Goal: Task Accomplishment & Management: Complete application form

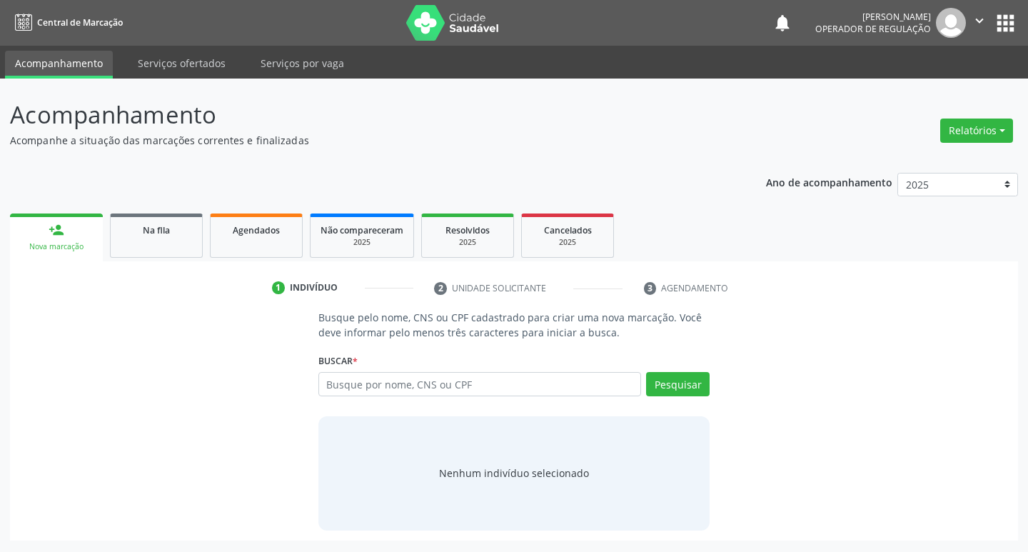
click at [569, 396] on div "Busque por nome, CNS ou CPF Nenhum resultado encontrado para: " " Digite nome, …" at bounding box center [514, 389] width 392 height 34
click at [569, 391] on input "text" at bounding box center [479, 384] width 323 height 24
type input "704205262693380"
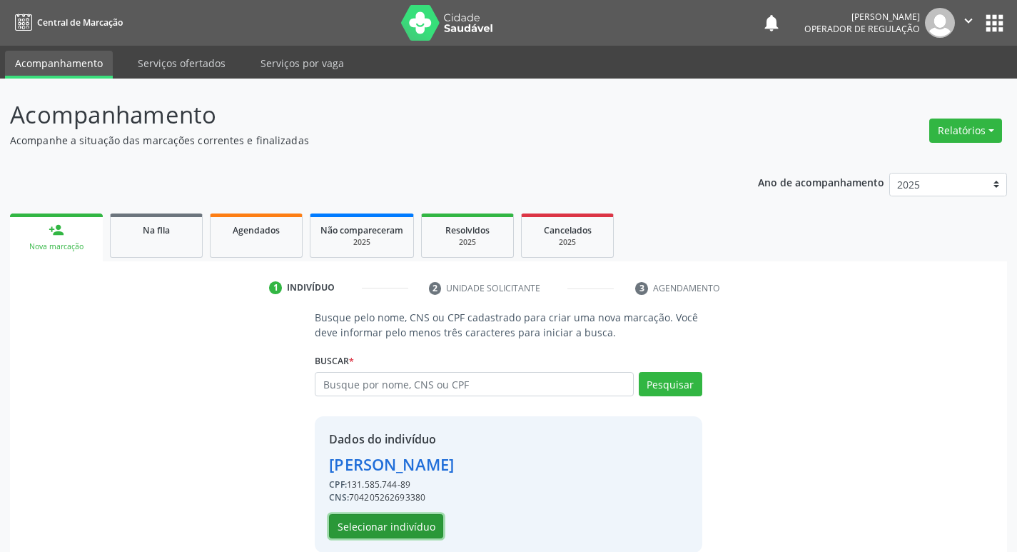
click at [341, 528] on button "Selecionar indivíduo" at bounding box center [386, 526] width 114 height 24
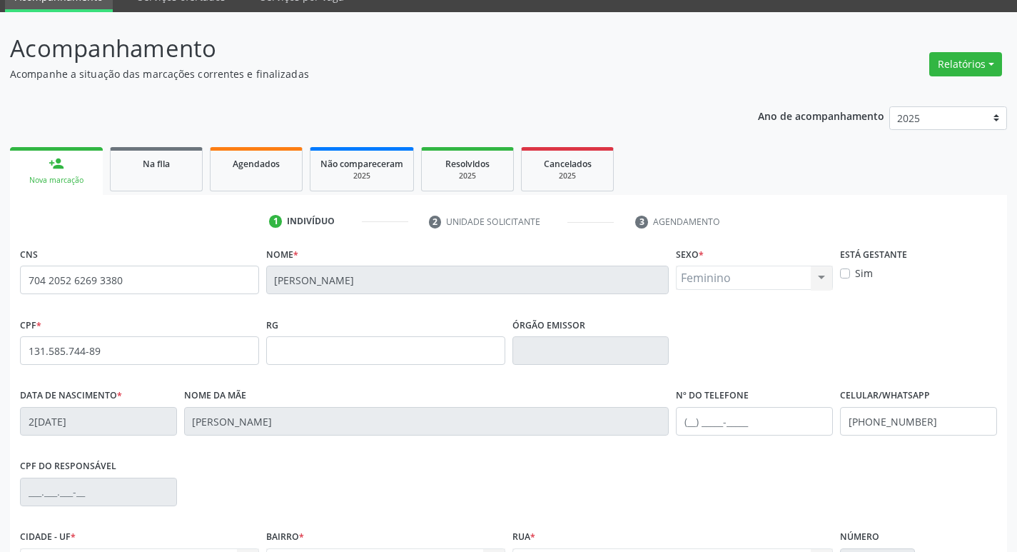
scroll to position [222, 0]
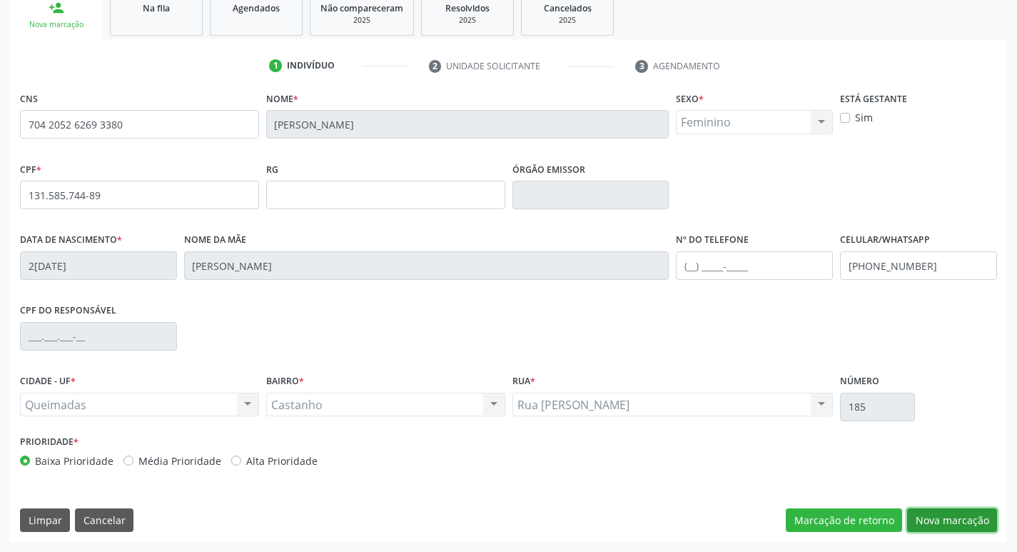
drag, startPoint x: 940, startPoint y: 519, endPoint x: 947, endPoint y: 510, distance: 11.6
click at [947, 512] on button "Nova marcação" at bounding box center [952, 520] width 90 height 24
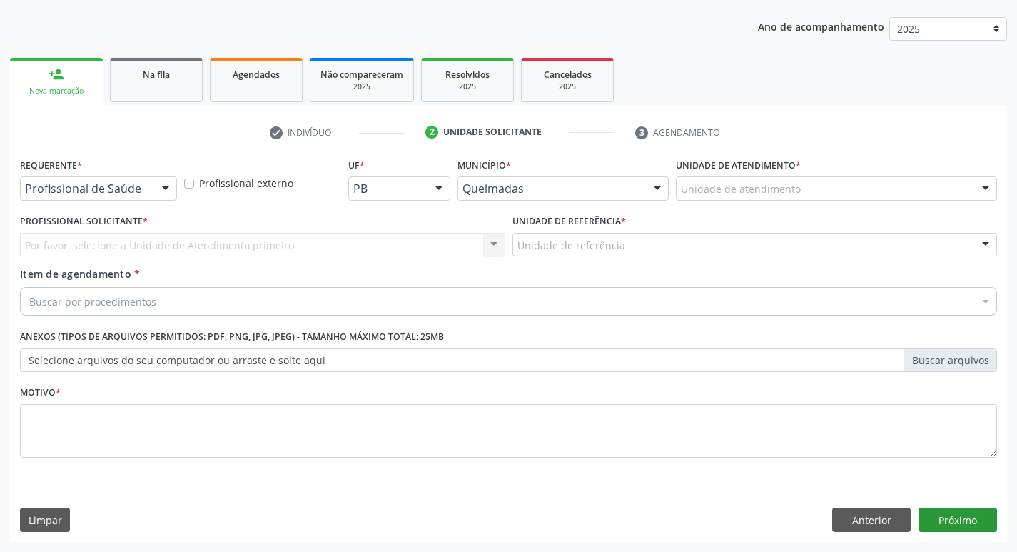
scroll to position [156, 0]
click at [156, 181] on div at bounding box center [165, 189] width 21 height 24
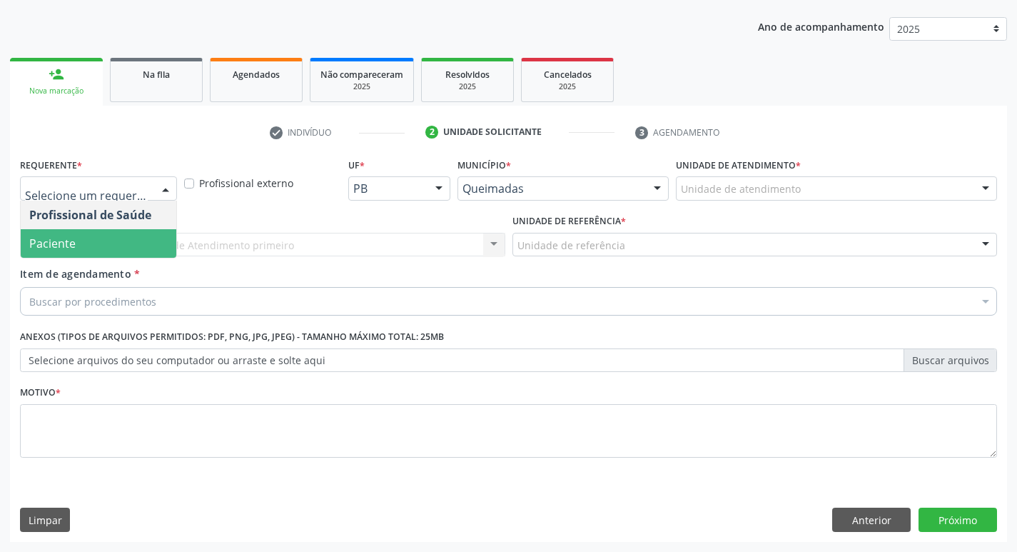
click at [143, 248] on span "Paciente" at bounding box center [99, 243] width 156 height 29
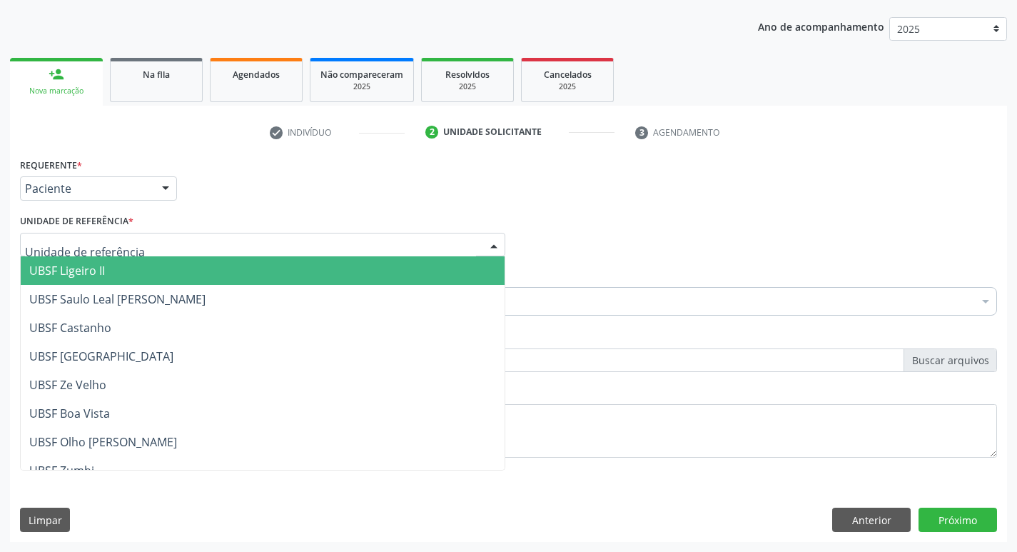
click at [146, 246] on div at bounding box center [263, 245] width 486 height 24
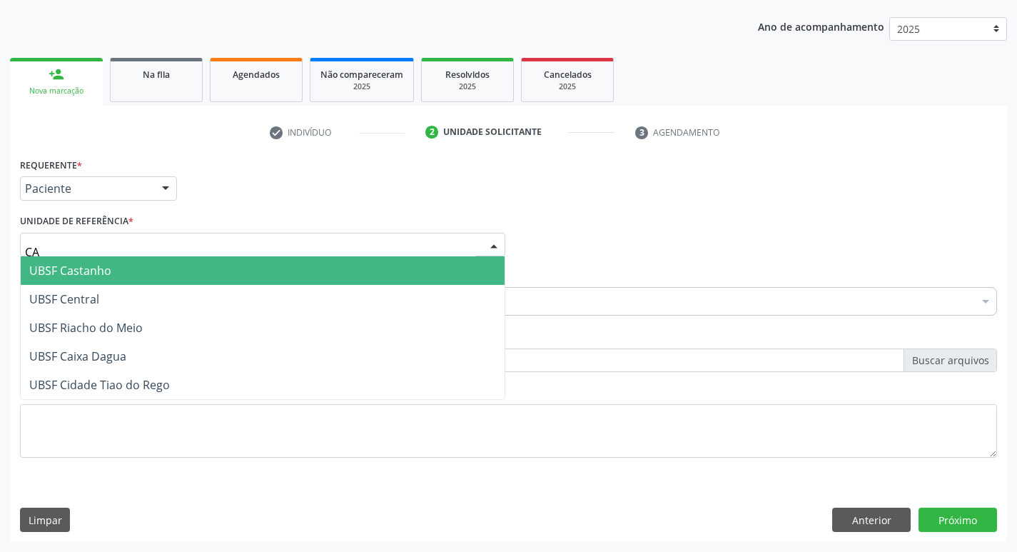
type input "CAS"
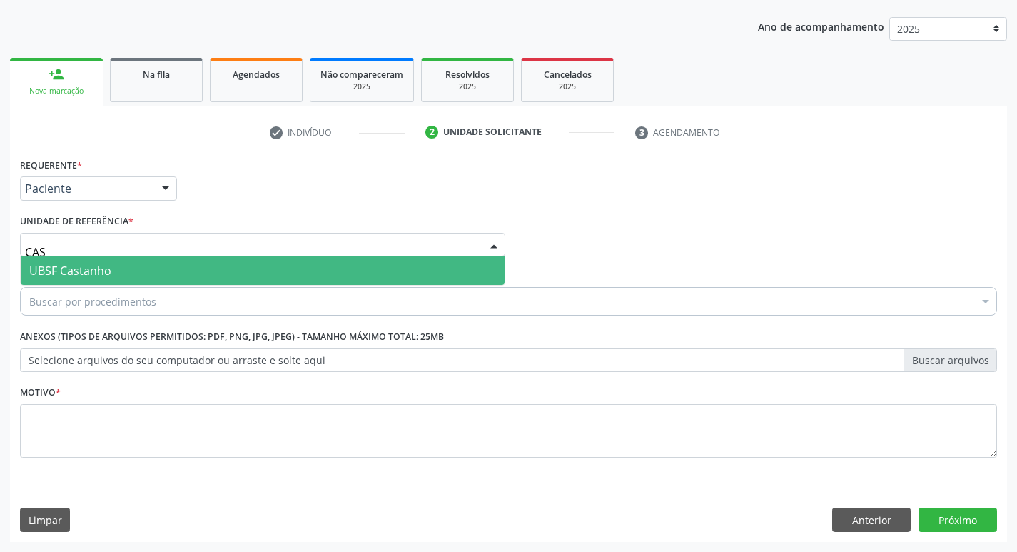
click at [154, 268] on span "UBSF Castanho" at bounding box center [263, 270] width 484 height 29
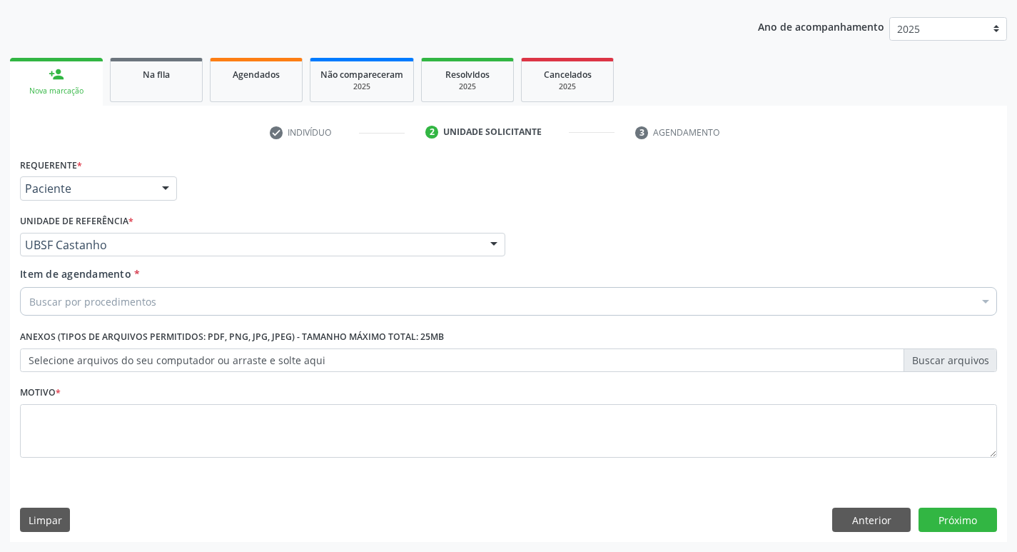
click at [162, 300] on div "Buscar por procedimentos" at bounding box center [508, 301] width 977 height 29
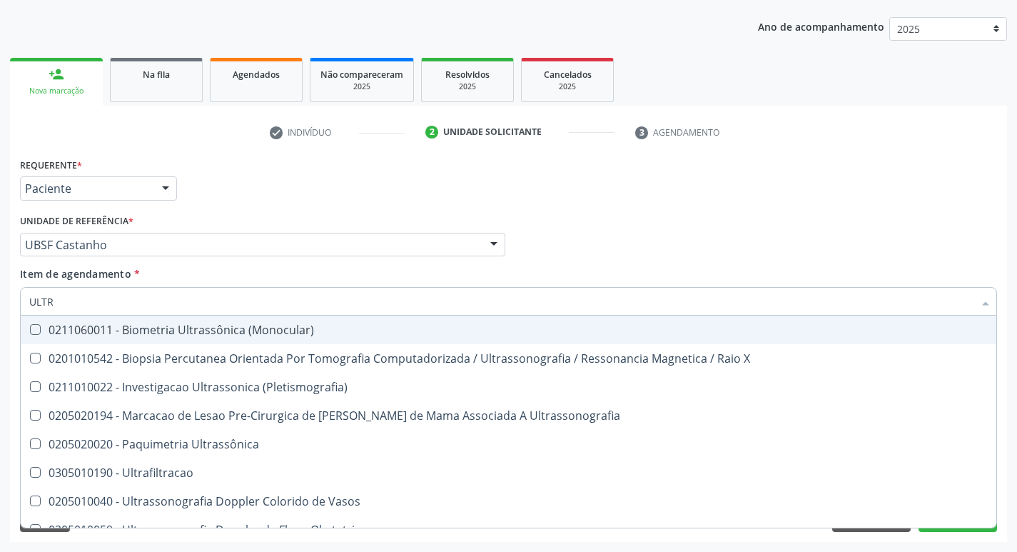
type input "ULTRA"
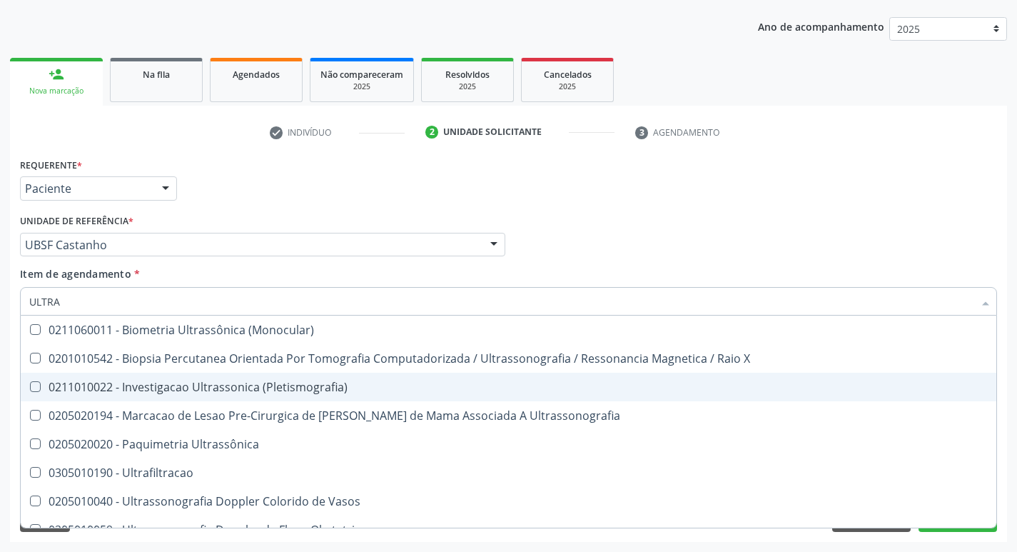
scroll to position [286, 0]
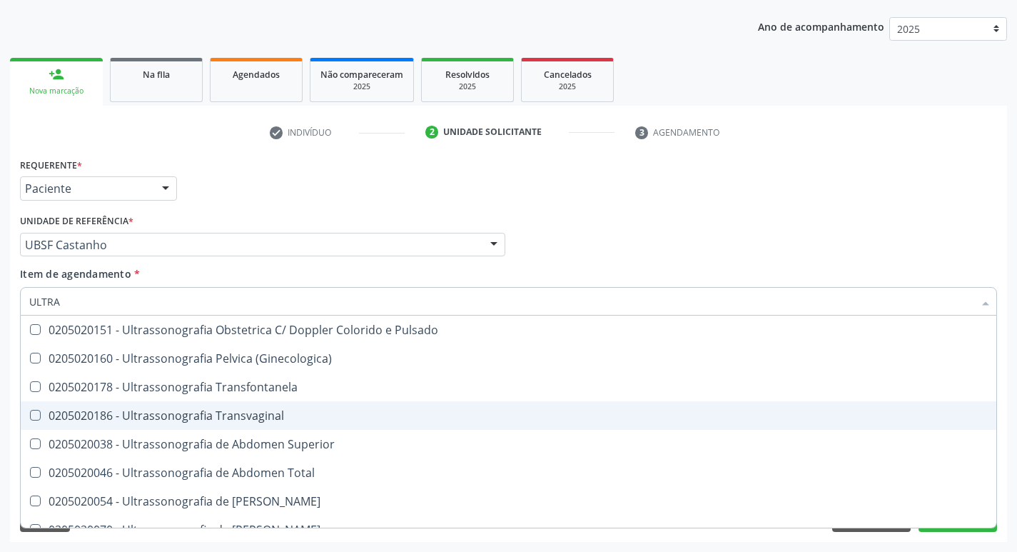
click at [237, 416] on div "0205020186 - Ultrassonografia Transvaginal" at bounding box center [508, 415] width 959 height 11
checkbox Transvaginal "true"
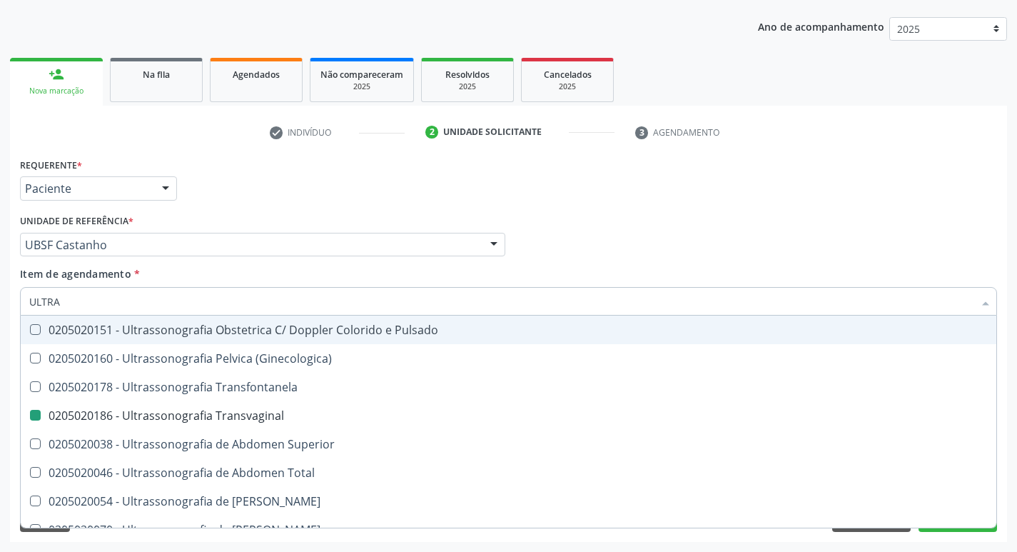
click at [553, 159] on div "Requerente * Paciente Profissional de Saúde Paciente Nenhum resultado encontrad…" at bounding box center [508, 182] width 985 height 56
checkbox X "true"
checkbox Transvaginal "false"
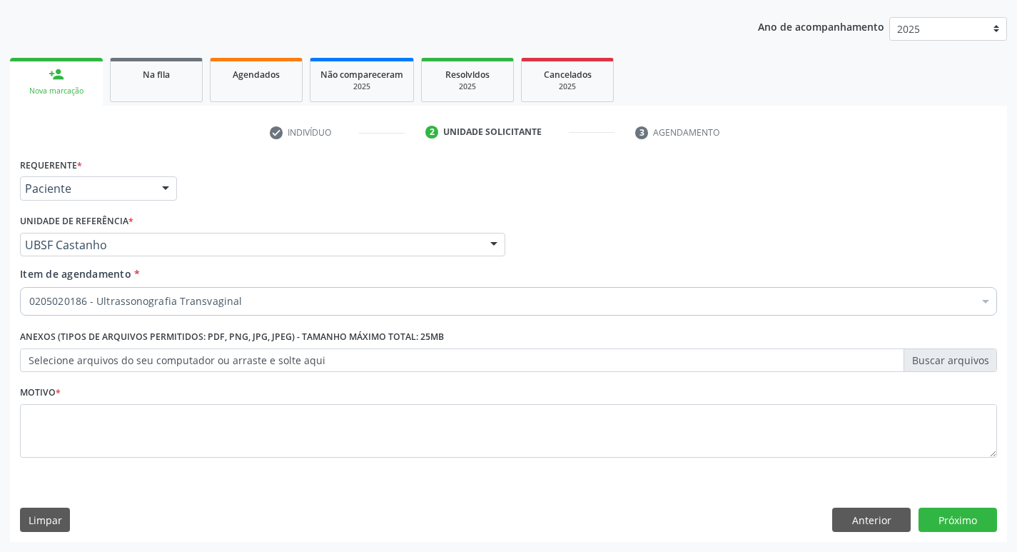
scroll to position [0, 0]
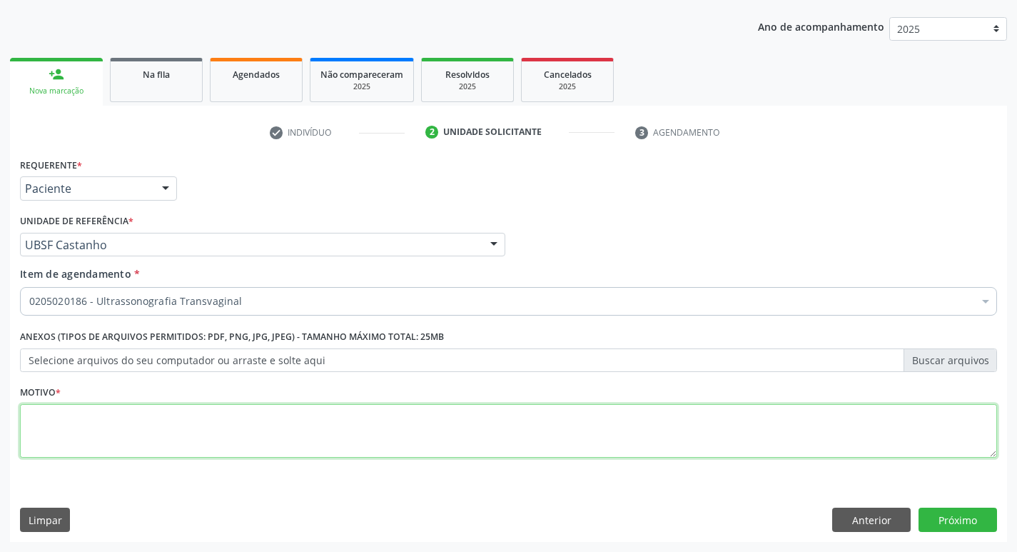
click at [166, 424] on textarea at bounding box center [508, 431] width 977 height 54
type textarea "ROTINA"
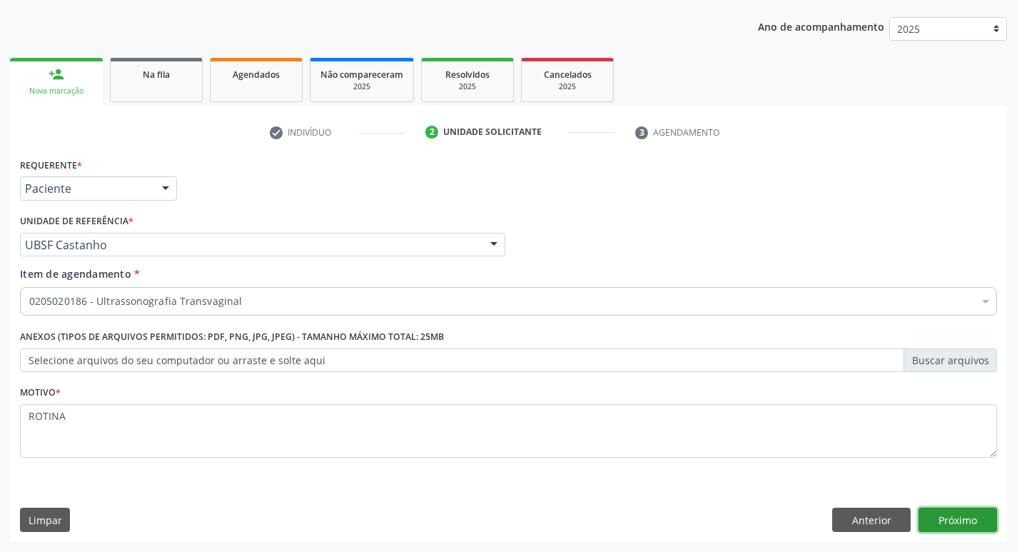
click at [947, 522] on button "Próximo" at bounding box center [958, 520] width 79 height 24
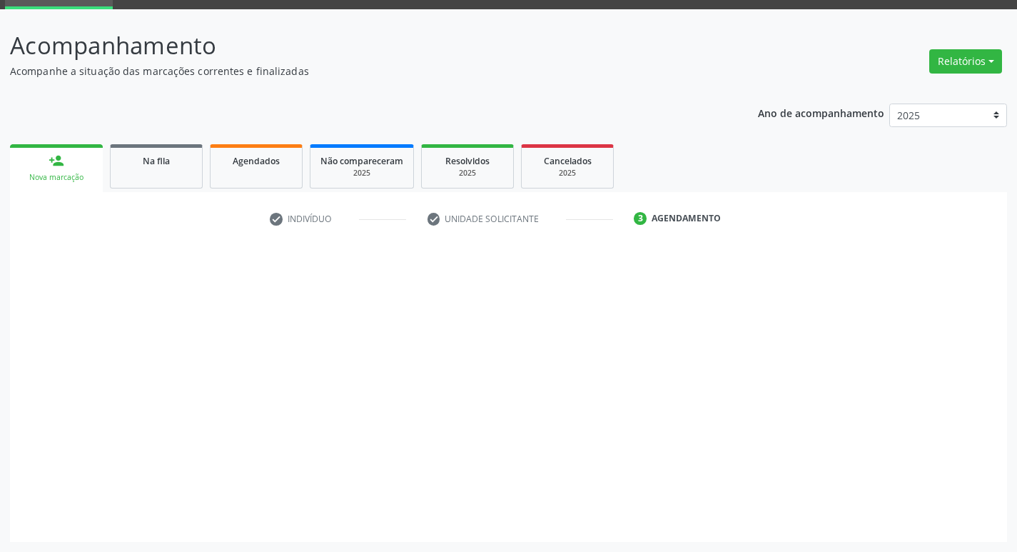
scroll to position [69, 0]
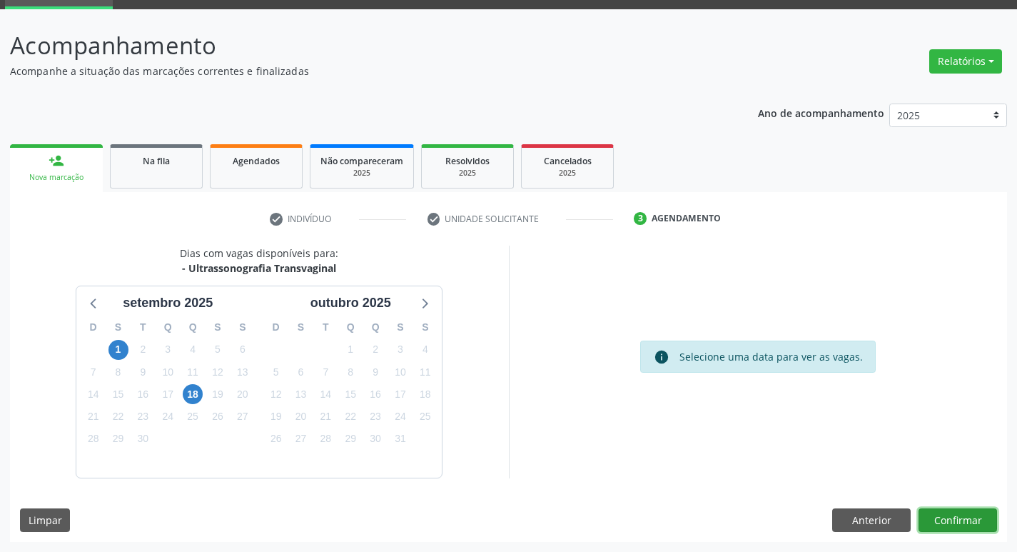
click at [946, 518] on button "Confirmar" at bounding box center [958, 520] width 79 height 24
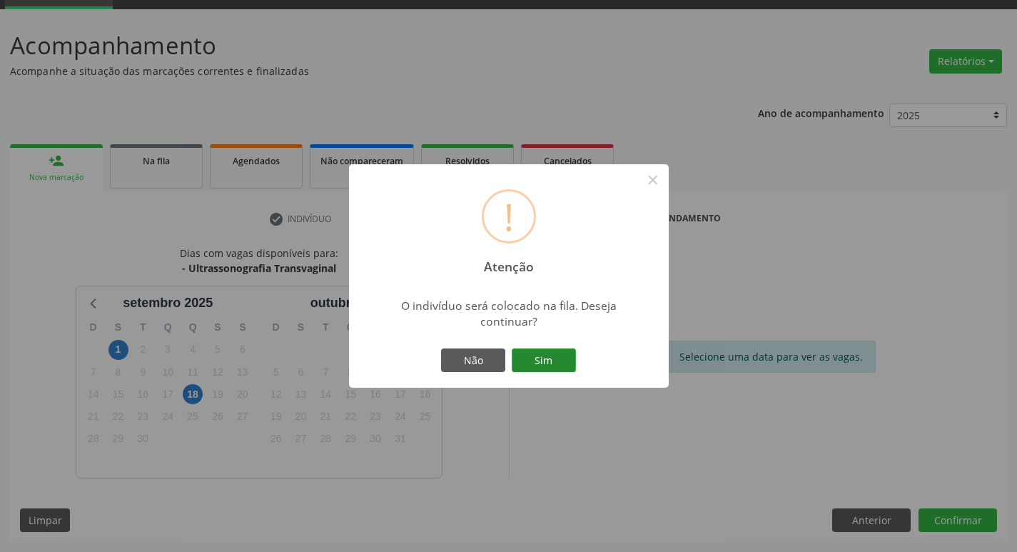
click at [561, 358] on button "Sim" at bounding box center [544, 360] width 64 height 24
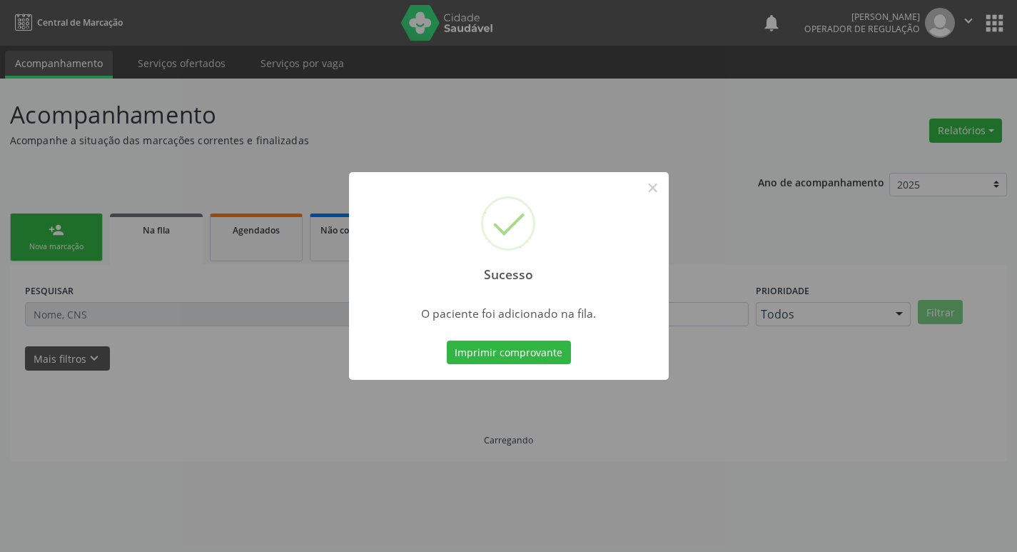
scroll to position [0, 0]
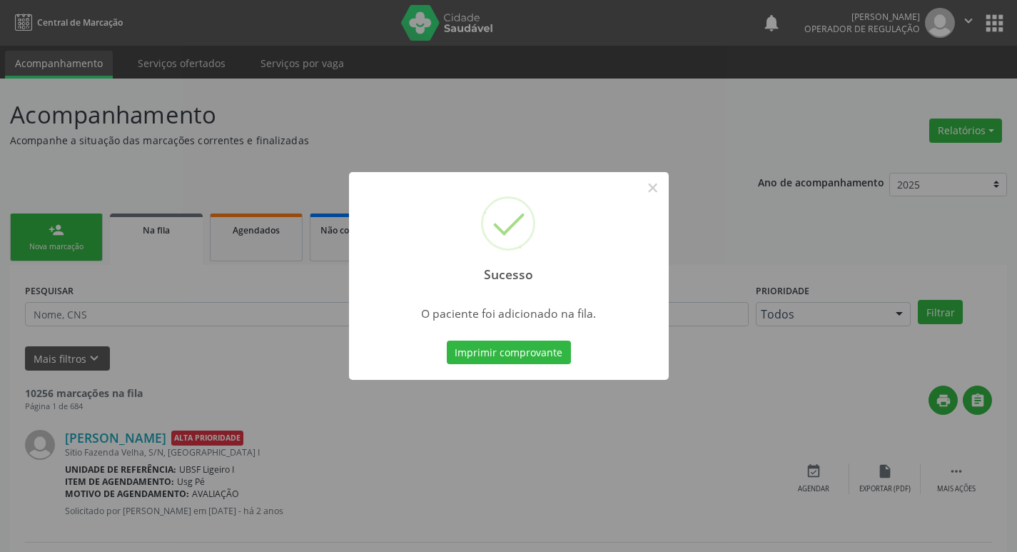
click at [299, 136] on div "Sucesso × O paciente foi adicionado na fila. Imprimir comprovante Cancel" at bounding box center [508, 276] width 1017 height 552
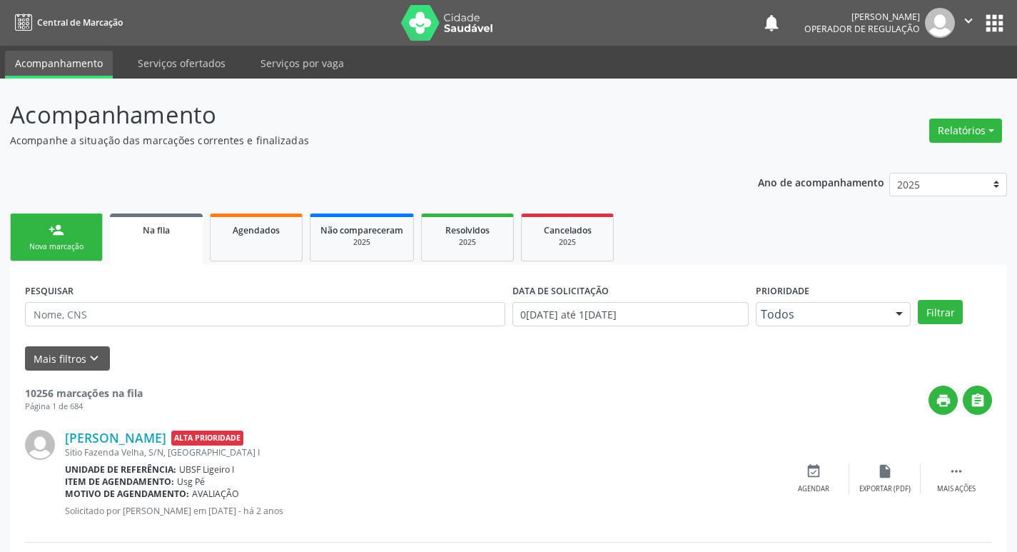
drag, startPoint x: 41, startPoint y: 218, endPoint x: 404, endPoint y: 26, distance: 410.4
click at [41, 218] on link "person_add Nova marcação" at bounding box center [56, 237] width 93 height 48
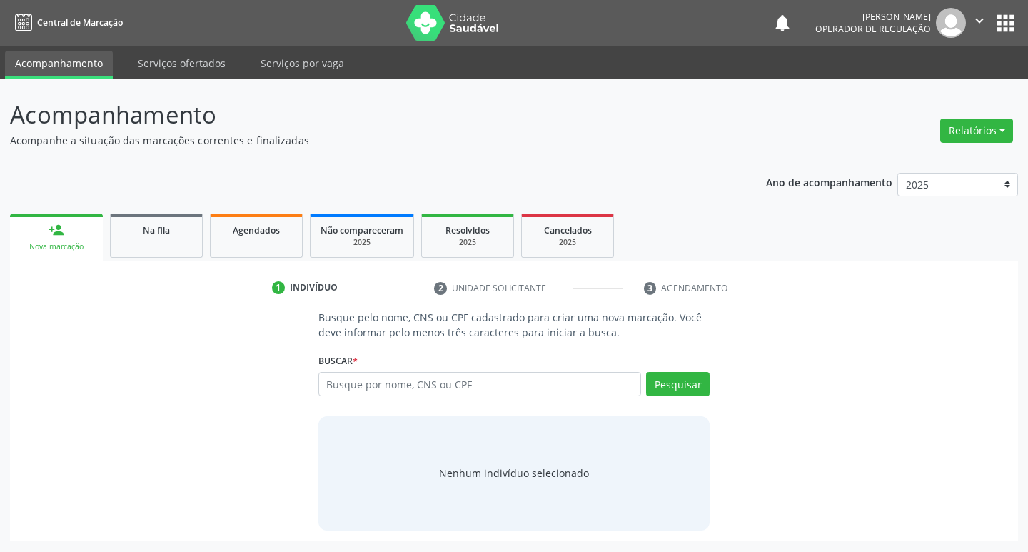
click at [562, 365] on div "Buscar * Busque por nome, CNS ou CPF Nenhum resultado encontrado para: " " Digi…" at bounding box center [514, 378] width 392 height 56
click at [563, 381] on input "text" at bounding box center [479, 384] width 323 height 24
type input "708703176382093"
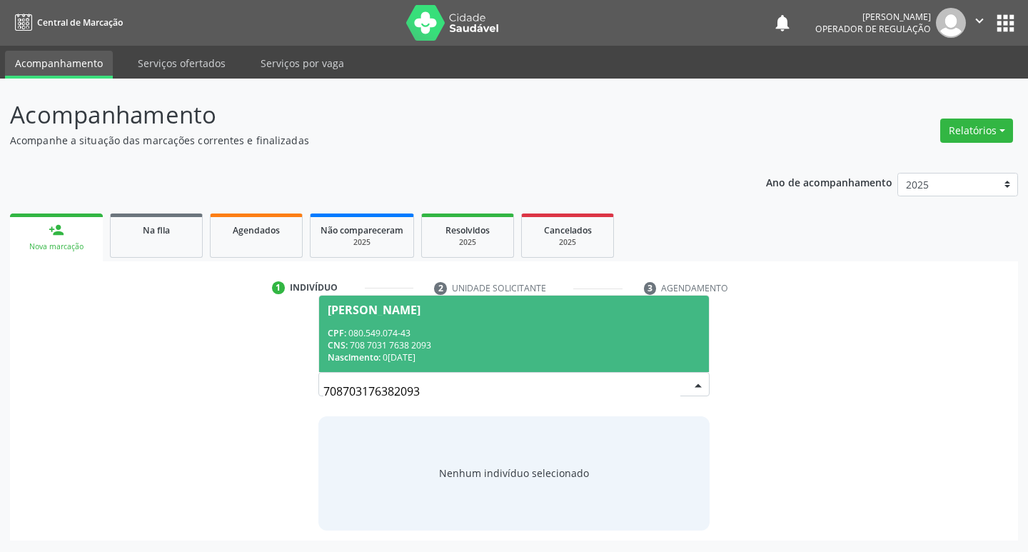
click at [510, 336] on div "CPF: 080.549.074-43" at bounding box center [514, 333] width 373 height 12
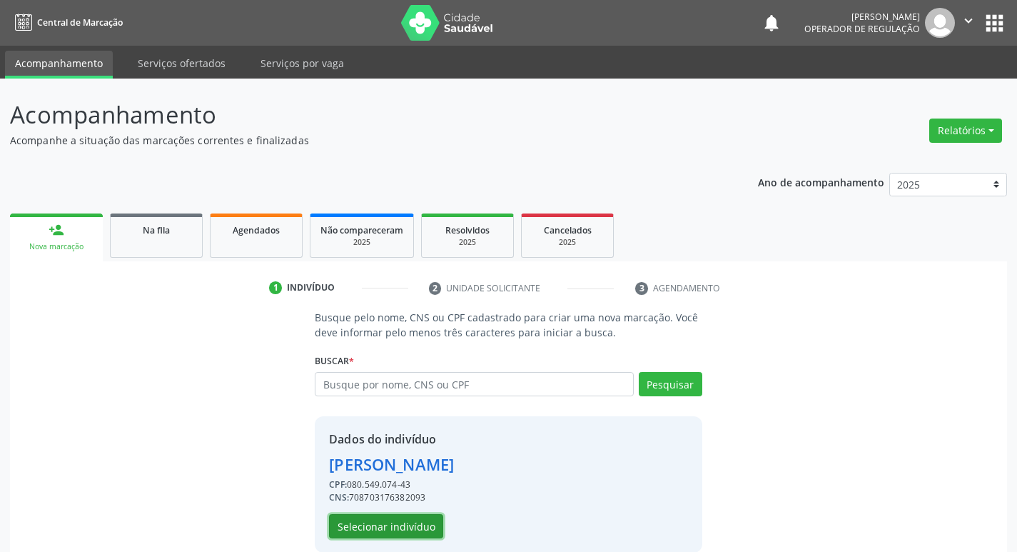
click at [389, 525] on button "Selecionar indivíduo" at bounding box center [386, 526] width 114 height 24
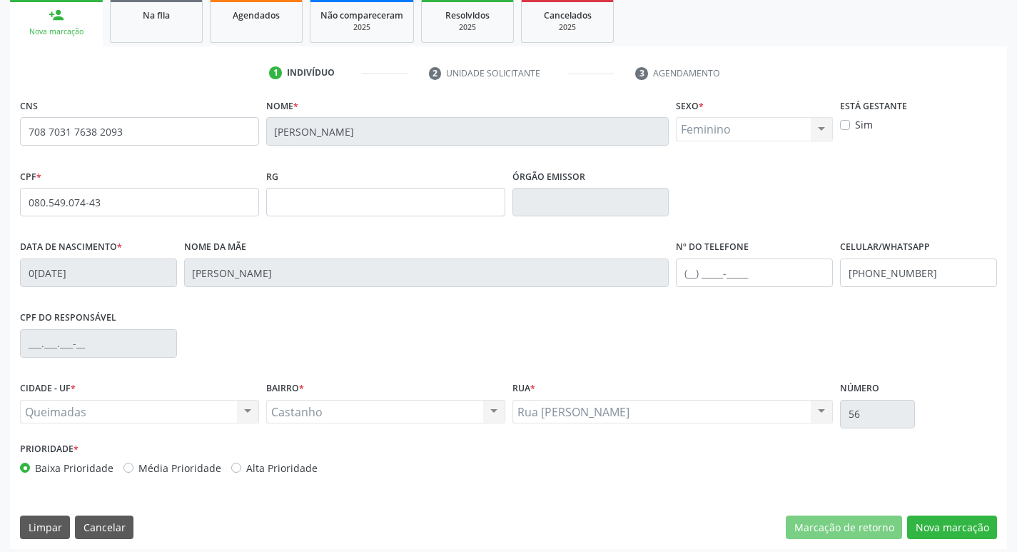
scroll to position [222, 0]
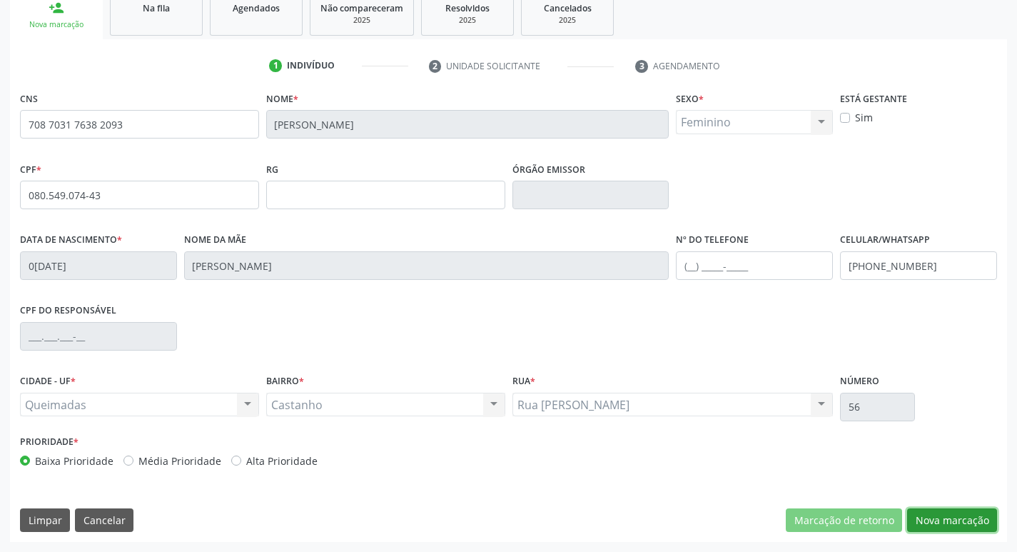
click at [957, 521] on button "Nova marcação" at bounding box center [952, 520] width 90 height 24
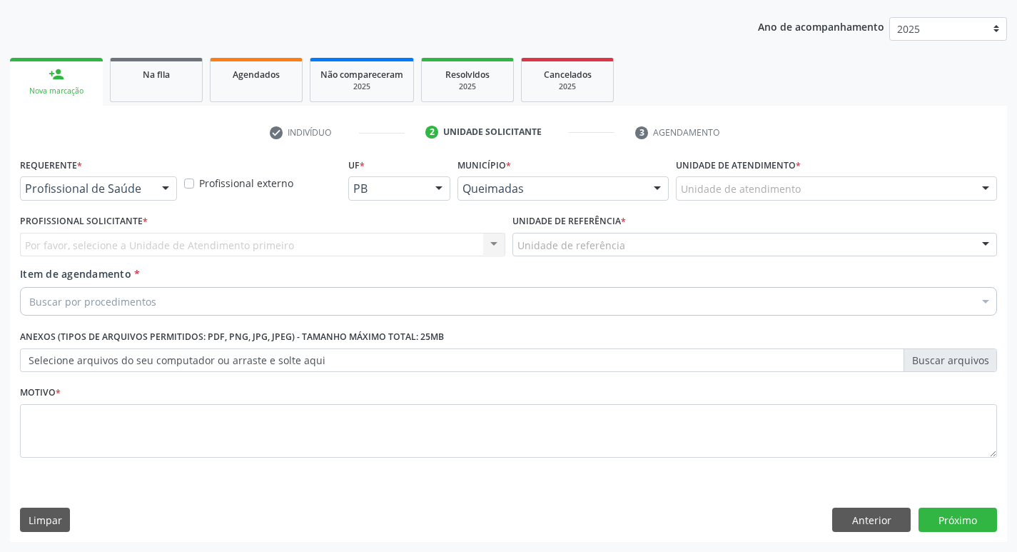
scroll to position [156, 0]
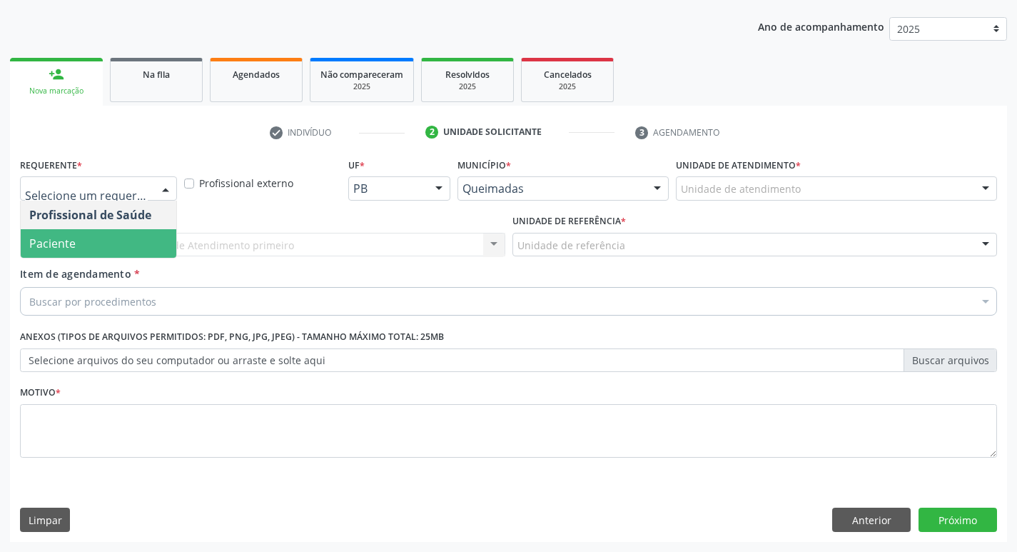
click at [51, 255] on span "Paciente" at bounding box center [99, 243] width 156 height 29
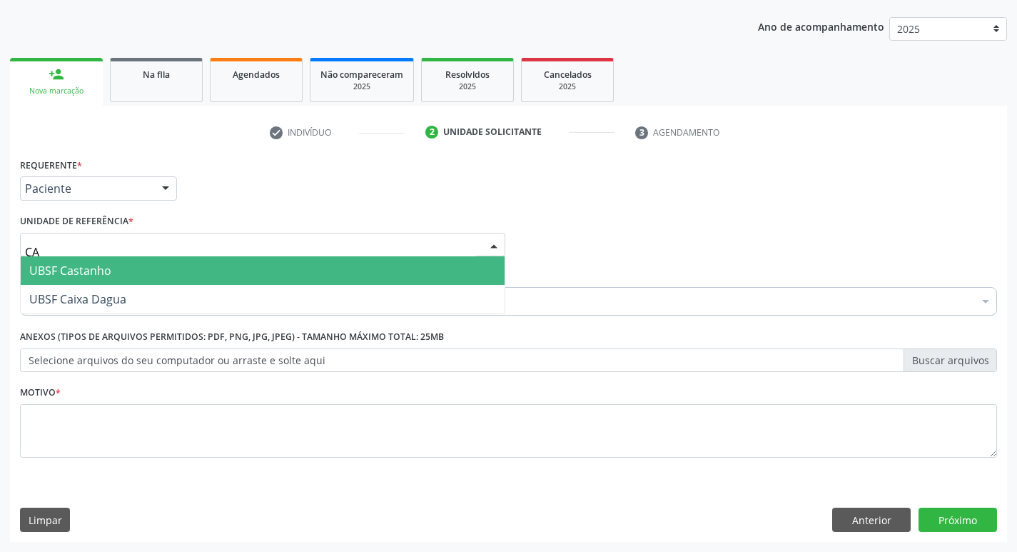
type input "CAS"
click at [81, 270] on span "UBSF Castanho" at bounding box center [70, 271] width 82 height 16
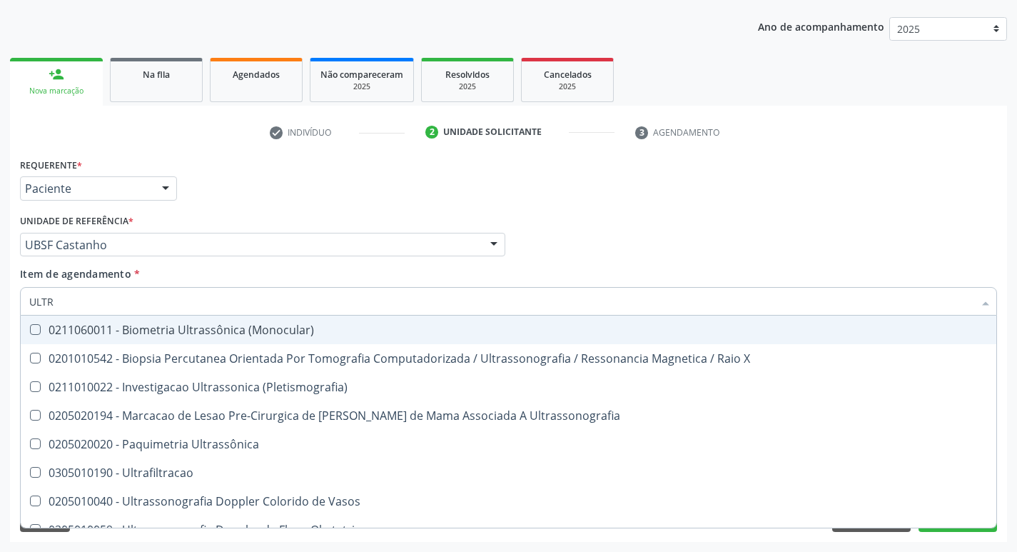
type input "ULTRA"
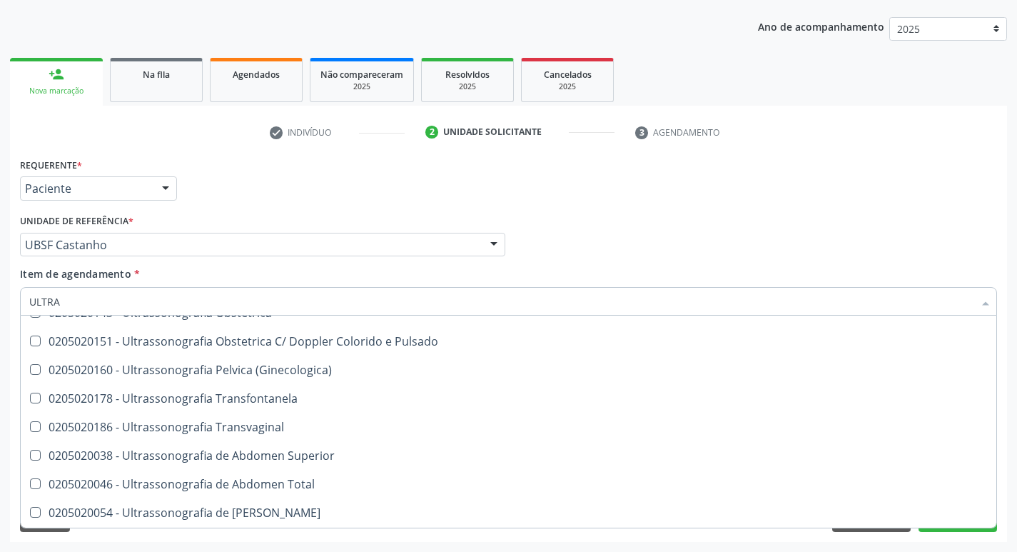
scroll to position [286, 0]
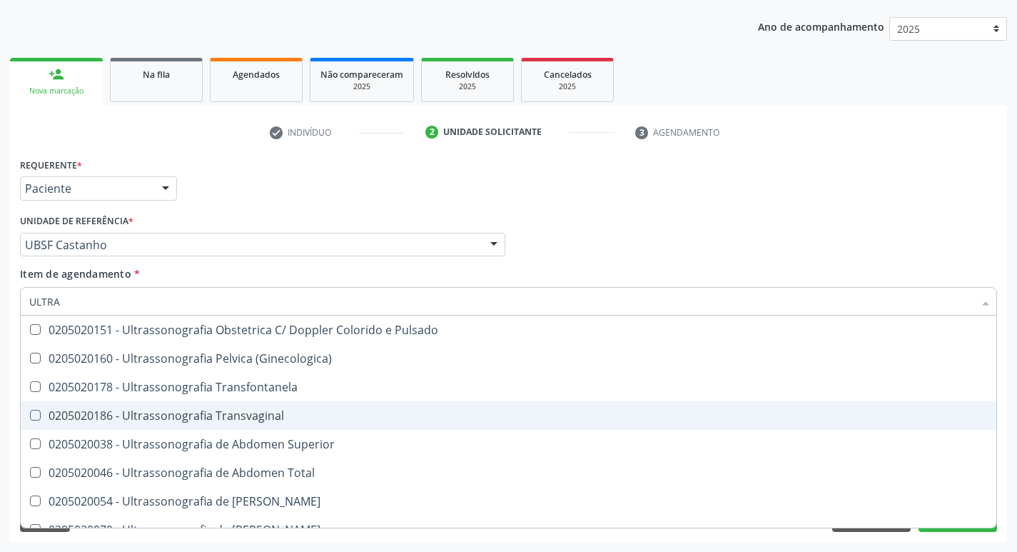
click at [191, 407] on span "0205020186 - Ultrassonografia Transvaginal" at bounding box center [509, 415] width 976 height 29
checkbox Transvaginal "true"
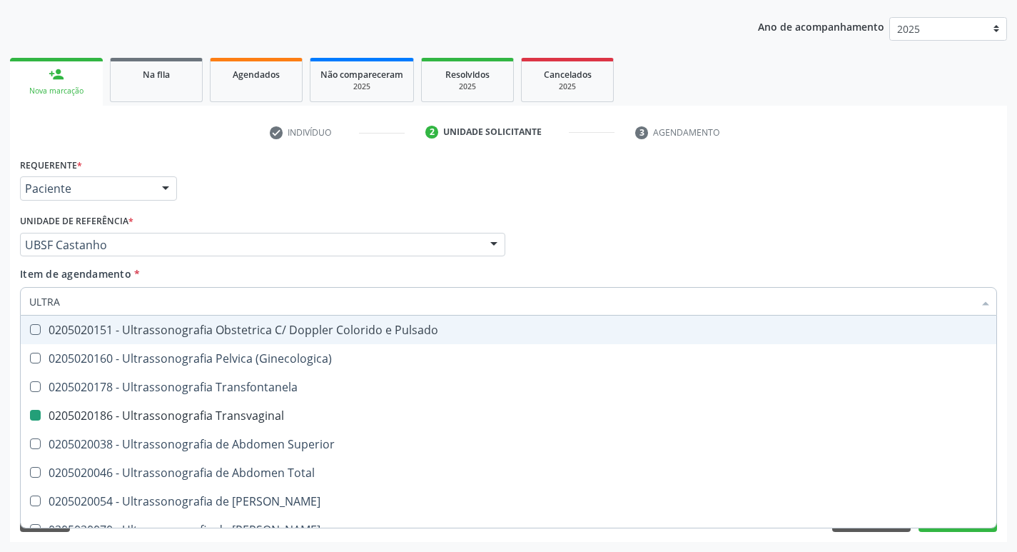
click at [309, 197] on div "Requerente * Paciente Profissional de Saúde Paciente Nenhum resultado encontrad…" at bounding box center [508, 182] width 985 height 56
checkbox X "true"
checkbox Transvaginal "false"
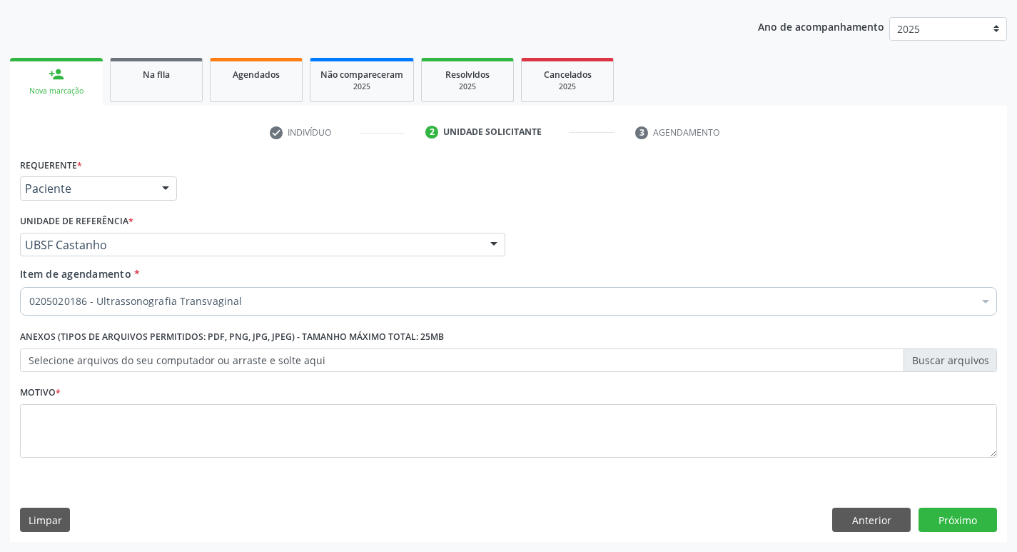
scroll to position [0, 0]
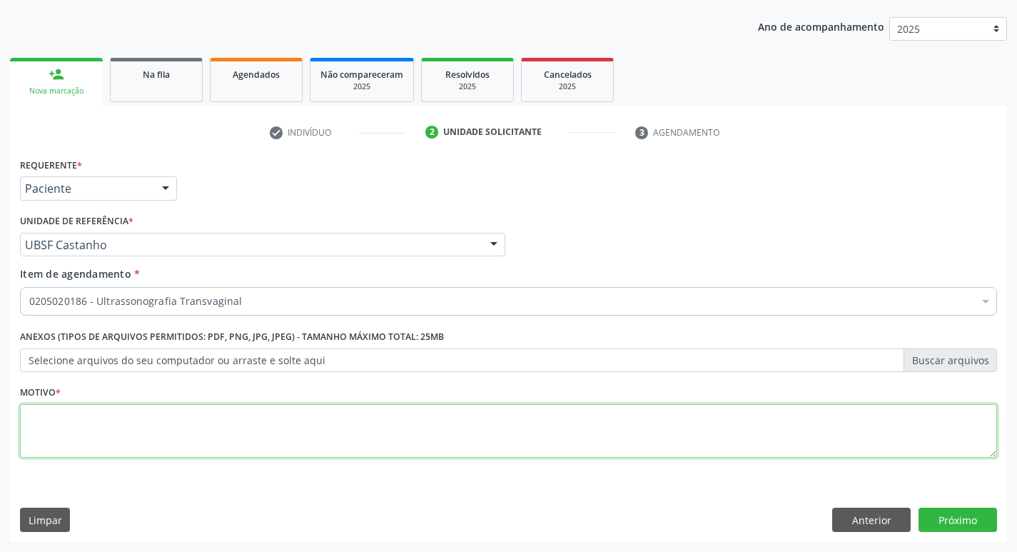
click at [53, 416] on textarea at bounding box center [508, 431] width 977 height 54
type textarea "ROTINA"
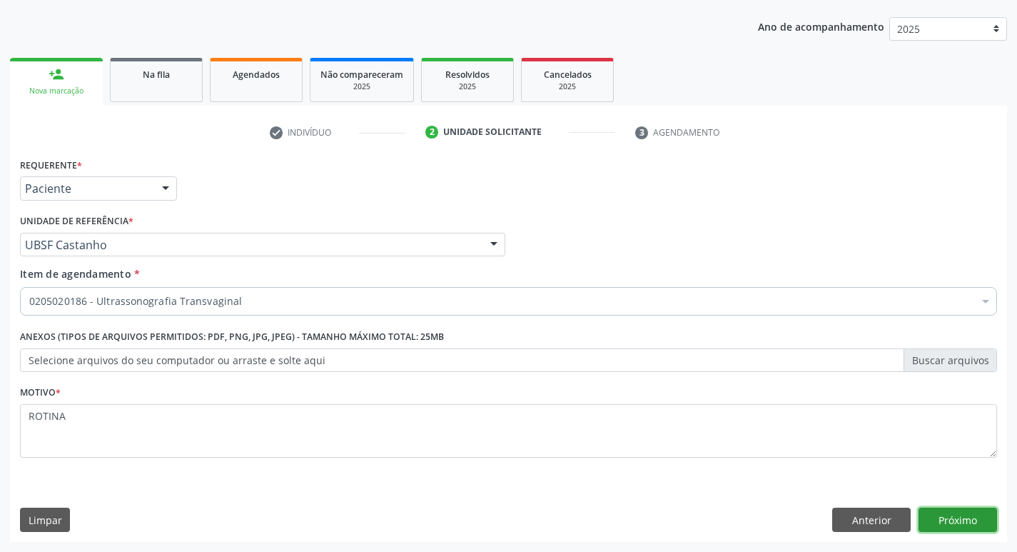
click at [931, 523] on button "Próximo" at bounding box center [958, 520] width 79 height 24
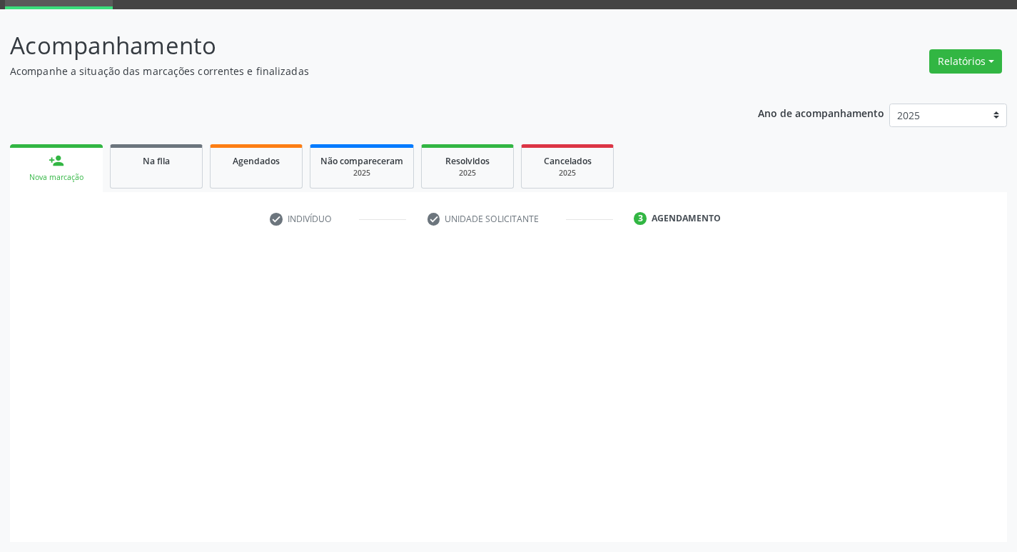
scroll to position [69, 0]
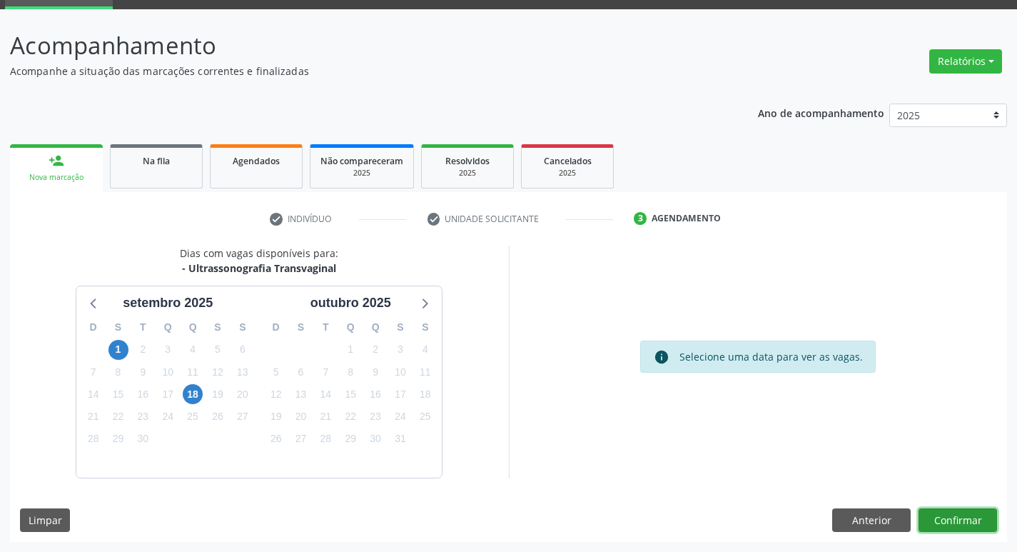
click at [936, 524] on button "Confirmar" at bounding box center [958, 520] width 79 height 24
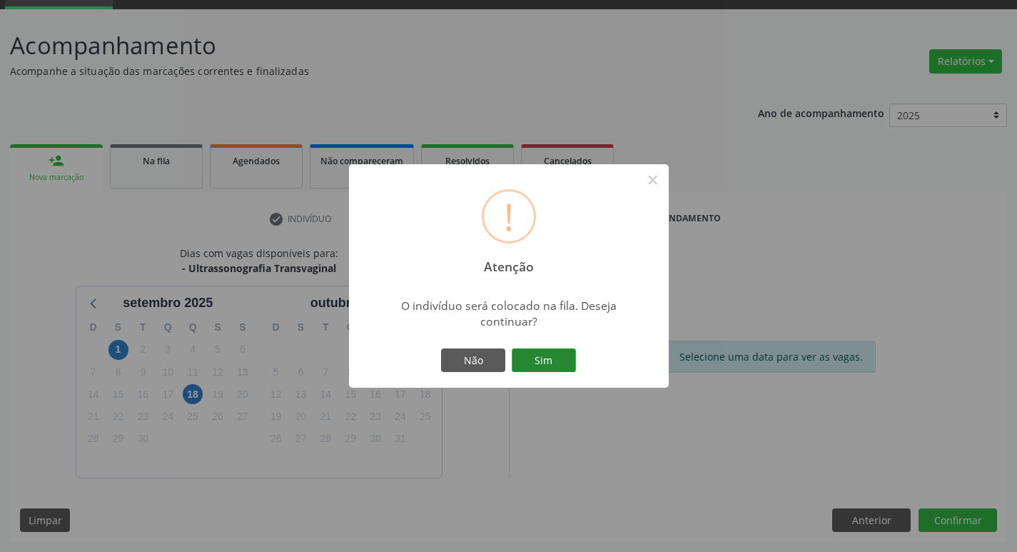
click at [539, 353] on button "Sim" at bounding box center [544, 360] width 64 height 24
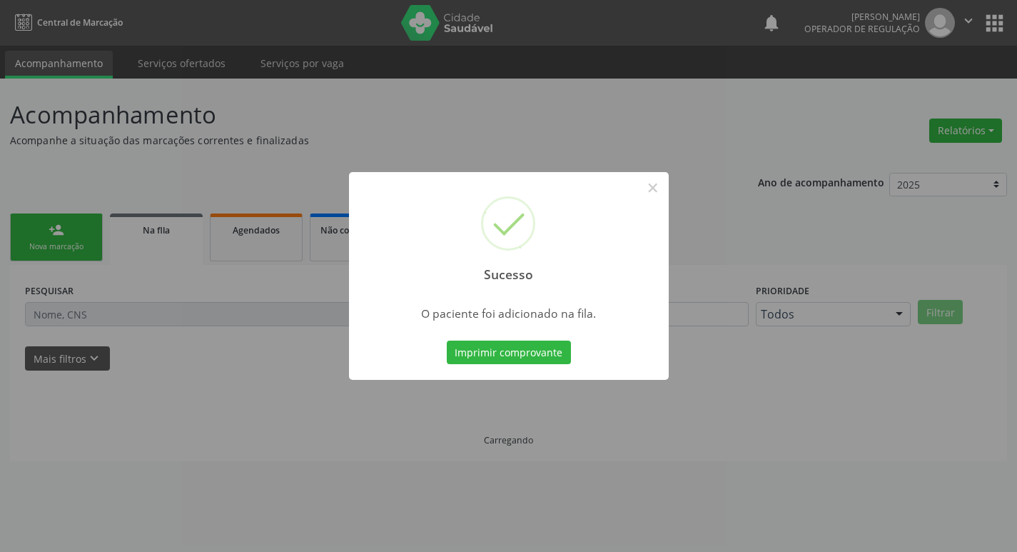
scroll to position [0, 0]
click at [699, 152] on div "Sucesso × O paciente foi adicionado na fila. Imprimir comprovante Cancel" at bounding box center [514, 276] width 1028 height 552
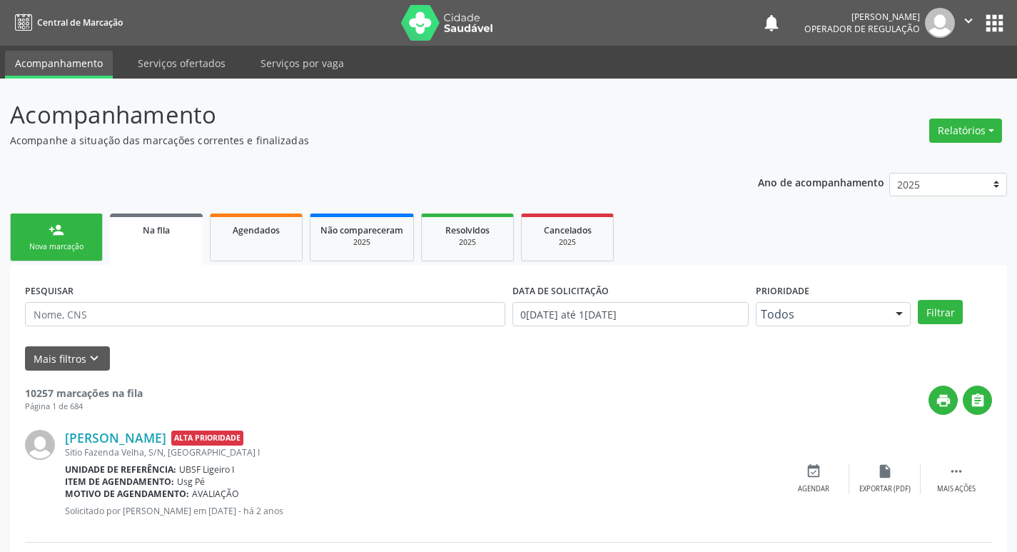
click at [101, 249] on link "person_add Nova marcação" at bounding box center [56, 237] width 93 height 48
click at [88, 245] on div "Nova marcação" at bounding box center [56, 246] width 71 height 11
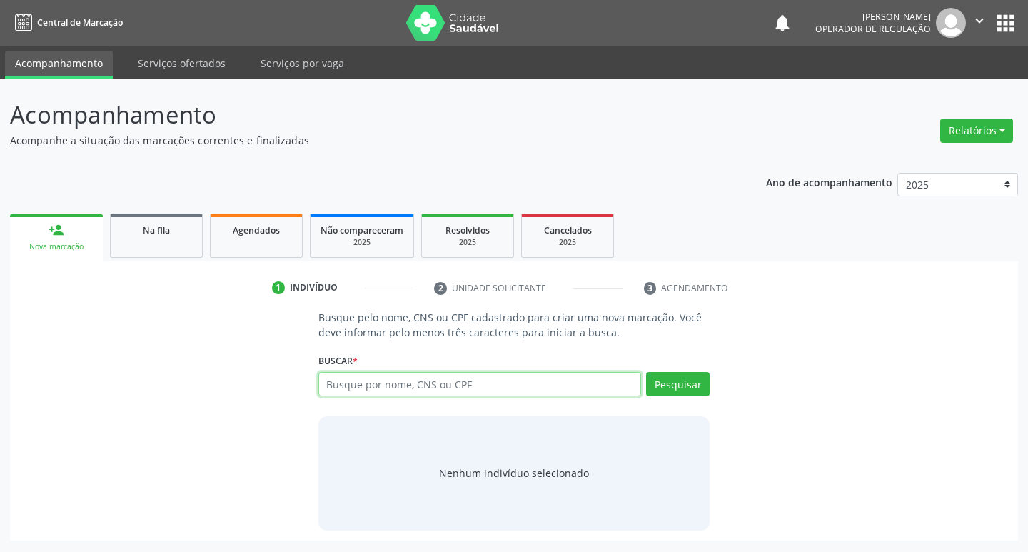
click at [418, 381] on input "text" at bounding box center [479, 384] width 323 height 24
type input "705408493342590"
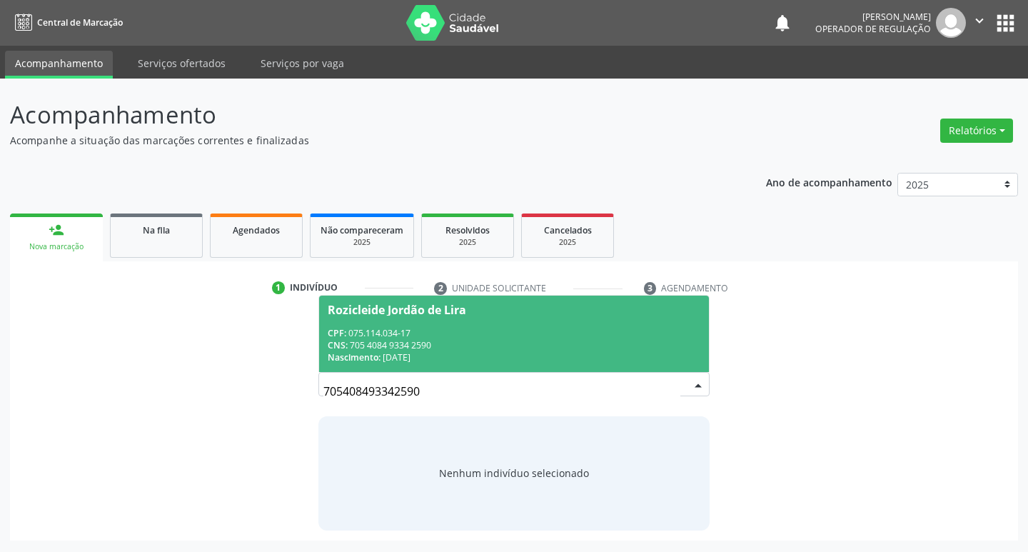
click at [563, 310] on div "Rozicleide Jordão de Lira" at bounding box center [514, 309] width 373 height 11
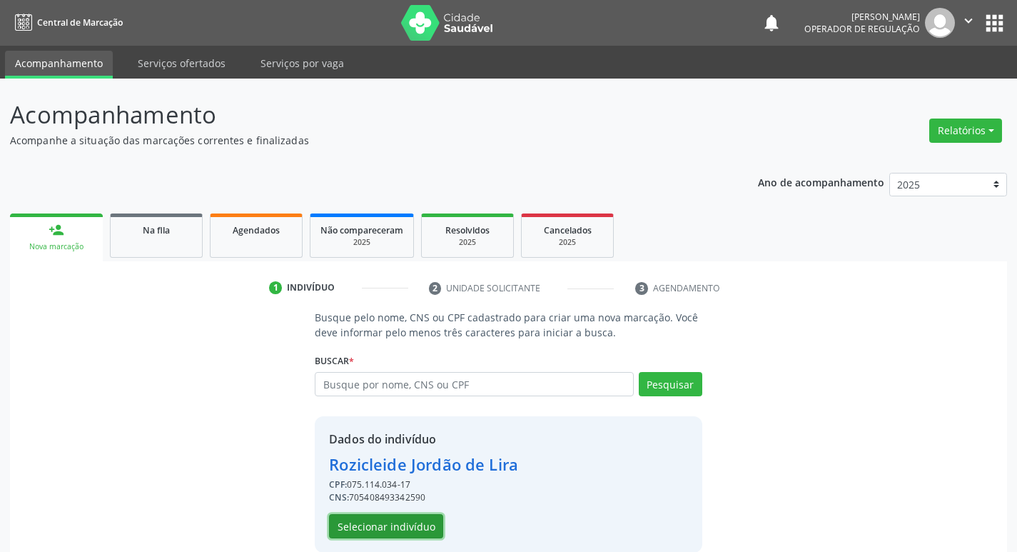
click at [423, 527] on button "Selecionar indivíduo" at bounding box center [386, 526] width 114 height 24
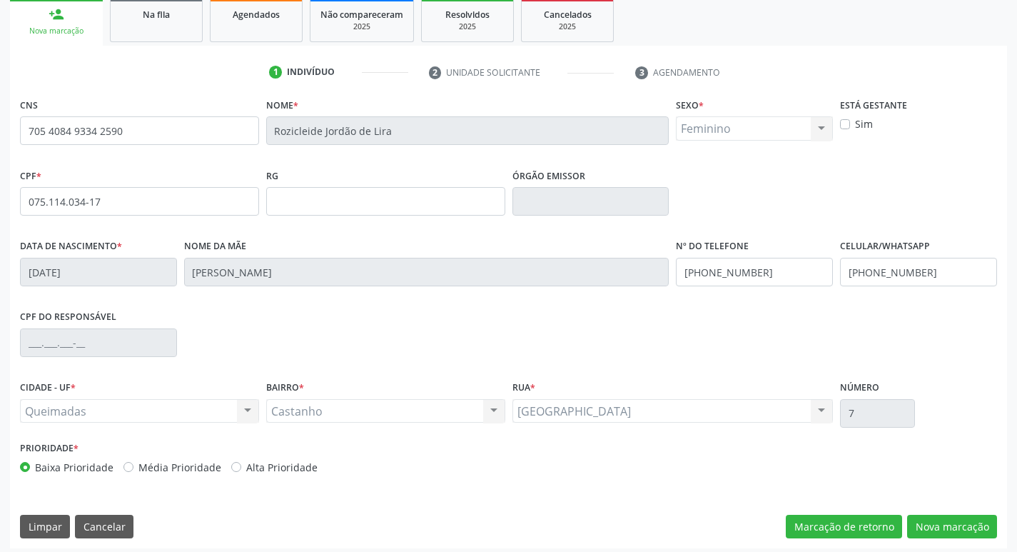
scroll to position [222, 0]
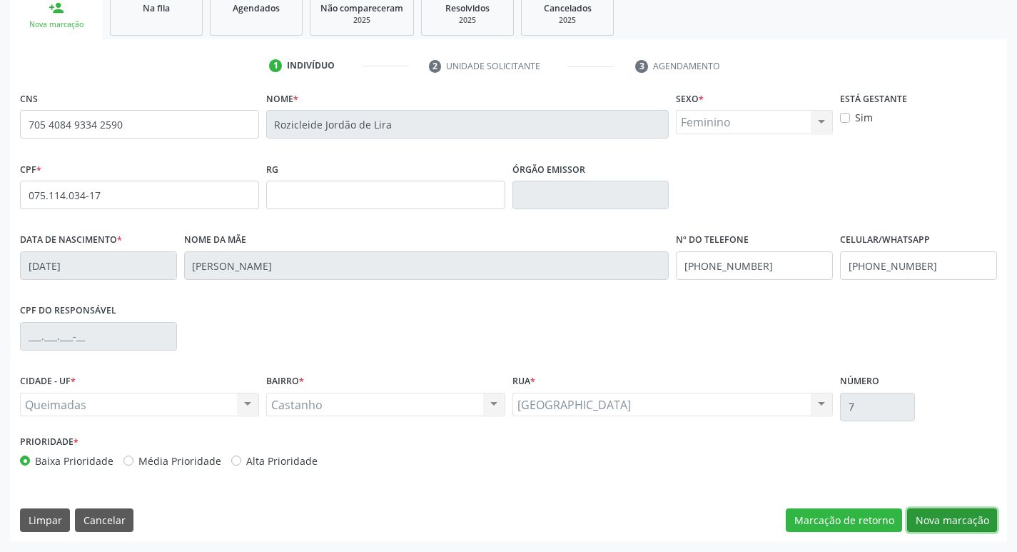
click at [966, 513] on button "Nova marcação" at bounding box center [952, 520] width 90 height 24
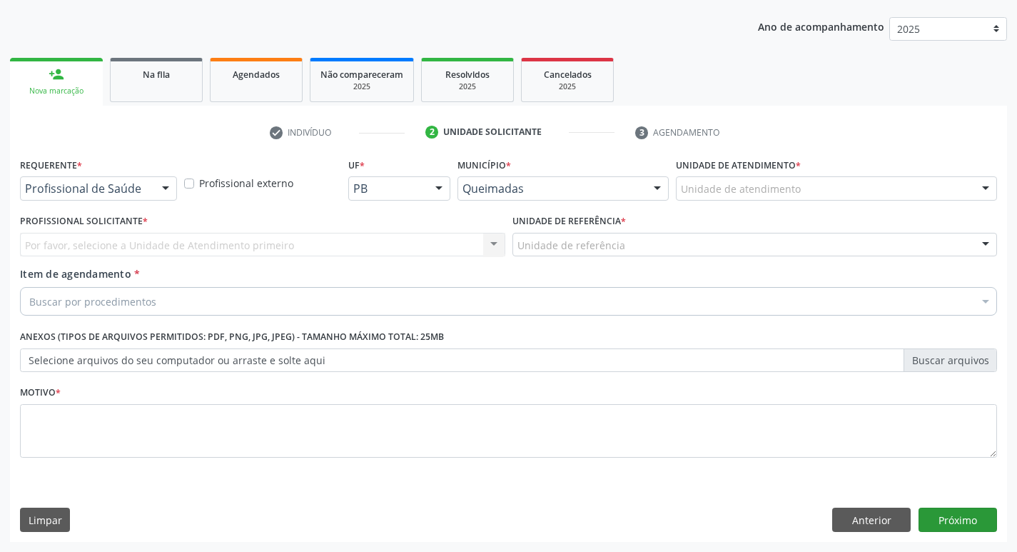
scroll to position [156, 0]
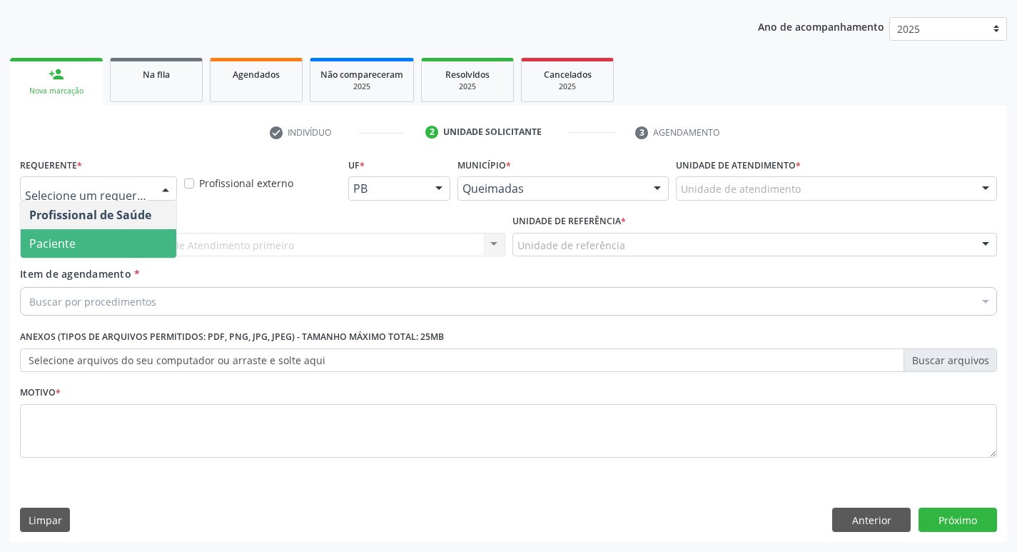
click at [92, 247] on span "Paciente" at bounding box center [99, 243] width 156 height 29
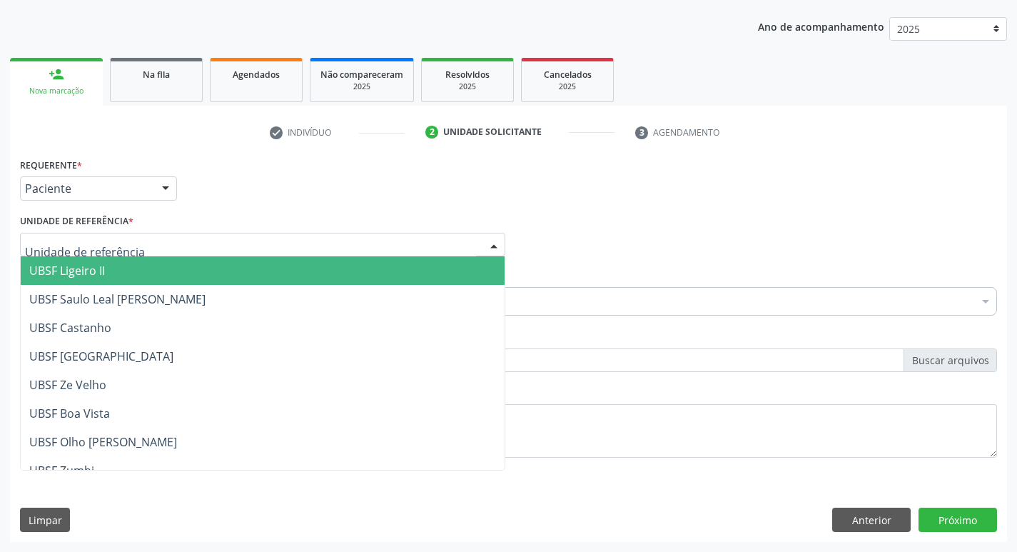
click at [277, 250] on div at bounding box center [263, 245] width 486 height 24
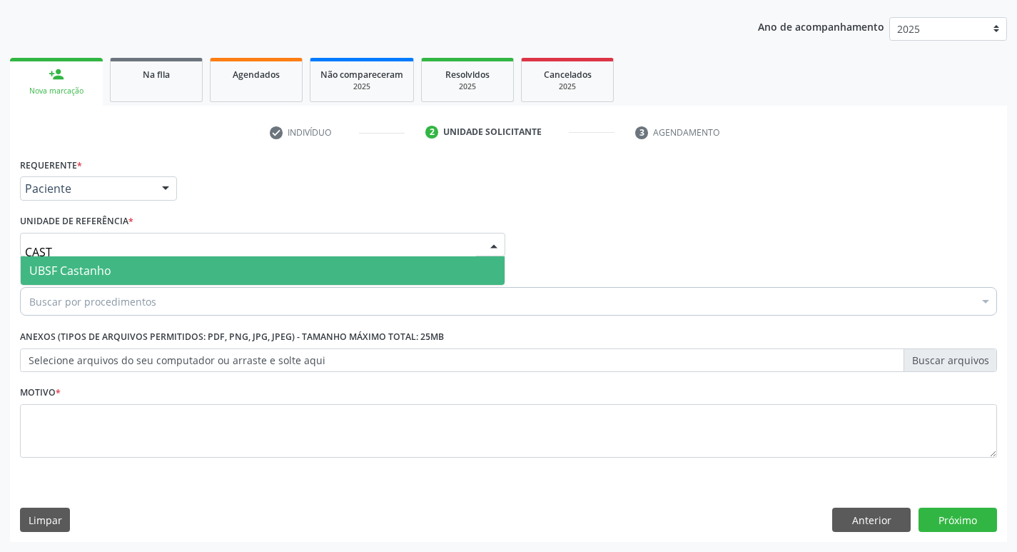
type input "CASTA"
click at [285, 266] on span "UBSF Castanho" at bounding box center [263, 270] width 484 height 29
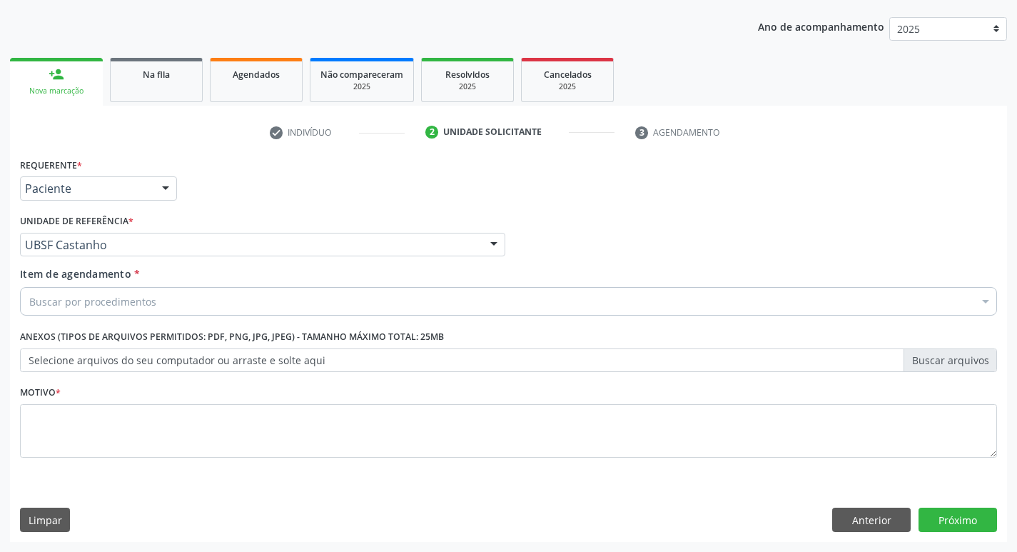
click at [270, 288] on div "Buscar por procedimentos" at bounding box center [508, 301] width 977 height 29
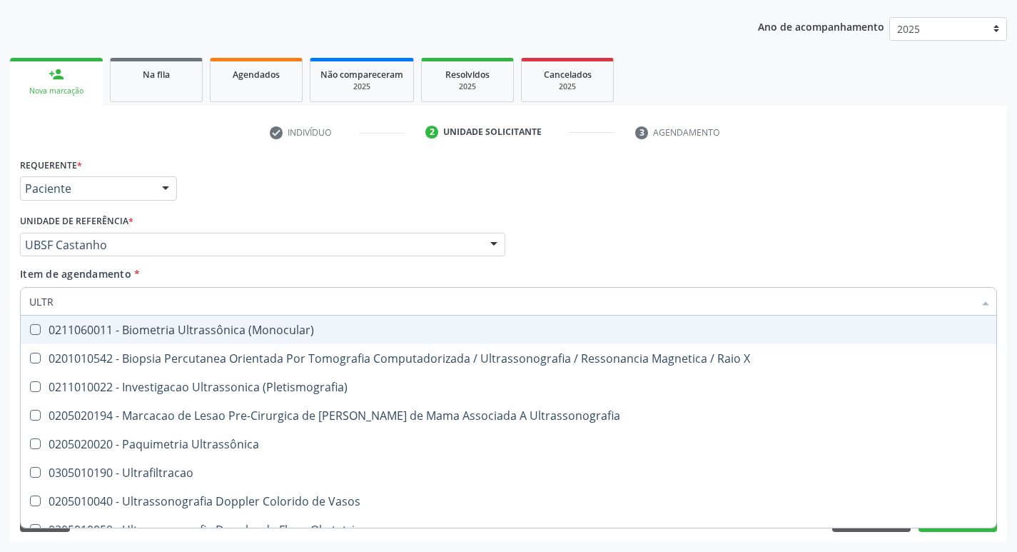
type input "ULTRA"
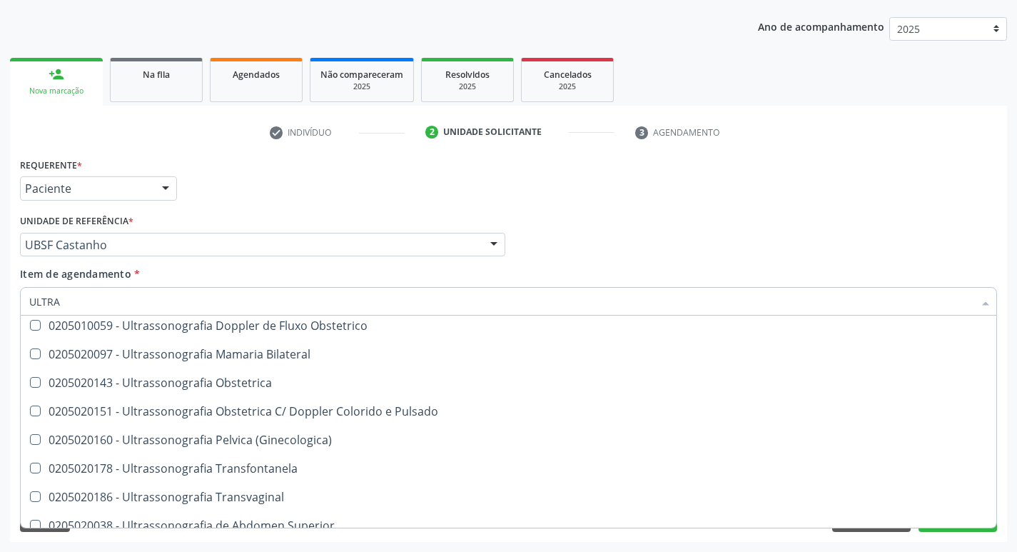
scroll to position [286, 0]
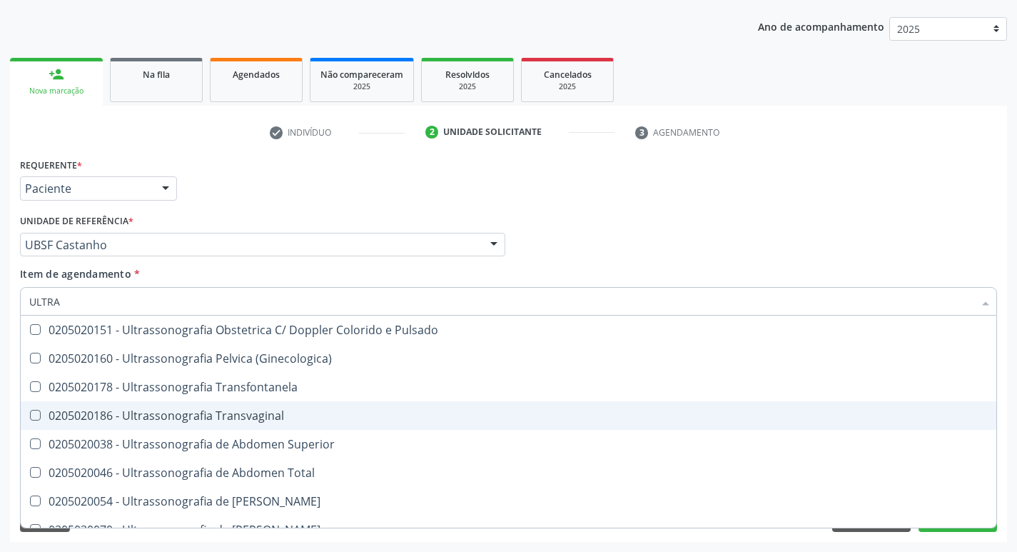
click at [317, 409] on span "0205020186 - Ultrassonografia Transvaginal" at bounding box center [509, 415] width 976 height 29
checkbox Transvaginal "true"
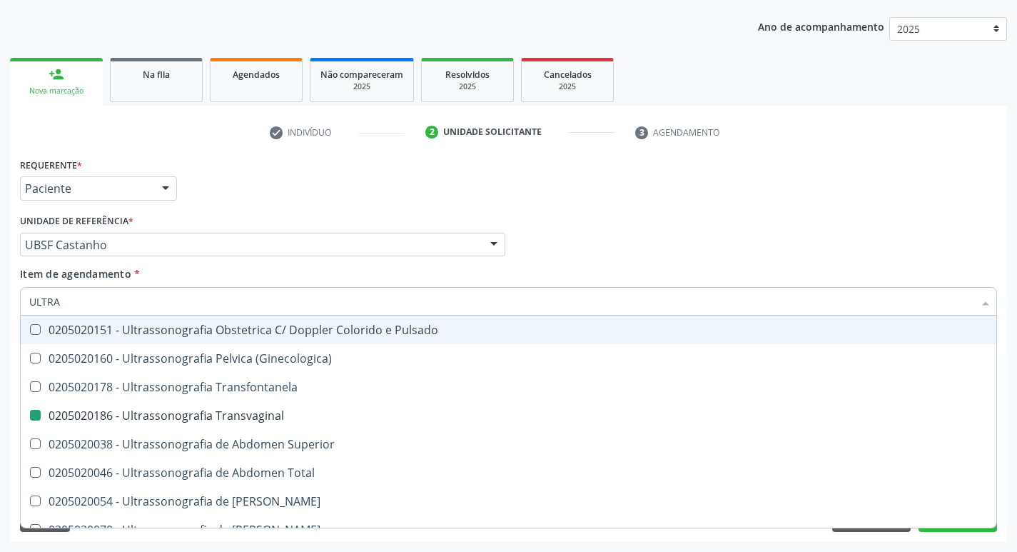
click at [352, 212] on div "Unidade de referência * UBSF Castanho UBSF Ligeiro II UBSF Saulo Leal [PERSON_N…" at bounding box center [263, 234] width 486 height 46
checkbox X "true"
checkbox Transvaginal "false"
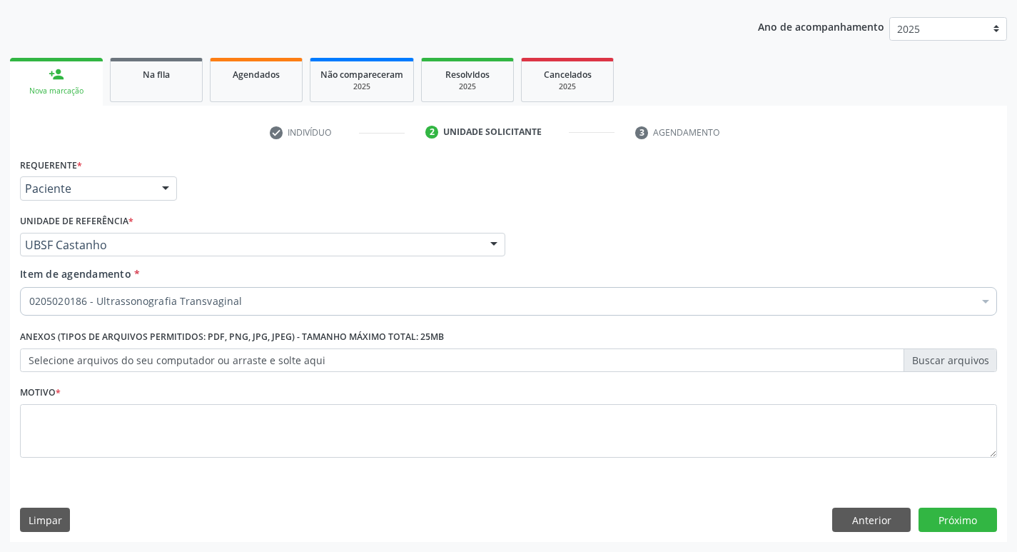
scroll to position [0, 0]
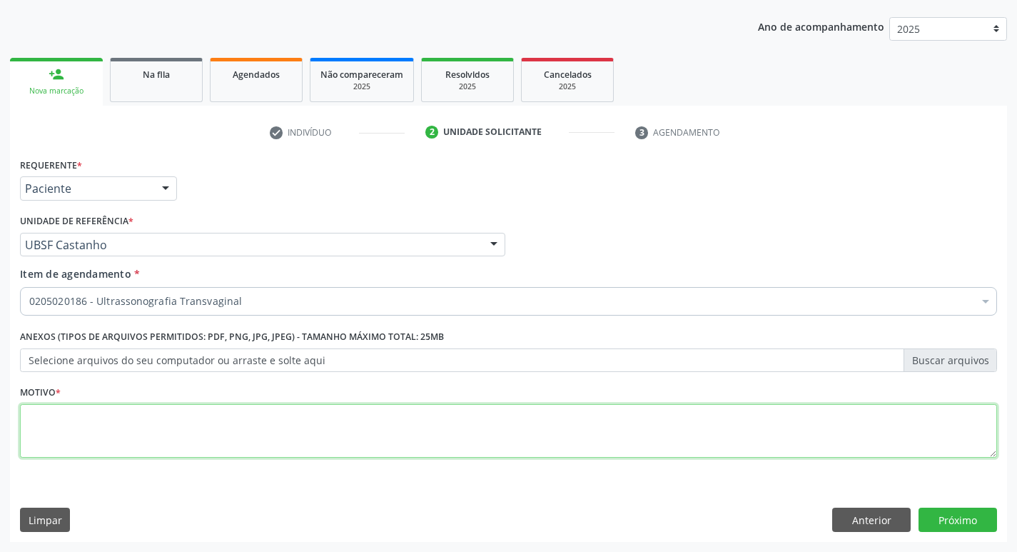
click at [220, 418] on textarea at bounding box center [508, 431] width 977 height 54
type textarea "ROTINA"
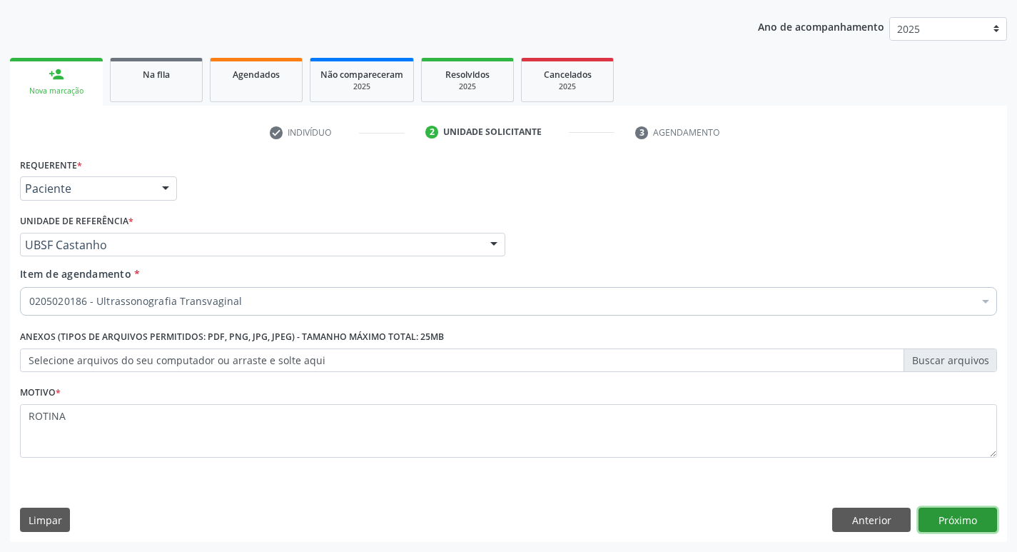
click at [924, 512] on button "Próximo" at bounding box center [958, 520] width 79 height 24
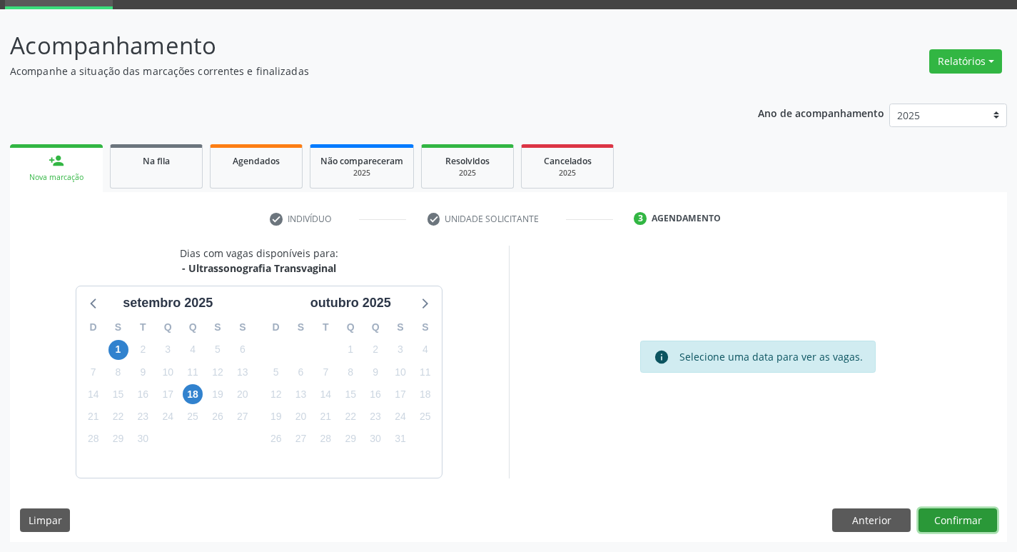
click at [963, 524] on button "Confirmar" at bounding box center [958, 520] width 79 height 24
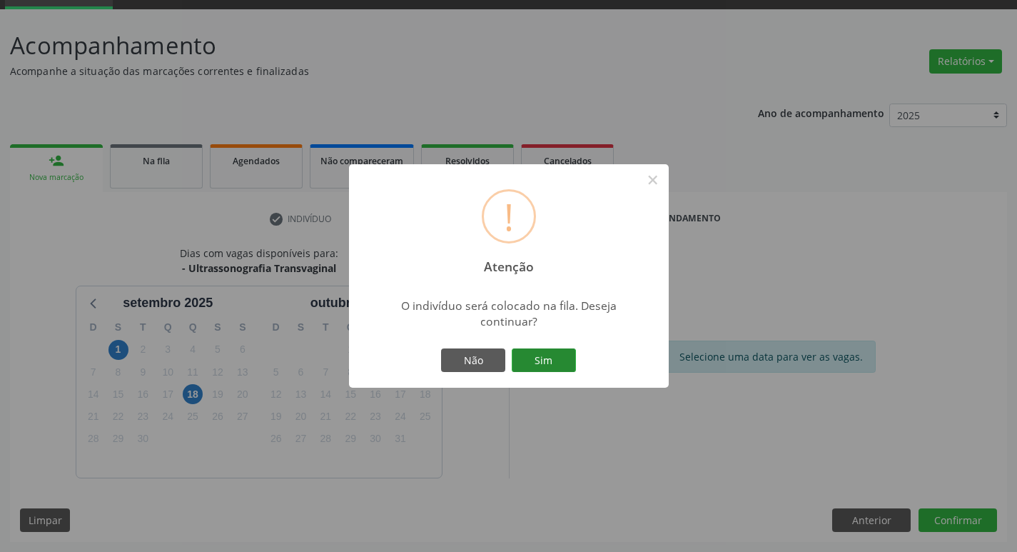
click at [535, 353] on button "Sim" at bounding box center [544, 360] width 64 height 24
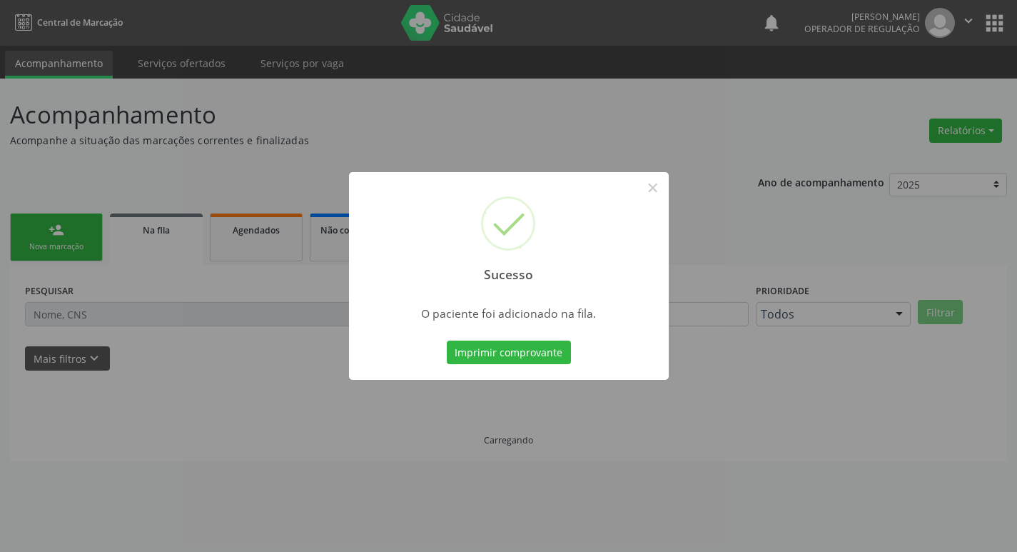
scroll to position [0, 0]
click at [496, 102] on div "Sucesso × O paciente foi adicionado na fila. Imprimir comprovante Cancel" at bounding box center [514, 276] width 1028 height 552
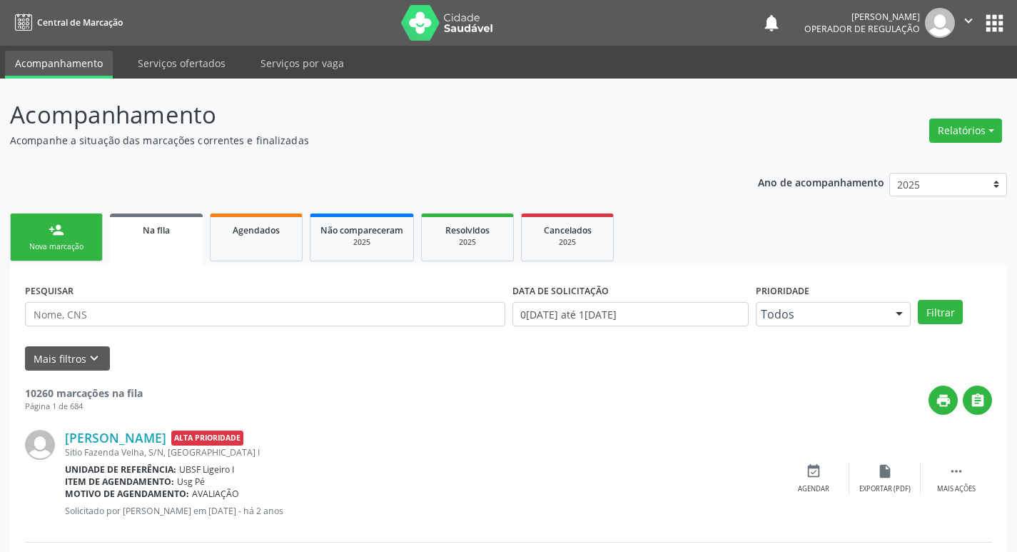
click at [59, 238] on link "person_add Nova marcação" at bounding box center [56, 237] width 93 height 48
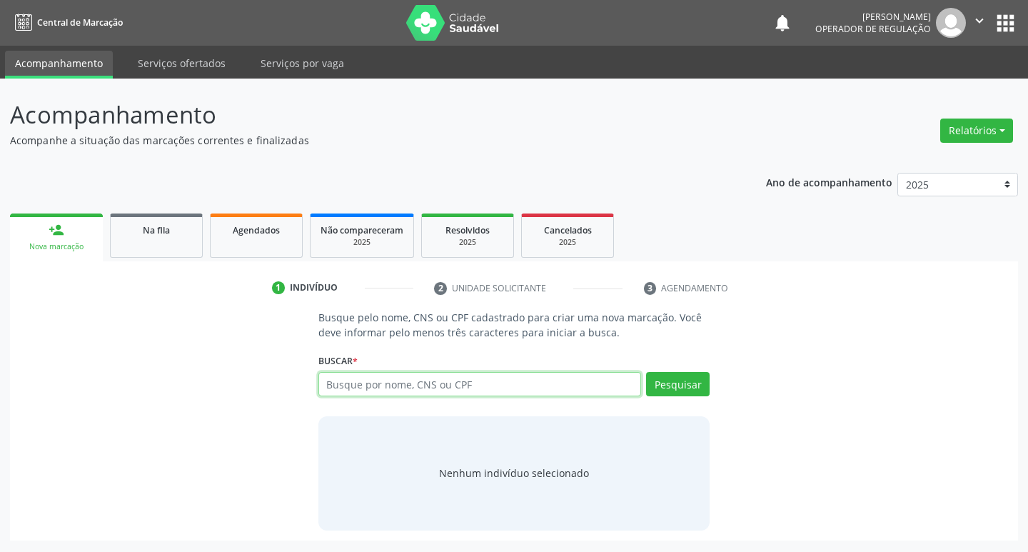
click at [418, 393] on input "text" at bounding box center [479, 384] width 323 height 24
type input "704805022964147"
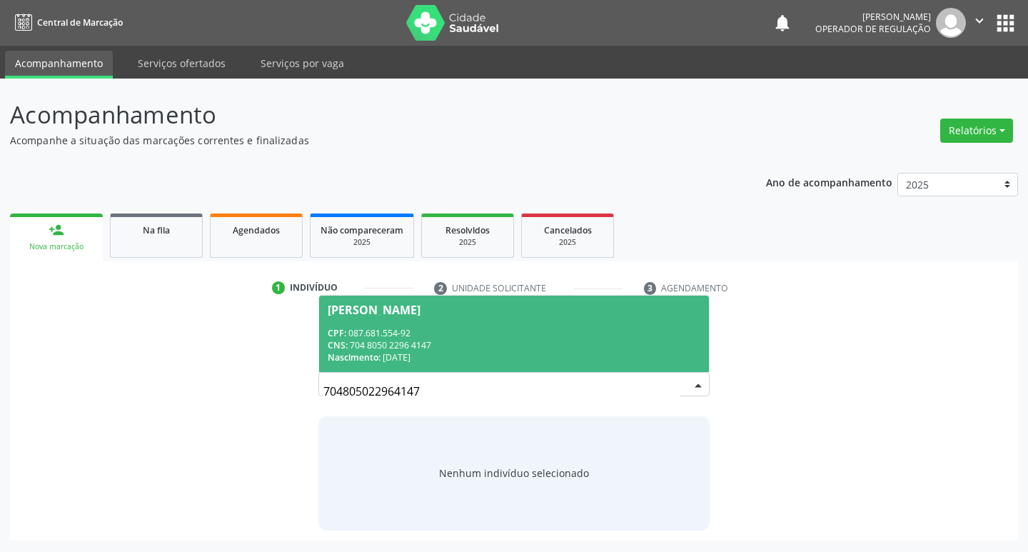
click at [481, 329] on div "CPF: 087.681.554-92" at bounding box center [514, 333] width 373 height 12
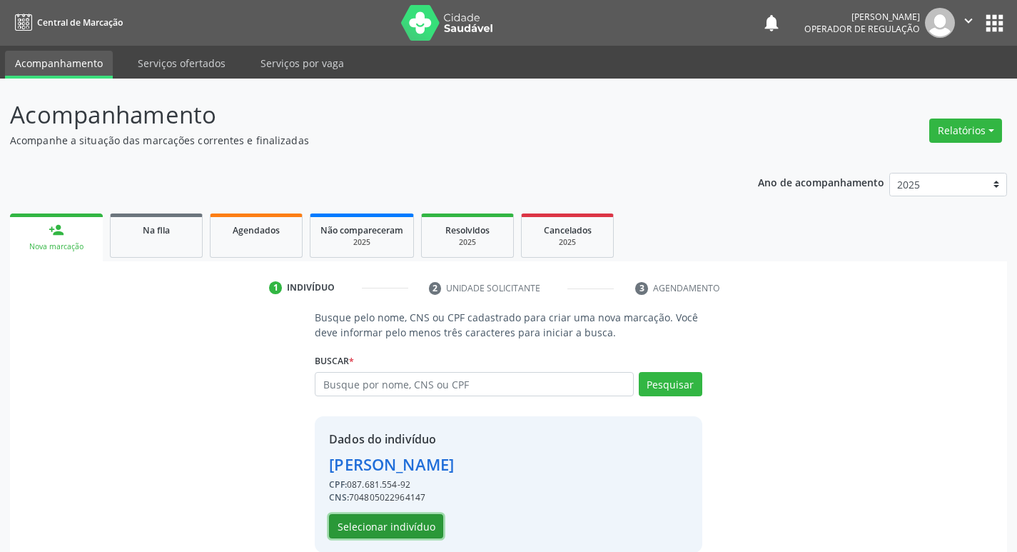
click at [398, 533] on button "Selecionar indivíduo" at bounding box center [386, 526] width 114 height 24
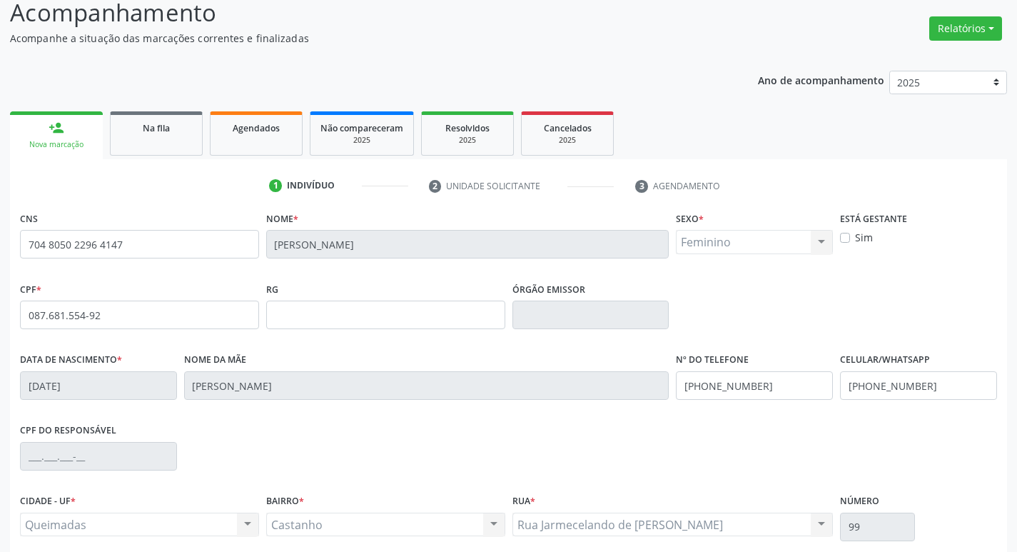
scroll to position [222, 0]
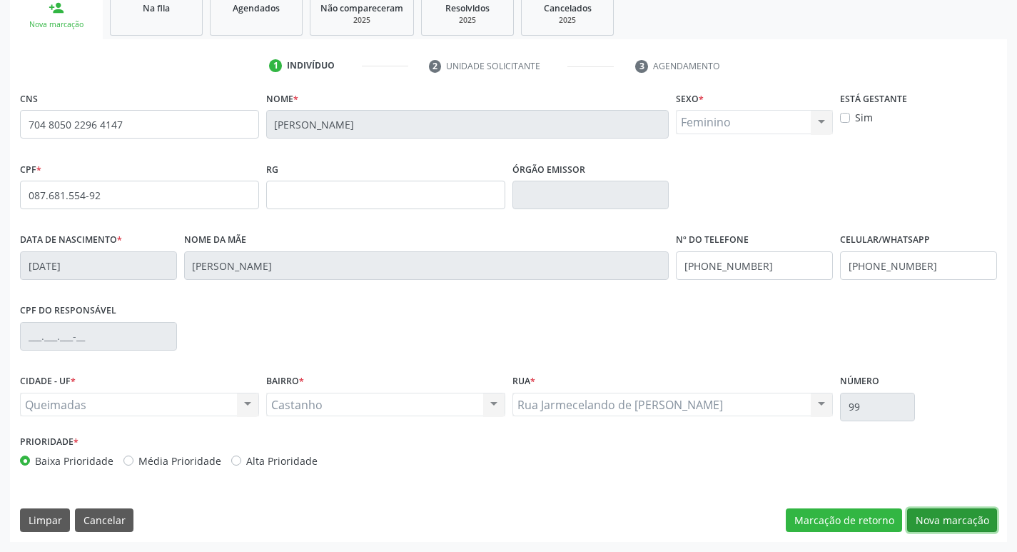
click at [957, 518] on button "Nova marcação" at bounding box center [952, 520] width 90 height 24
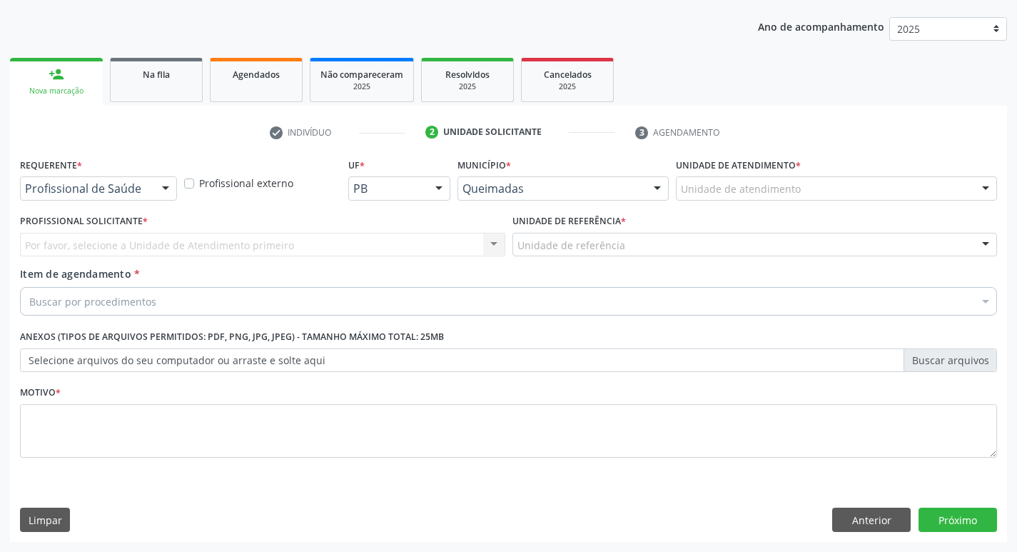
scroll to position [156, 0]
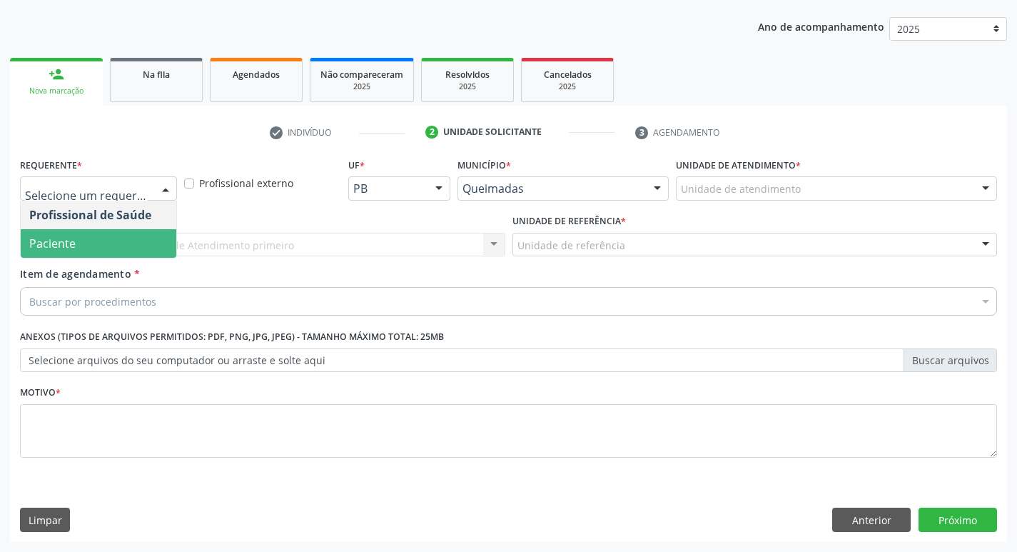
click at [76, 241] on span "Paciente" at bounding box center [99, 243] width 156 height 29
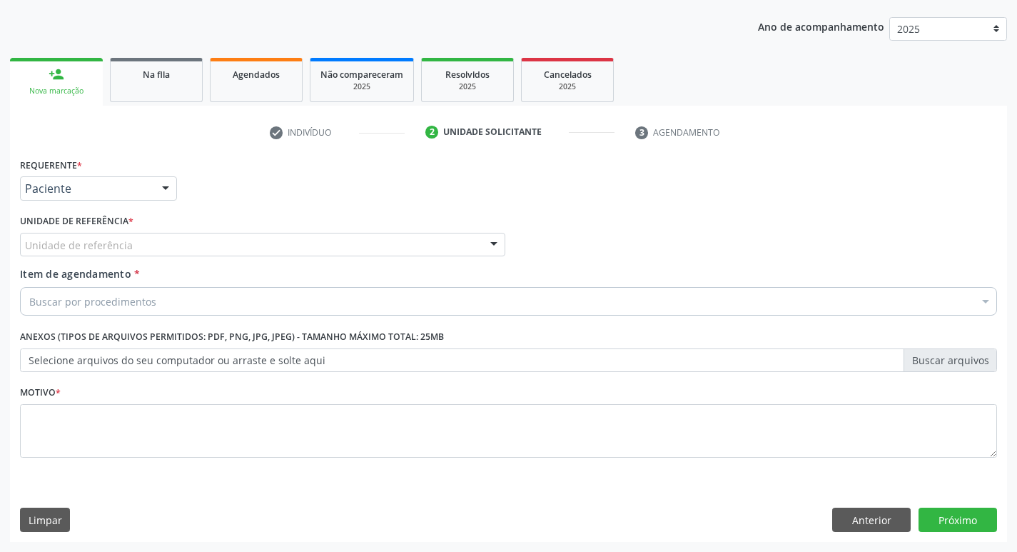
click at [76, 253] on div "Unidade de referência" at bounding box center [263, 245] width 486 height 24
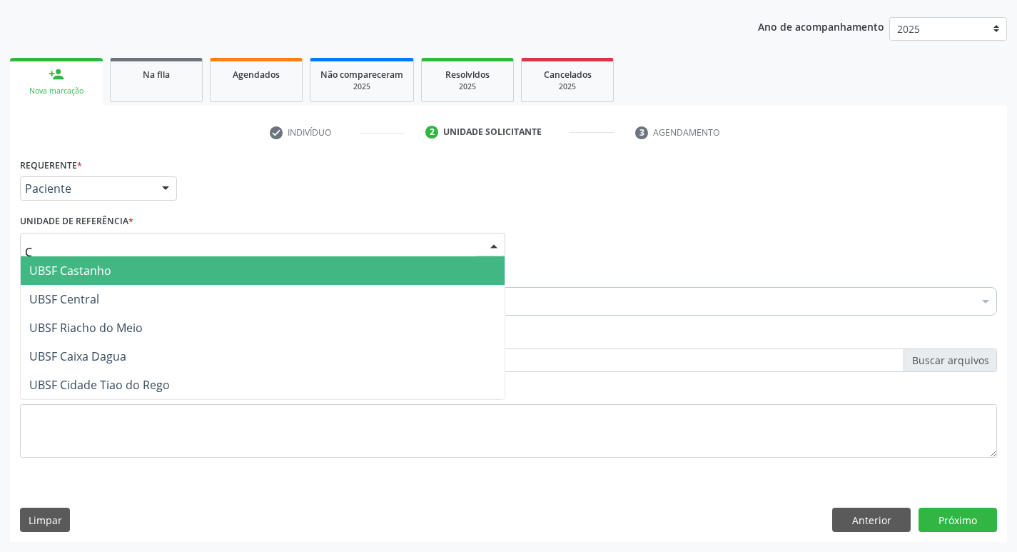
type input "CA"
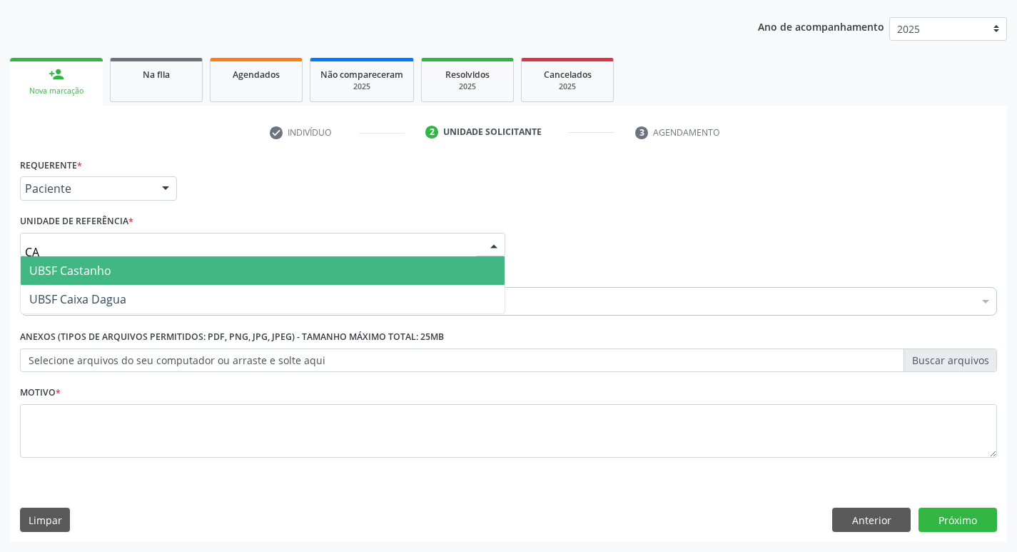
click at [88, 266] on span "UBSF Castanho" at bounding box center [70, 271] width 82 height 16
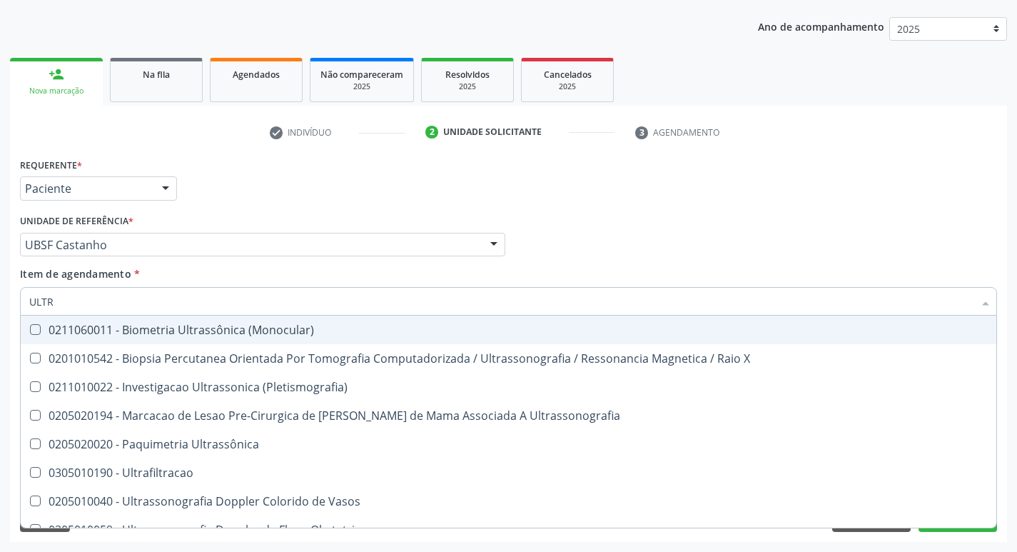
type input "ULTRA"
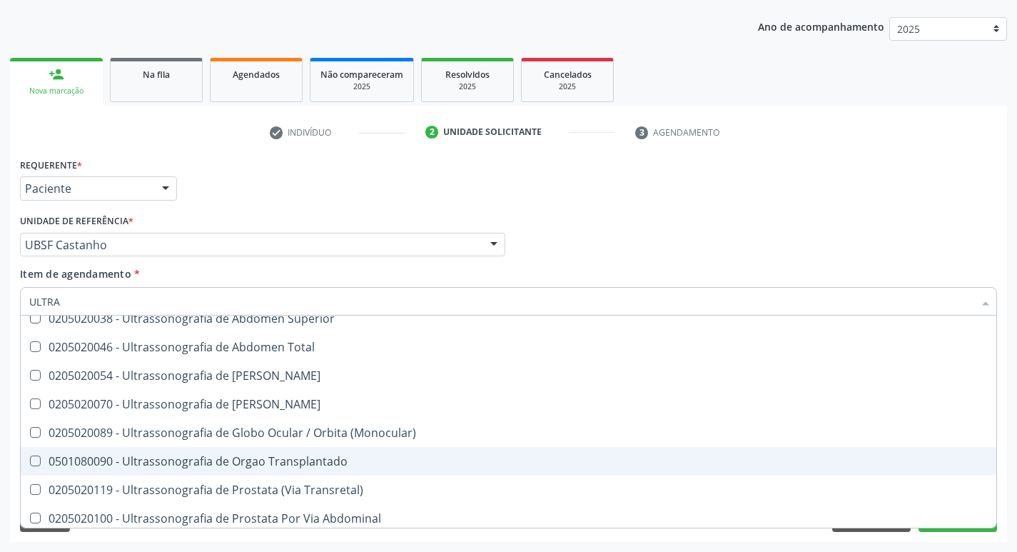
scroll to position [331, 0]
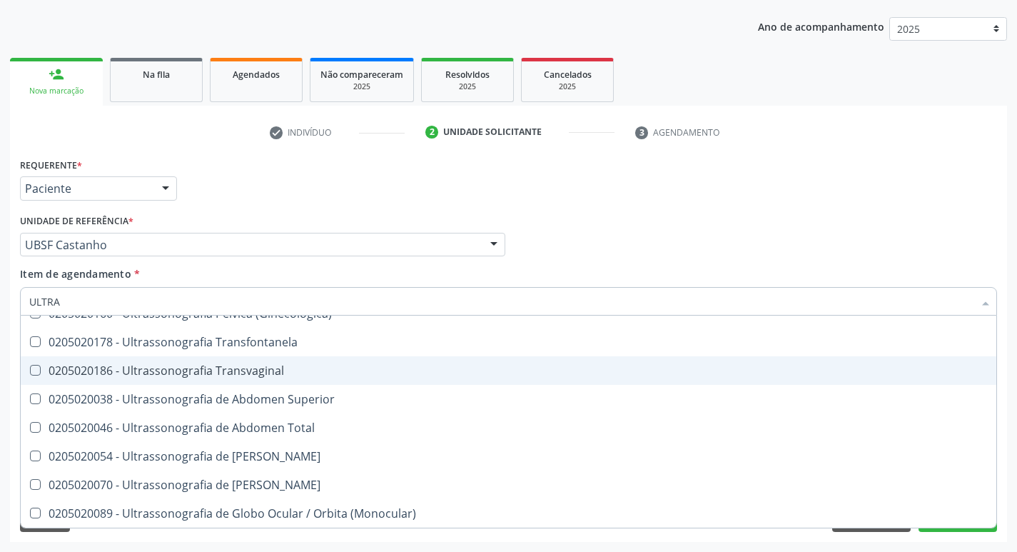
click at [267, 370] on div "0205020186 - Ultrassonografia Transvaginal" at bounding box center [508, 370] width 959 height 11
checkbox Transvaginal "true"
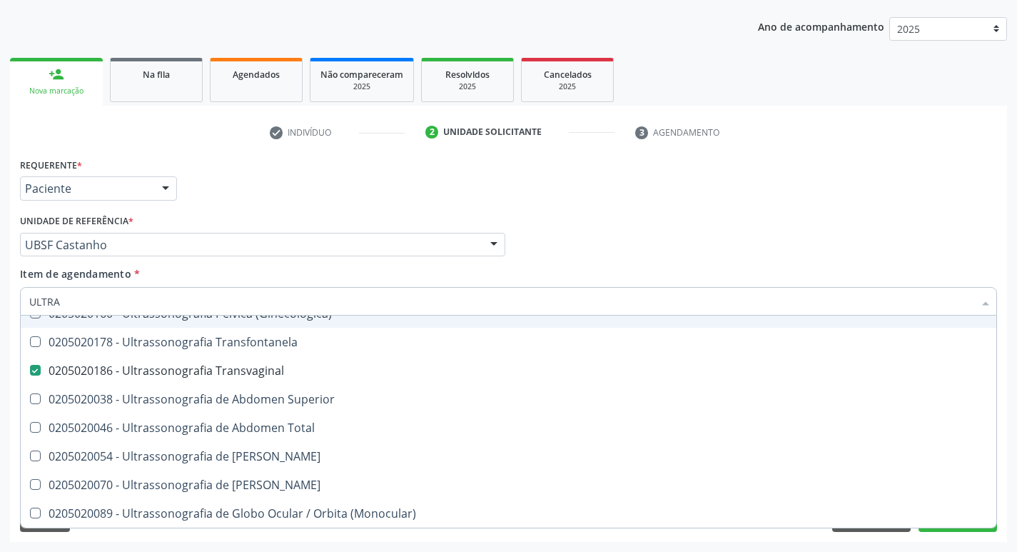
click at [586, 172] on div "Requerente * Paciente Profissional de Saúde Paciente Nenhum resultado encontrad…" at bounding box center [508, 182] width 985 height 56
checkbox X "true"
checkbox Transvaginal "false"
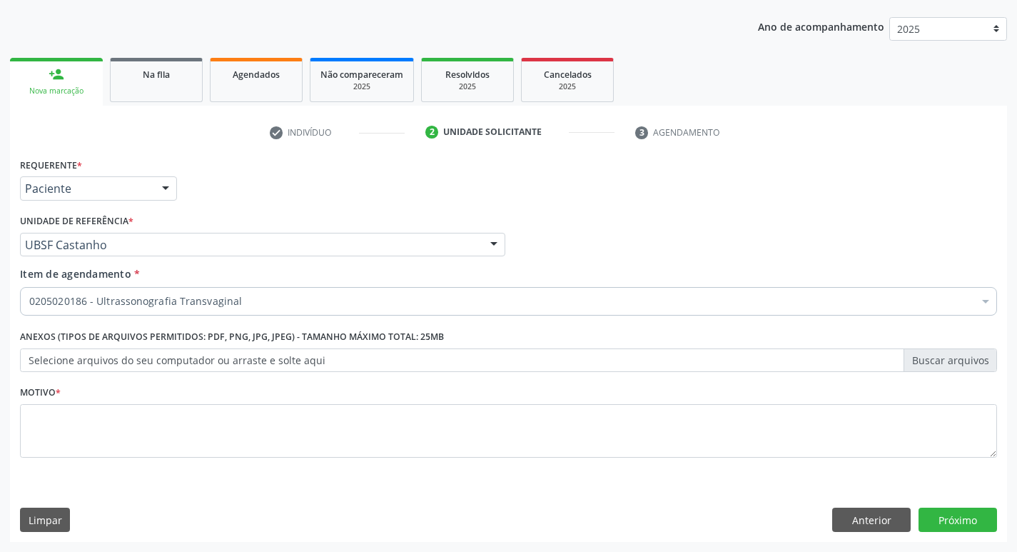
scroll to position [0, 0]
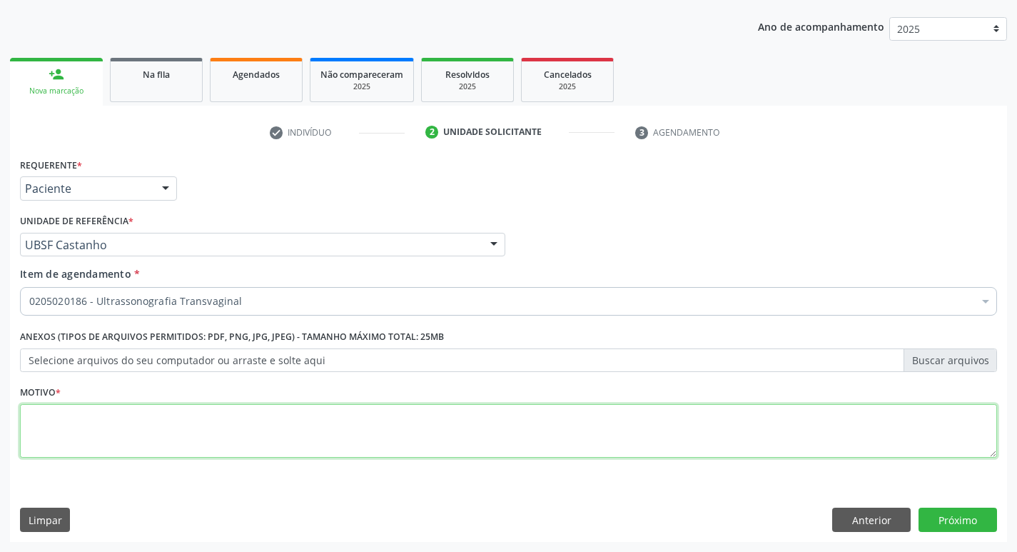
click at [389, 438] on textarea at bounding box center [508, 431] width 977 height 54
type textarea "AVALIAÇÃO"
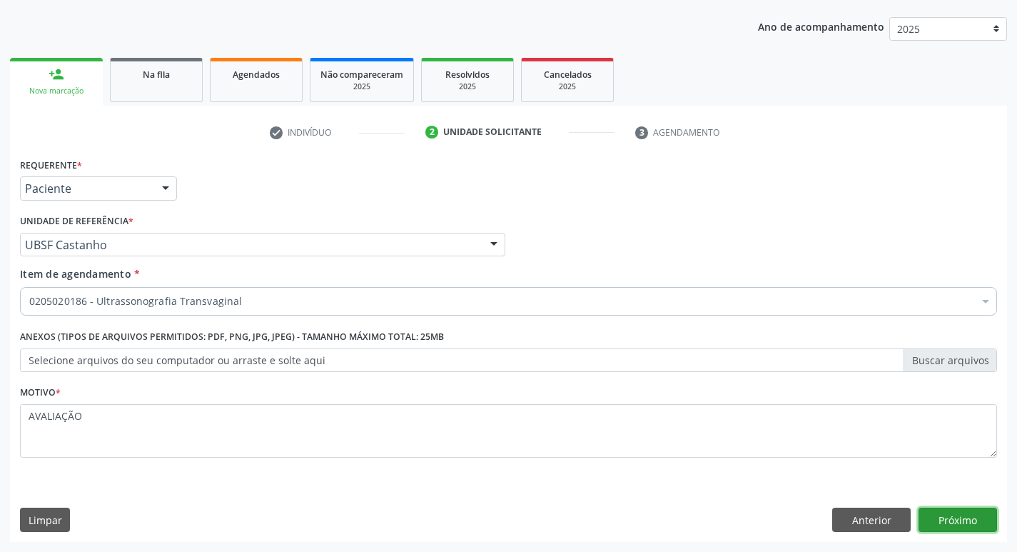
click at [965, 510] on button "Próximo" at bounding box center [958, 520] width 79 height 24
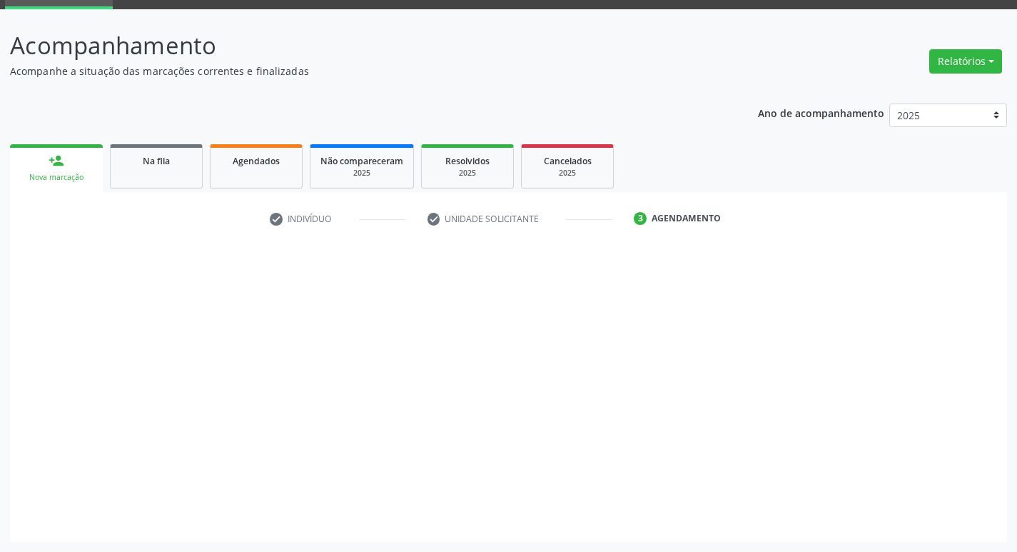
scroll to position [69, 0]
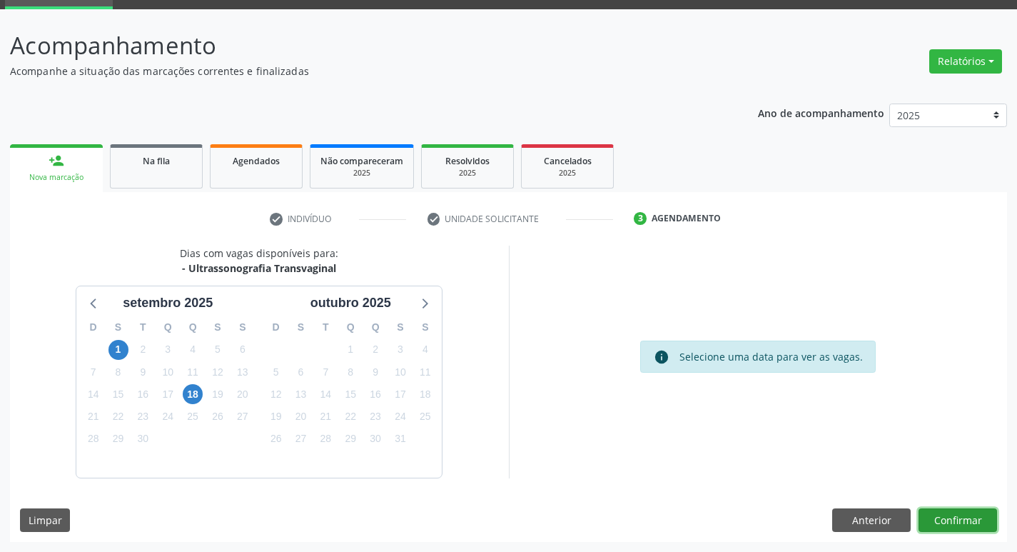
click at [956, 519] on button "Confirmar" at bounding box center [958, 520] width 79 height 24
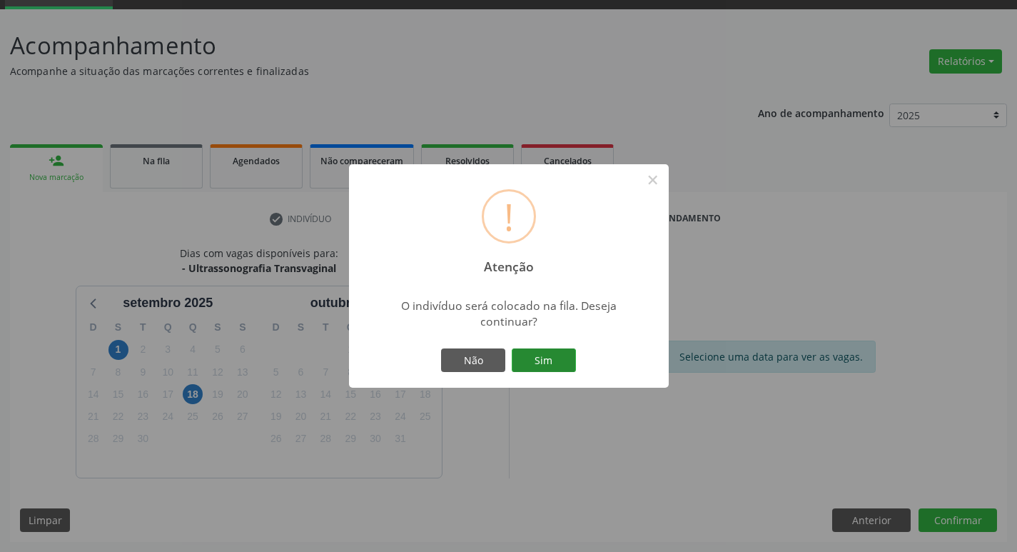
click at [555, 353] on button "Sim" at bounding box center [544, 360] width 64 height 24
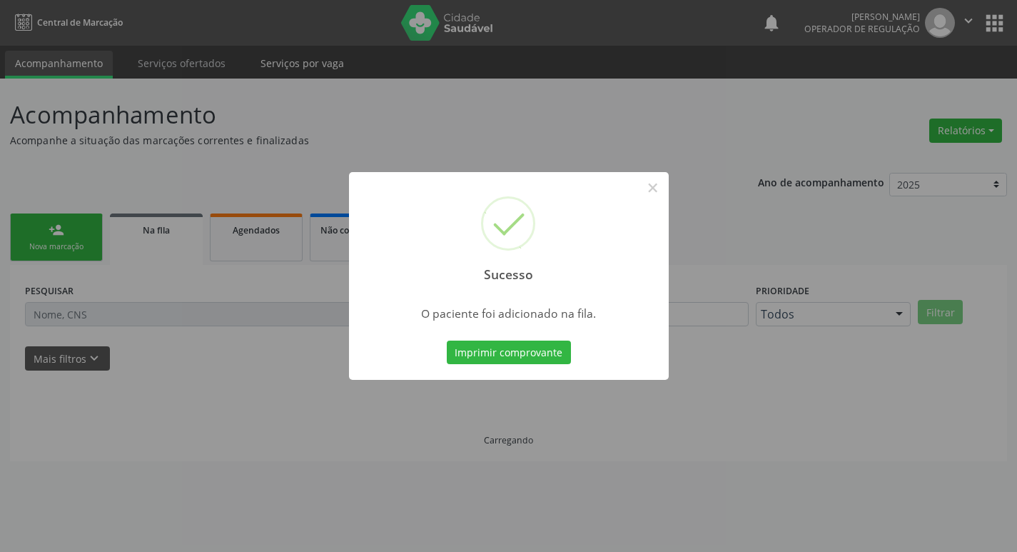
scroll to position [0, 0]
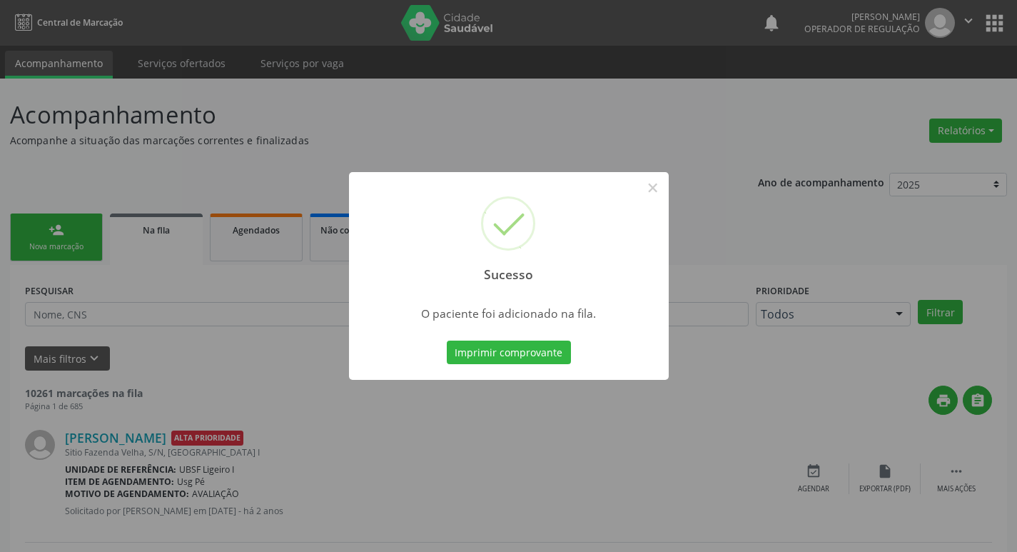
click at [65, 146] on div "Sucesso × O paciente foi adicionado na fila. Imprimir comprovante Cancel" at bounding box center [508, 276] width 1017 height 552
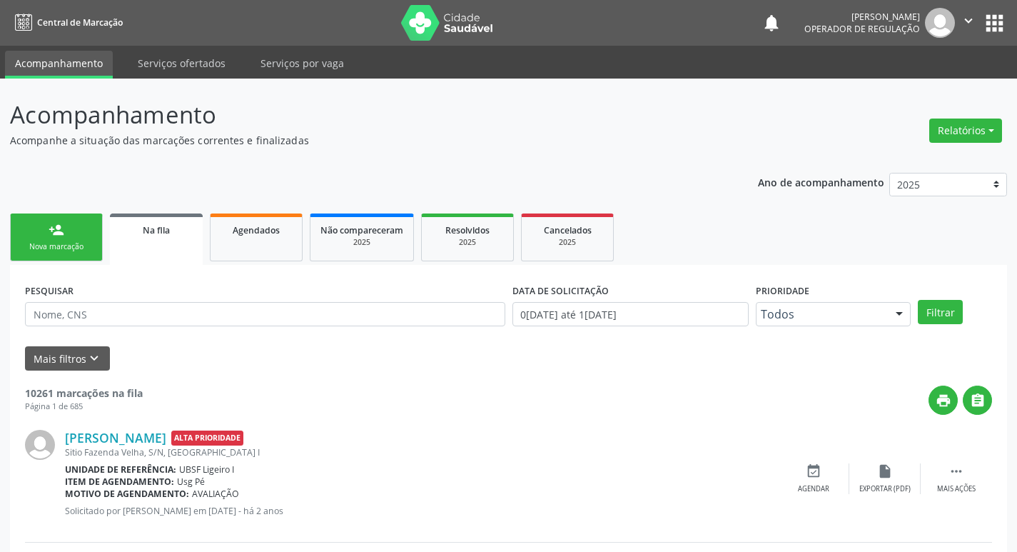
click at [46, 245] on div "Nova marcação" at bounding box center [56, 246] width 71 height 11
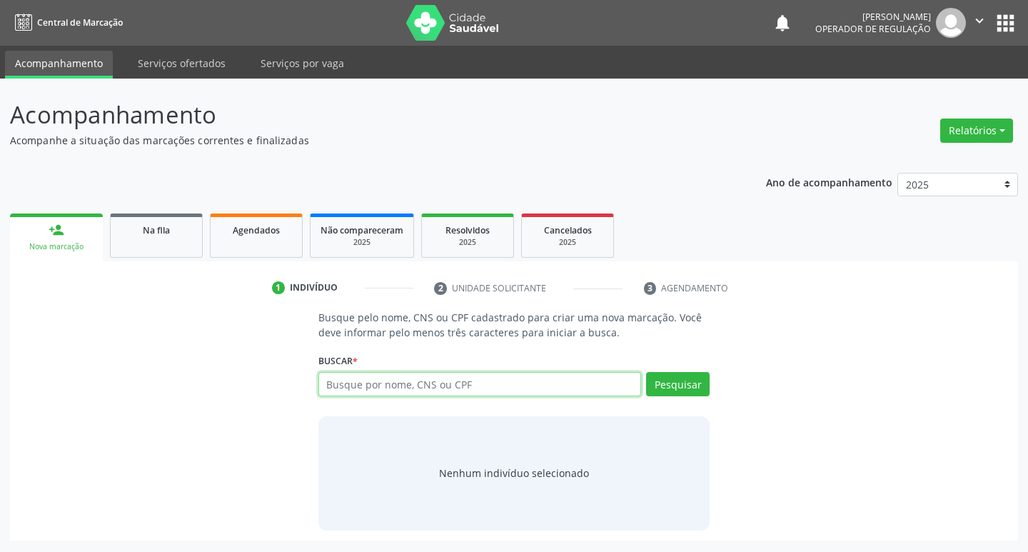
click at [377, 384] on input "text" at bounding box center [479, 384] width 323 height 24
type input "708609161502590"
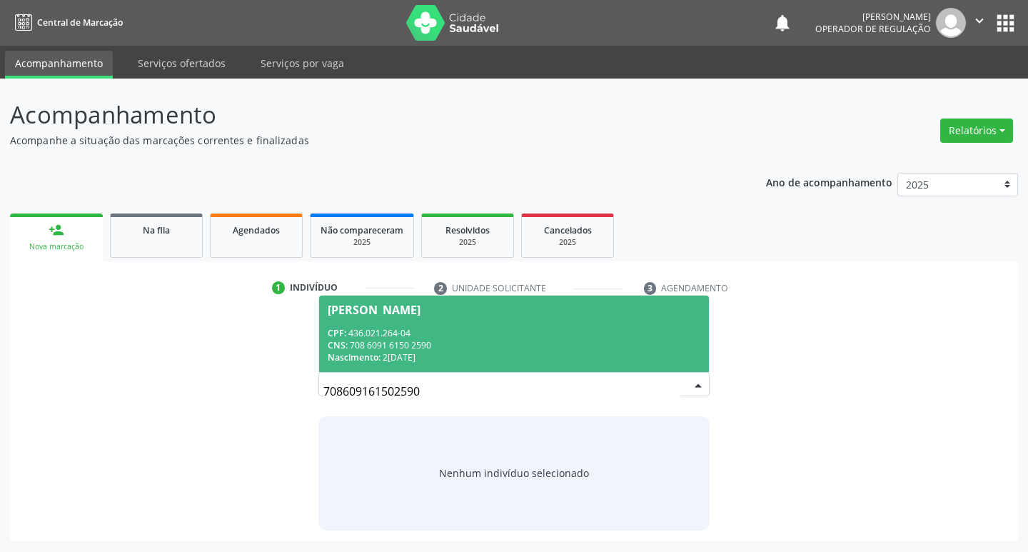
click at [569, 343] on div "CNS: 708 6091 6150 2590" at bounding box center [514, 345] width 373 height 12
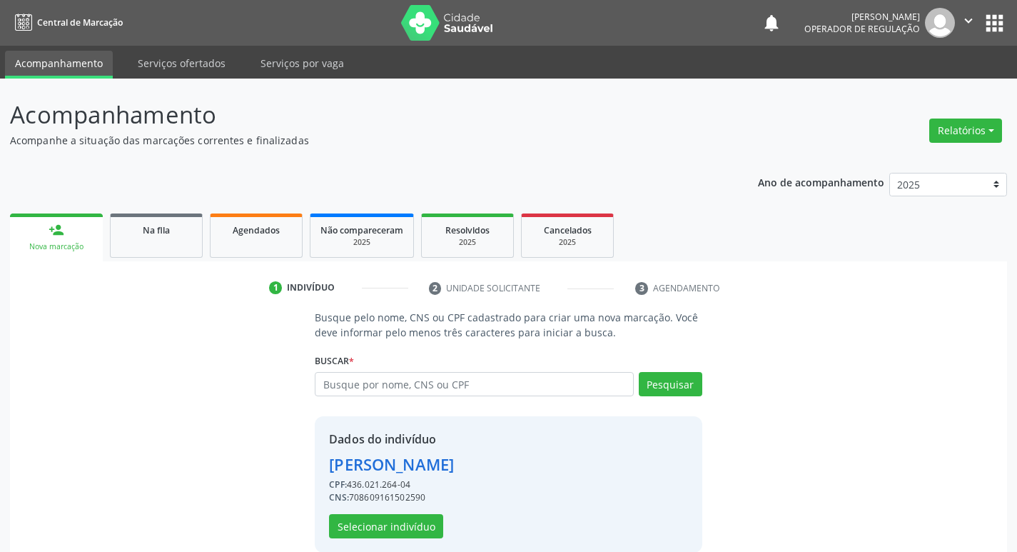
scroll to position [21, 0]
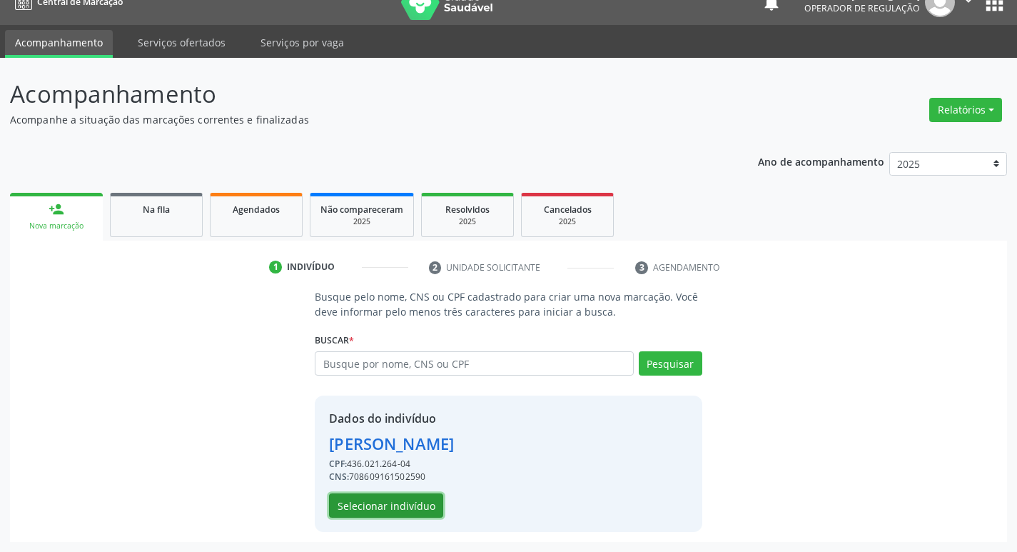
click at [406, 505] on button "Selecionar indivíduo" at bounding box center [386, 505] width 114 height 24
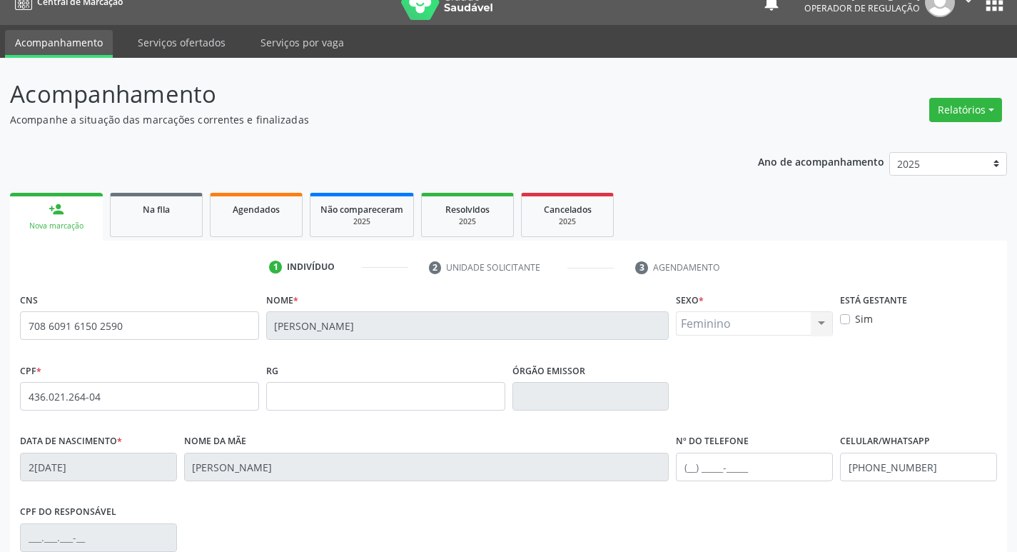
scroll to position [222, 0]
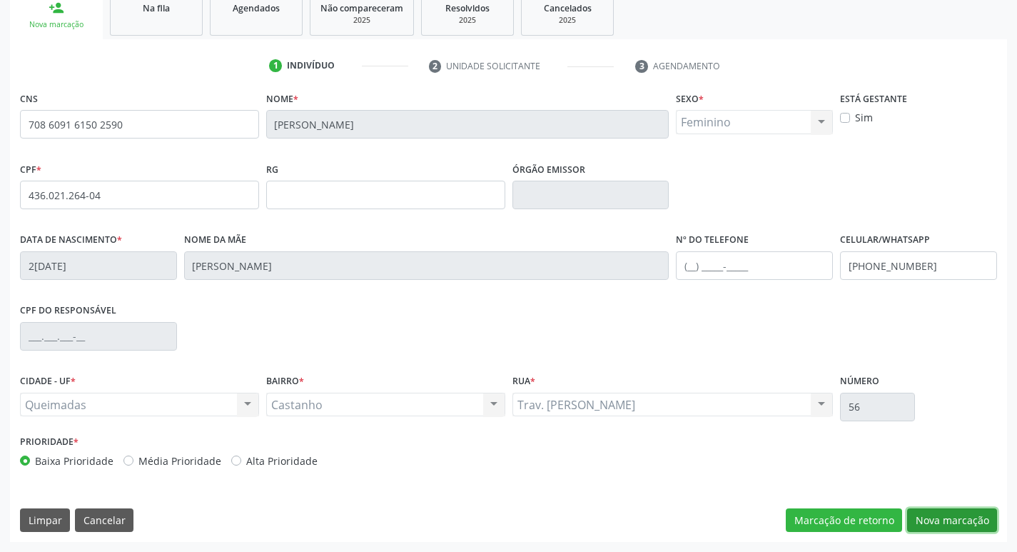
click at [950, 515] on button "Nova marcação" at bounding box center [952, 520] width 90 height 24
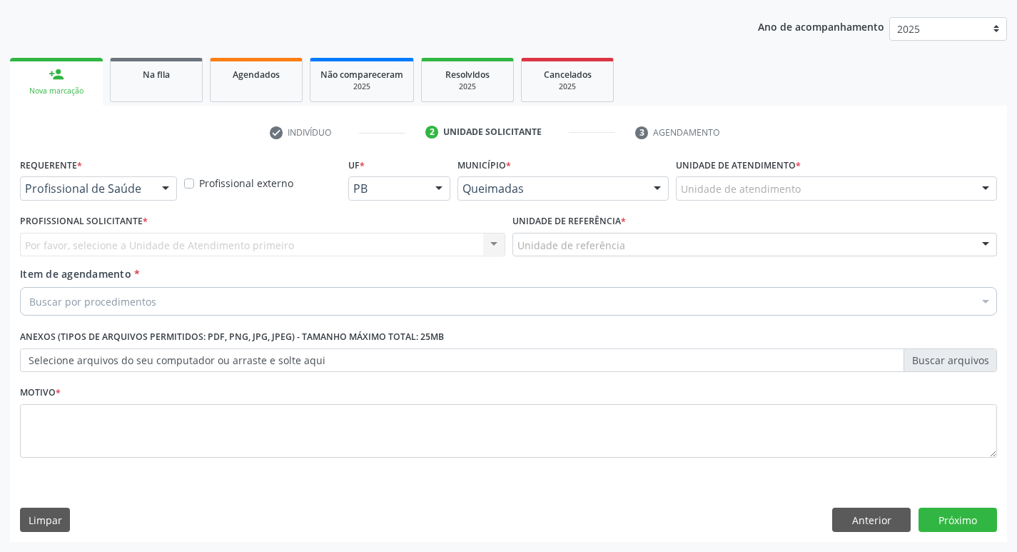
click at [148, 174] on div "Requerente * Profissional de Saúde Profissional de Saúde Paciente Nenhum result…" at bounding box center [98, 177] width 157 height 46
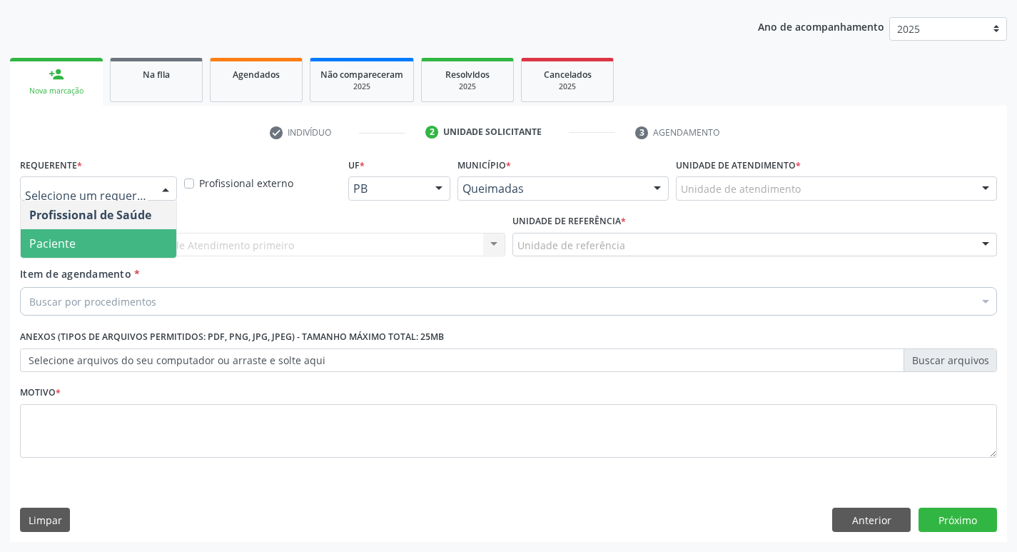
click at [81, 234] on span "Paciente" at bounding box center [99, 243] width 156 height 29
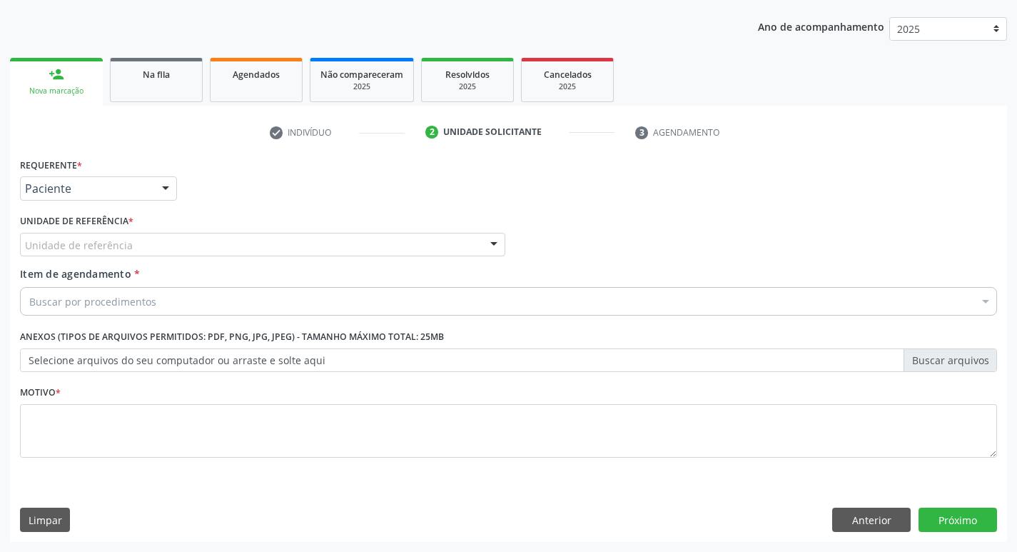
click at [81, 236] on div "Unidade de referência" at bounding box center [263, 245] width 486 height 24
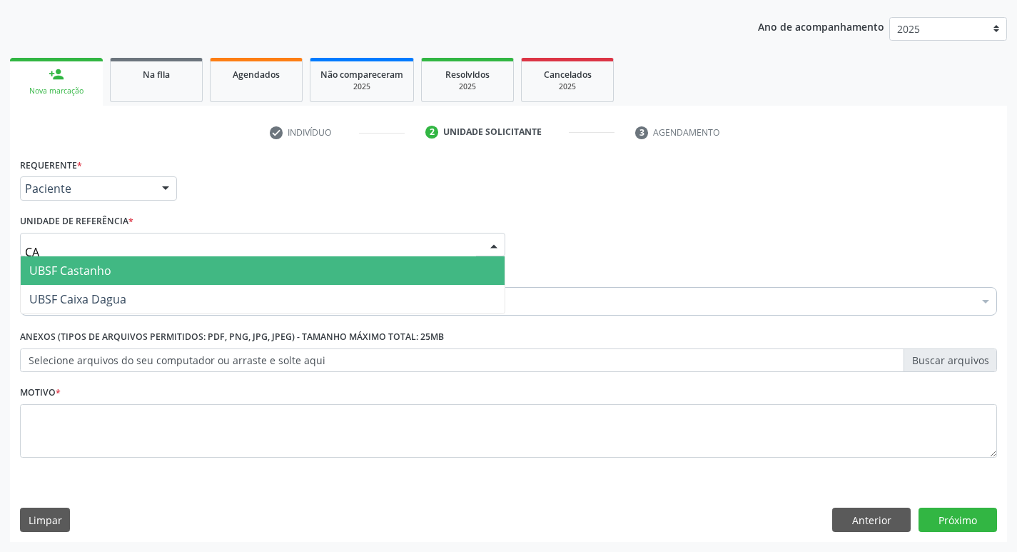
type input "CAS"
click at [81, 268] on span "UBSF Castanho" at bounding box center [70, 271] width 82 height 16
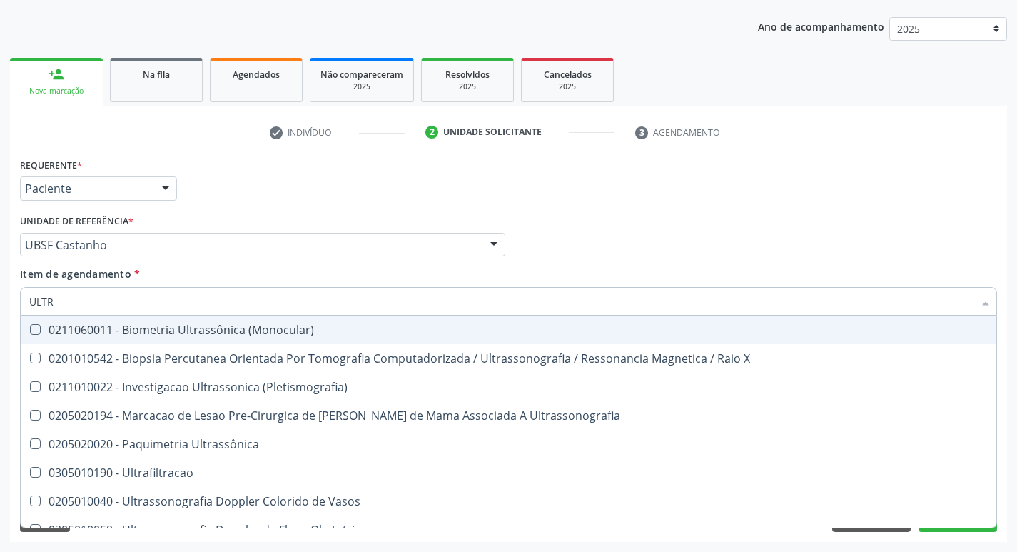
type input "ULTRA"
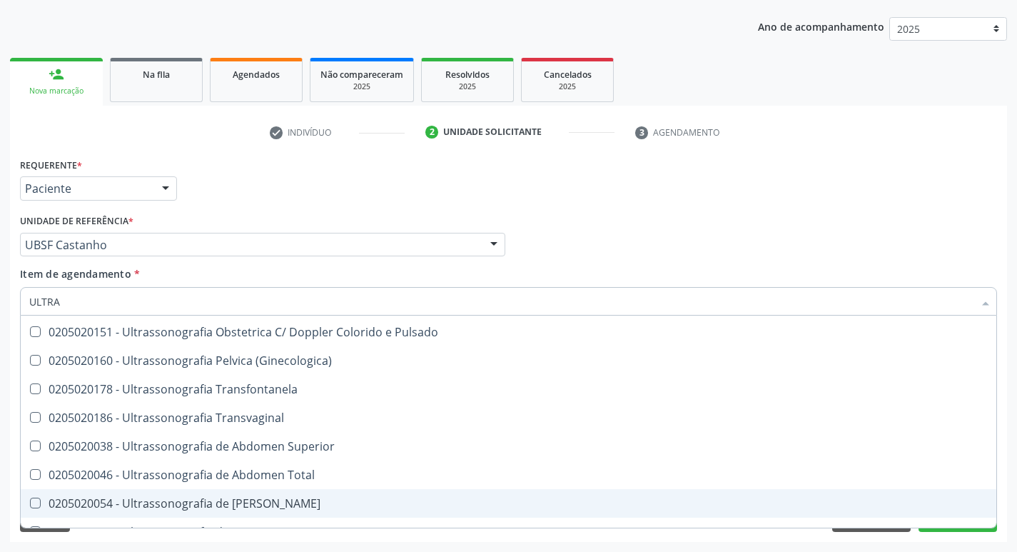
scroll to position [259, 0]
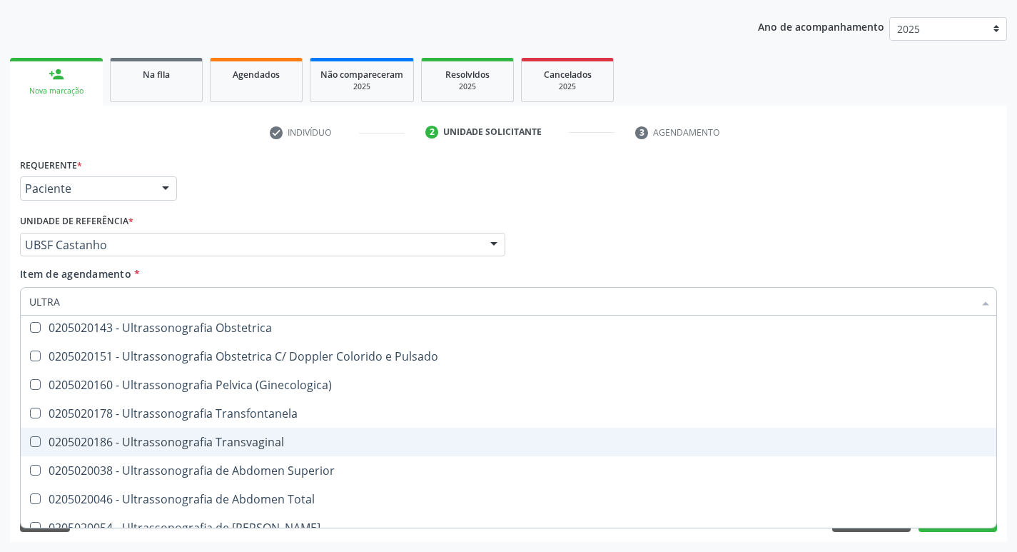
click at [216, 441] on div "0205020186 - Ultrassonografia Transvaginal" at bounding box center [508, 441] width 959 height 11
checkbox Transvaginal "true"
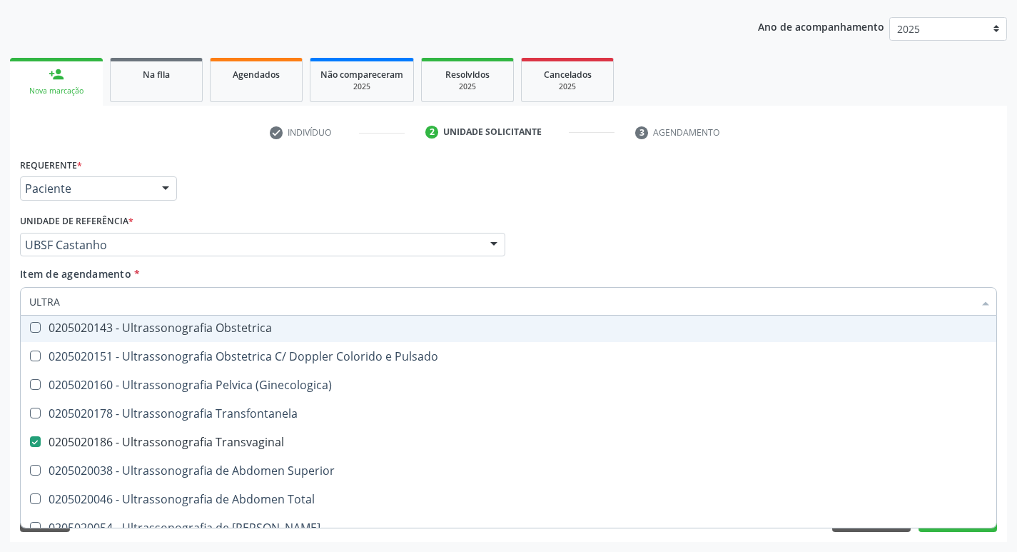
click at [517, 183] on div "Requerente * Paciente Profissional de Saúde Paciente Nenhum resultado encontrad…" at bounding box center [508, 182] width 985 height 56
checkbox X "true"
checkbox Transvaginal "false"
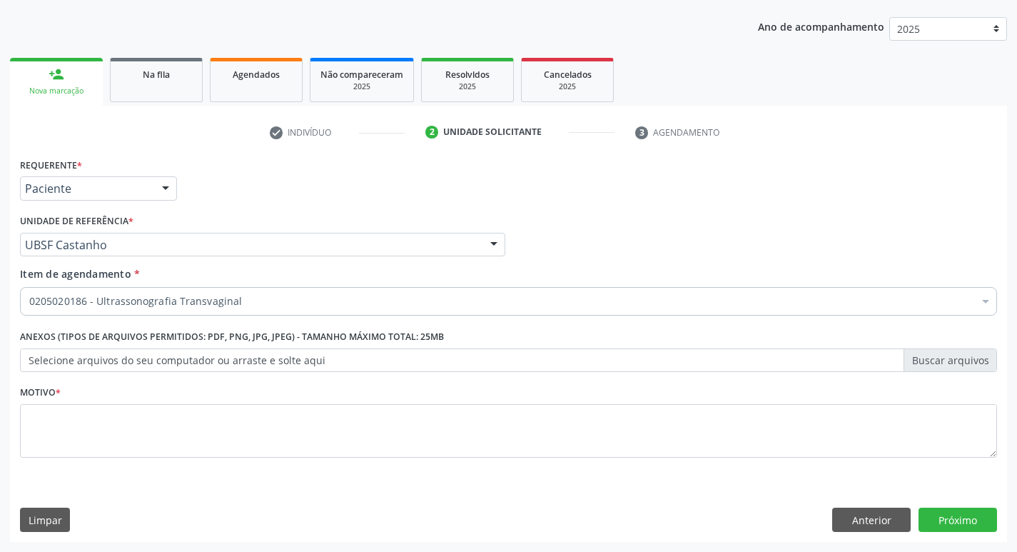
scroll to position [0, 0]
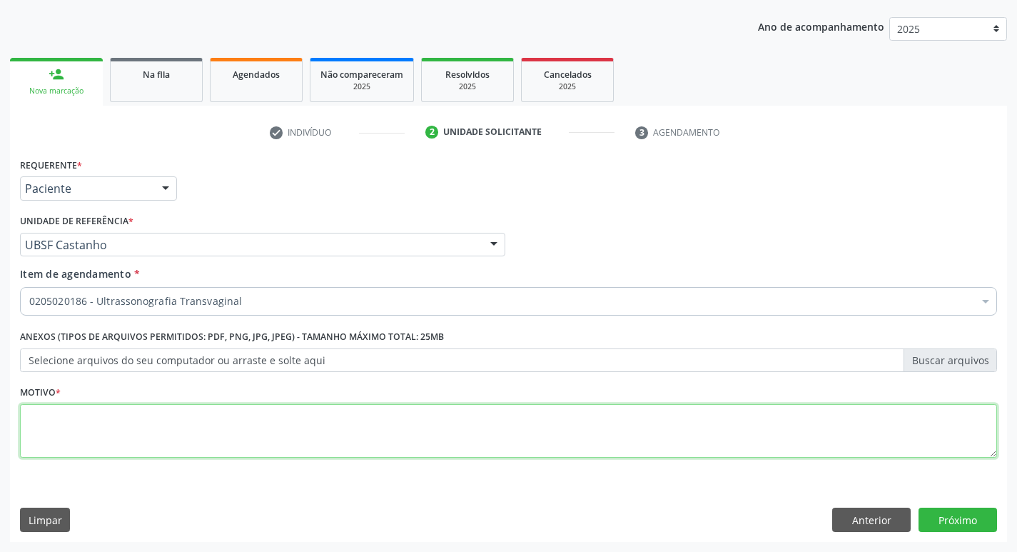
click at [131, 440] on textarea at bounding box center [508, 431] width 977 height 54
type textarea "ROTINA"
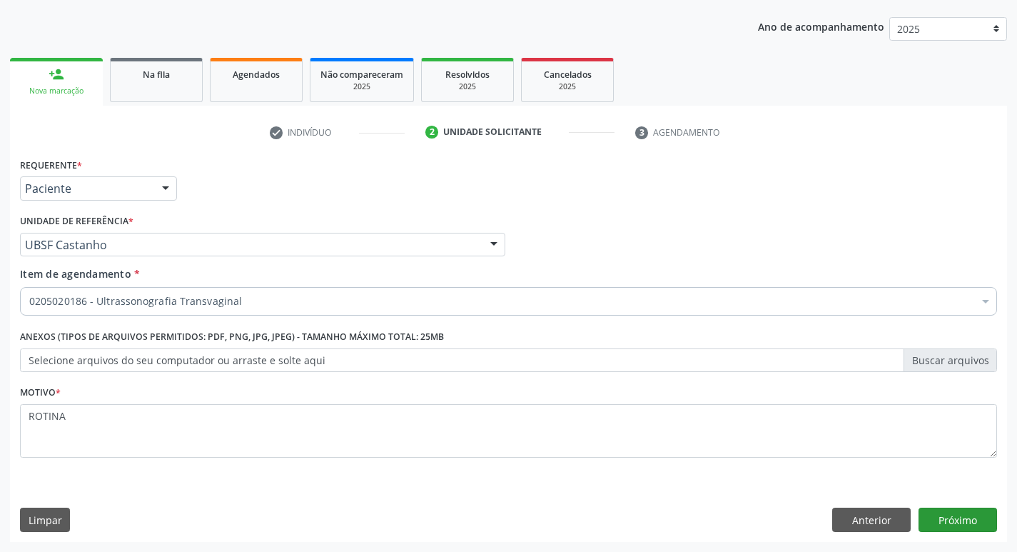
click at [995, 521] on div "Requerente * Paciente Profissional de Saúde Paciente Nenhum resultado encontrad…" at bounding box center [508, 348] width 997 height 388
click at [986, 517] on button "Próximo" at bounding box center [958, 520] width 79 height 24
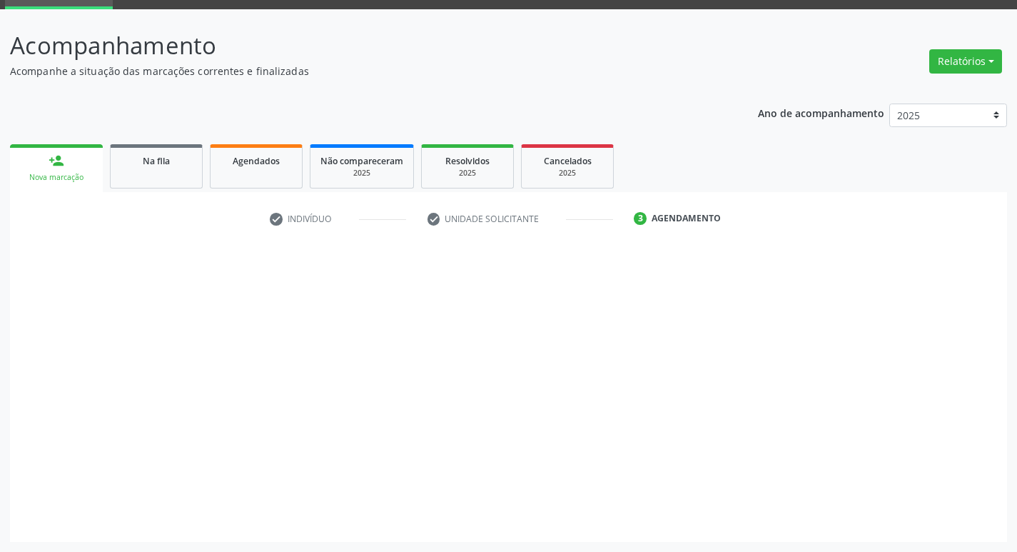
scroll to position [69, 0]
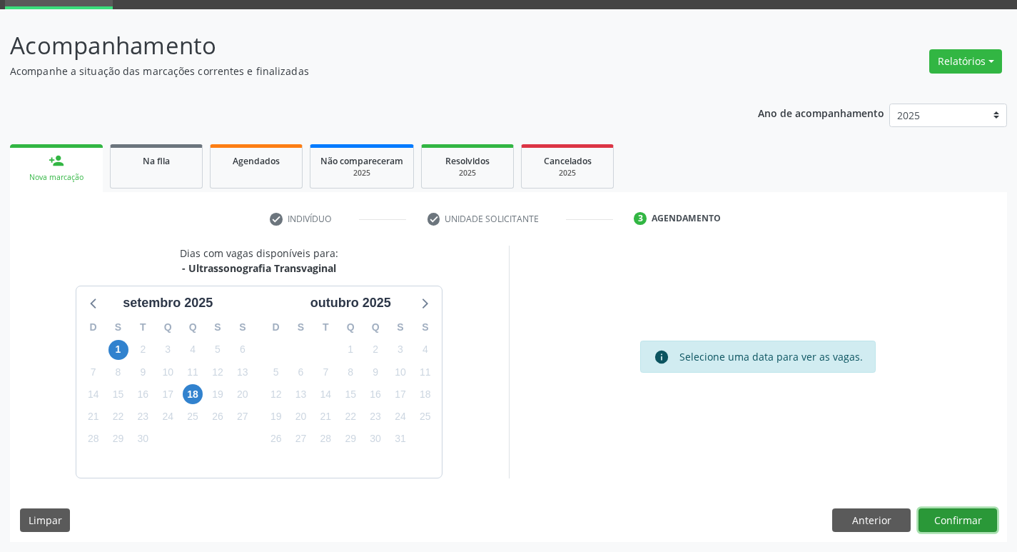
click at [935, 528] on button "Confirmar" at bounding box center [958, 520] width 79 height 24
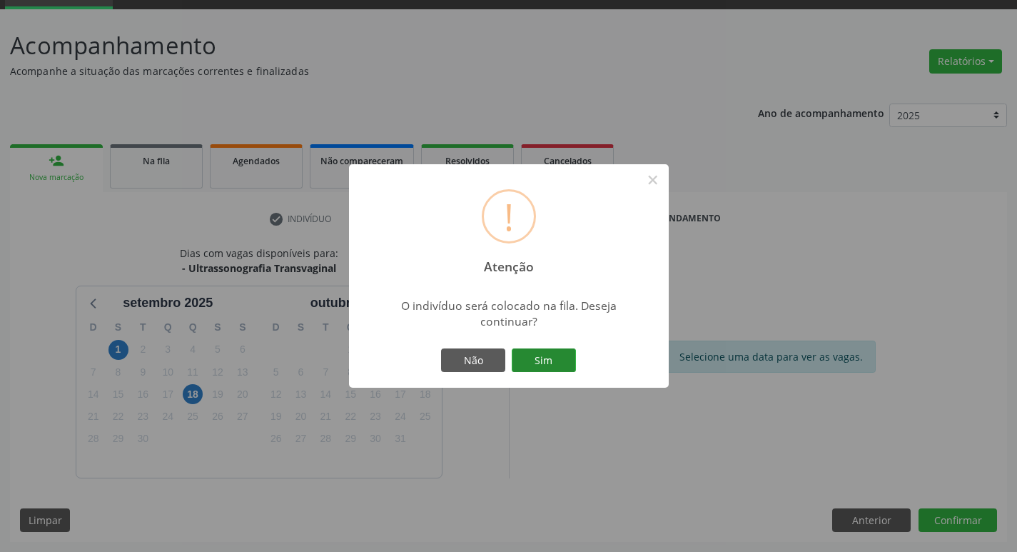
click at [536, 356] on button "Sim" at bounding box center [544, 360] width 64 height 24
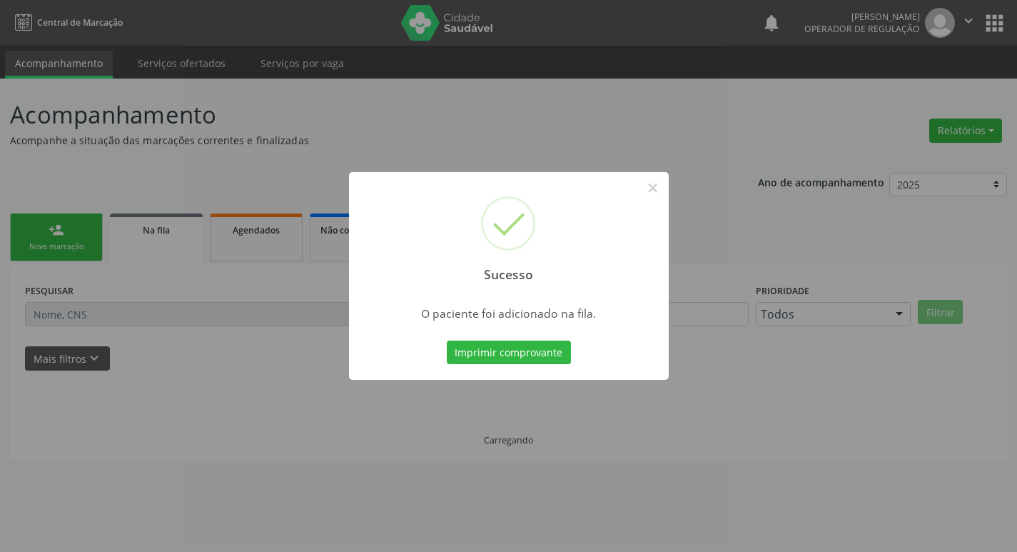
scroll to position [0, 0]
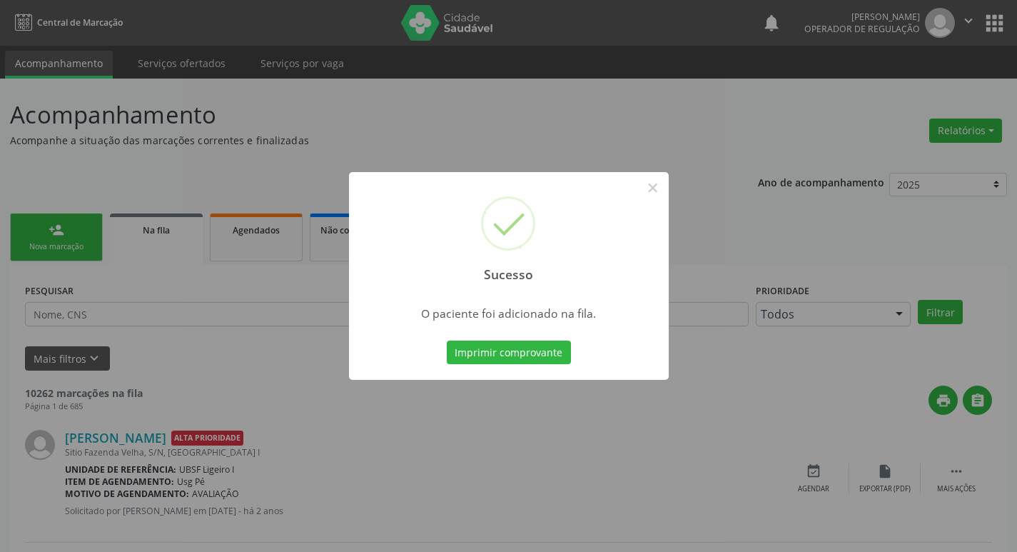
click at [53, 249] on div "Sucesso × O paciente foi adicionado na fila. Imprimir comprovante Cancel" at bounding box center [508, 276] width 1017 height 552
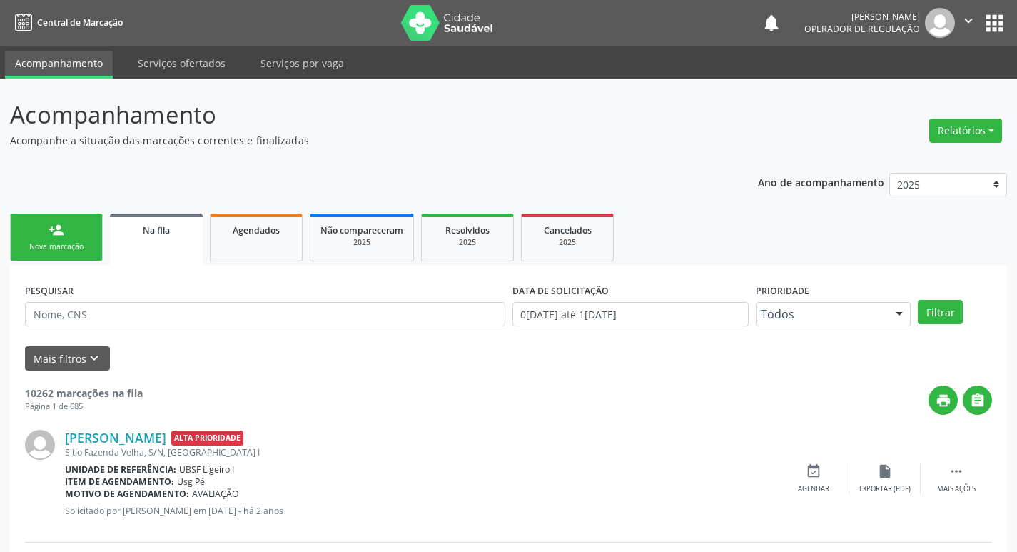
click at [64, 240] on link "person_add Nova marcação" at bounding box center [56, 237] width 93 height 48
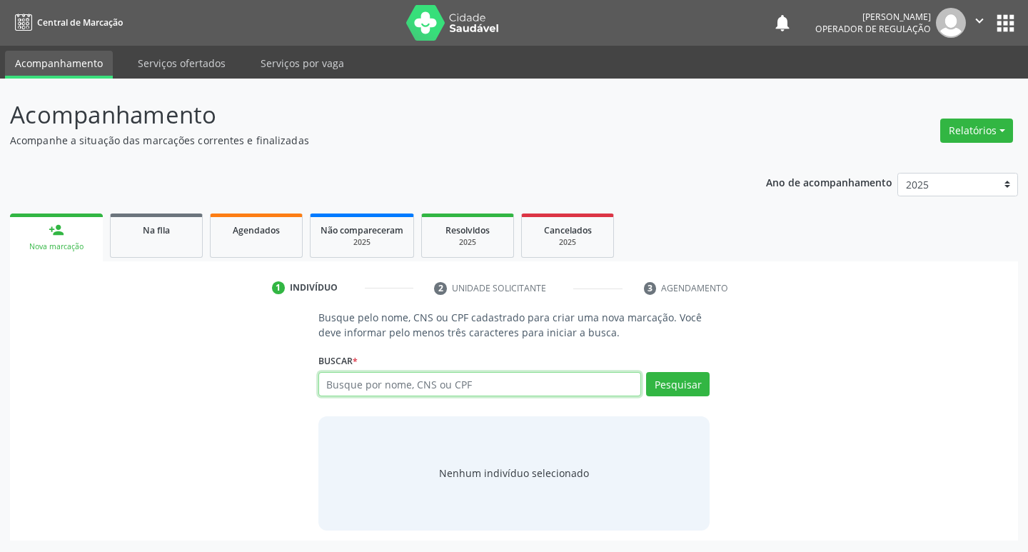
click at [479, 383] on input "text" at bounding box center [479, 384] width 323 height 24
type input "700407133156750"
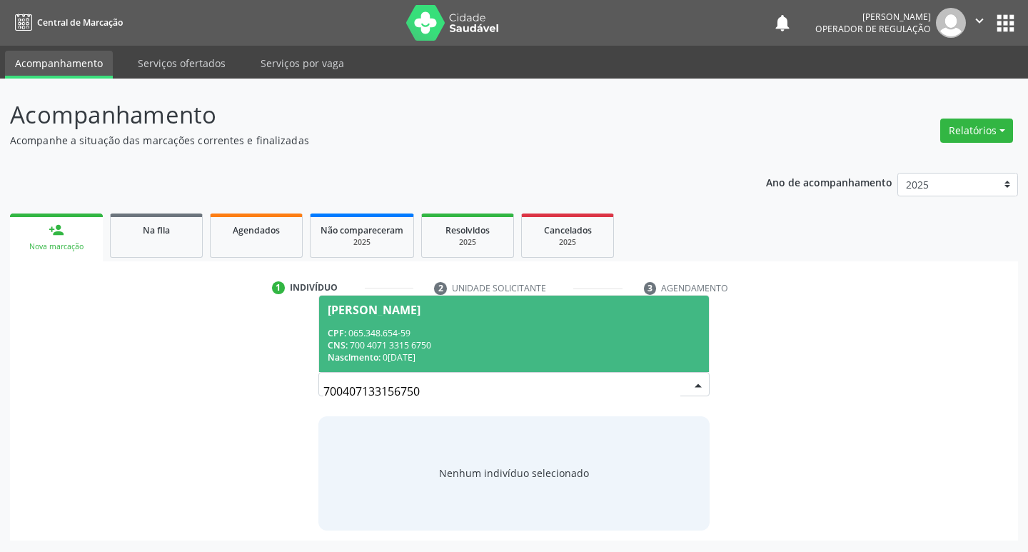
click at [467, 316] on span "[PERSON_NAME] CPF: 065.348.654-59 CNS: 700 4071 3315 6750 Nascimento: 0[DATE]" at bounding box center [514, 334] width 391 height 76
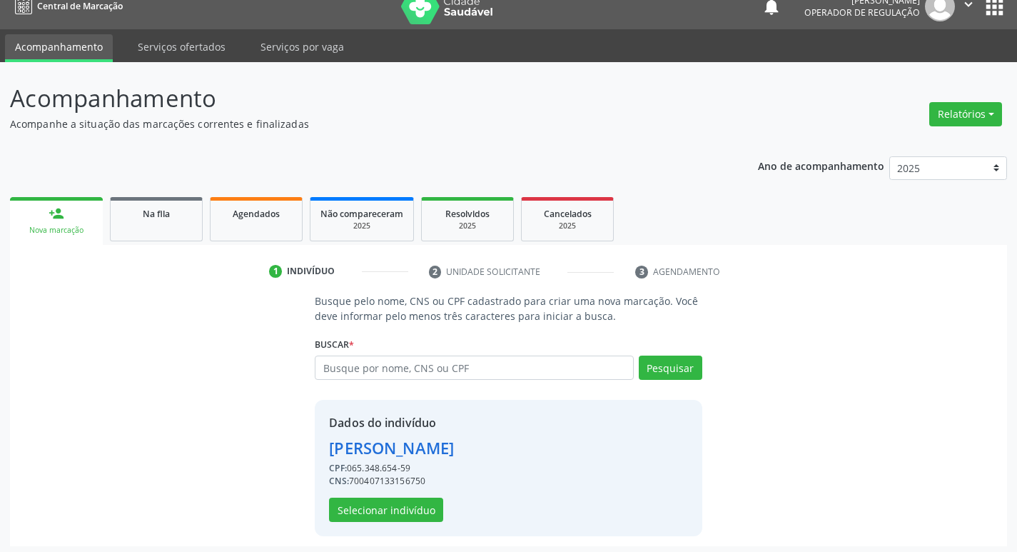
scroll to position [21, 0]
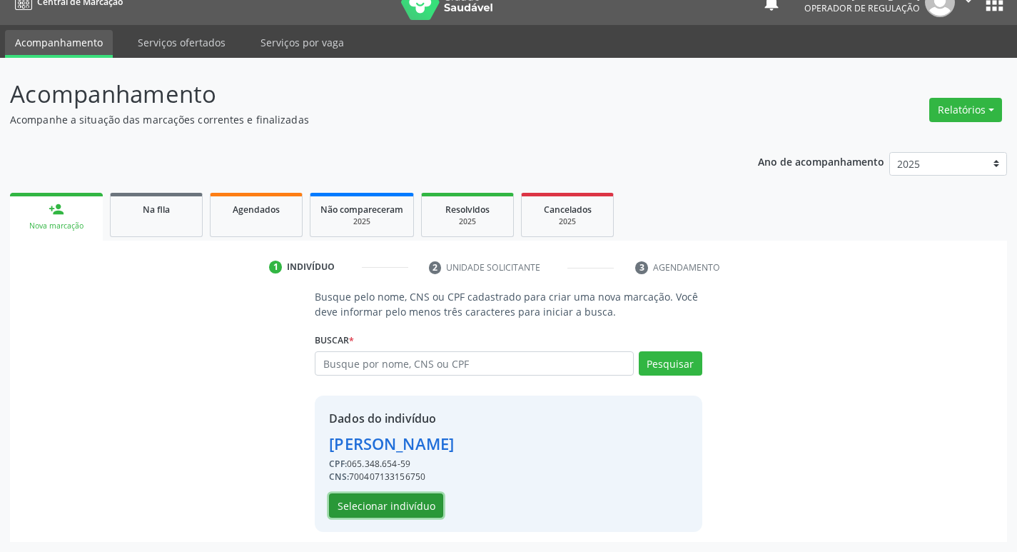
click at [416, 505] on button "Selecionar indivíduo" at bounding box center [386, 505] width 114 height 24
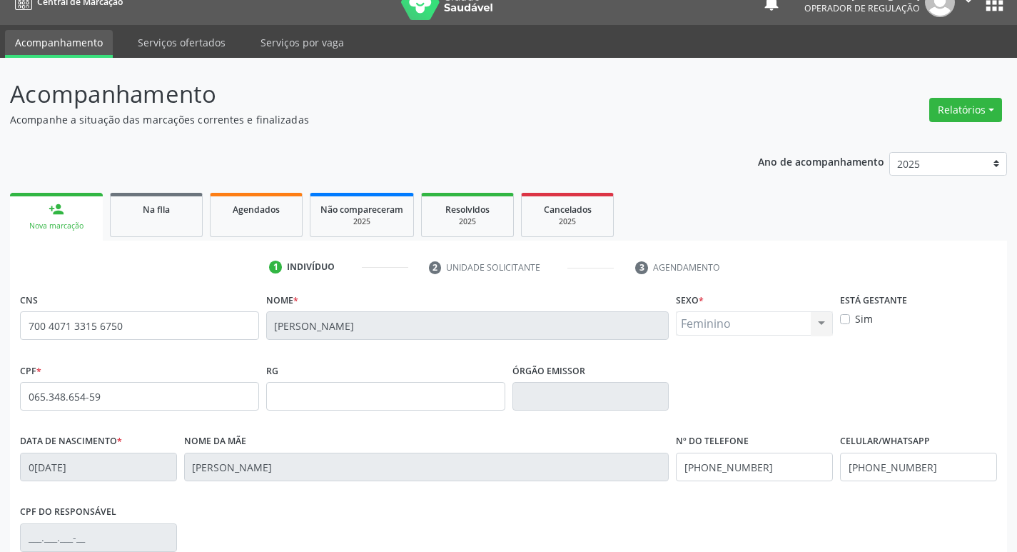
scroll to position [222, 0]
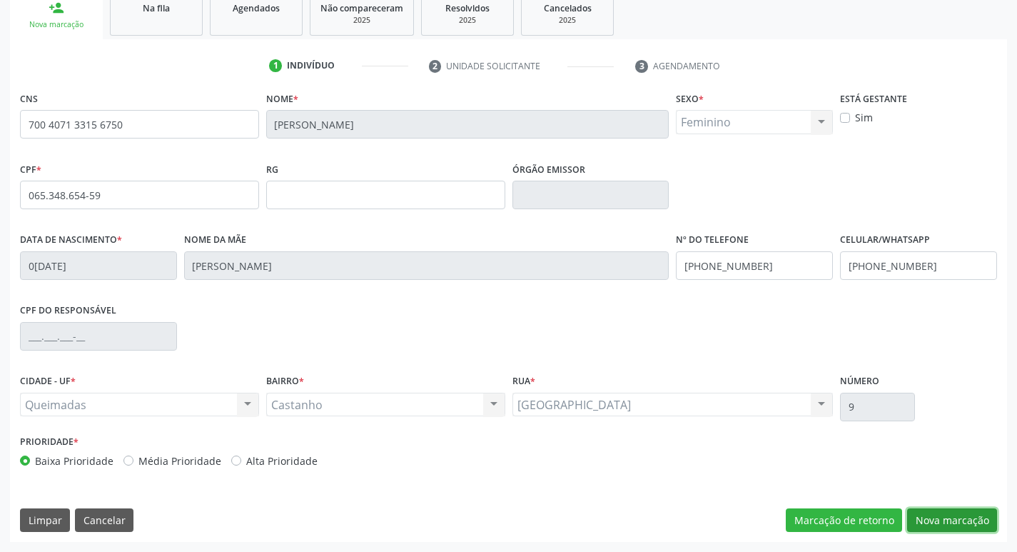
click at [947, 520] on button "Nova marcação" at bounding box center [952, 520] width 90 height 24
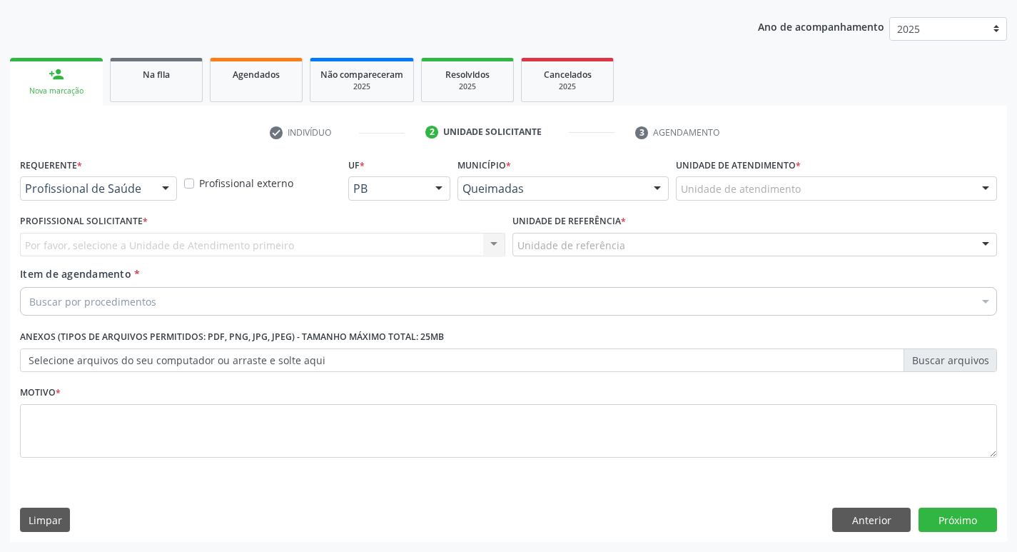
scroll to position [156, 0]
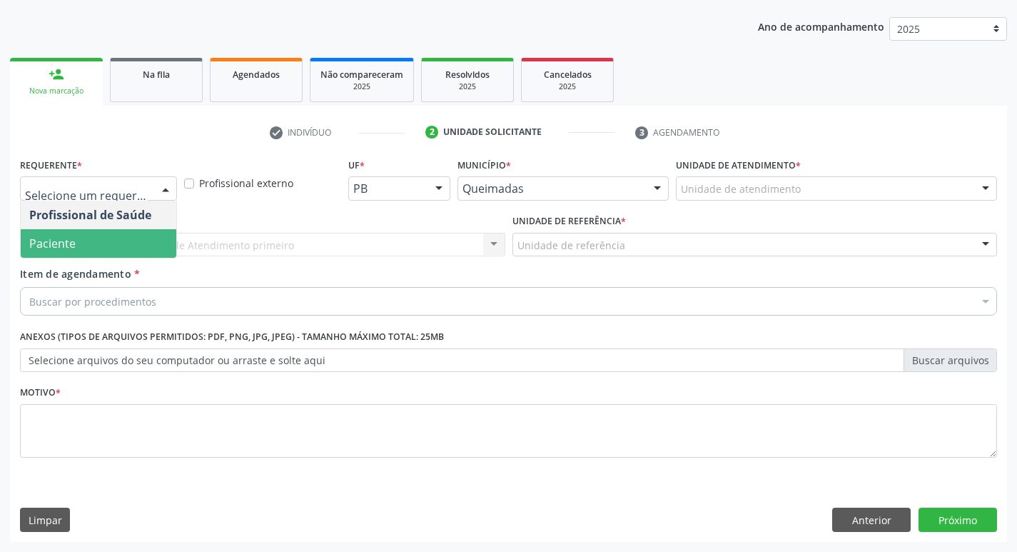
click at [129, 242] on span "Paciente" at bounding box center [99, 243] width 156 height 29
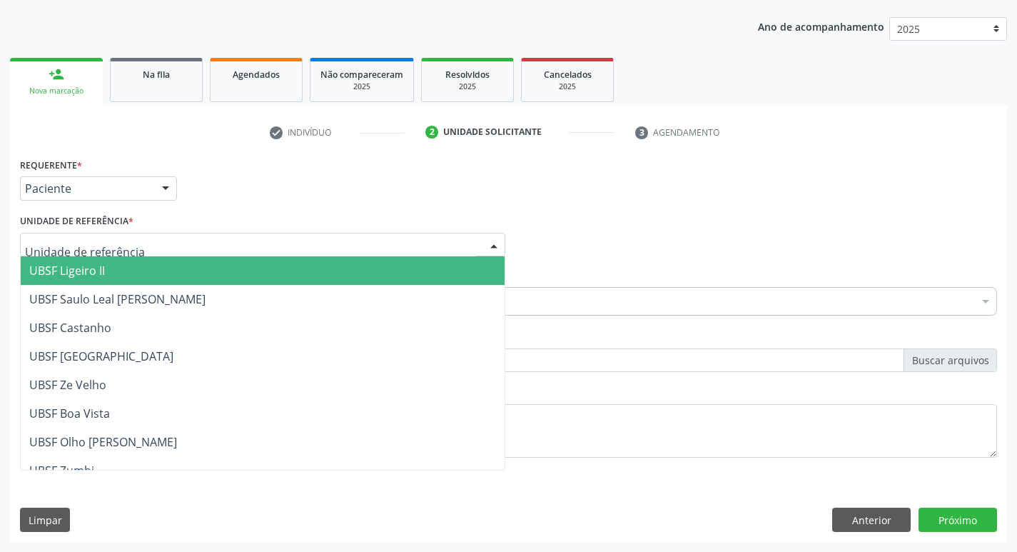
click at [129, 242] on div at bounding box center [263, 245] width 486 height 24
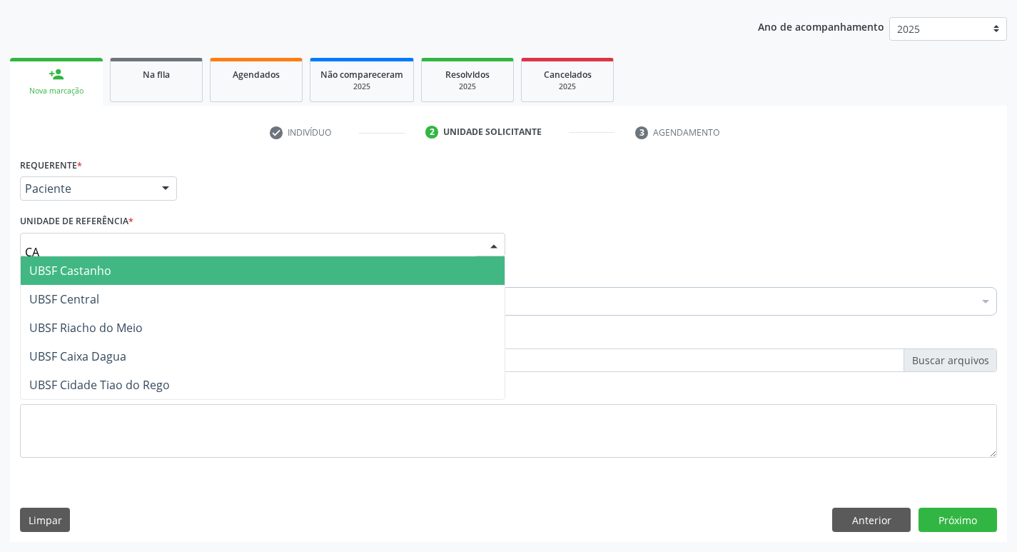
type input "CAS"
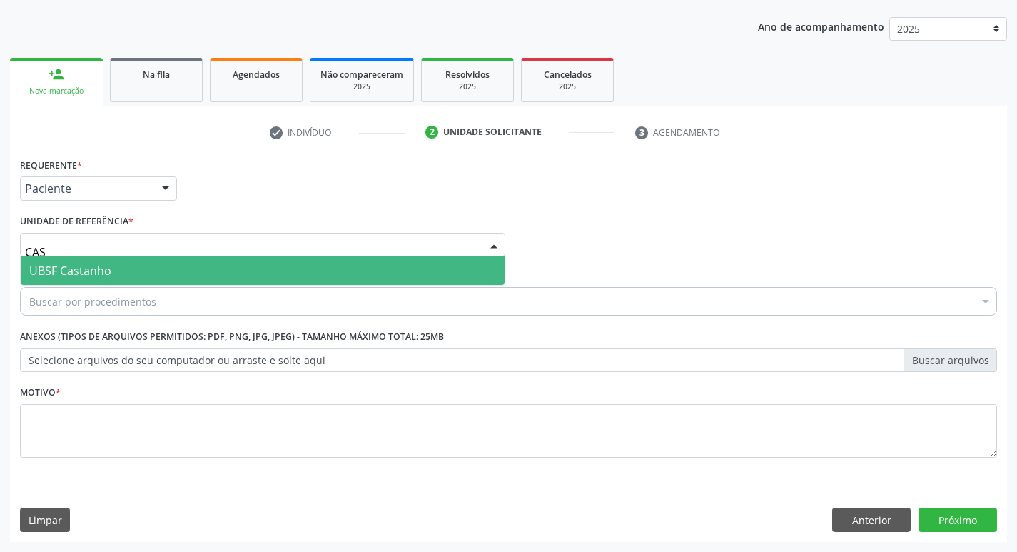
click at [131, 261] on span "UBSF Castanho" at bounding box center [263, 270] width 484 height 29
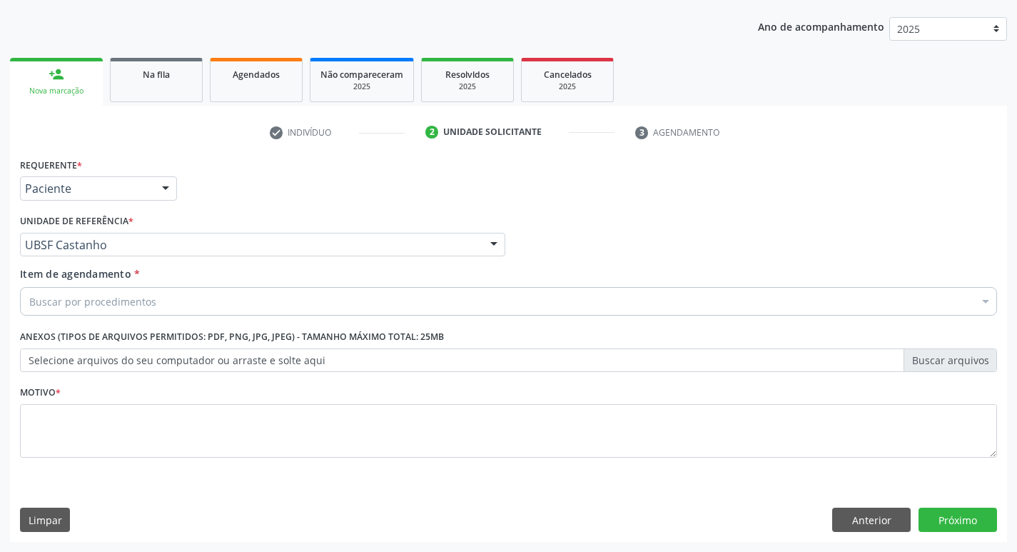
click at [131, 293] on div "Buscar por procedimentos" at bounding box center [508, 301] width 977 height 29
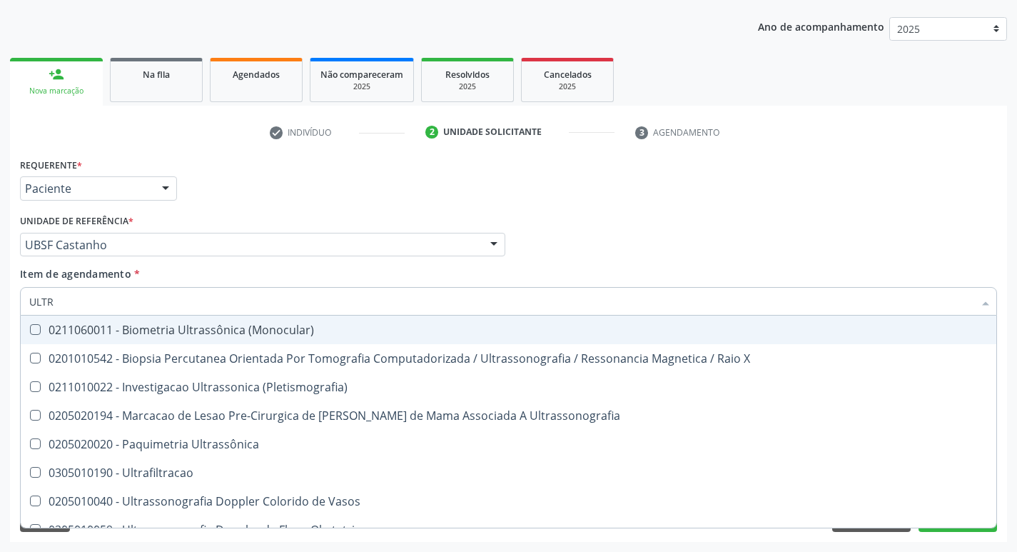
type input "ULTRA"
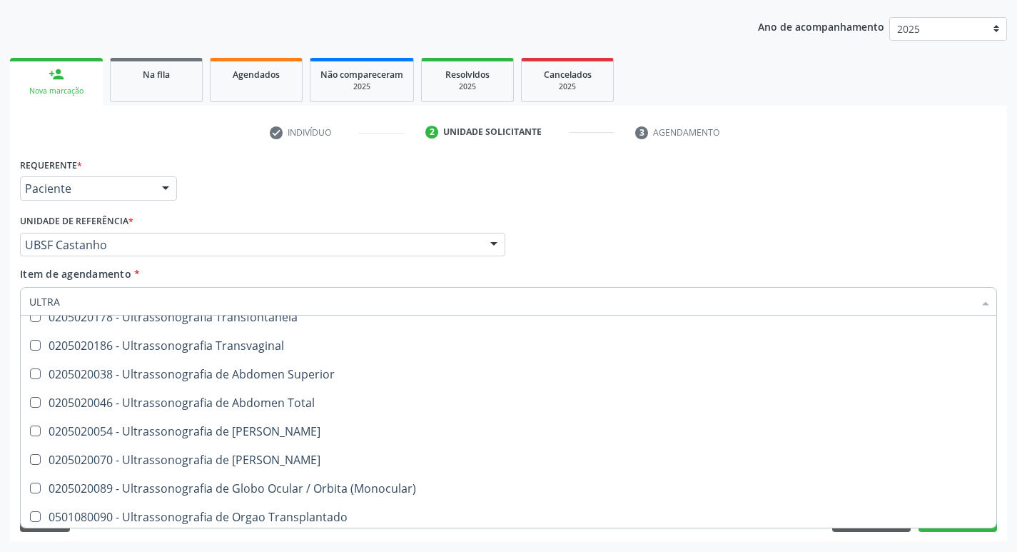
scroll to position [331, 0]
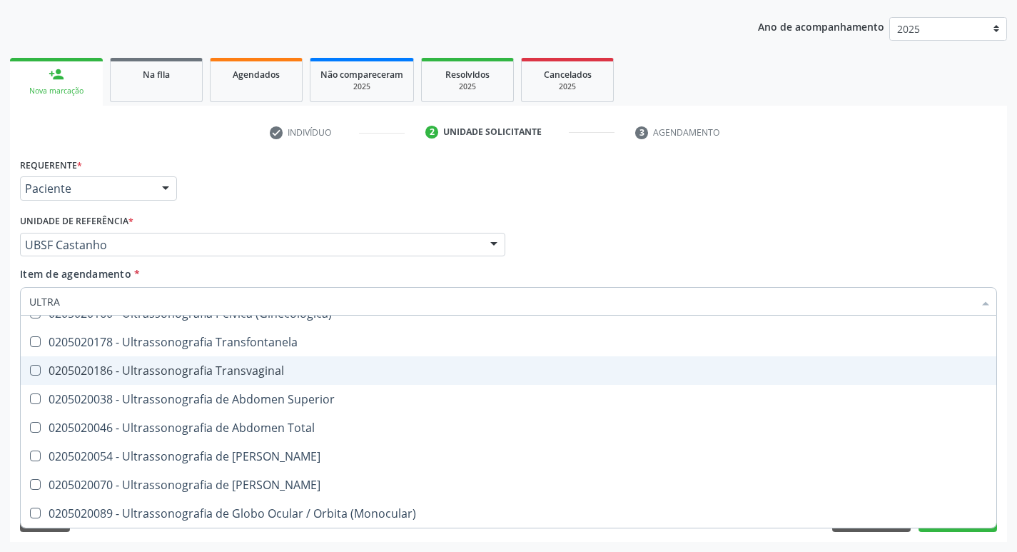
click at [246, 361] on span "0205020186 - Ultrassonografia Transvaginal" at bounding box center [509, 370] width 976 height 29
checkbox Transvaginal "true"
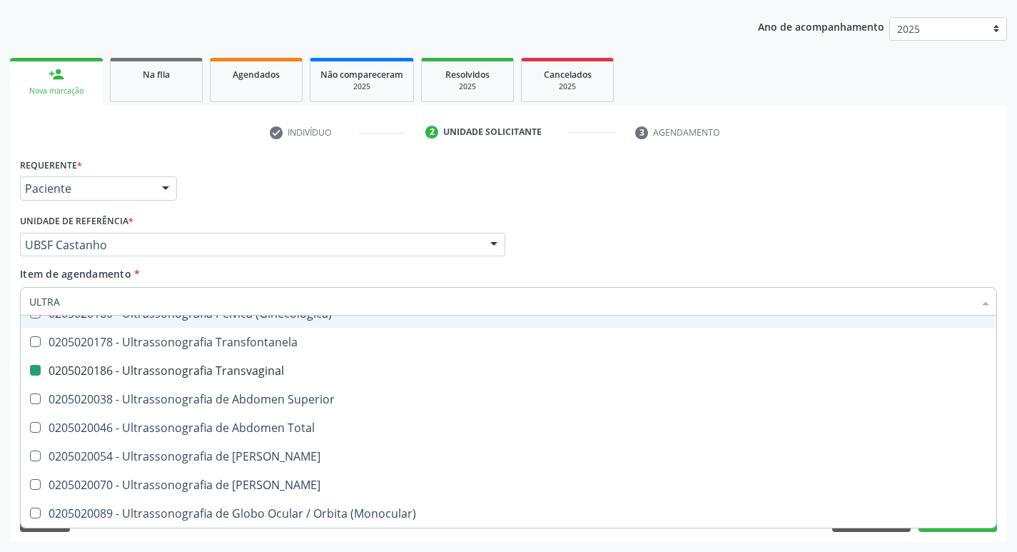
click at [368, 199] on div "Requerente * Paciente Profissional de Saúde Paciente Nenhum resultado encontrad…" at bounding box center [508, 182] width 985 height 56
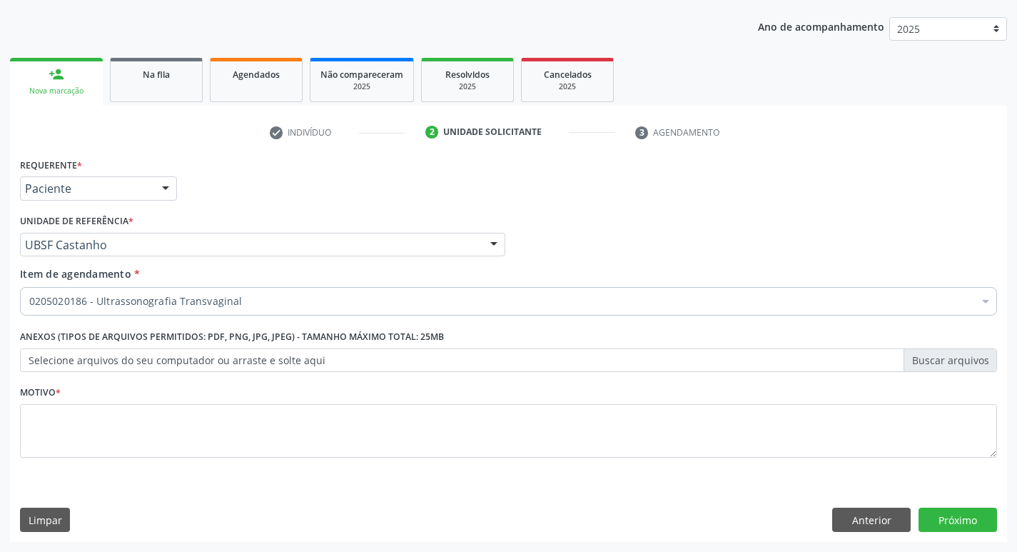
scroll to position [0, 0]
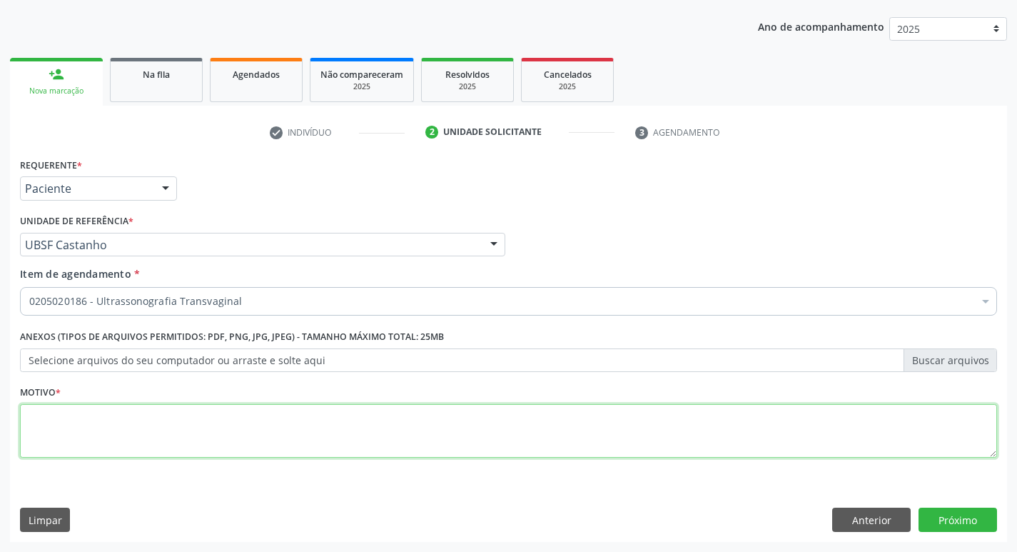
click at [231, 422] on textarea at bounding box center [508, 431] width 977 height 54
type textarea "ROTINA"
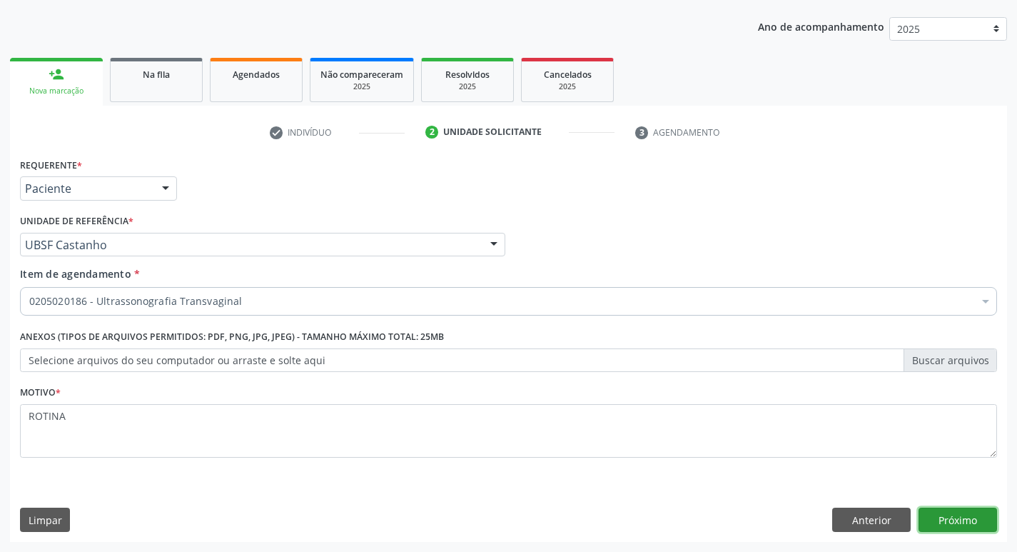
click at [922, 530] on button "Próximo" at bounding box center [958, 520] width 79 height 24
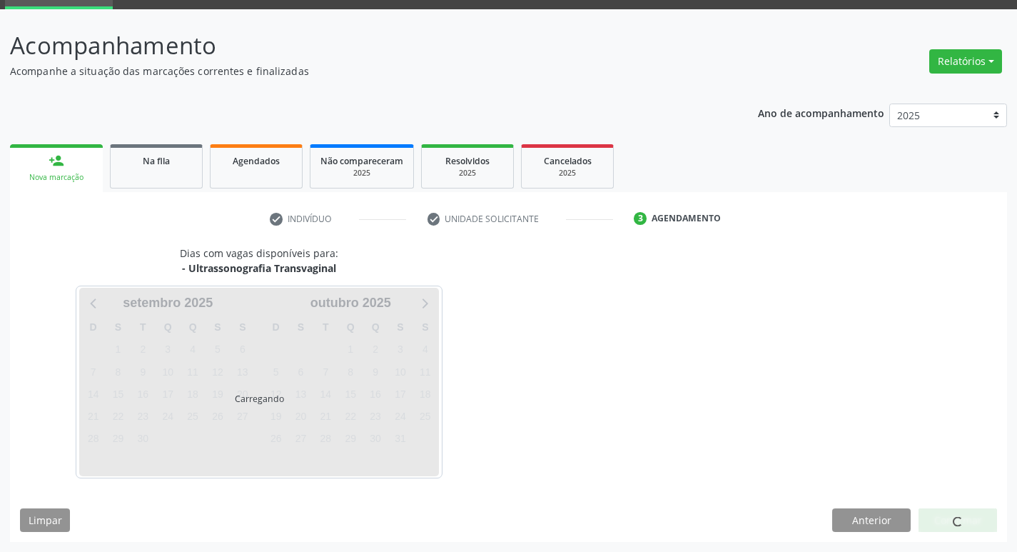
scroll to position [69, 0]
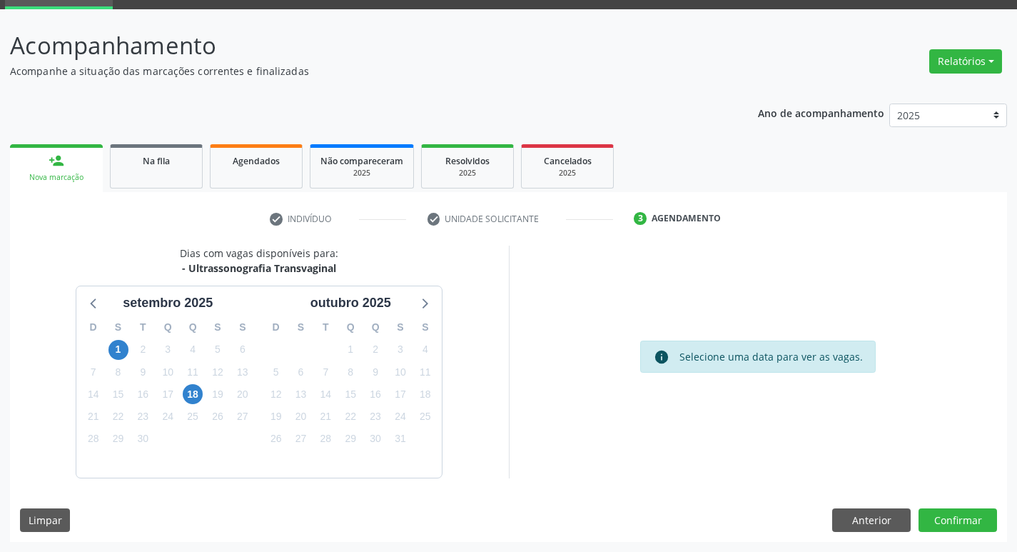
click at [986, 503] on div "Dias com vagas disponíveis para: - Ultrassonografia Transvaginal s[DATE] D S T …" at bounding box center [508, 394] width 997 height 296
click at [979, 510] on button "Confirmar" at bounding box center [958, 520] width 79 height 24
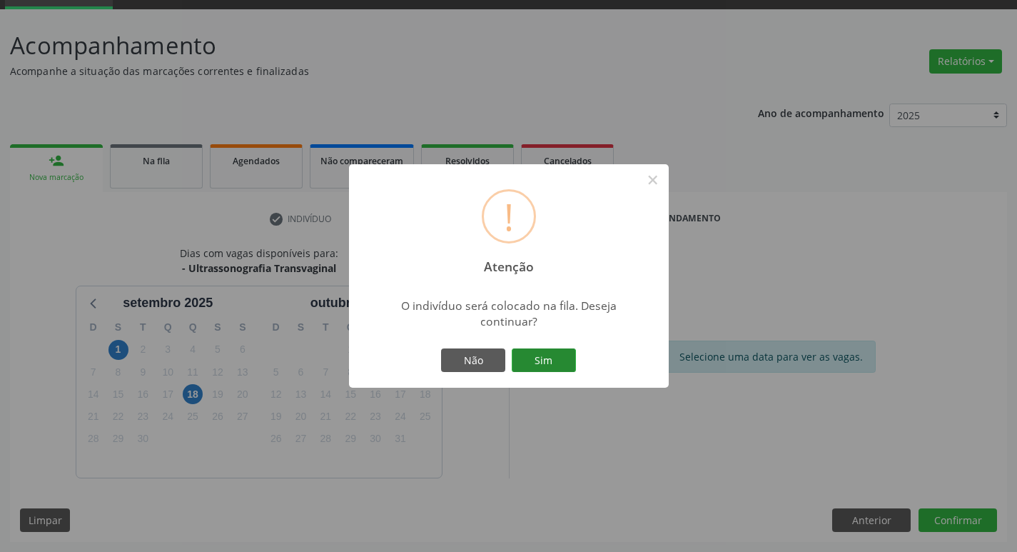
click at [557, 354] on button "Sim" at bounding box center [544, 360] width 64 height 24
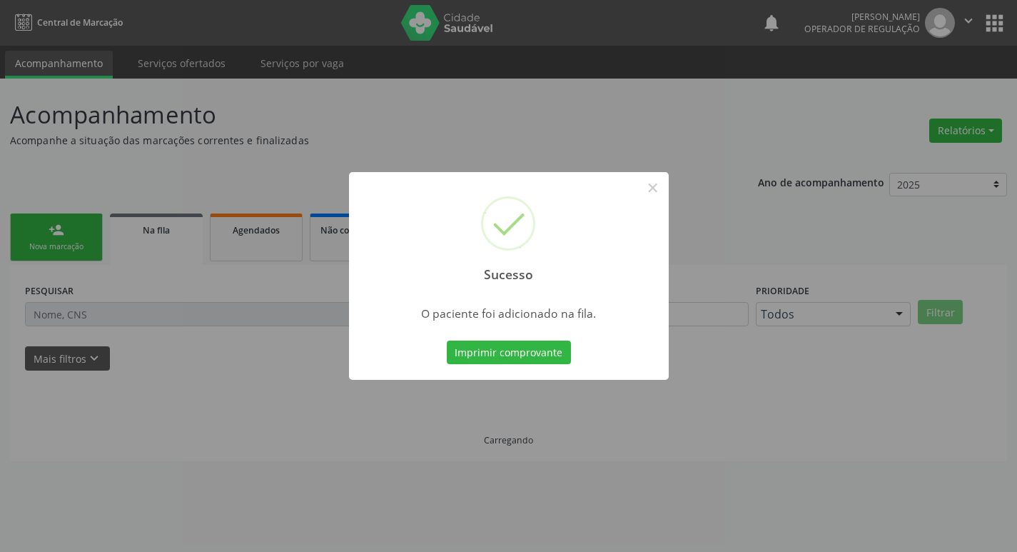
scroll to position [0, 0]
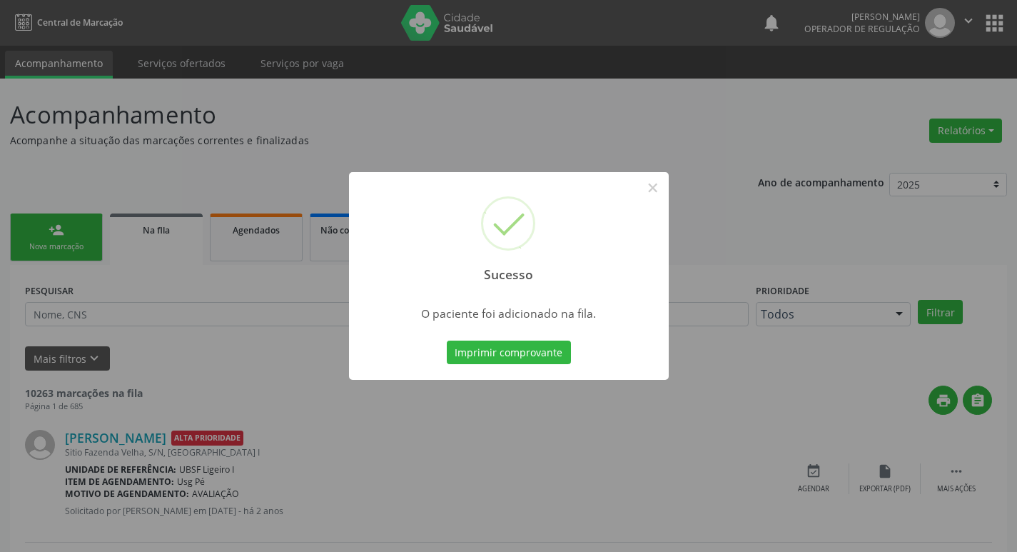
click at [161, 168] on div "Sucesso × O paciente foi adicionado na fila. Imprimir comprovante Cancel" at bounding box center [508, 276] width 1017 height 552
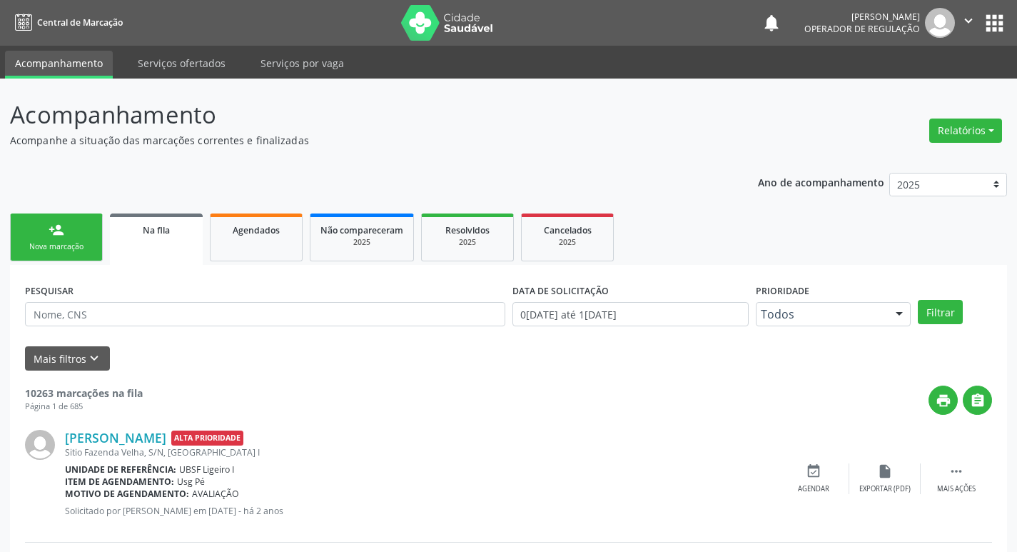
click at [70, 241] on div "Nova marcação" at bounding box center [56, 246] width 71 height 11
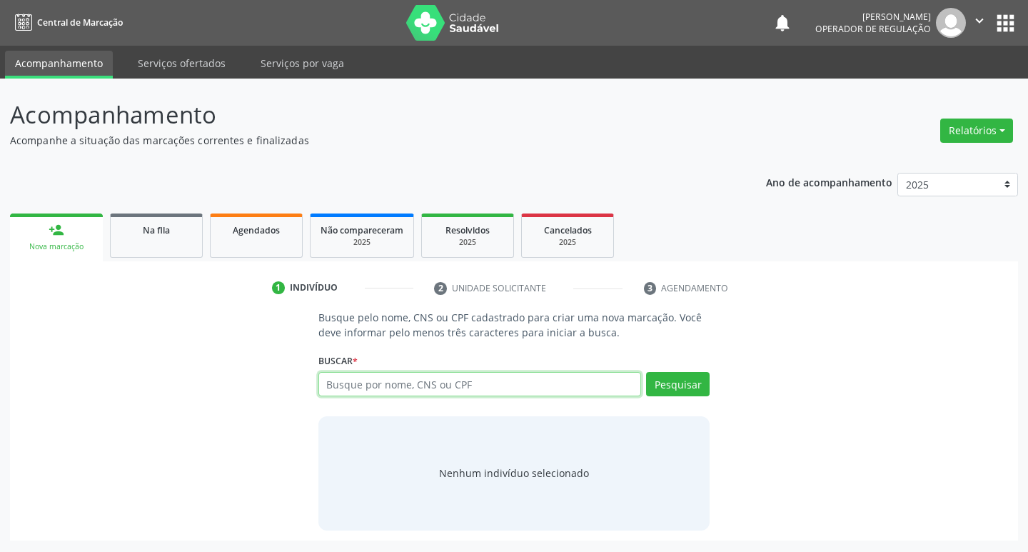
click at [528, 384] on input "text" at bounding box center [479, 384] width 323 height 24
type input "703000837477874"
click at [366, 385] on input "703000837477874" at bounding box center [479, 384] width 323 height 24
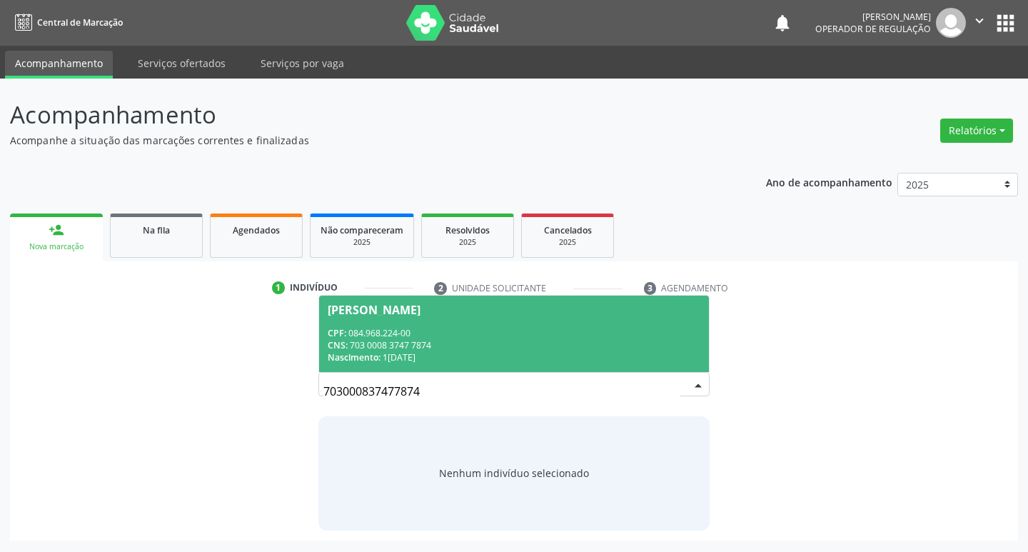
click at [545, 315] on span "[PERSON_NAME] CPF: 084.968.224-00 CNS: 703 0008 3747 7874 Nascimento: [DATE]" at bounding box center [514, 334] width 391 height 76
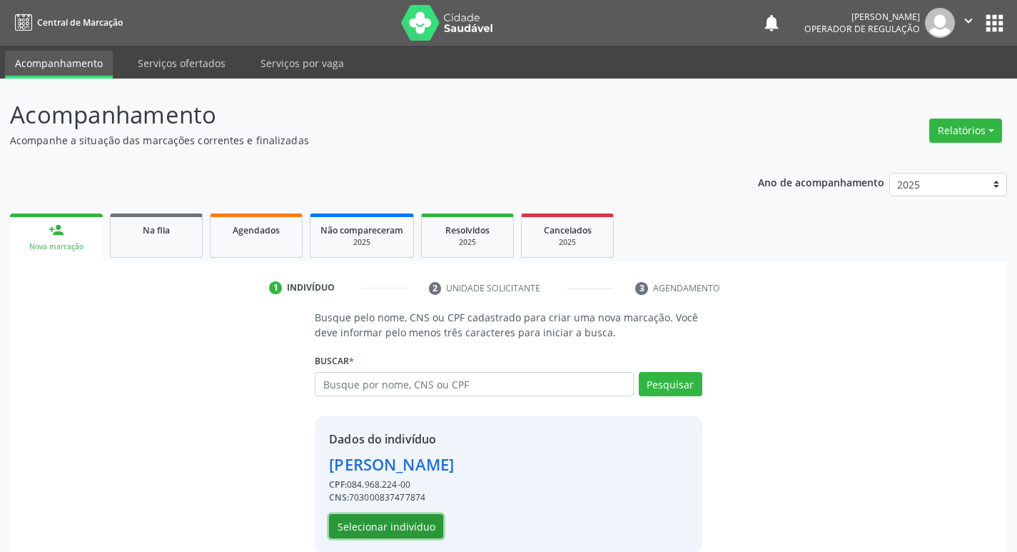
click at [341, 520] on button "Selecionar indivíduo" at bounding box center [386, 526] width 114 height 24
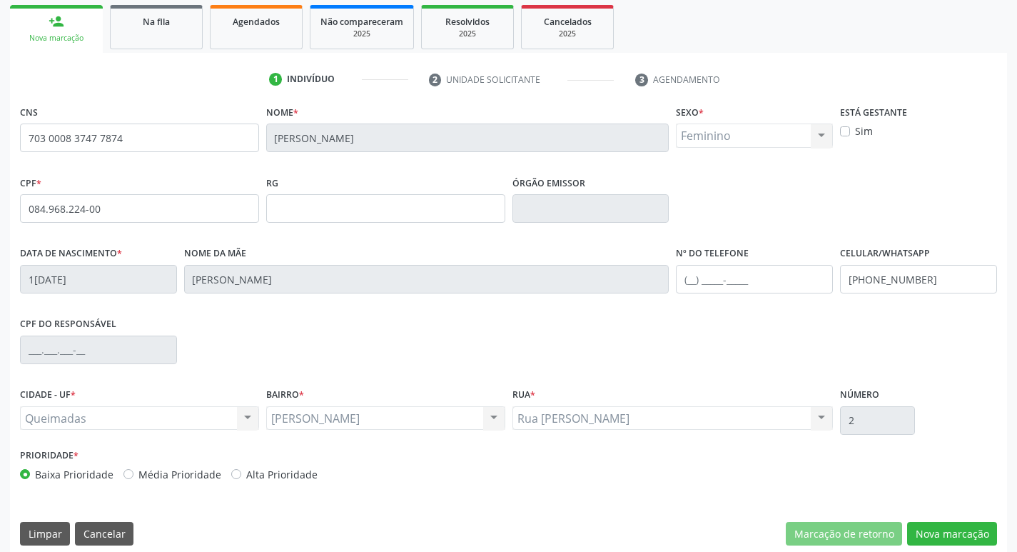
scroll to position [214, 0]
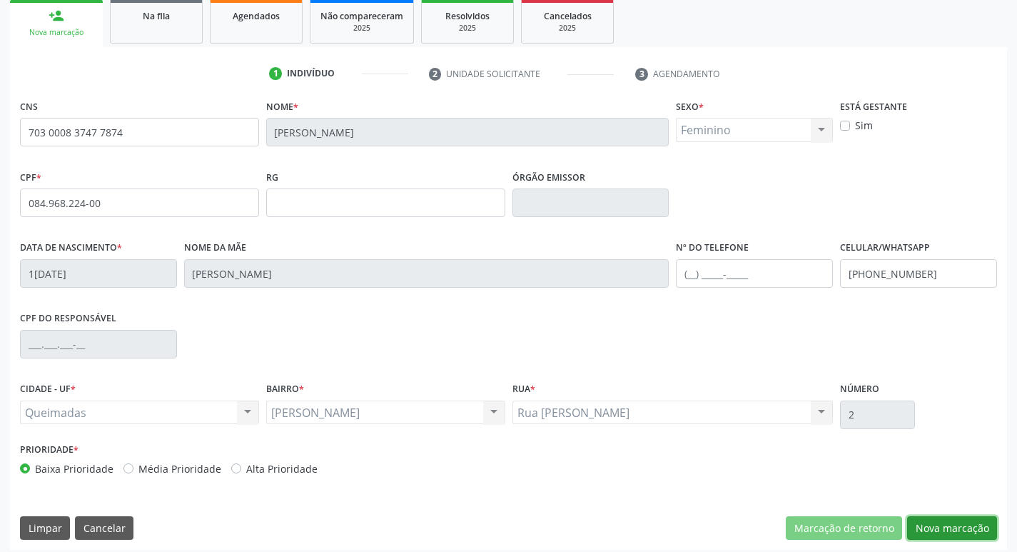
click at [937, 524] on button "Nova marcação" at bounding box center [952, 528] width 90 height 24
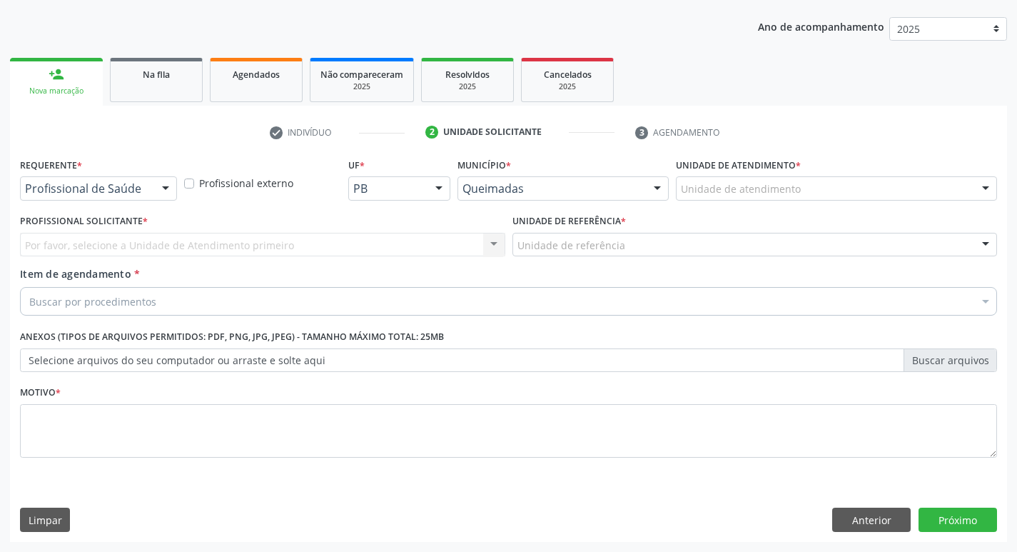
click at [131, 197] on div "Profissional de Saúde" at bounding box center [98, 188] width 157 height 24
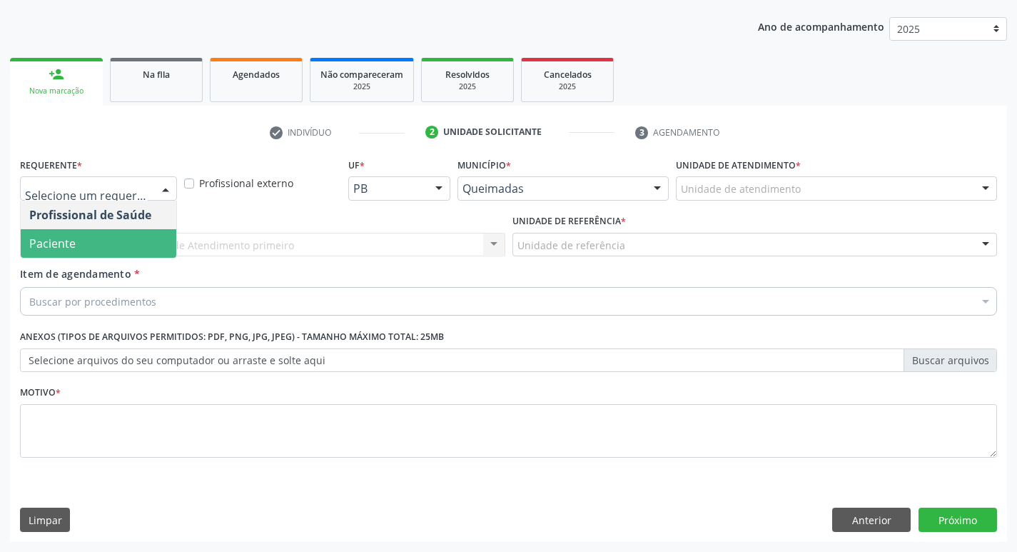
click at [116, 238] on span "Paciente" at bounding box center [99, 243] width 156 height 29
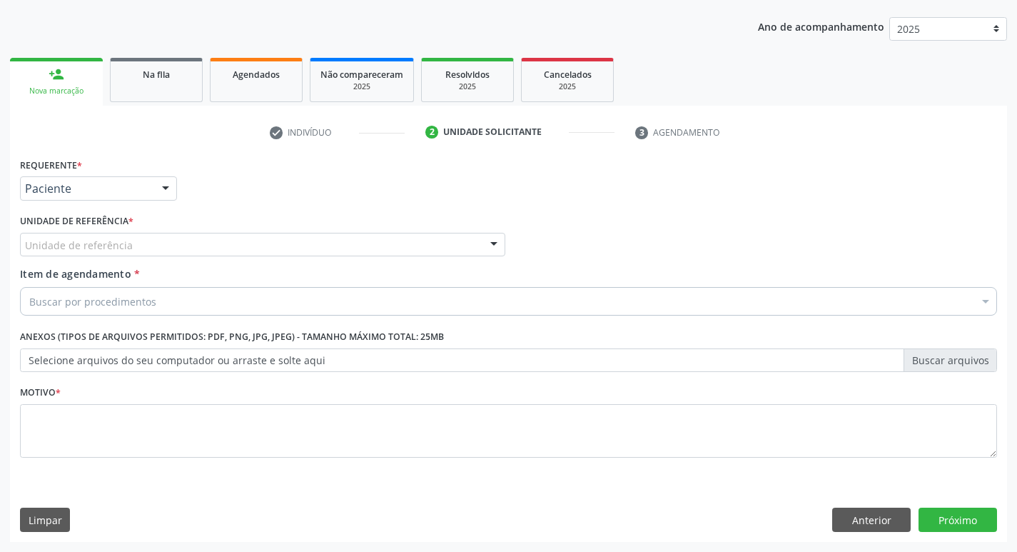
click at [118, 233] on div "Unidade de referência" at bounding box center [263, 245] width 486 height 24
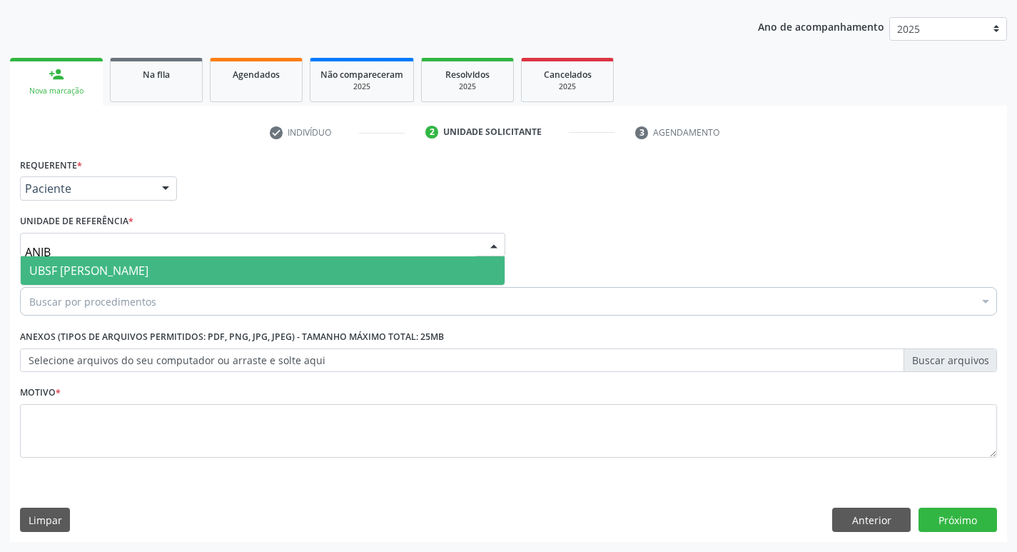
type input "ANIBA"
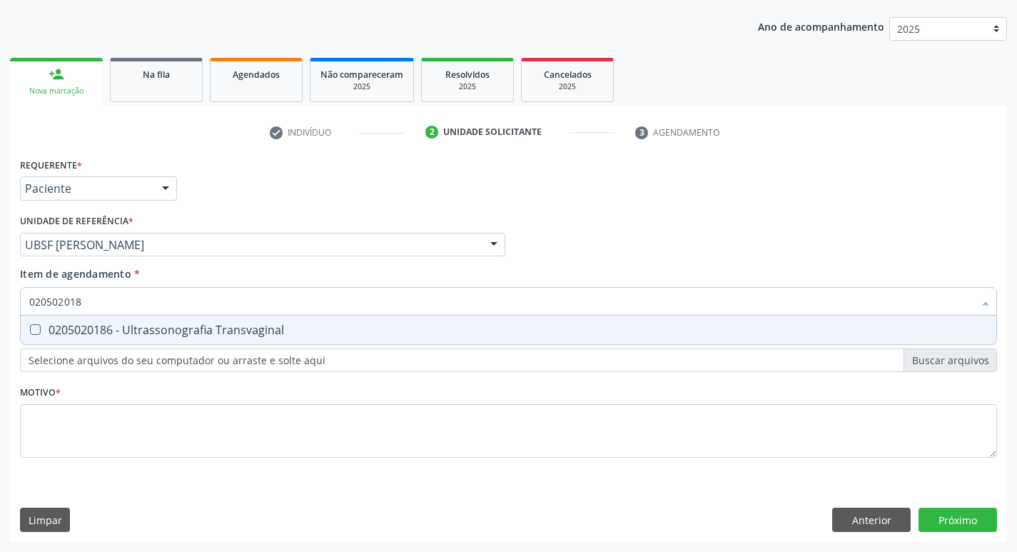
type input "0205020186"
click at [117, 334] on div "0205020186 - Ultrassonografia Transvaginal" at bounding box center [508, 329] width 959 height 11
checkbox Transvaginal "true"
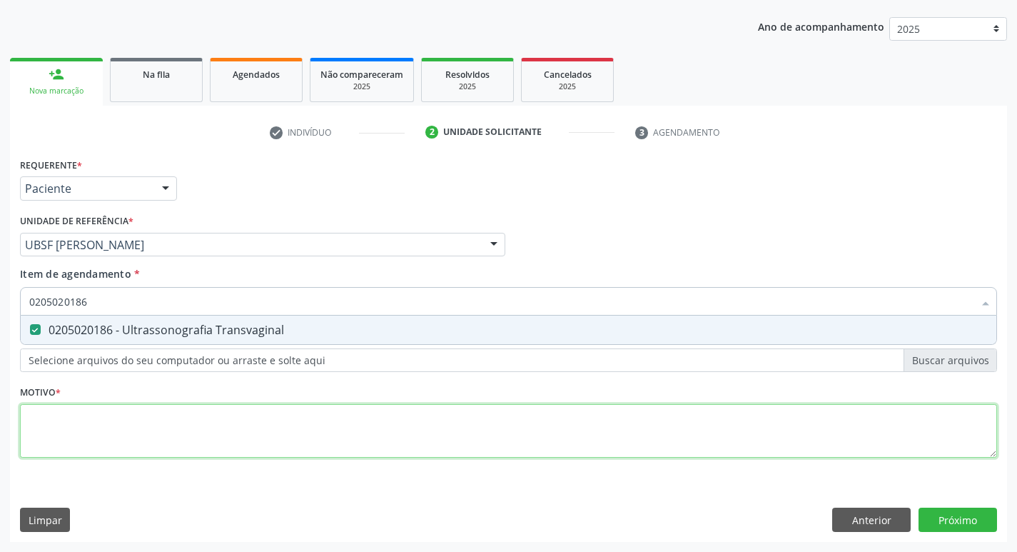
click at [84, 431] on div "Requerente * Paciente Profissional de Saúde Paciente Nenhum resultado encontrad…" at bounding box center [508, 315] width 977 height 323
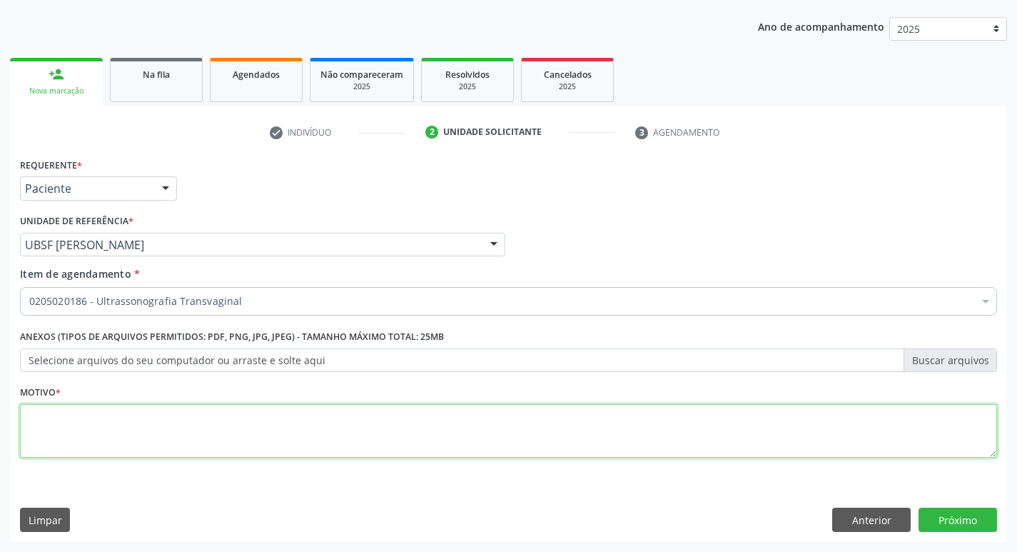
click at [84, 431] on textarea at bounding box center [508, 431] width 977 height 54
type textarea "0205020186"
click at [84, 431] on textarea "0205020186" at bounding box center [508, 431] width 977 height 54
click at [109, 426] on textarea "0205020186" at bounding box center [508, 431] width 977 height 54
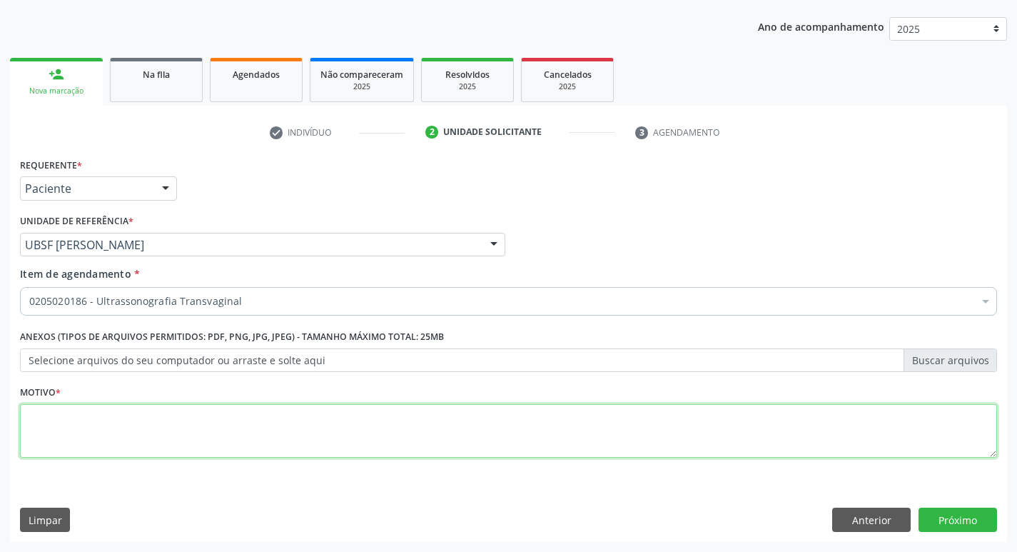
type textarea "T"
type textarea "ROTINA"
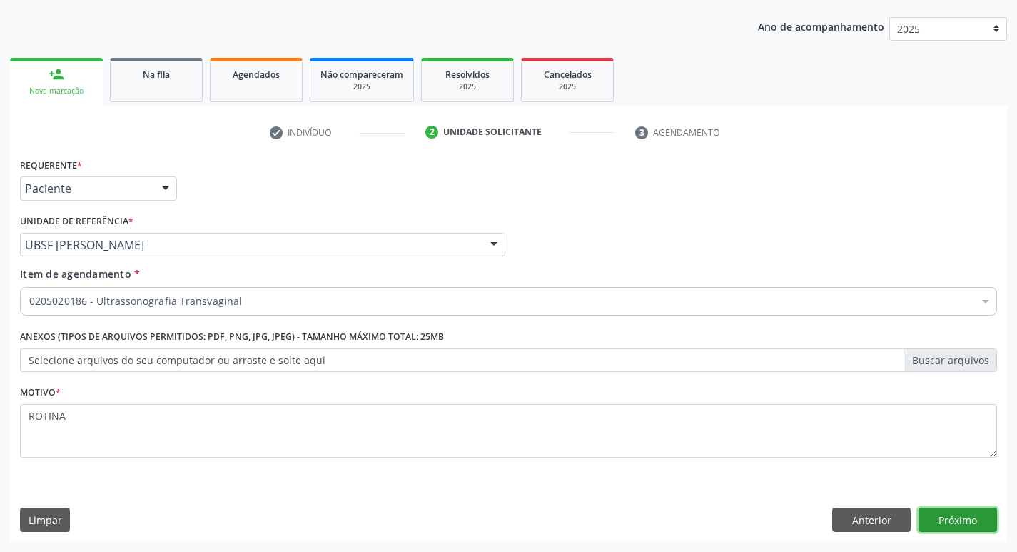
click at [977, 516] on button "Próximo" at bounding box center [958, 520] width 79 height 24
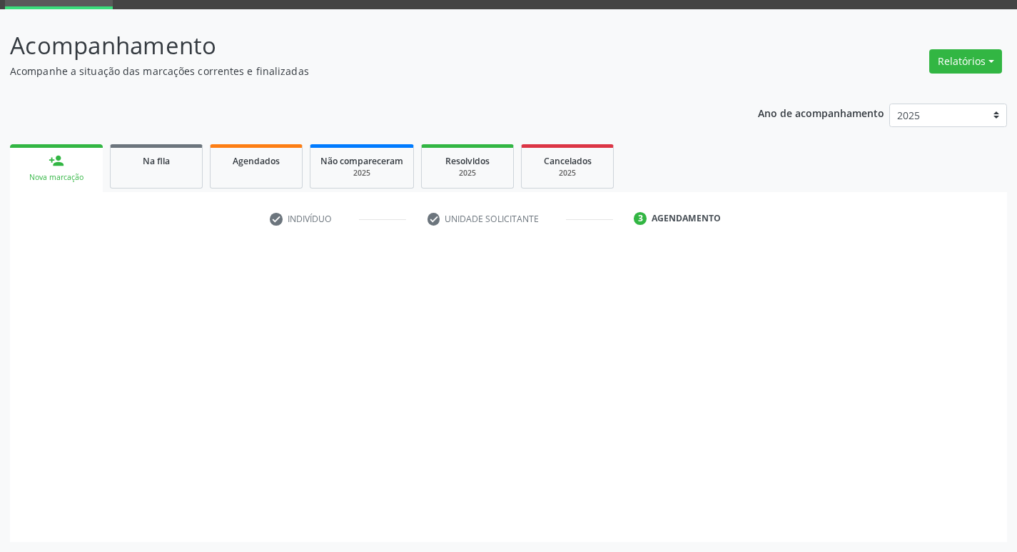
scroll to position [69, 0]
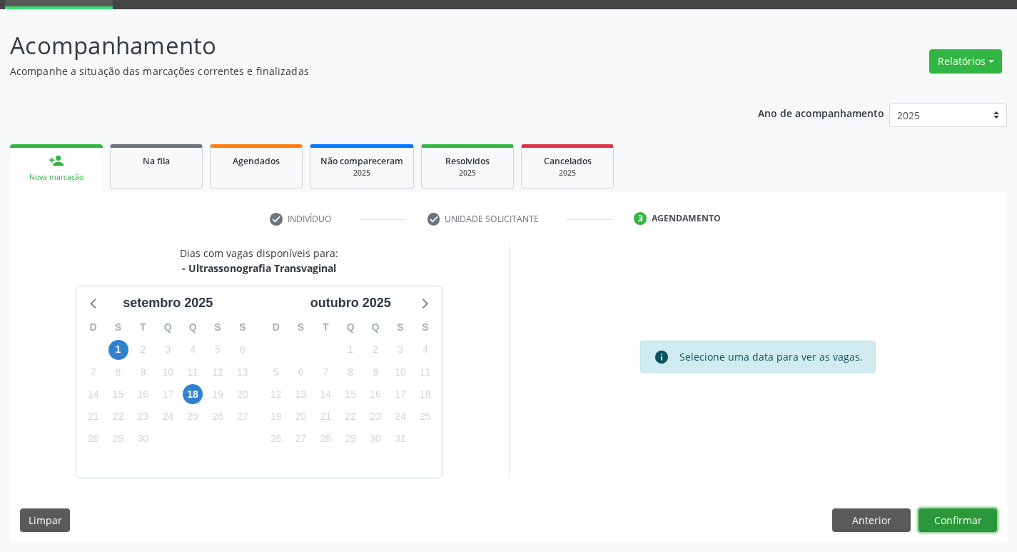
click at [967, 525] on button "Confirmar" at bounding box center [958, 520] width 79 height 24
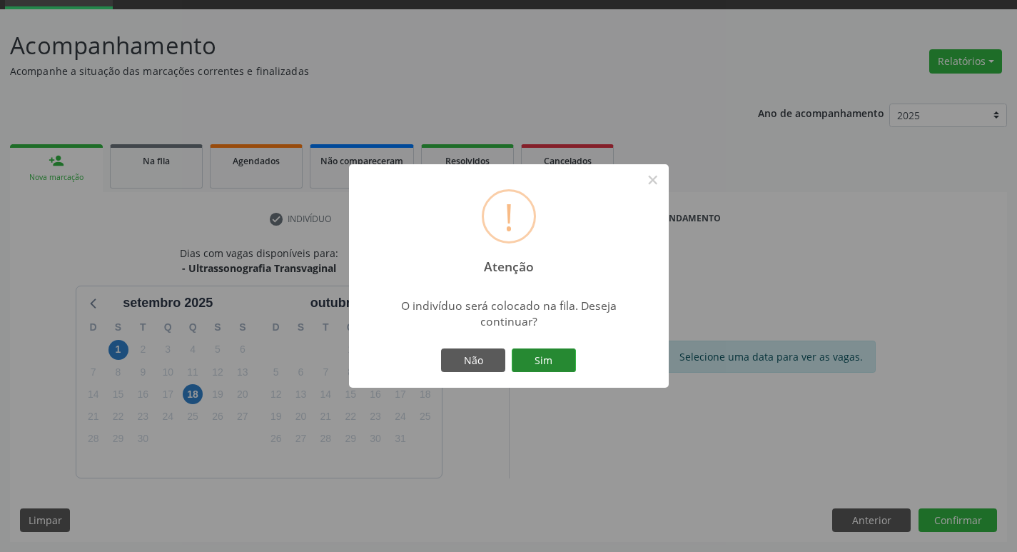
click at [563, 358] on button "Sim" at bounding box center [544, 360] width 64 height 24
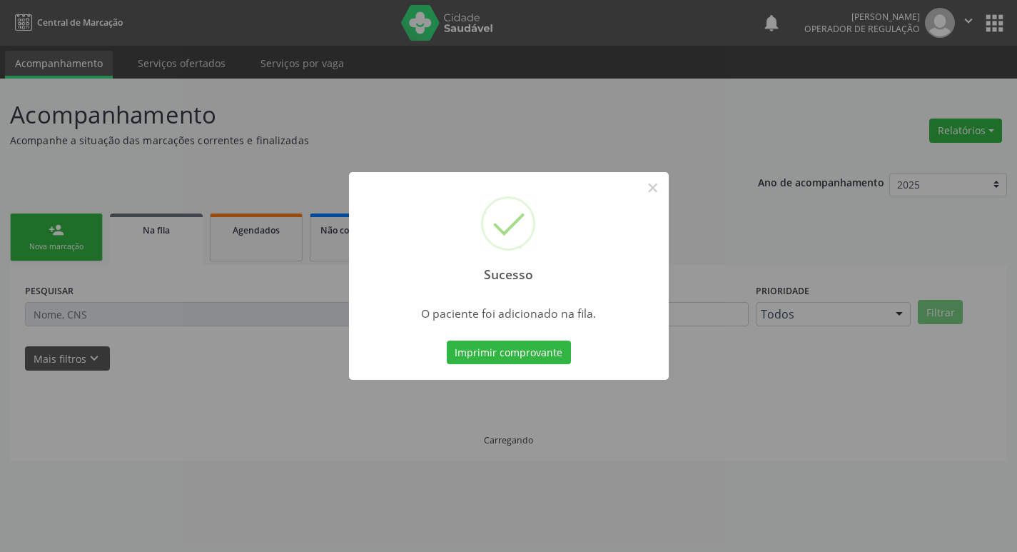
scroll to position [0, 0]
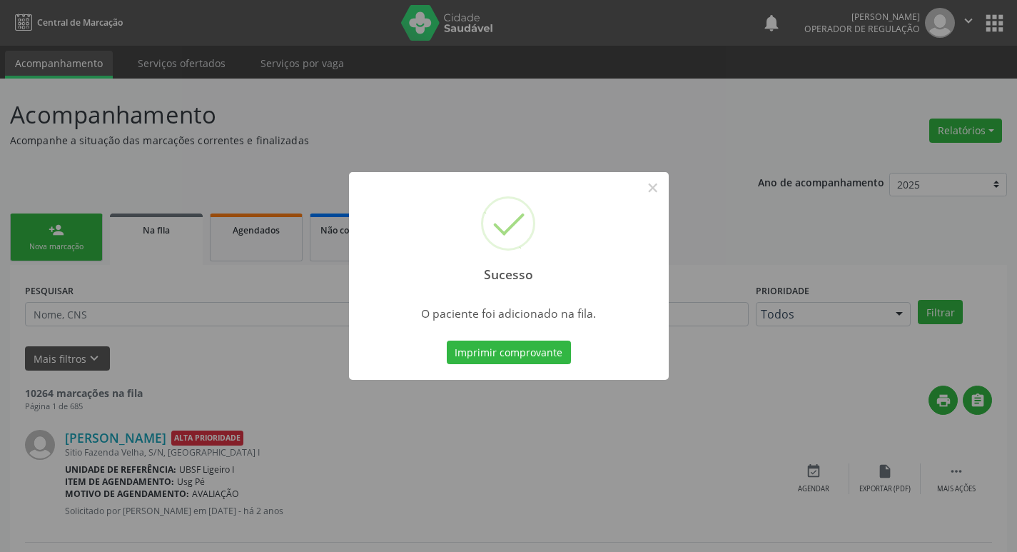
click at [104, 161] on div "Sucesso × O paciente foi adicionado na fila. Imprimir comprovante Cancel" at bounding box center [508, 276] width 1017 height 552
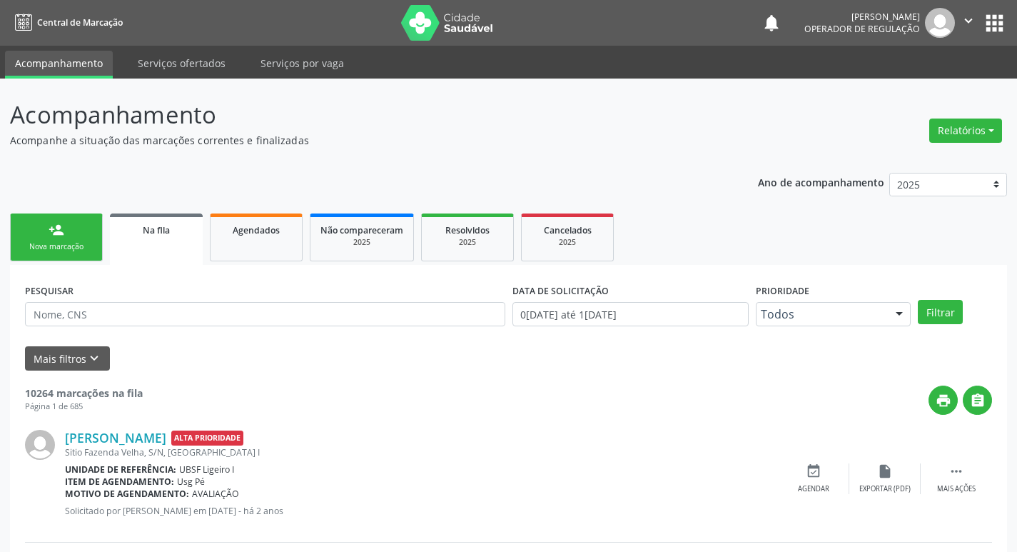
drag, startPoint x: 70, startPoint y: 218, endPoint x: 29, endPoint y: 173, distance: 61.1
click at [70, 218] on link "person_add Nova marcação" at bounding box center [56, 237] width 93 height 48
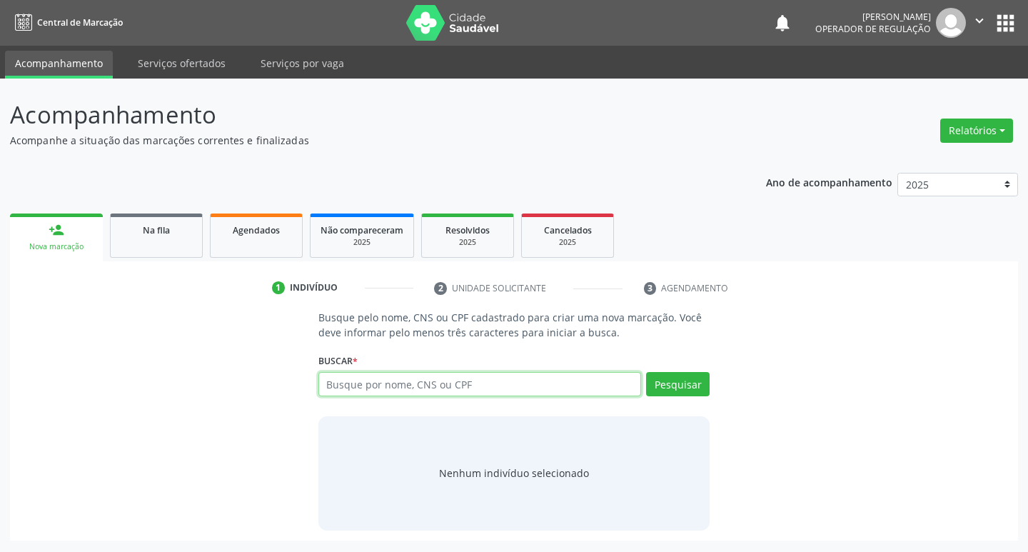
click at [483, 386] on input "text" at bounding box center [479, 384] width 323 height 24
type input "700507739777153"
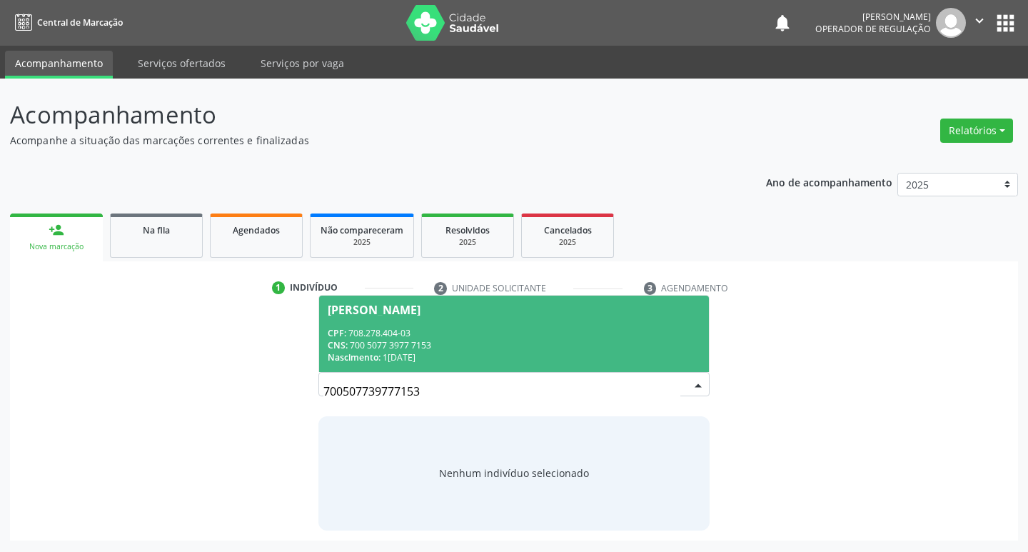
click at [606, 300] on span "[PERSON_NAME] CPF: 708.278.404-03 CNS: 700 5077 3977 7153 Nascimento: 1[DATE]" at bounding box center [514, 334] width 391 height 76
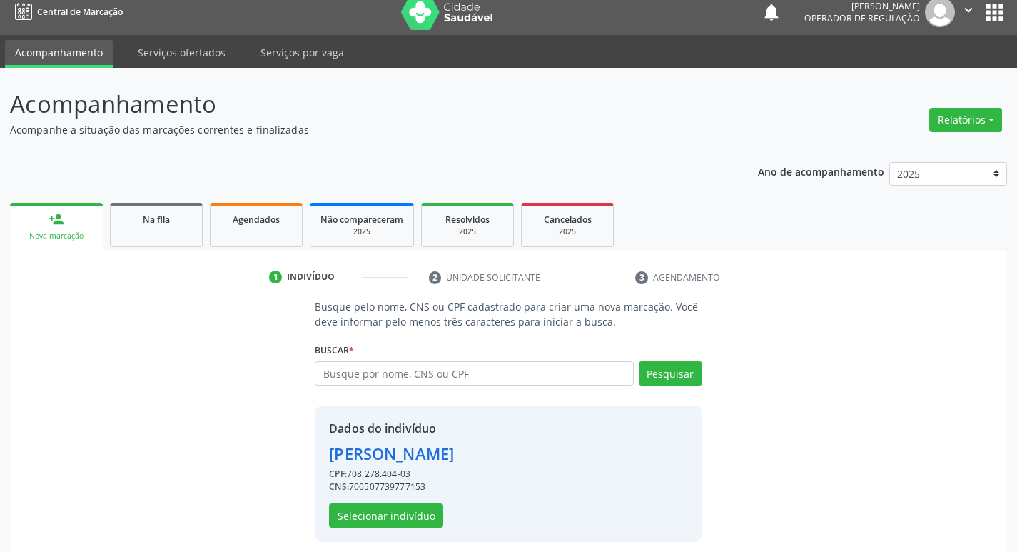
scroll to position [21, 0]
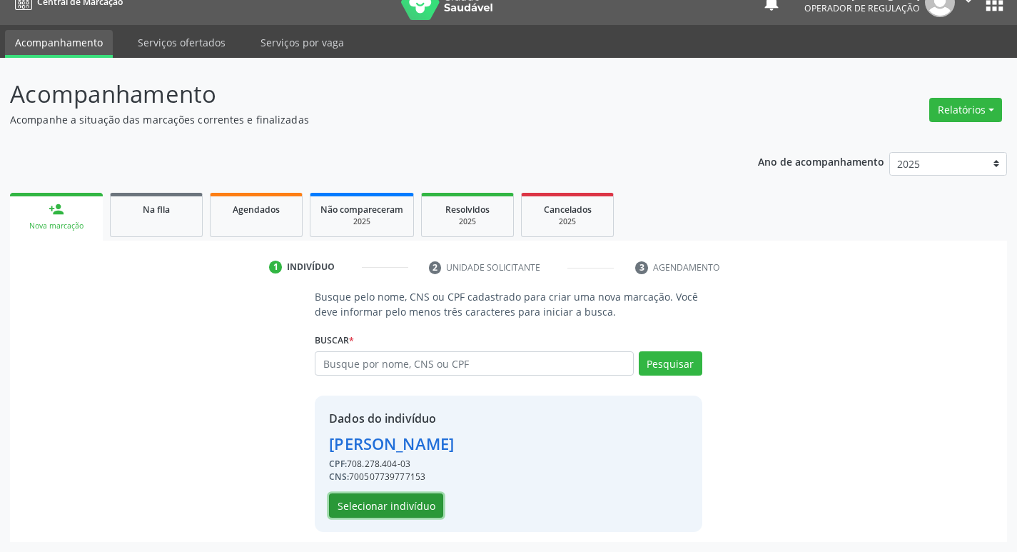
click at [393, 500] on button "Selecionar indivíduo" at bounding box center [386, 505] width 114 height 24
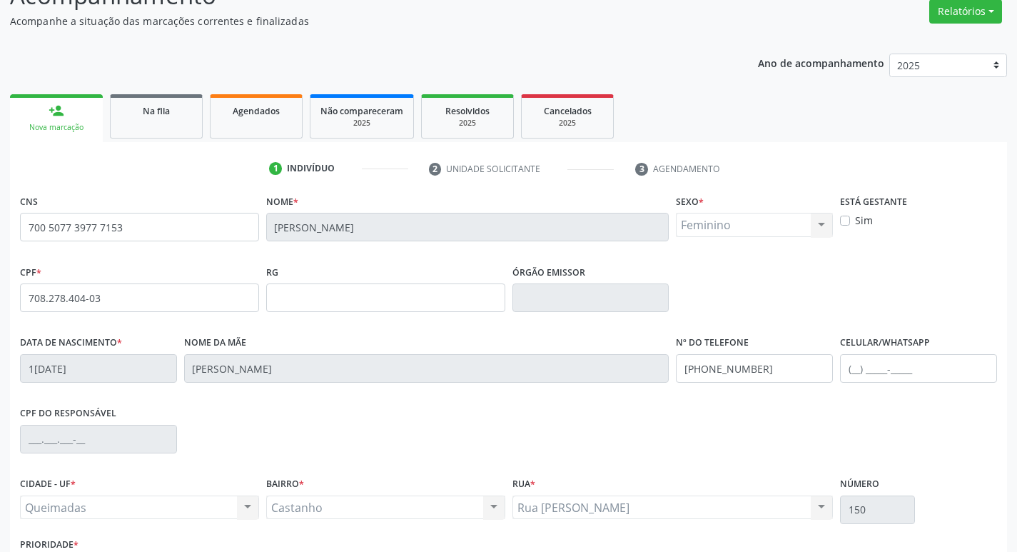
scroll to position [222, 0]
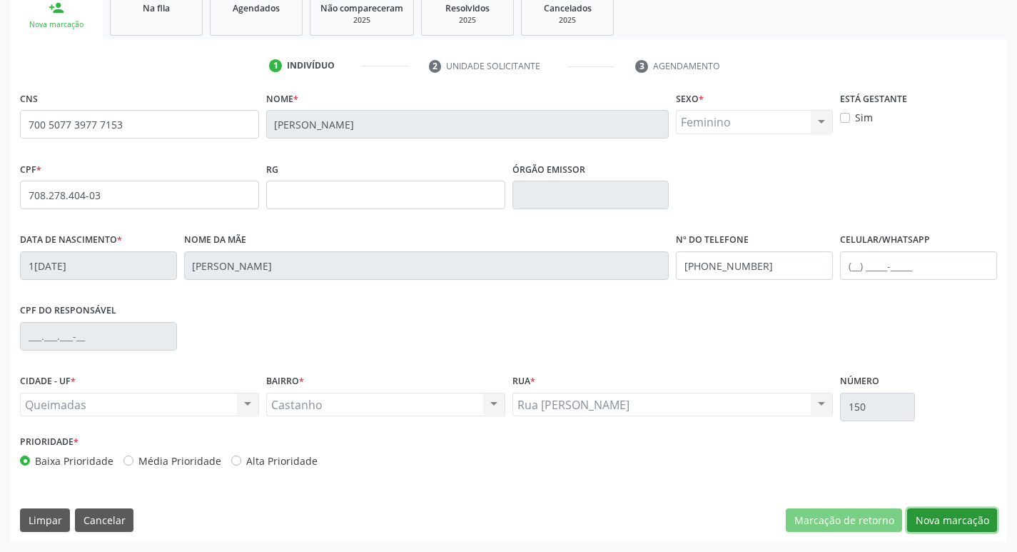
click at [967, 518] on button "Nova marcação" at bounding box center [952, 520] width 90 height 24
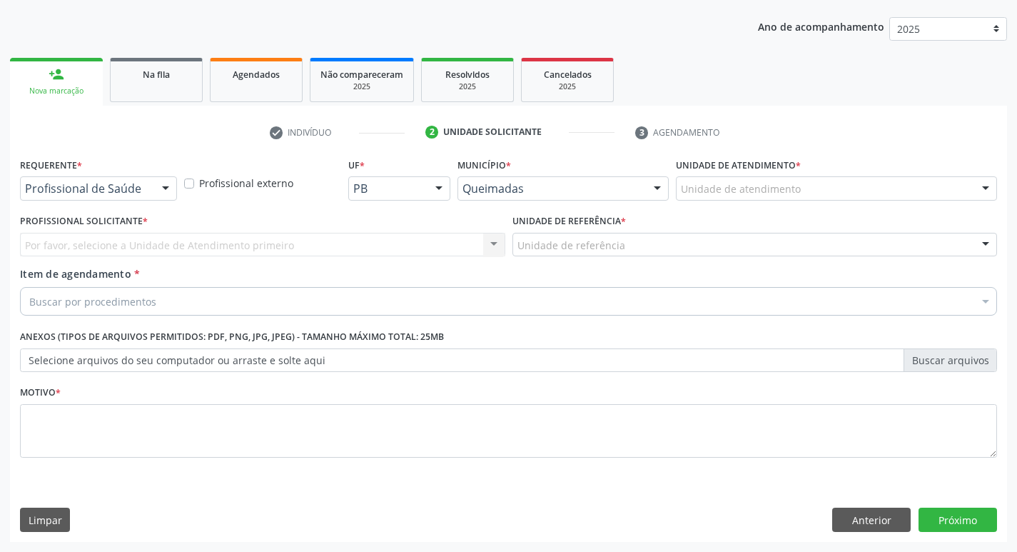
scroll to position [156, 0]
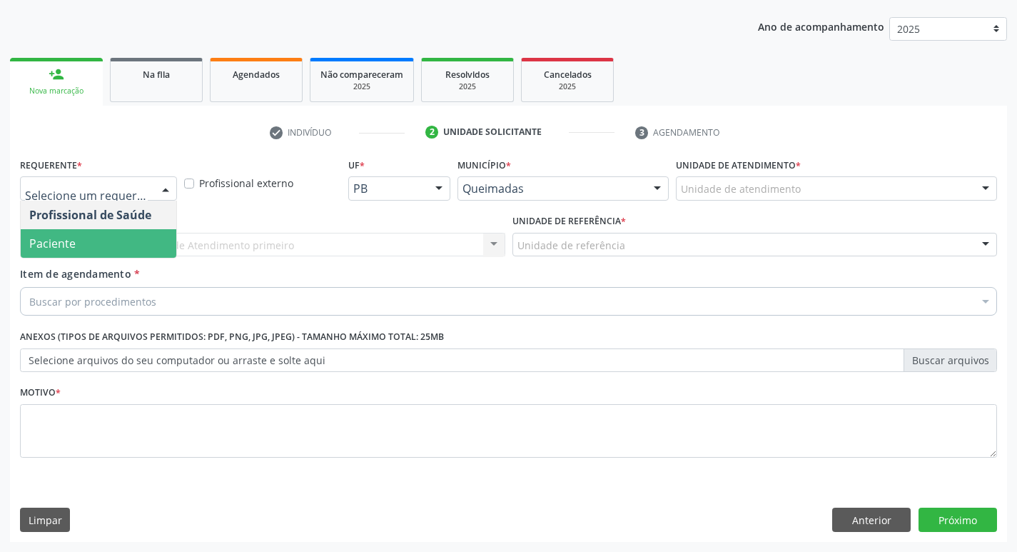
click at [79, 243] on span "Paciente" at bounding box center [99, 243] width 156 height 29
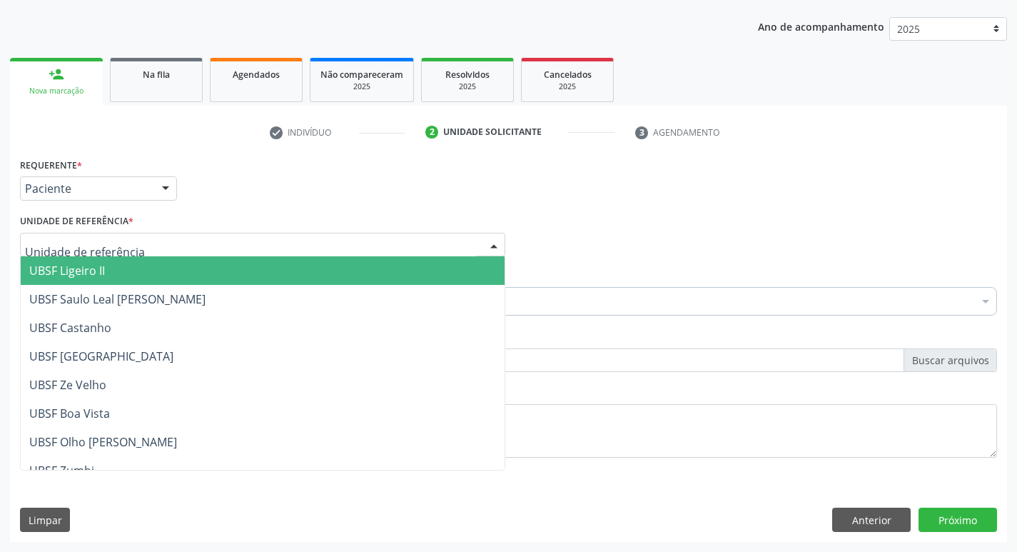
type input "V"
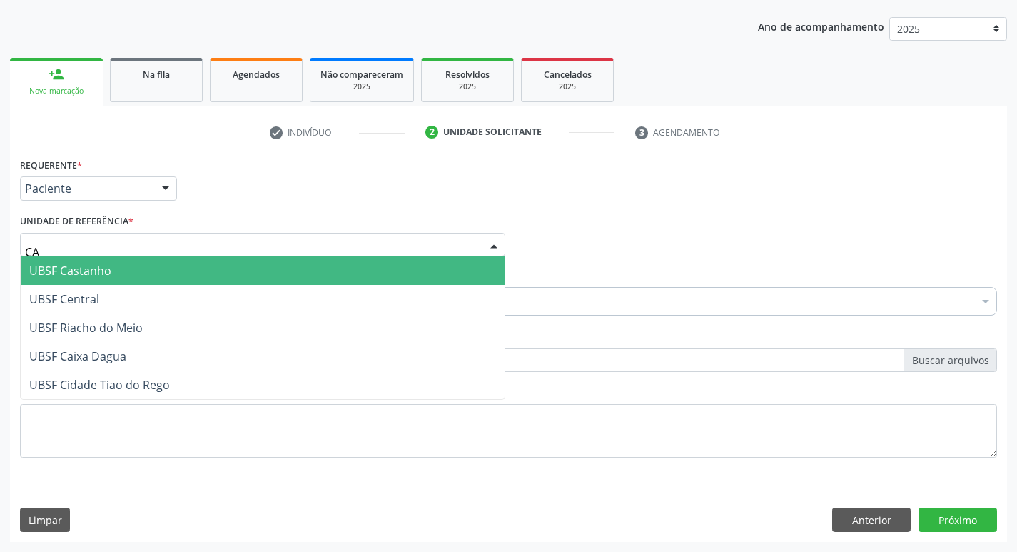
type input "CAS"
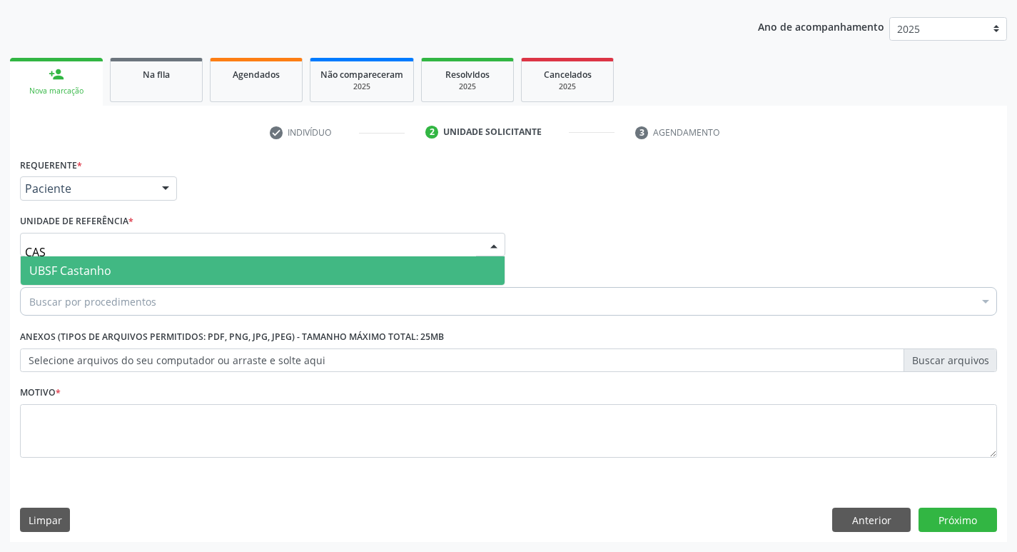
click at [93, 263] on span "UBSF Castanho" at bounding box center [70, 271] width 82 height 16
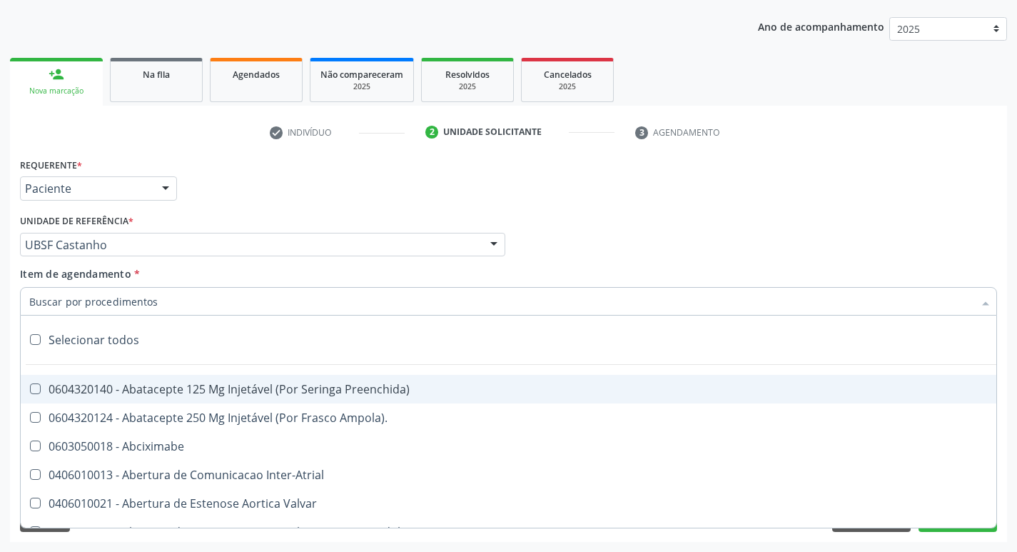
paste input "0205020186"
type input "0205020186"
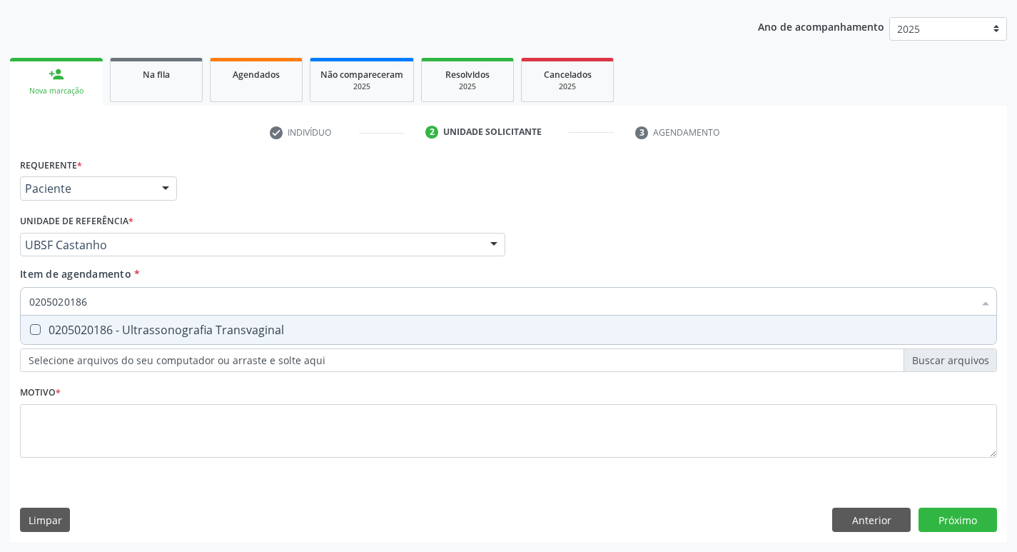
click at [101, 324] on div "0205020186 - Ultrassonografia Transvaginal" at bounding box center [508, 329] width 959 height 11
checkbox Transvaginal "true"
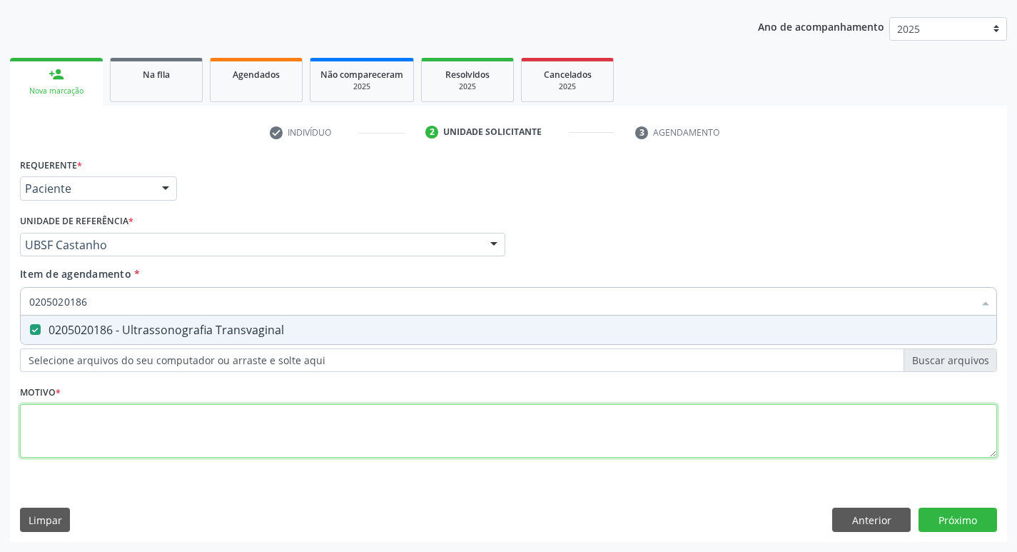
click at [75, 428] on div "Requerente * Paciente Profissional de Saúde Paciente Nenhum resultado encontrad…" at bounding box center [508, 315] width 977 height 323
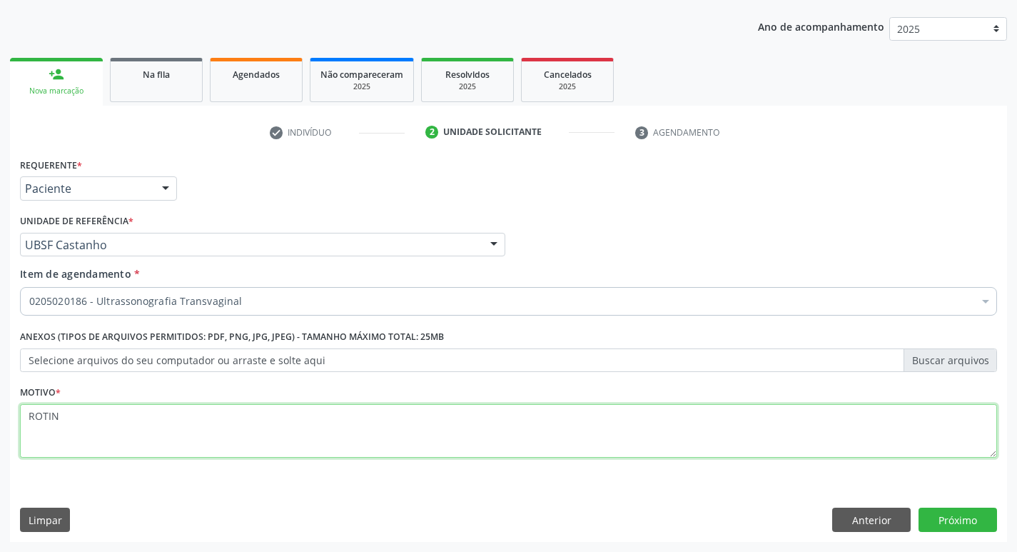
type textarea "ROTINA"
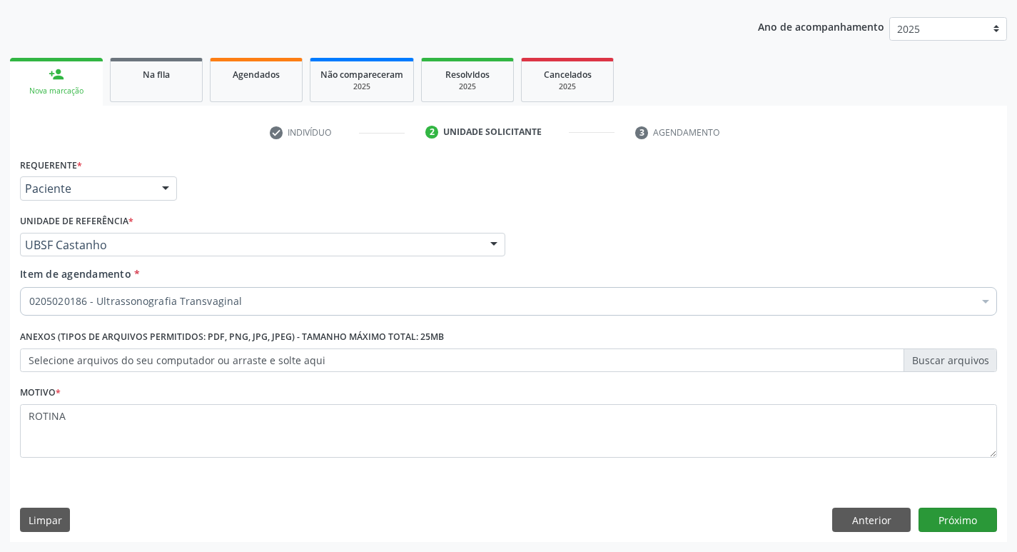
type textarea "ROTINA"
click at [929, 520] on button "Próximo" at bounding box center [958, 520] width 79 height 24
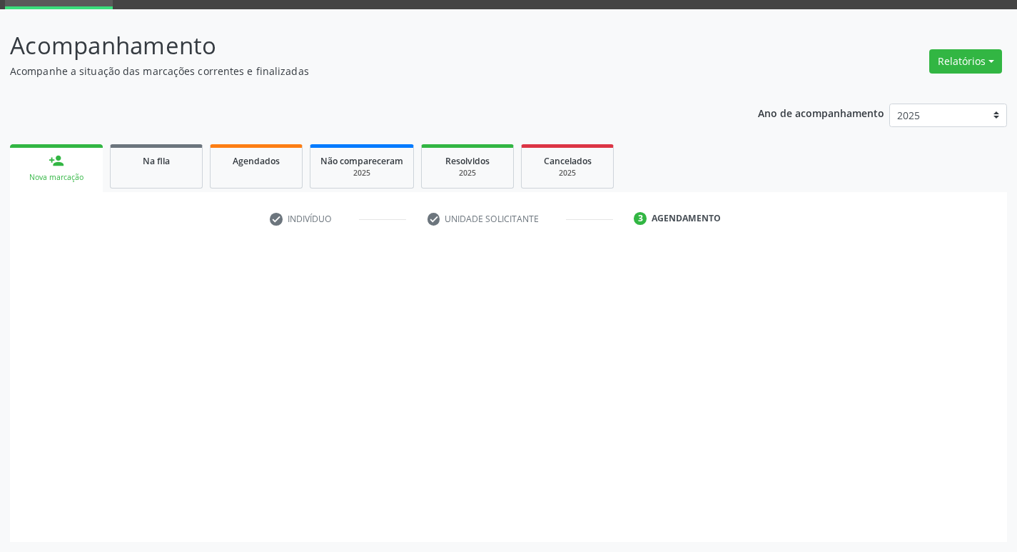
scroll to position [69, 0]
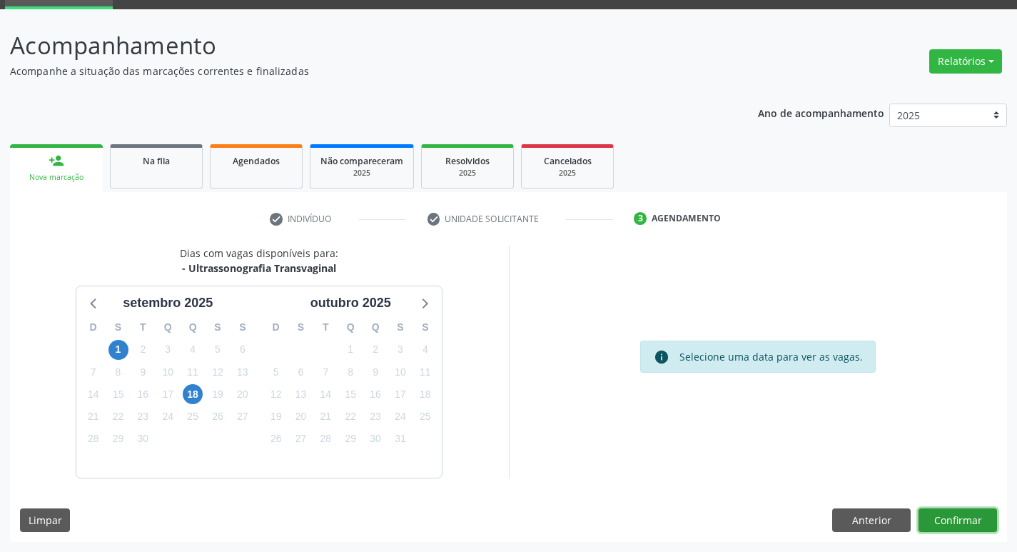
click at [935, 515] on button "Confirmar" at bounding box center [958, 520] width 79 height 24
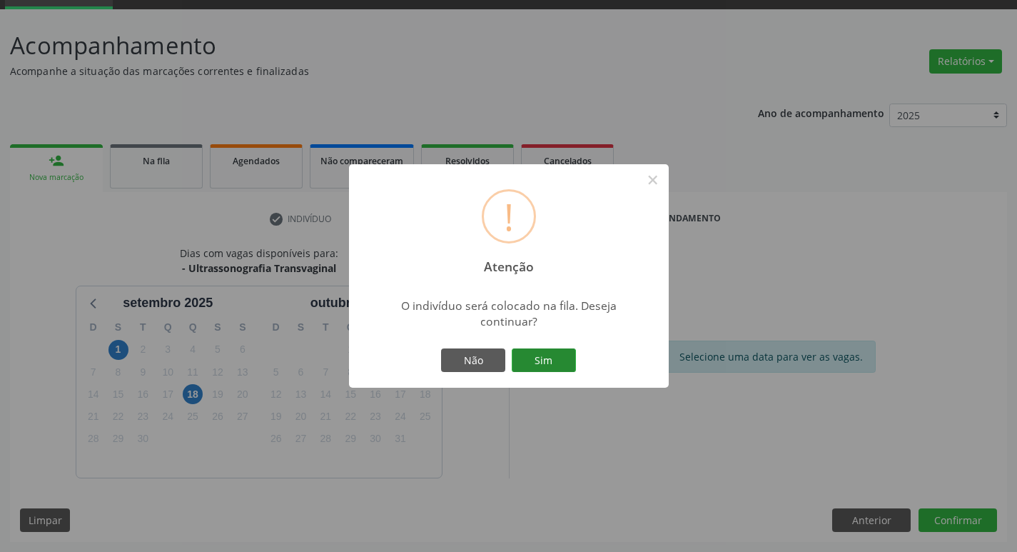
click at [537, 348] on button "Sim" at bounding box center [544, 360] width 64 height 24
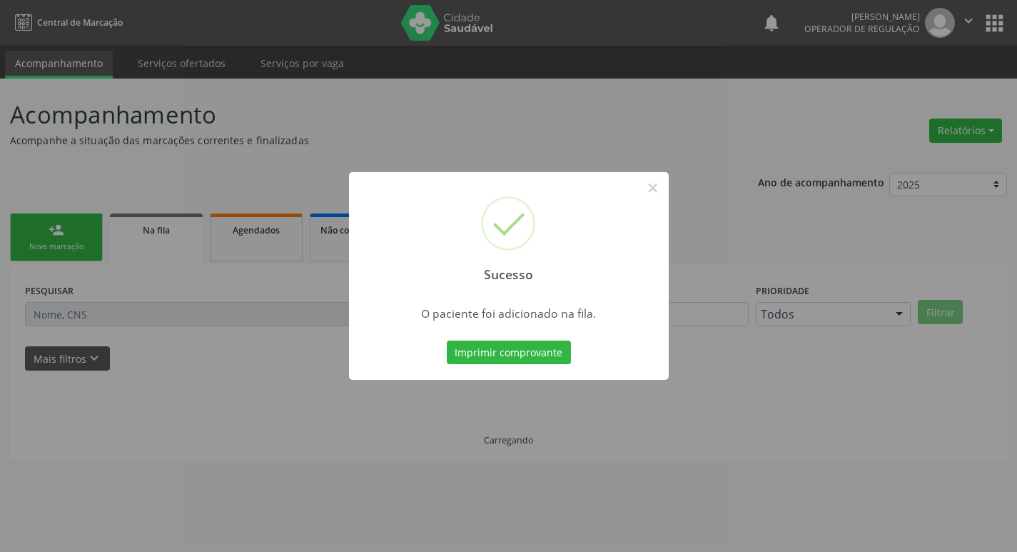
scroll to position [0, 0]
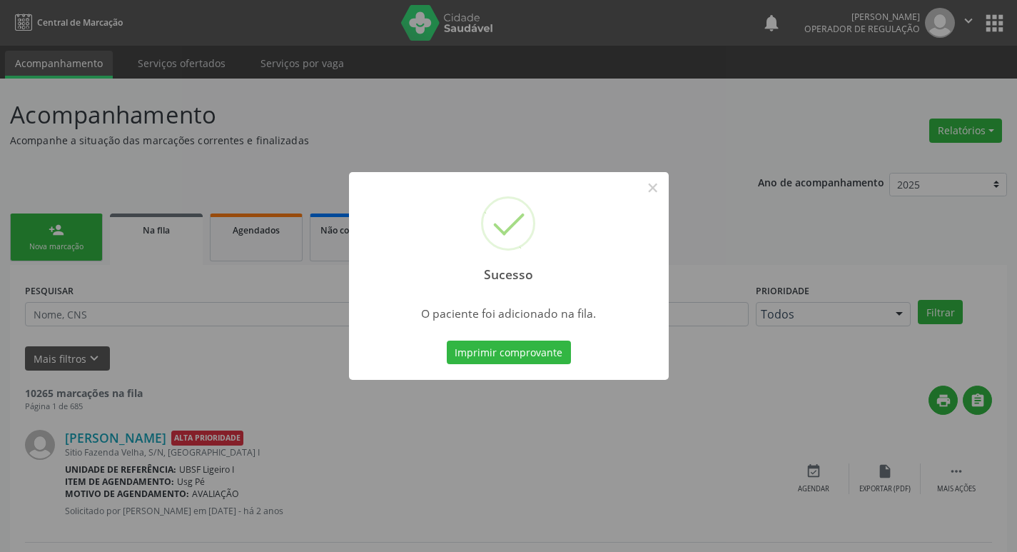
click at [76, 238] on div "Sucesso × O paciente foi adicionado na fila. Imprimir comprovante Cancel" at bounding box center [508, 276] width 1017 height 552
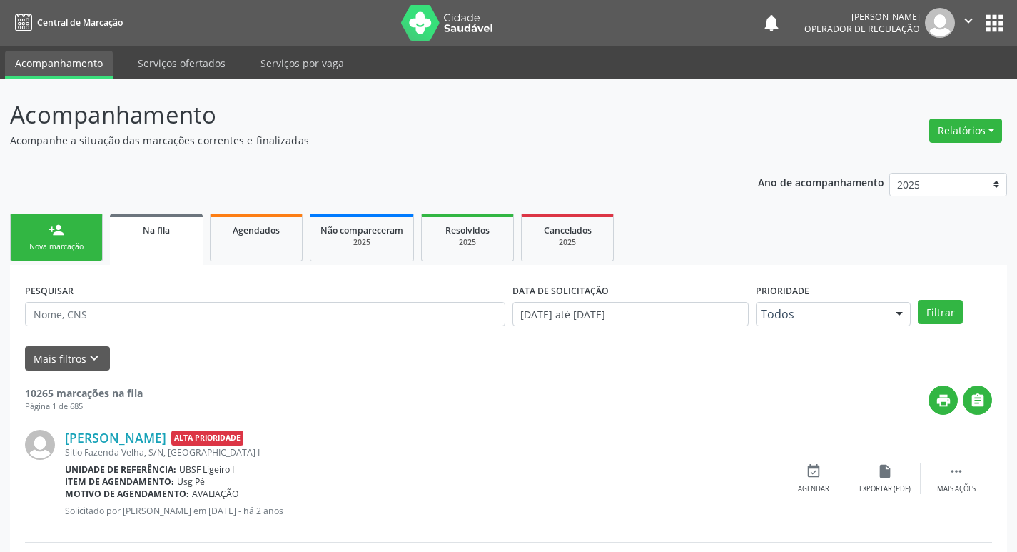
click at [76, 238] on link "person_add Nova marcação" at bounding box center [56, 237] width 93 height 48
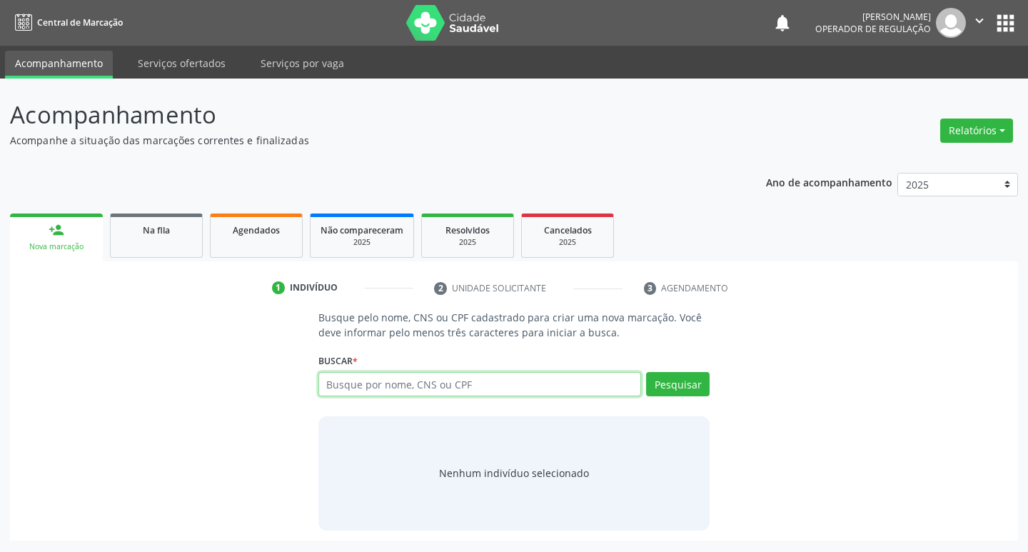
click at [377, 383] on input "text" at bounding box center [479, 384] width 323 height 24
type input "705803411409337"
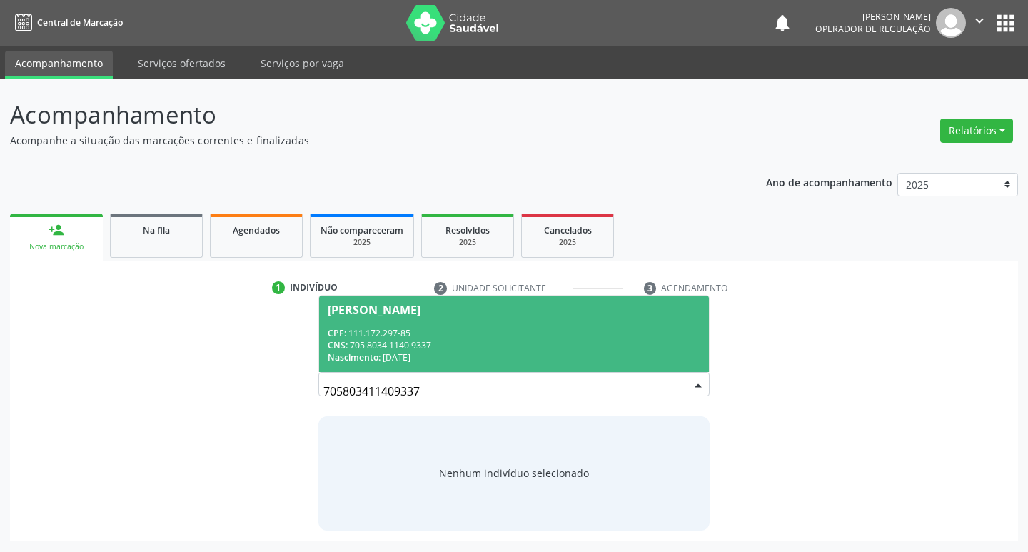
click at [575, 339] on div "CNS: 705 8034 1140 9337" at bounding box center [514, 345] width 373 height 12
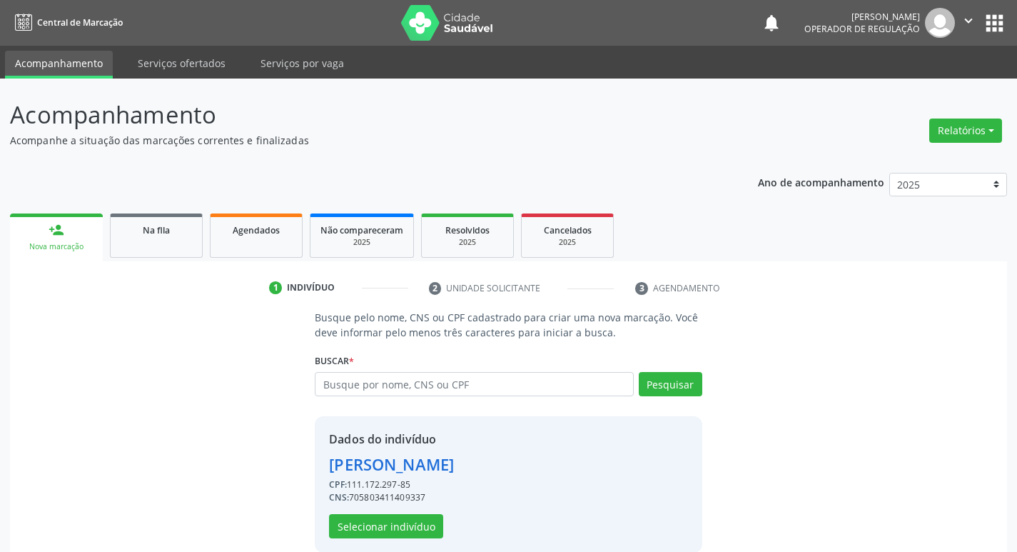
scroll to position [21, 0]
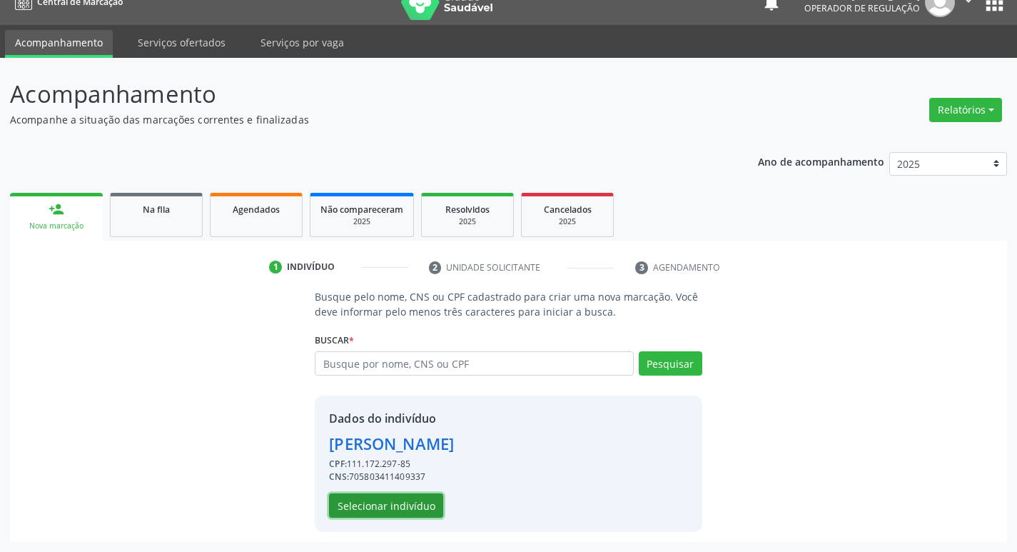
click at [361, 507] on button "Selecionar indivíduo" at bounding box center [386, 505] width 114 height 24
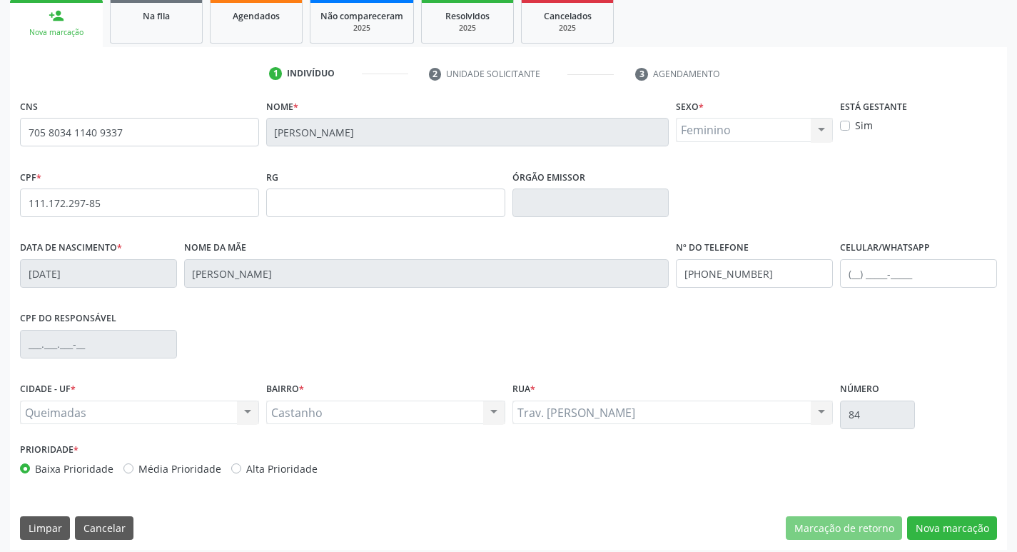
scroll to position [222, 0]
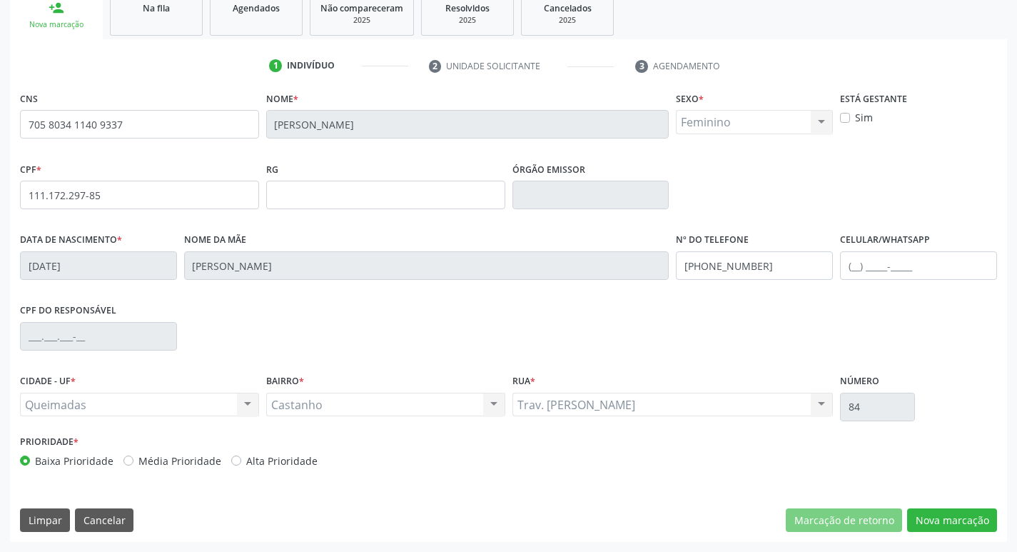
click at [977, 534] on div "CNS 705 8034 1140 9337 Nome * Eucineide Alves Maciel Sexo * Feminino Masculino …" at bounding box center [508, 315] width 997 height 454
drag, startPoint x: 955, startPoint y: 515, endPoint x: 89, endPoint y: 211, distance: 918.6
click at [956, 515] on button "Nova marcação" at bounding box center [952, 520] width 90 height 24
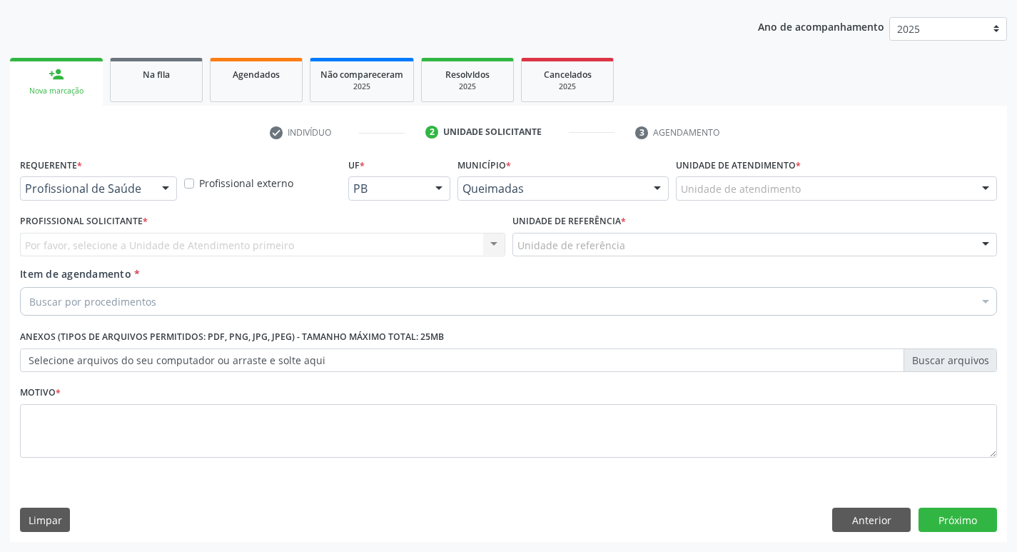
scroll to position [156, 0]
click at [161, 193] on div at bounding box center [165, 189] width 21 height 24
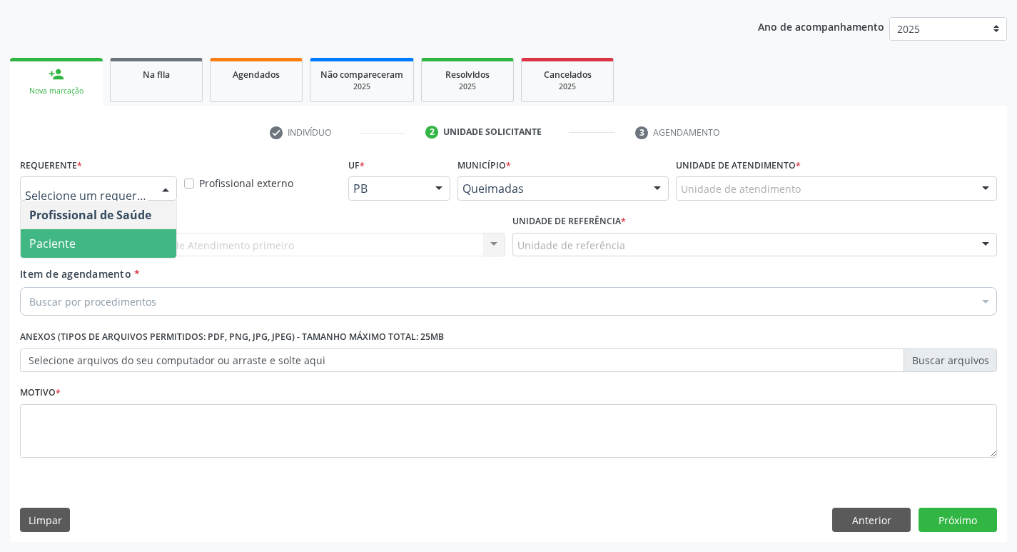
click at [119, 238] on span "Paciente" at bounding box center [99, 243] width 156 height 29
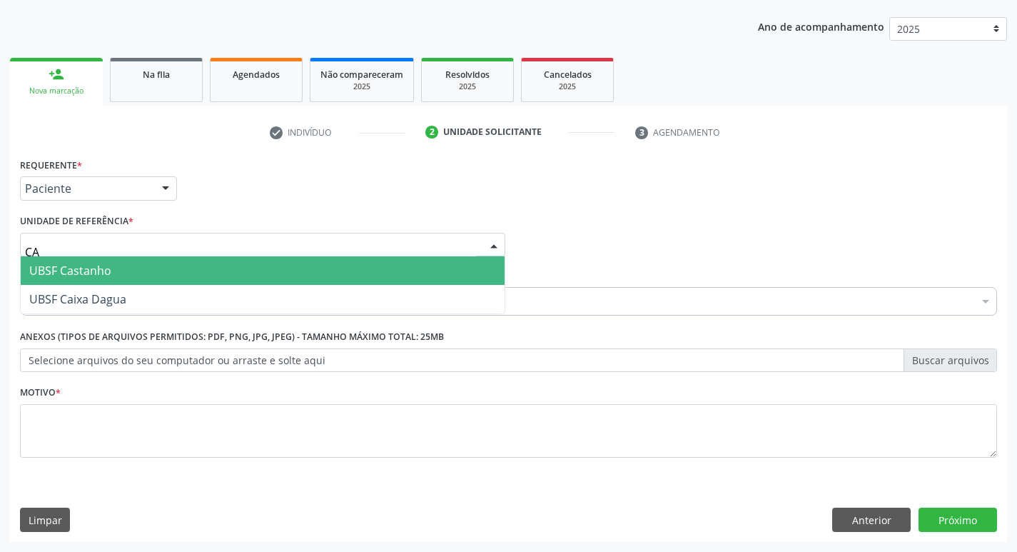
type input "CAS"
click at [122, 265] on span "UBSF Castanho" at bounding box center [263, 270] width 484 height 29
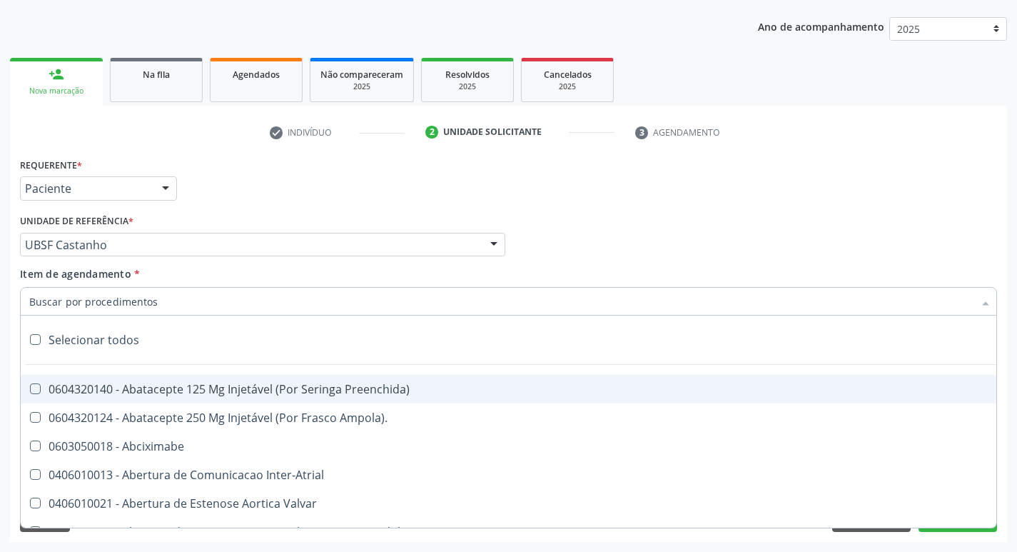
paste input "0205020186"
type input "0205020186"
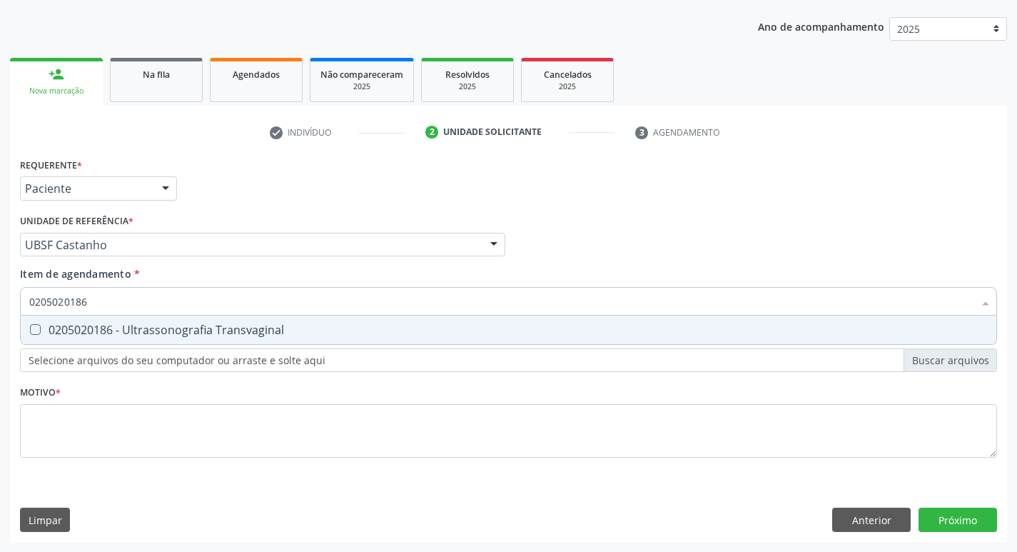
click at [100, 343] on span "0205020186 - Ultrassonografia Transvaginal" at bounding box center [509, 330] width 976 height 29
checkbox Transvaginal "true"
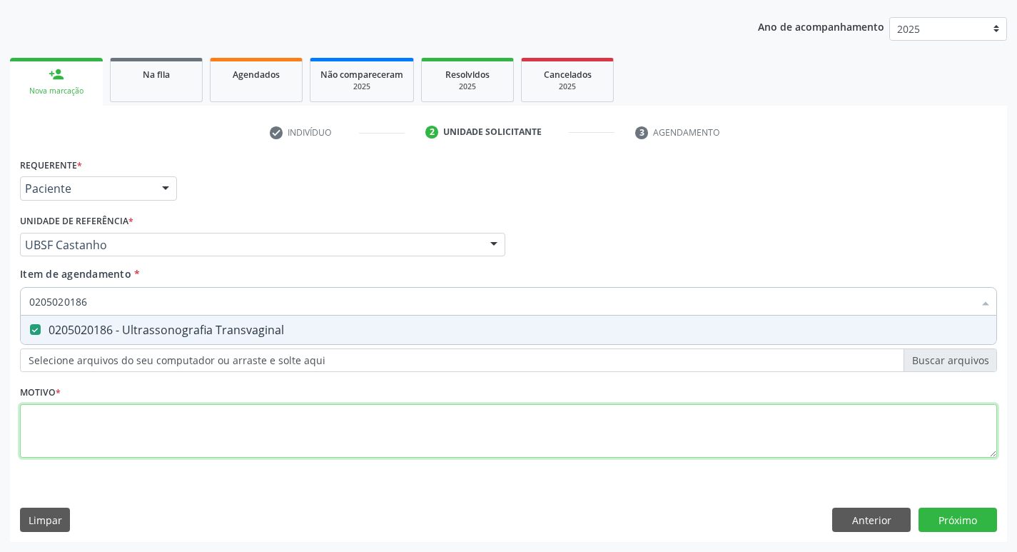
click at [91, 413] on div "Requerente * Paciente Profissional de Saúde Paciente Nenhum resultado encontrad…" at bounding box center [508, 315] width 977 height 323
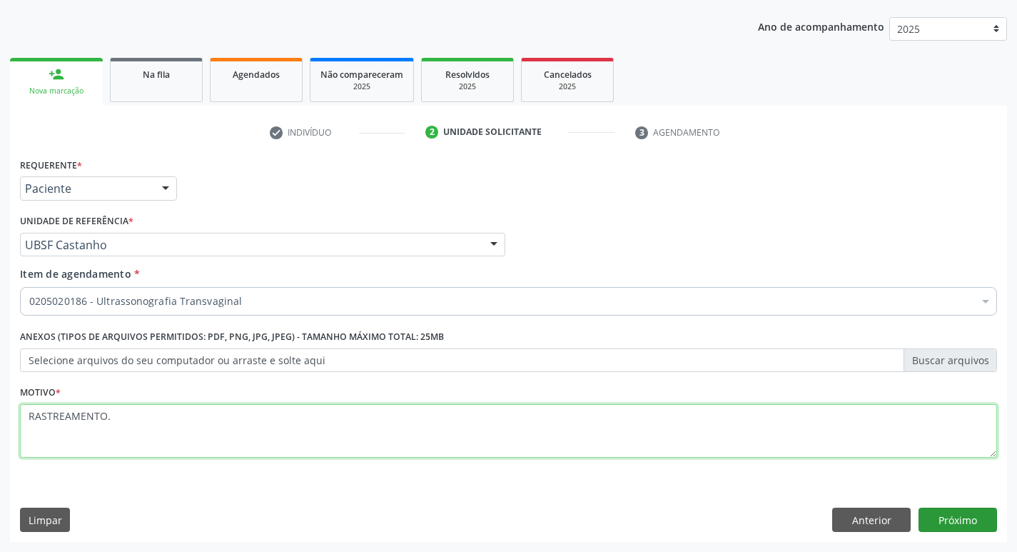
type textarea "RASTREAMENTO."
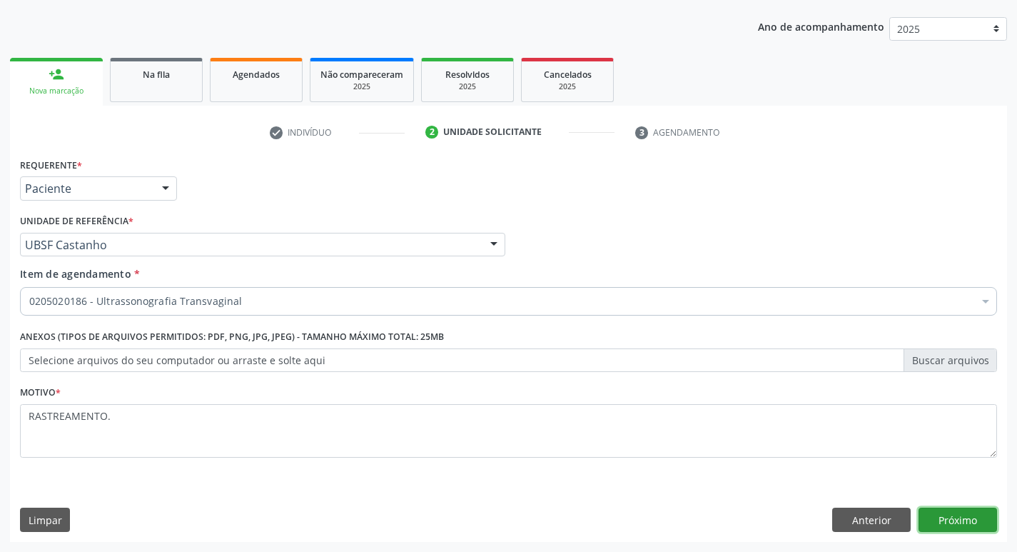
click at [961, 512] on button "Próximo" at bounding box center [958, 520] width 79 height 24
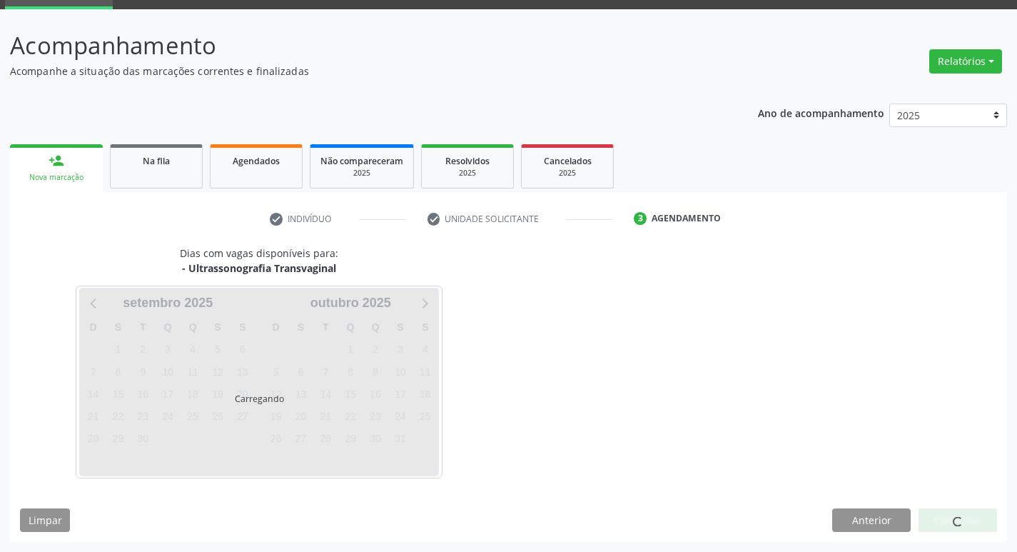
scroll to position [69, 0]
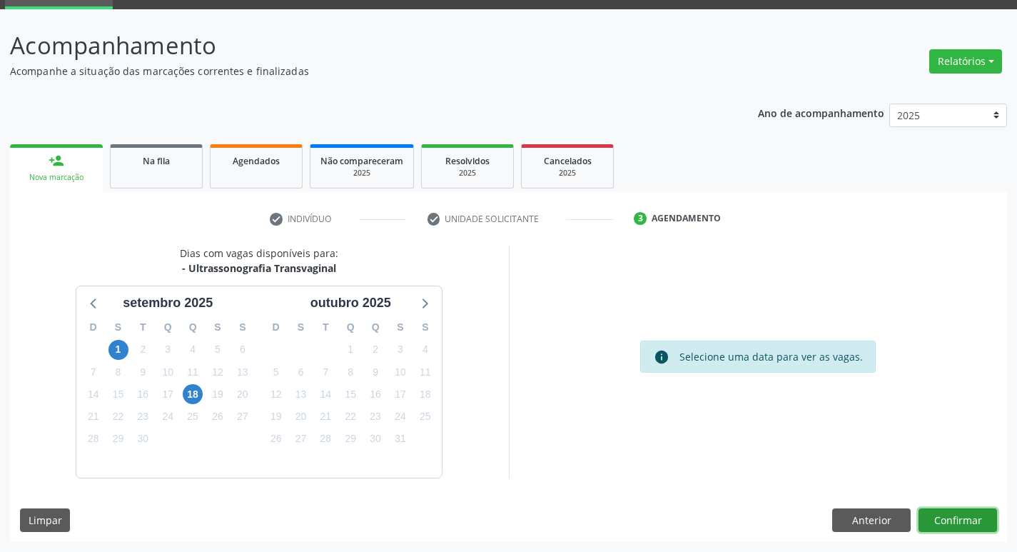
click at [965, 519] on button "Confirmar" at bounding box center [958, 520] width 79 height 24
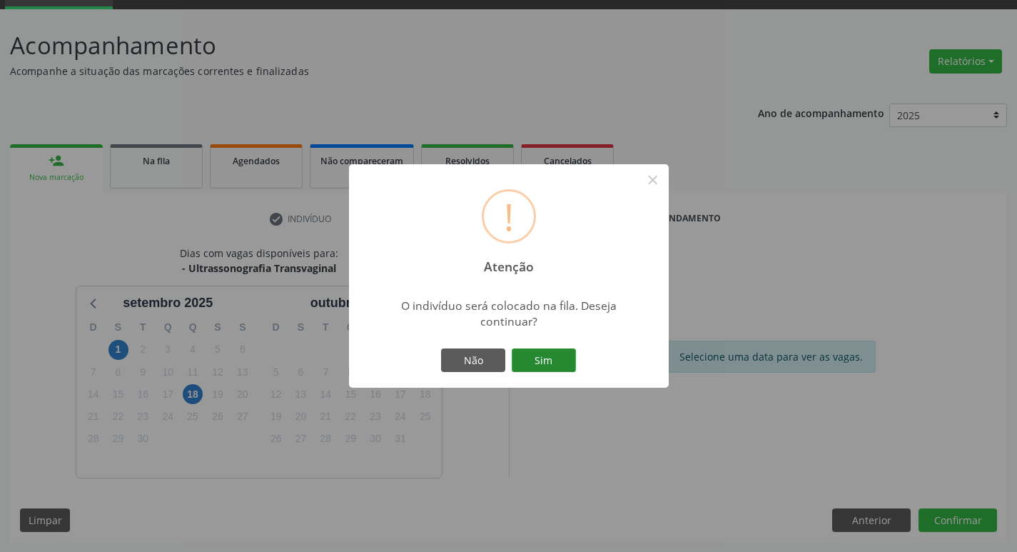
click at [550, 360] on button "Sim" at bounding box center [544, 360] width 64 height 24
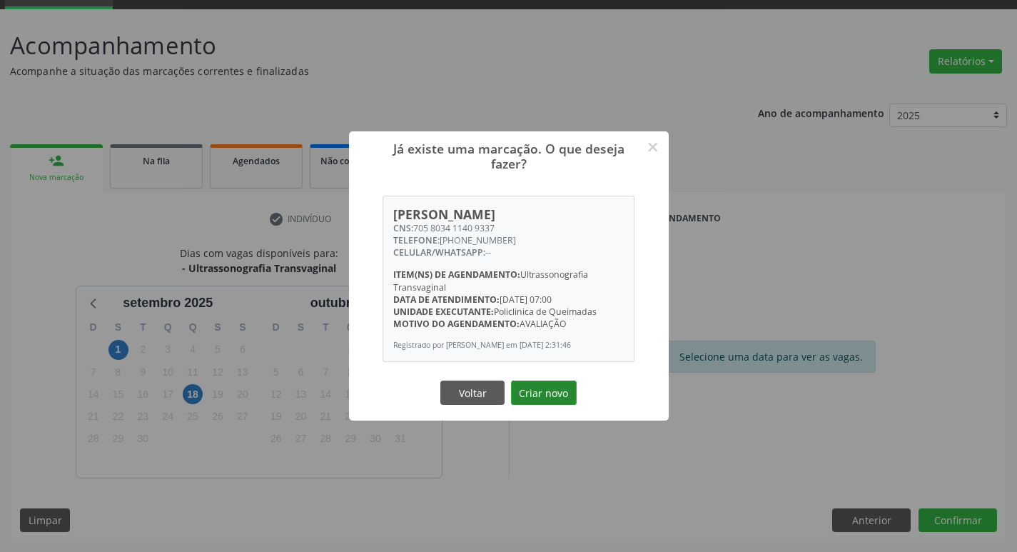
click at [528, 399] on button "Criar novo" at bounding box center [544, 393] width 66 height 24
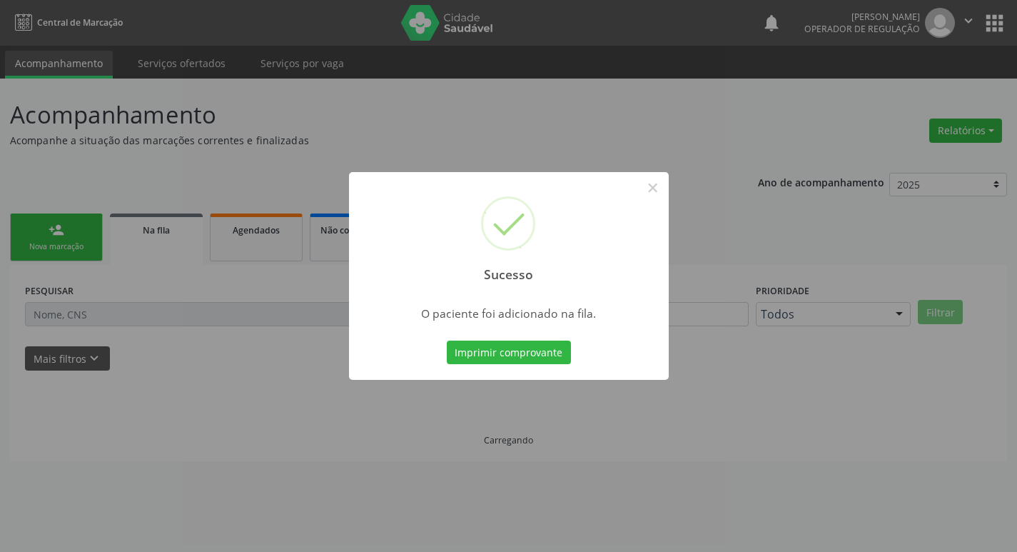
scroll to position [0, 0]
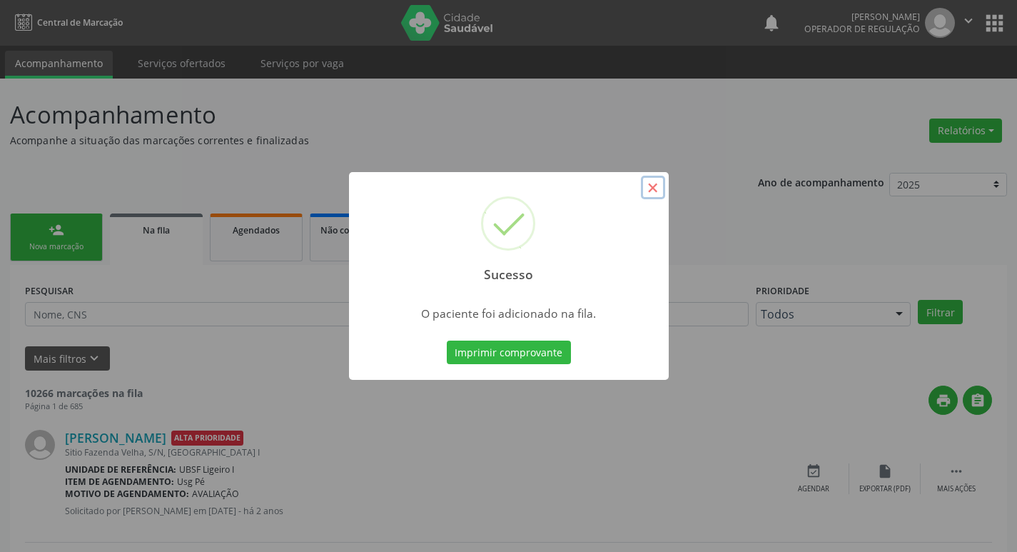
click at [645, 191] on button "×" at bounding box center [653, 188] width 24 height 24
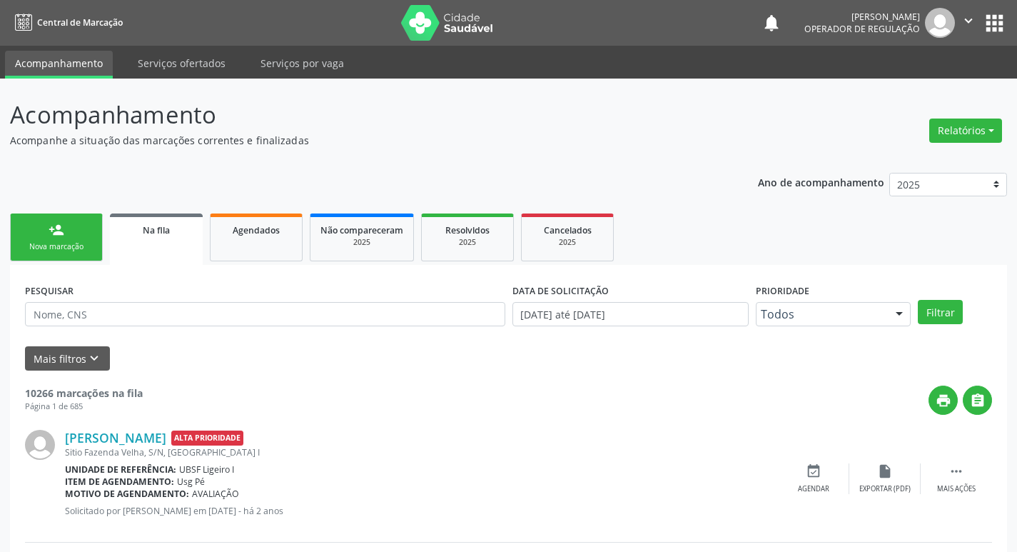
click at [39, 229] on link "person_add Nova marcação" at bounding box center [56, 237] width 93 height 48
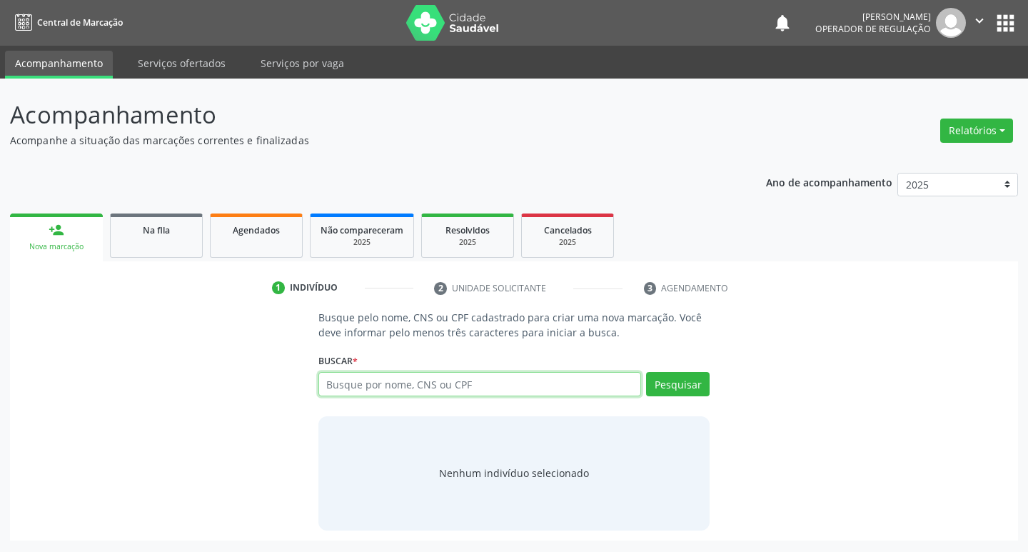
click at [573, 393] on input "text" at bounding box center [479, 384] width 323 height 24
type input "708400271601368"
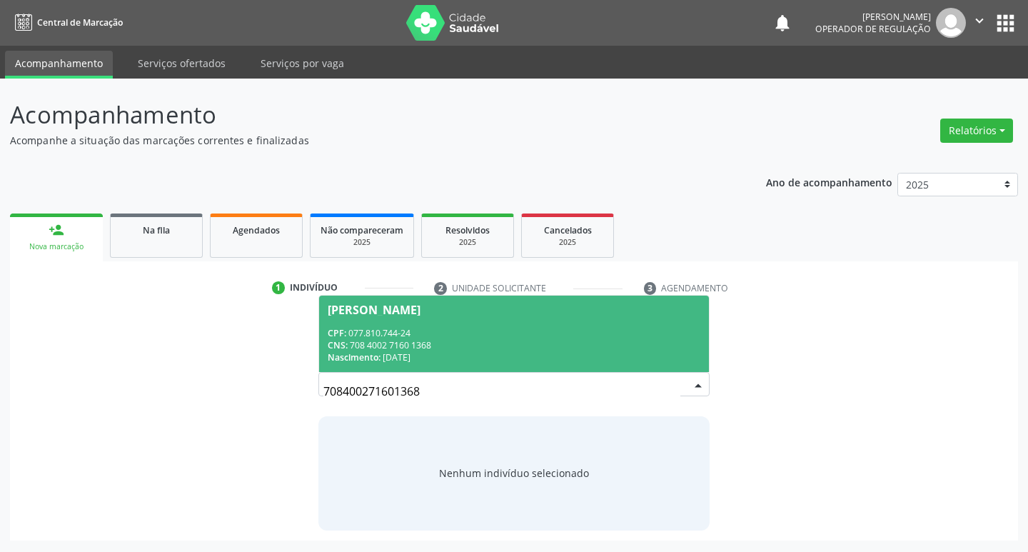
click at [416, 323] on span "Ivoneide Martins da Silva Santos CPF: 077.810.744-24 CNS: 708 4002 7160 1368 Na…" at bounding box center [514, 334] width 391 height 76
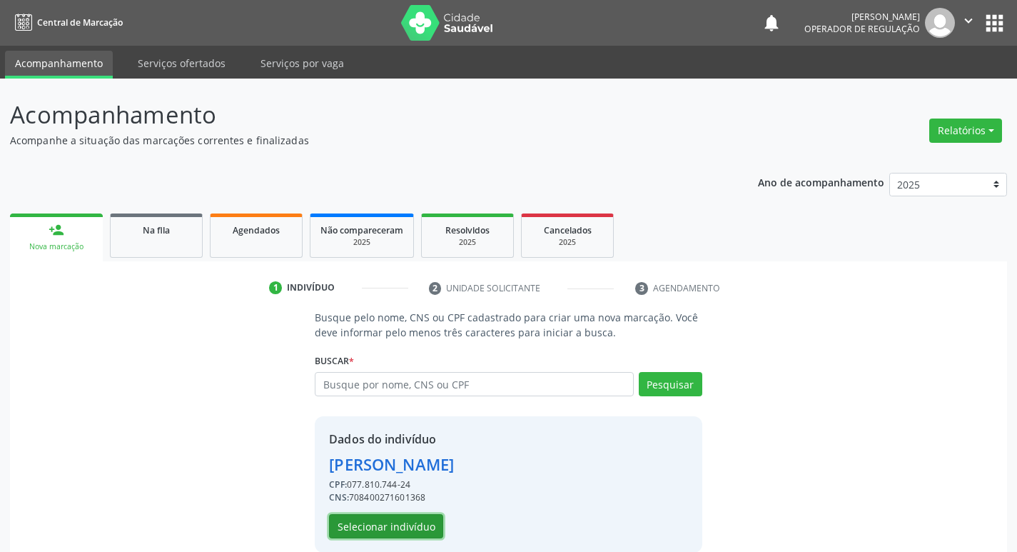
click at [373, 526] on button "Selecionar indivíduo" at bounding box center [386, 526] width 114 height 24
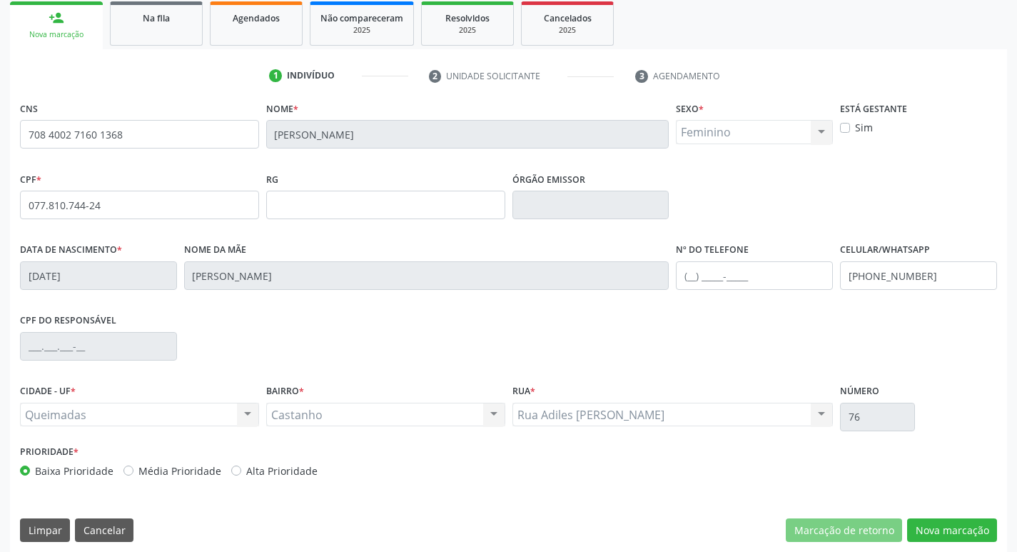
scroll to position [222, 0]
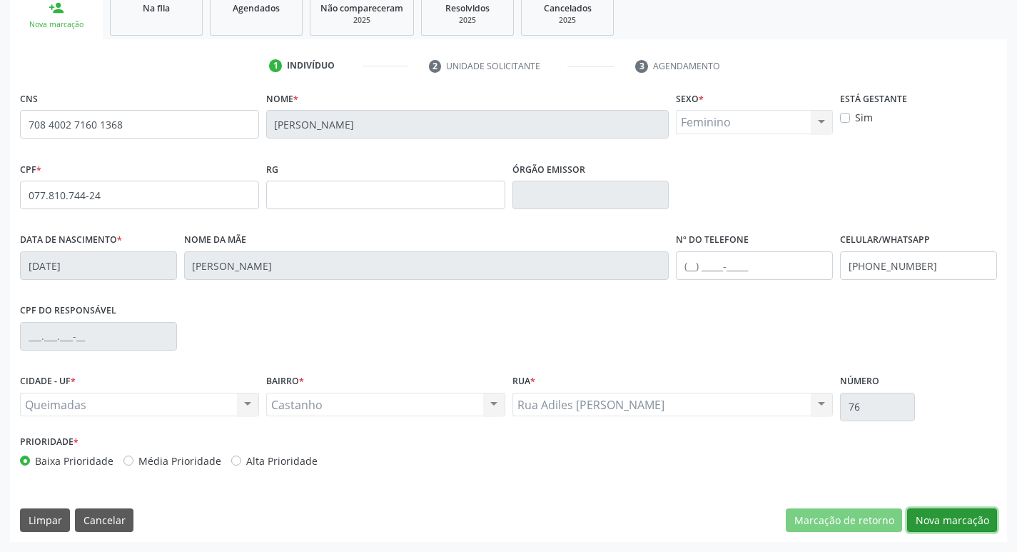
click at [933, 514] on button "Nova marcação" at bounding box center [952, 520] width 90 height 24
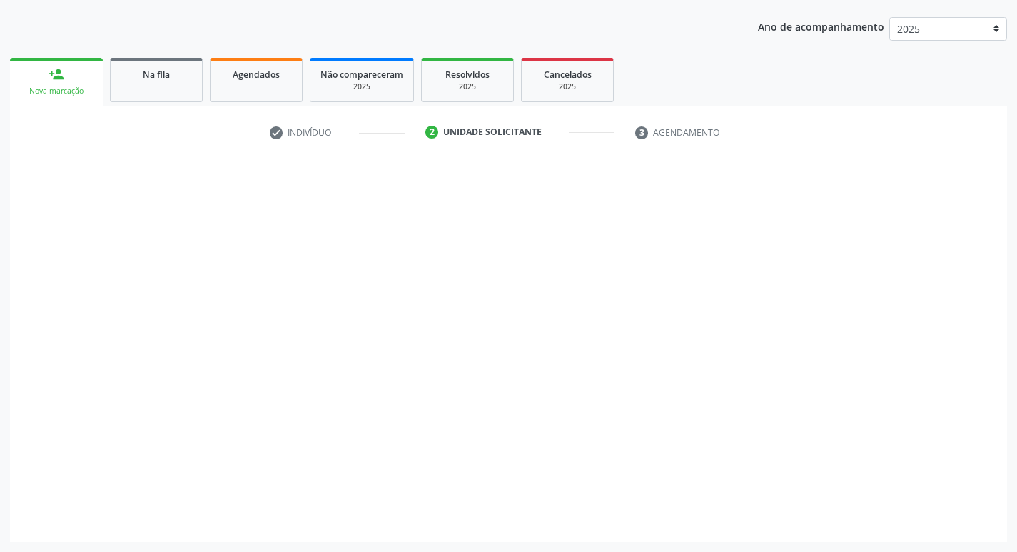
scroll to position [156, 0]
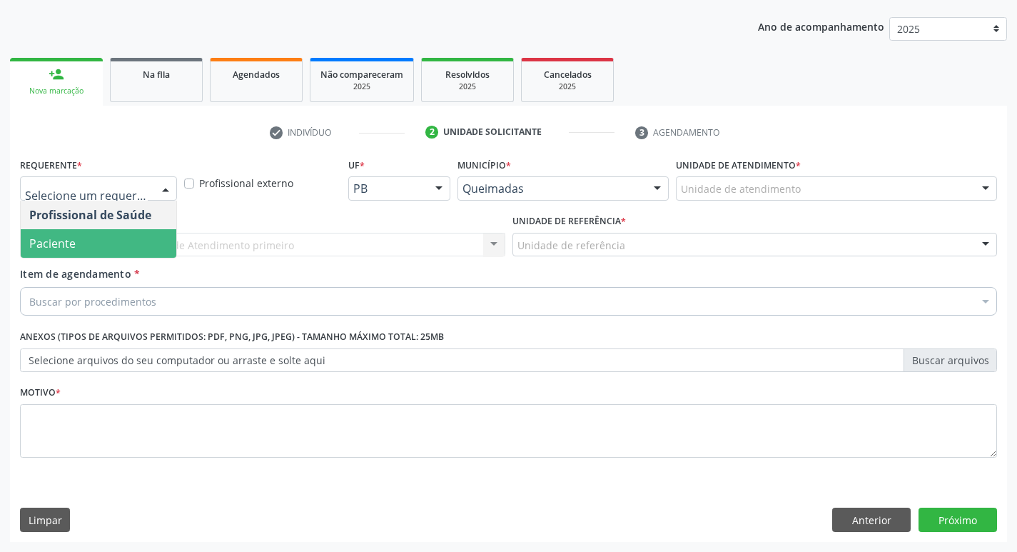
click at [74, 238] on span "Paciente" at bounding box center [52, 244] width 46 height 16
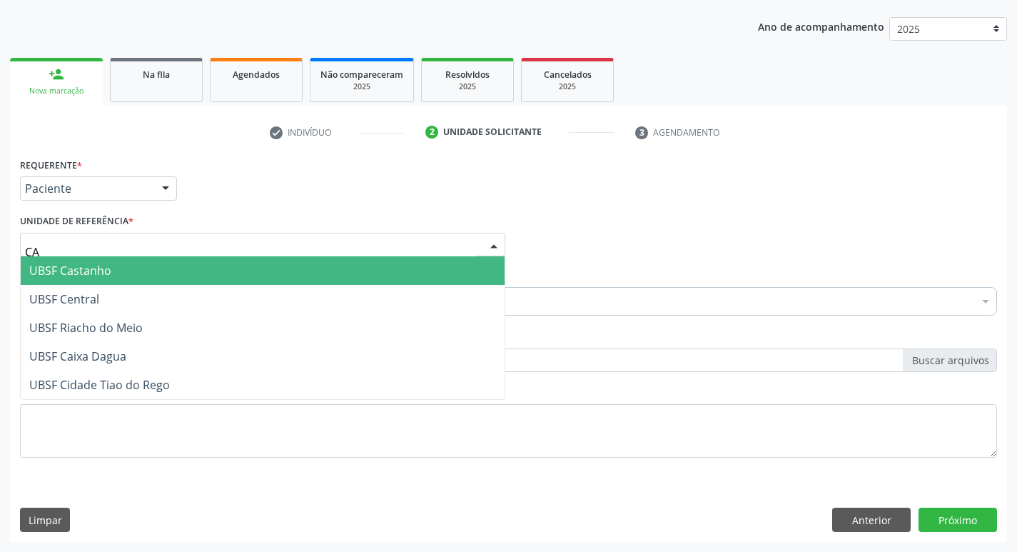
type input "CAS"
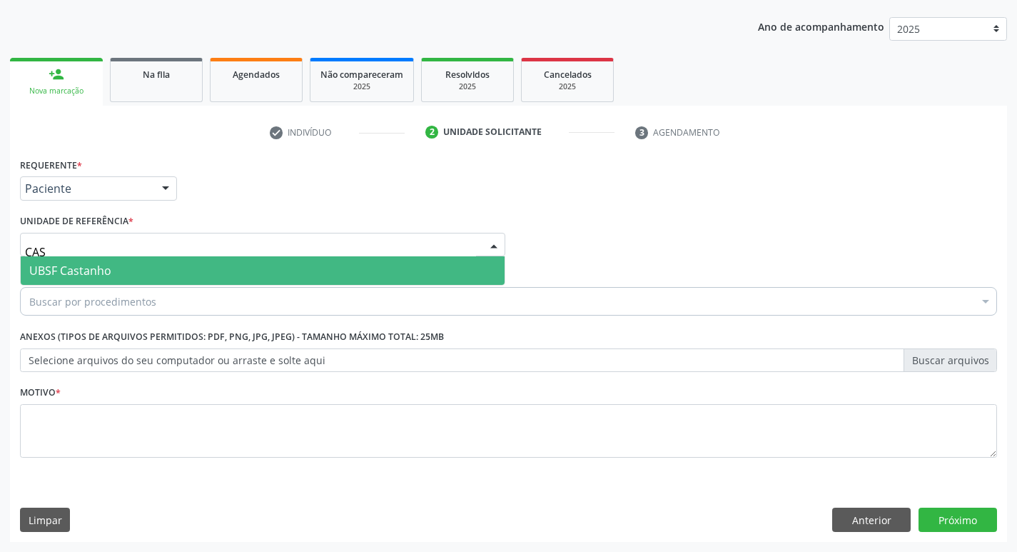
click at [71, 265] on span "UBSF Castanho" at bounding box center [70, 271] width 82 height 16
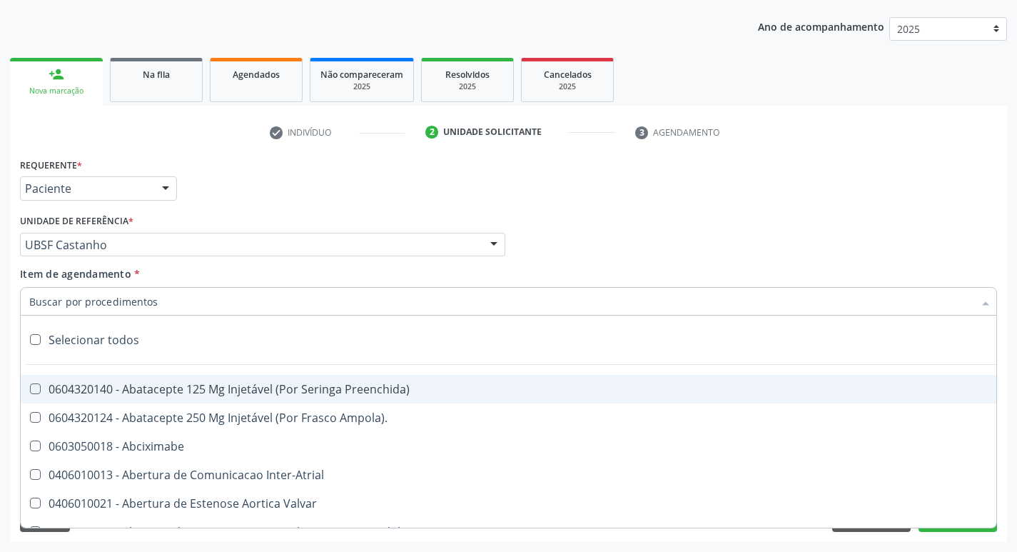
paste input "0205020186"
type input "0205020186"
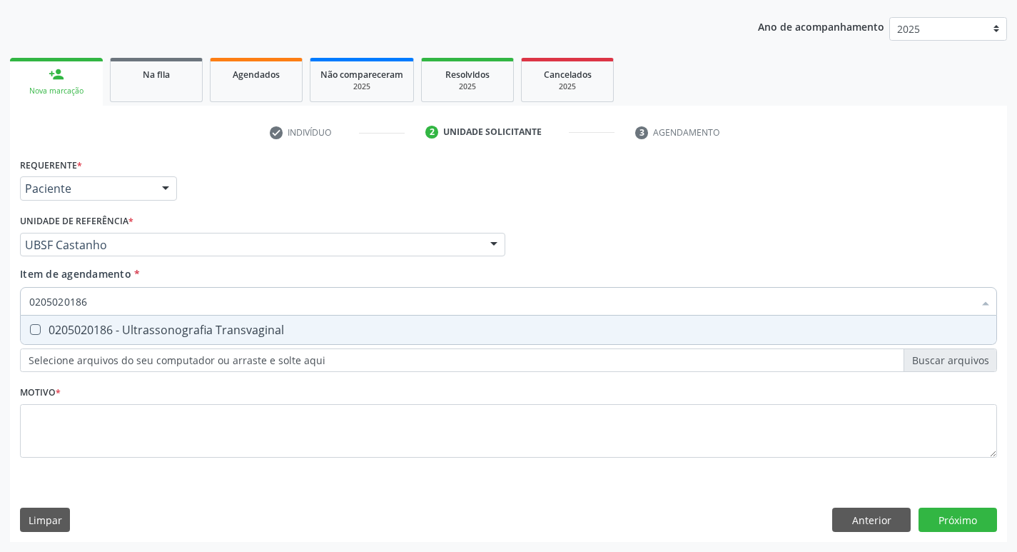
click at [79, 324] on div "0205020186 - Ultrassonografia Transvaginal" at bounding box center [508, 329] width 959 height 11
checkbox Transvaginal "true"
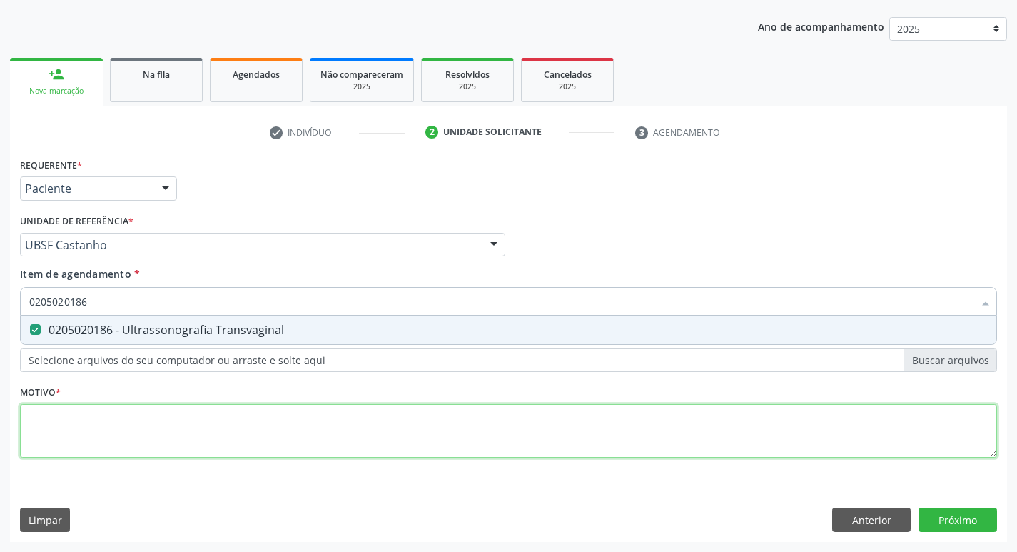
click at [121, 441] on div "Requerente * Paciente Profissional de Saúde Paciente Nenhum resultado encontrad…" at bounding box center [508, 315] width 977 height 323
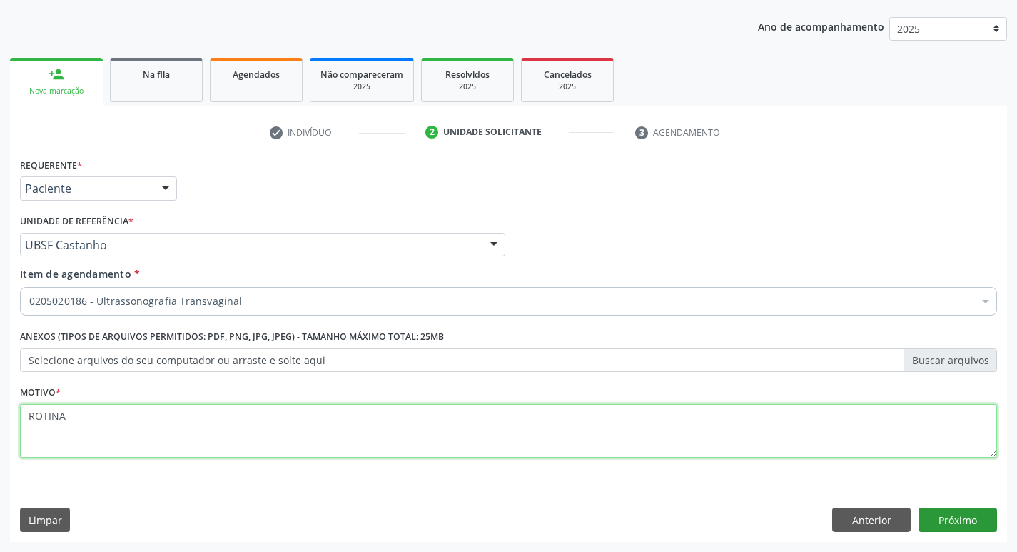
type textarea "ROTINA"
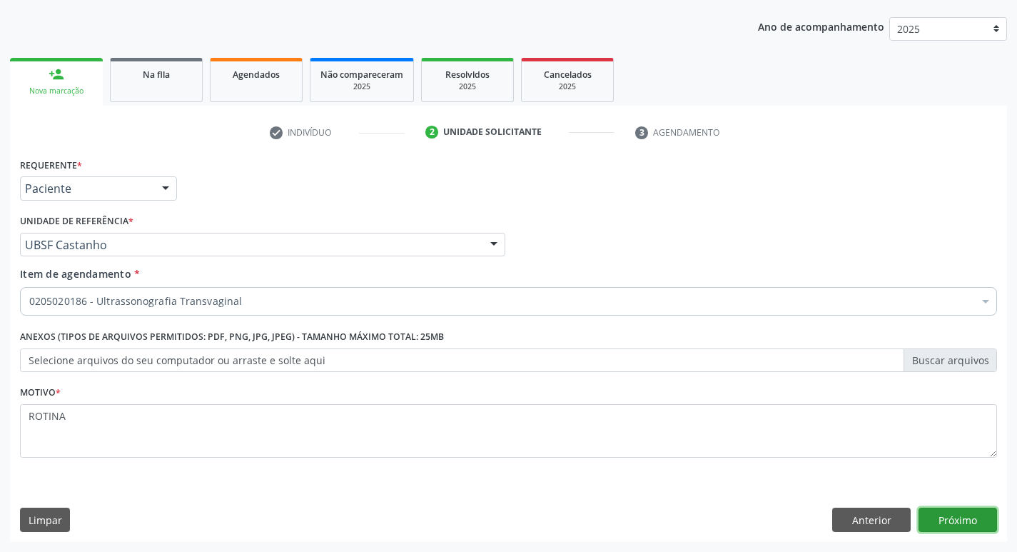
click at [952, 513] on button "Próximo" at bounding box center [958, 520] width 79 height 24
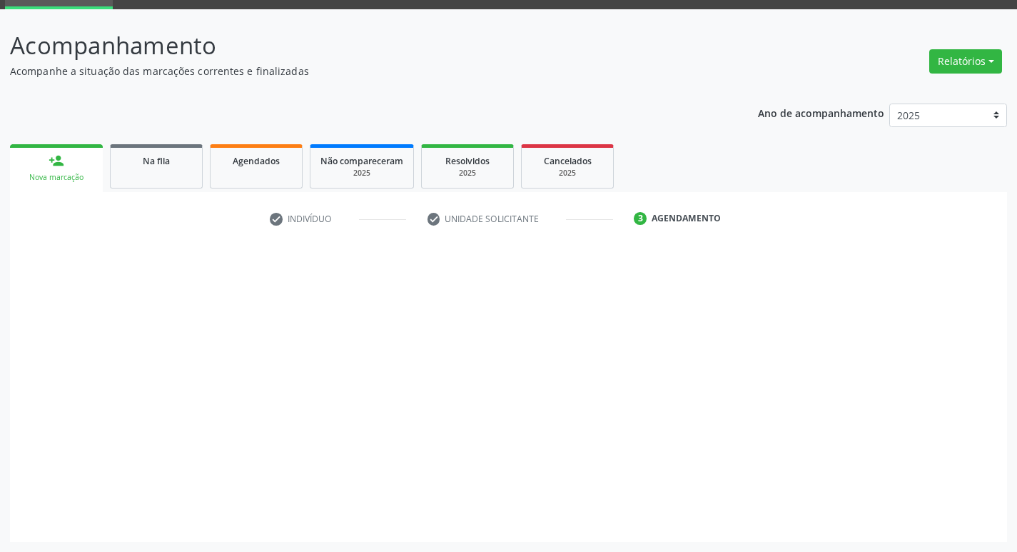
scroll to position [69, 0]
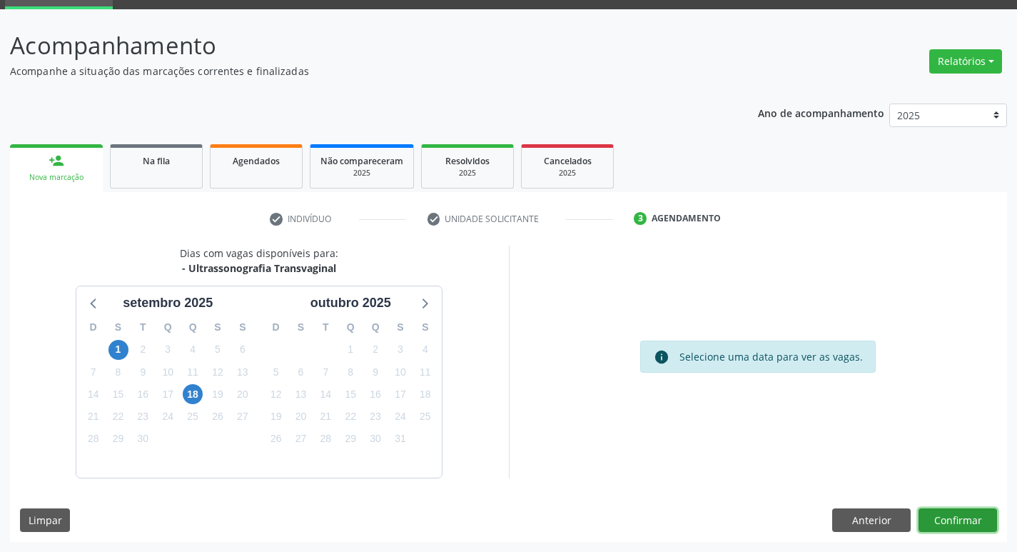
click at [964, 517] on button "Confirmar" at bounding box center [958, 520] width 79 height 24
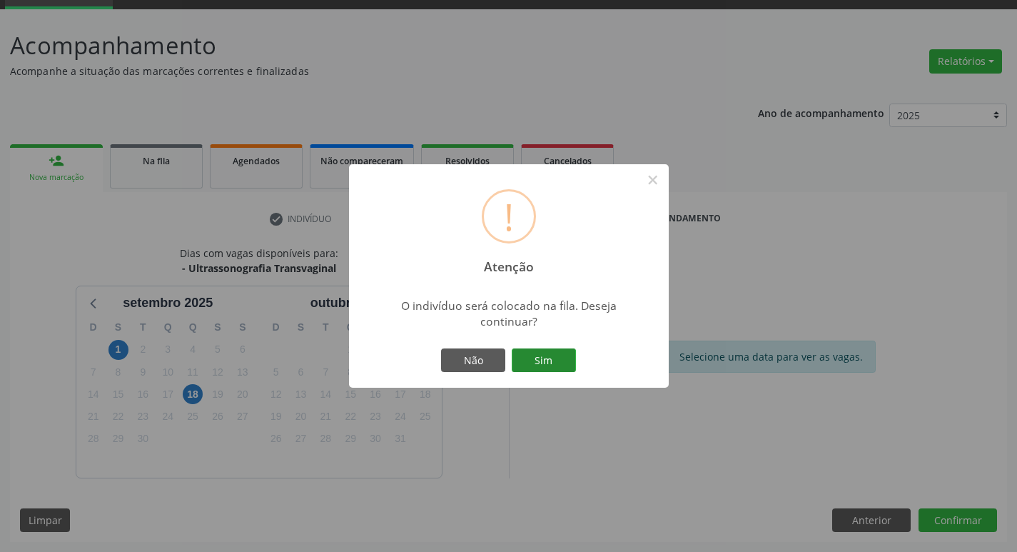
click at [544, 360] on button "Sim" at bounding box center [544, 360] width 64 height 24
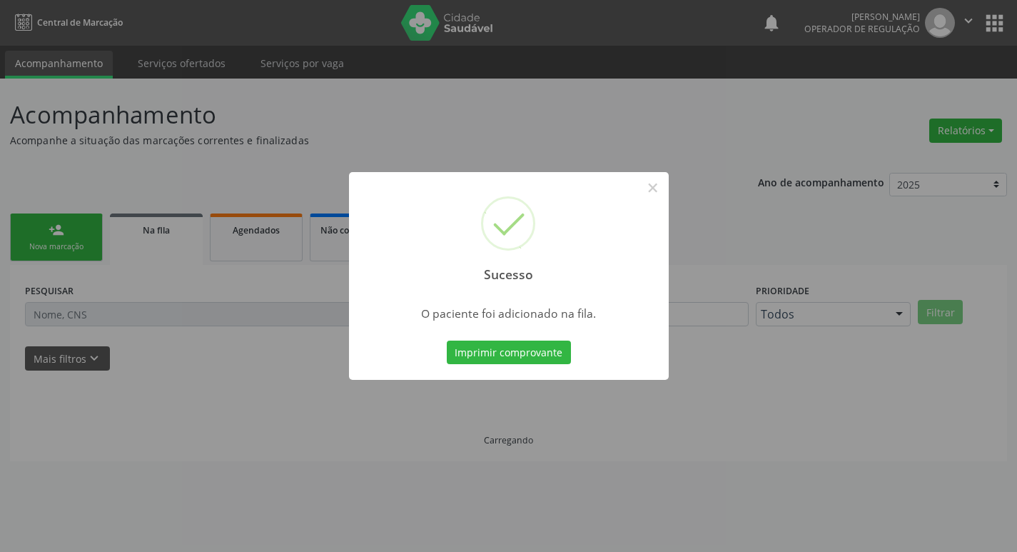
scroll to position [0, 0]
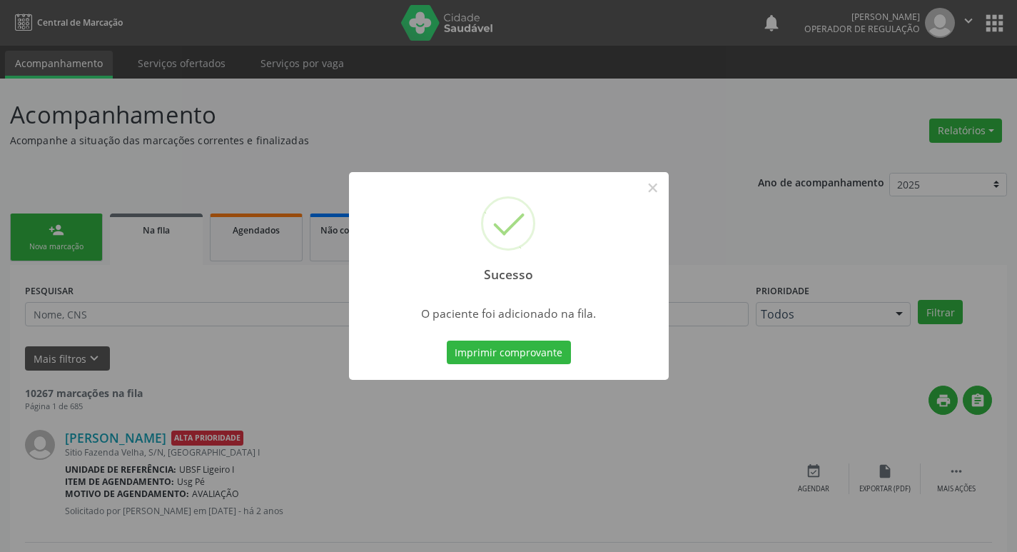
click at [73, 209] on div "Sucesso × O paciente foi adicionado na fila. Imprimir comprovante Cancel" at bounding box center [508, 276] width 1017 height 552
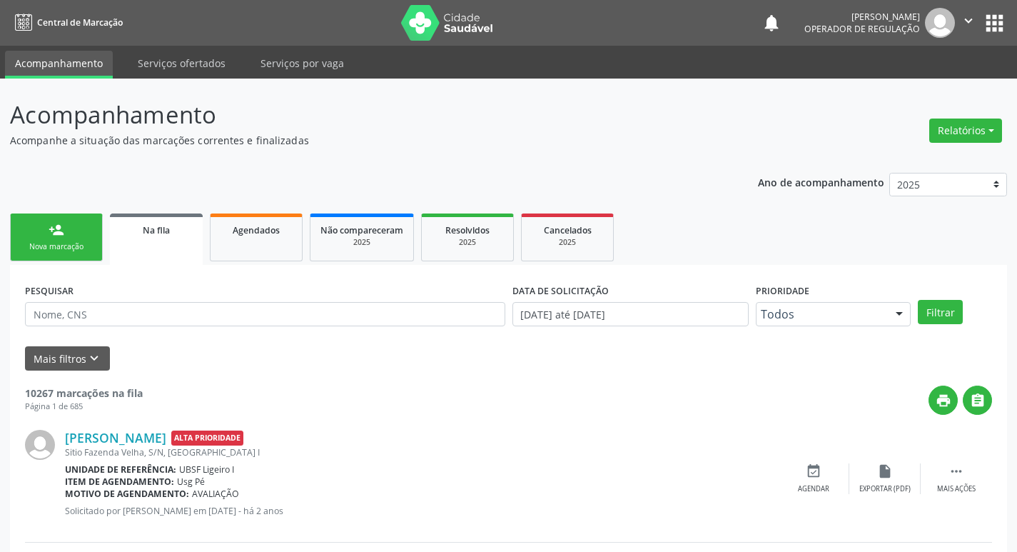
click at [71, 224] on link "person_add Nova marcação" at bounding box center [56, 237] width 93 height 48
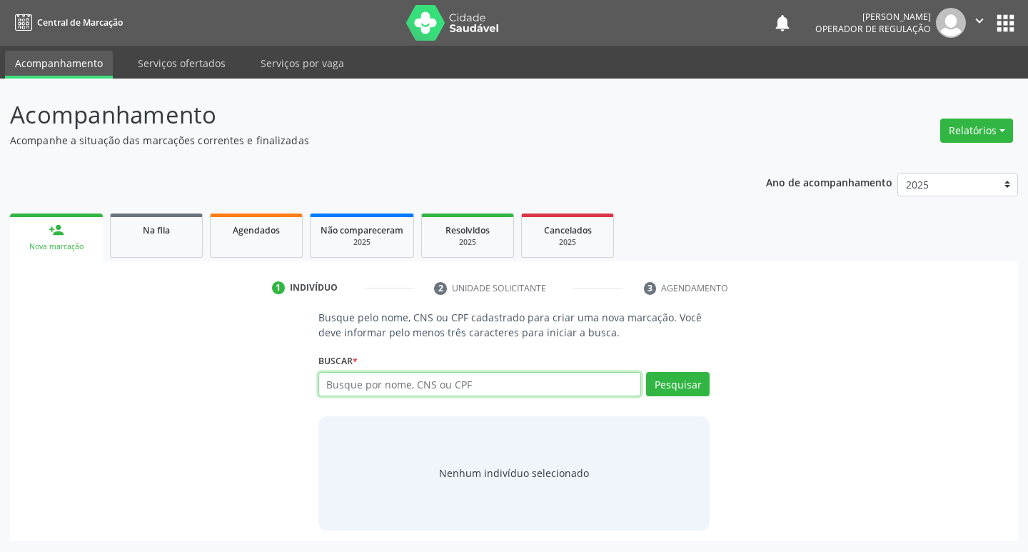
click at [365, 380] on input "text" at bounding box center [479, 384] width 323 height 24
type input "702106750423795"
click at [693, 384] on div "Busque pelo nome, CNS ou CPF cadastrado para criar uma nova marcação. Você deve…" at bounding box center [514, 420] width 412 height 220
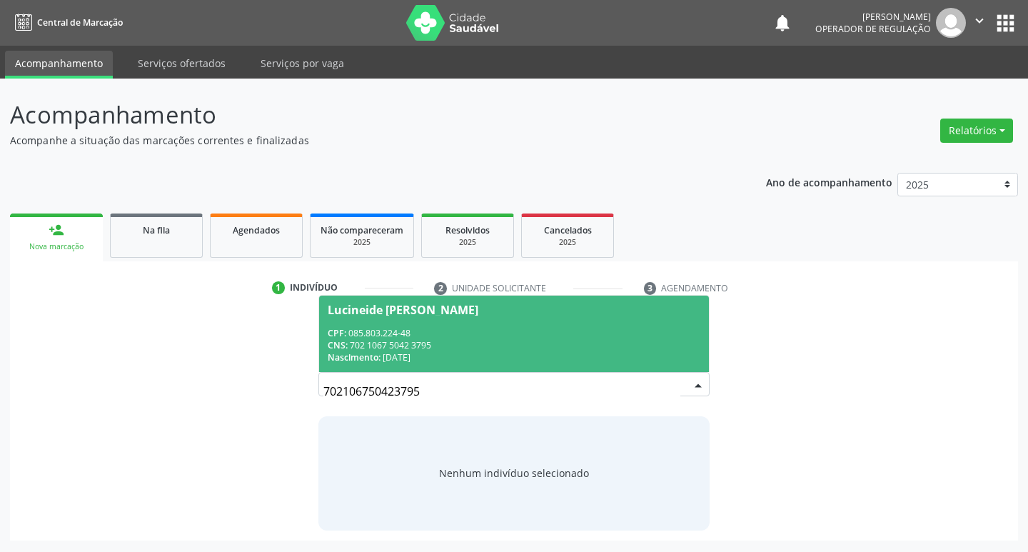
click at [515, 323] on span "Lucineide Nunes Pereira Silva CPF: 085.803.224-48 CNS: 702 1067 5042 3795 Nasci…" at bounding box center [514, 334] width 391 height 76
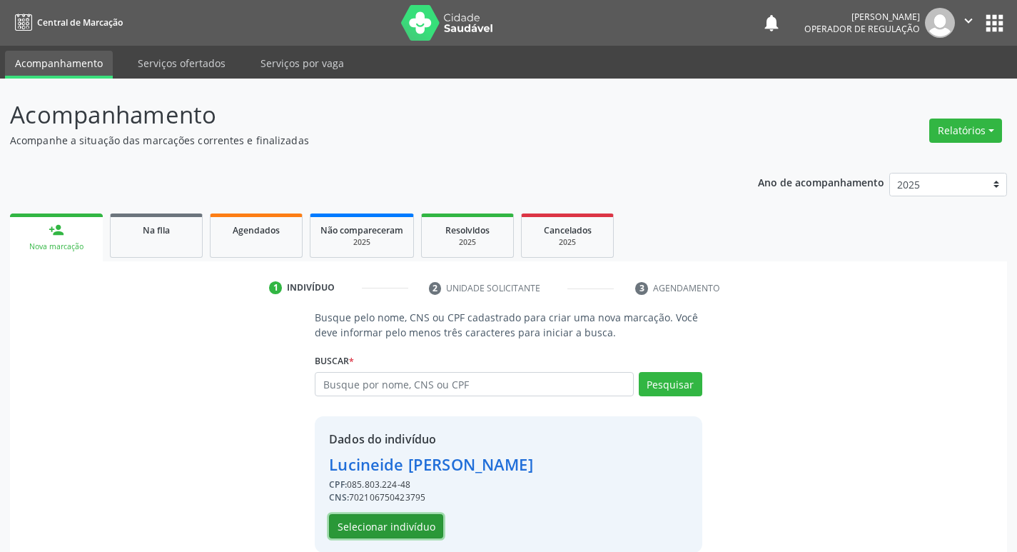
click at [361, 532] on button "Selecionar indivíduo" at bounding box center [386, 526] width 114 height 24
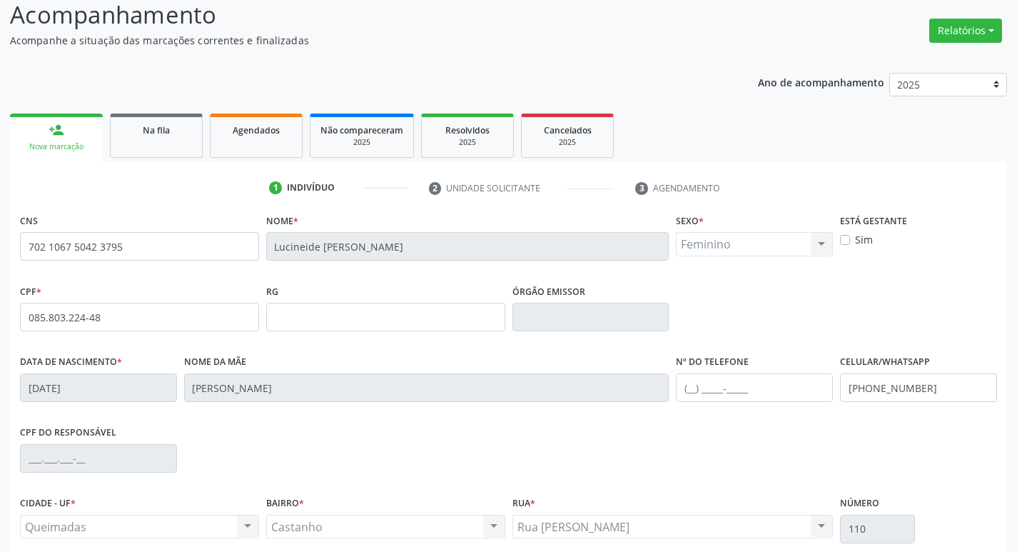
scroll to position [222, 0]
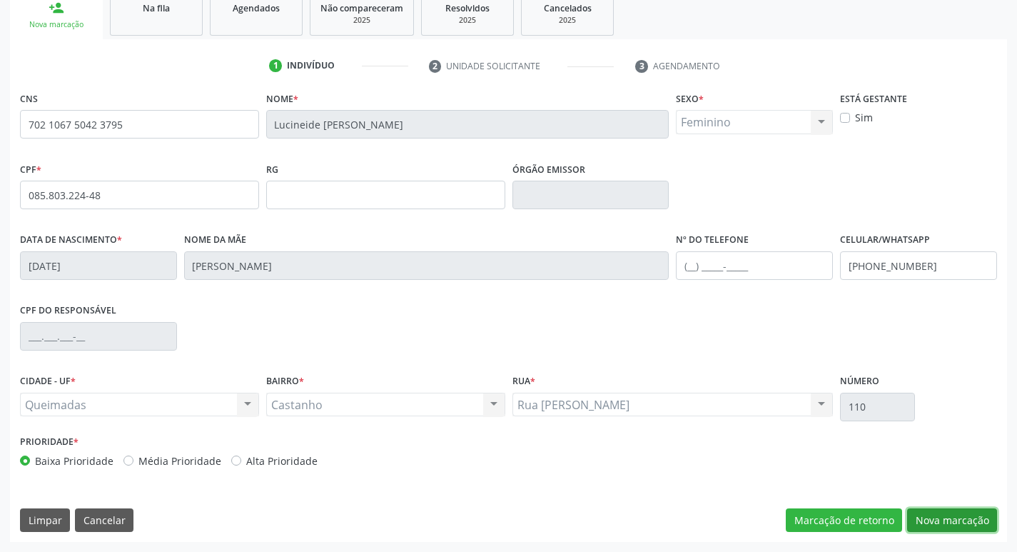
click at [978, 516] on button "Nova marcação" at bounding box center [952, 520] width 90 height 24
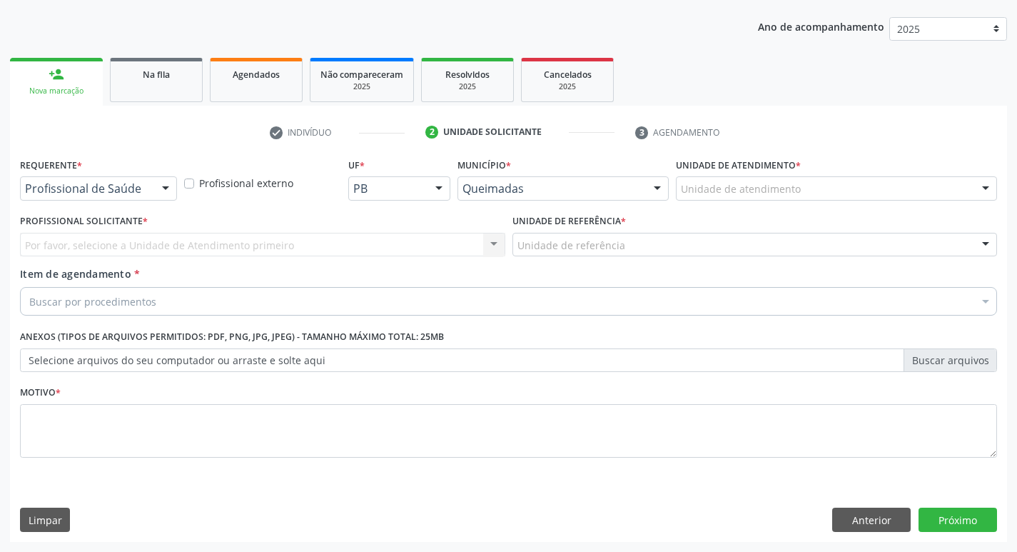
scroll to position [156, 0]
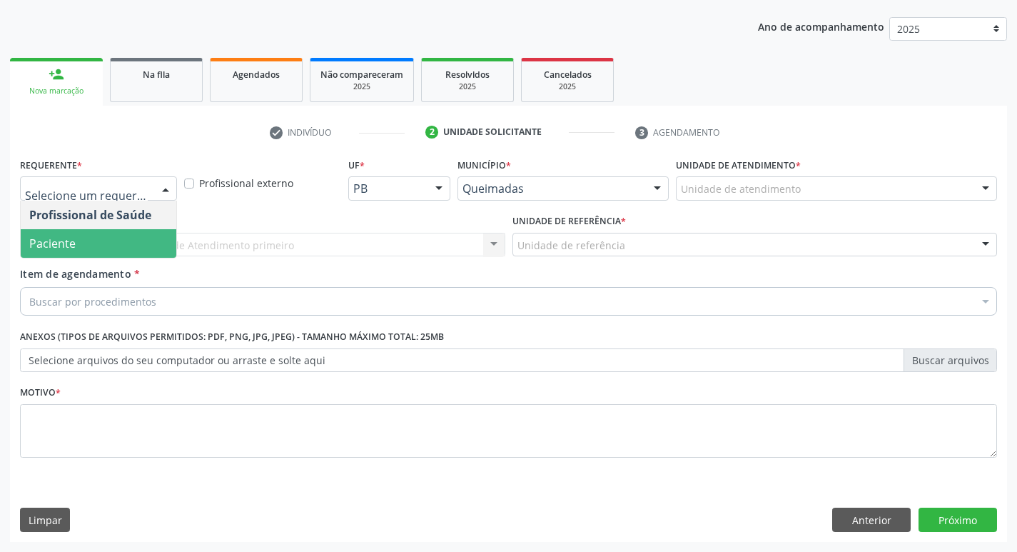
click at [121, 248] on span "Paciente" at bounding box center [99, 243] width 156 height 29
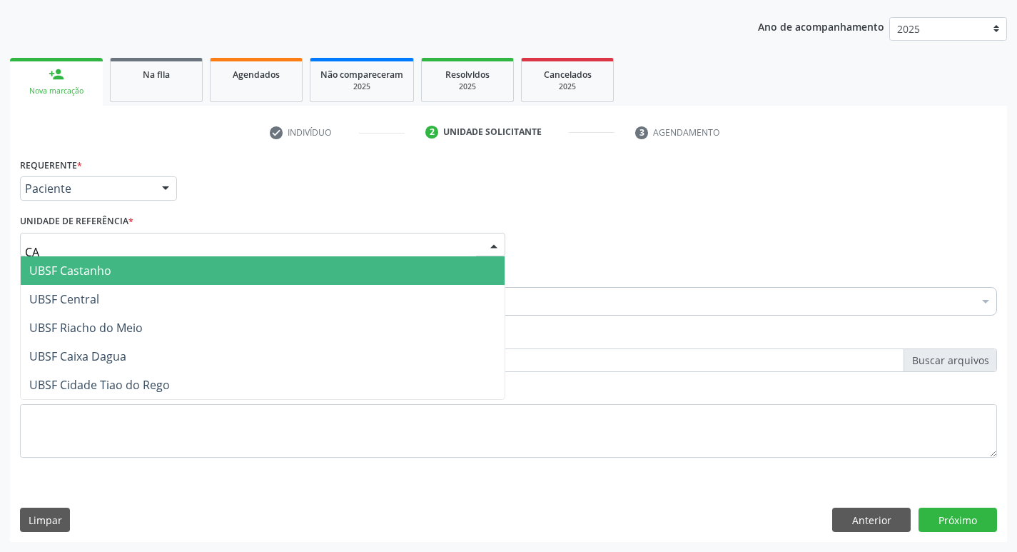
type input "CAS"
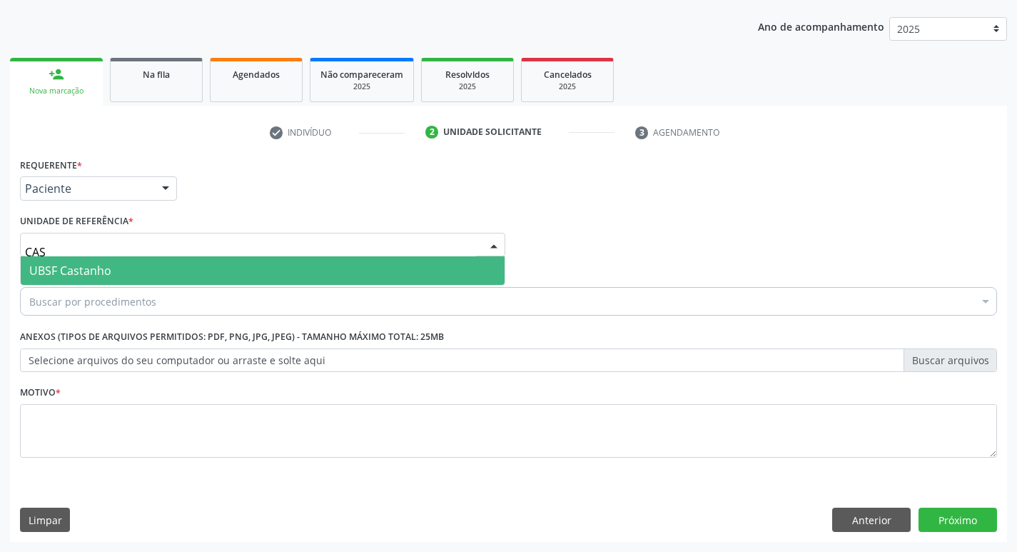
click at [125, 278] on span "UBSF Castanho" at bounding box center [263, 270] width 484 height 29
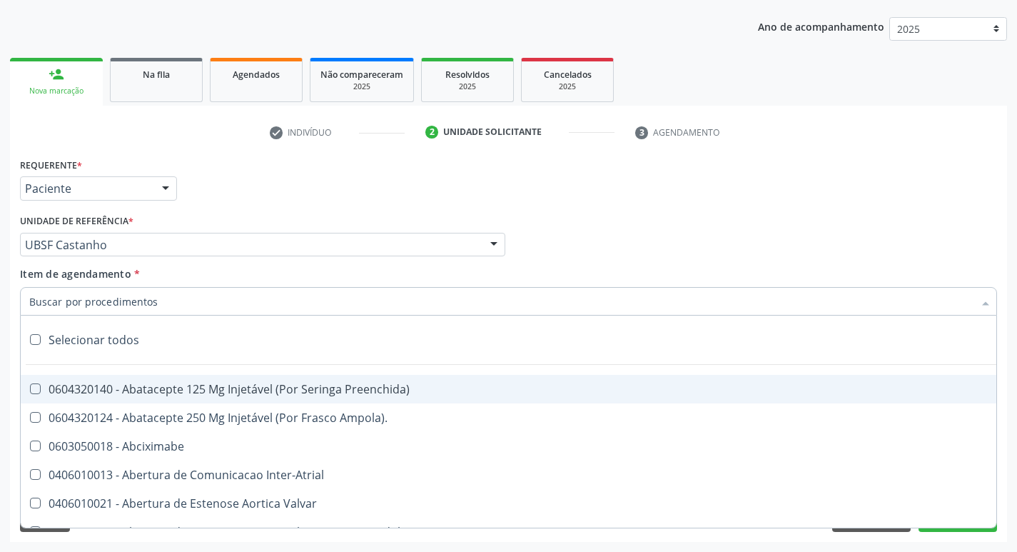
paste input "0205020186"
type input "0205020186"
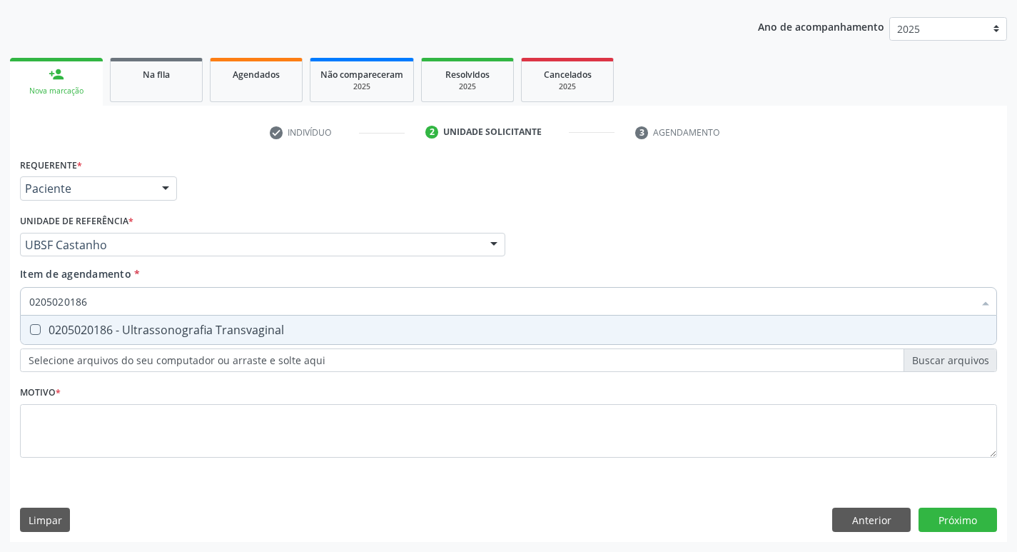
click at [163, 326] on div "0205020186 - Ultrassonografia Transvaginal" at bounding box center [508, 329] width 959 height 11
checkbox Transvaginal "true"
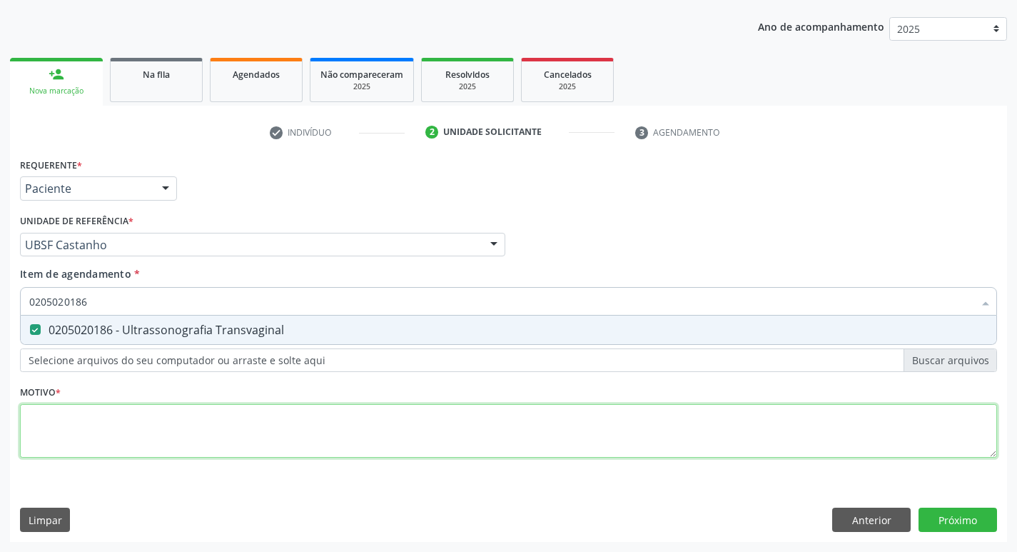
click at [101, 451] on div "Requerente * Paciente Profissional de Saúde Paciente Nenhum resultado encontrad…" at bounding box center [508, 315] width 977 height 323
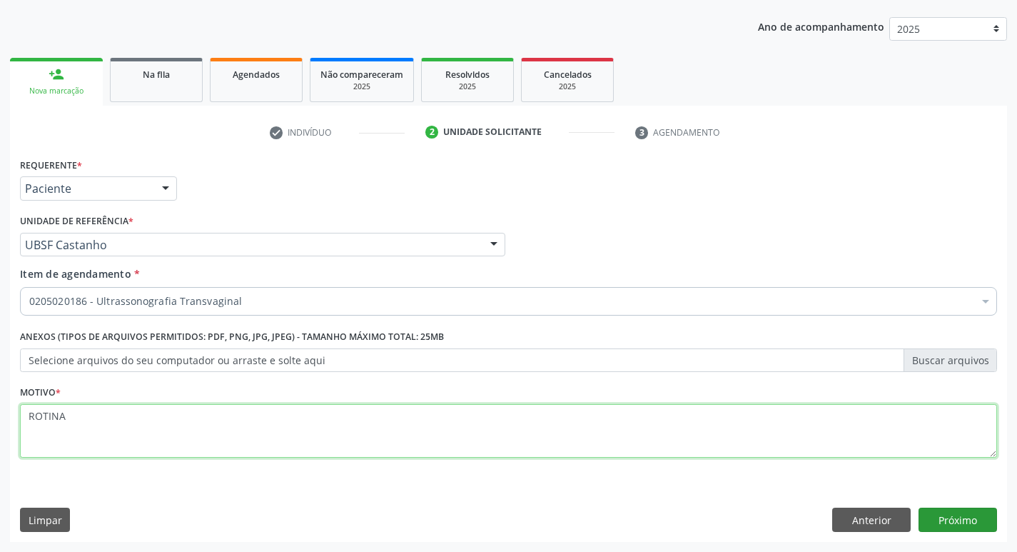
type textarea "ROTINA"
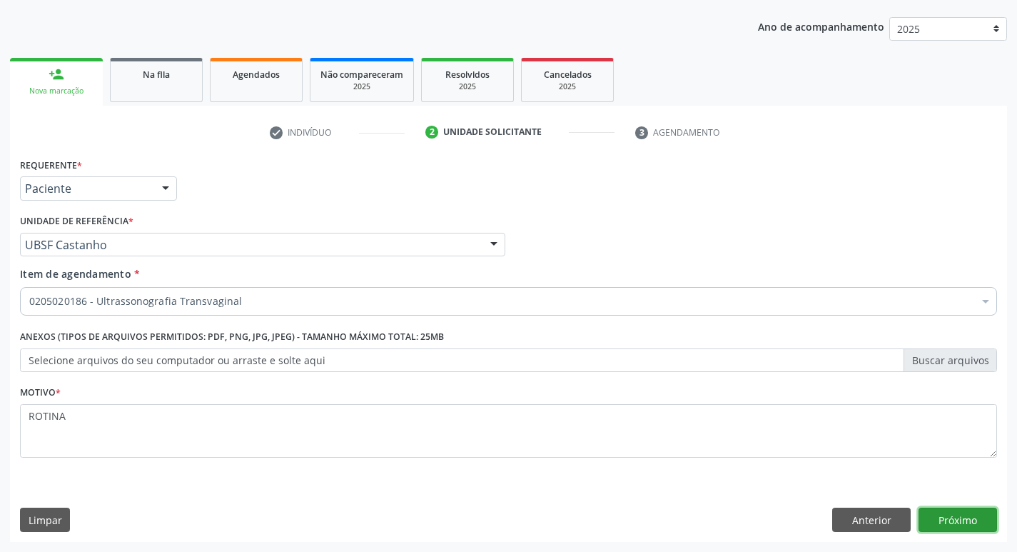
click at [920, 520] on button "Próximo" at bounding box center [958, 520] width 79 height 24
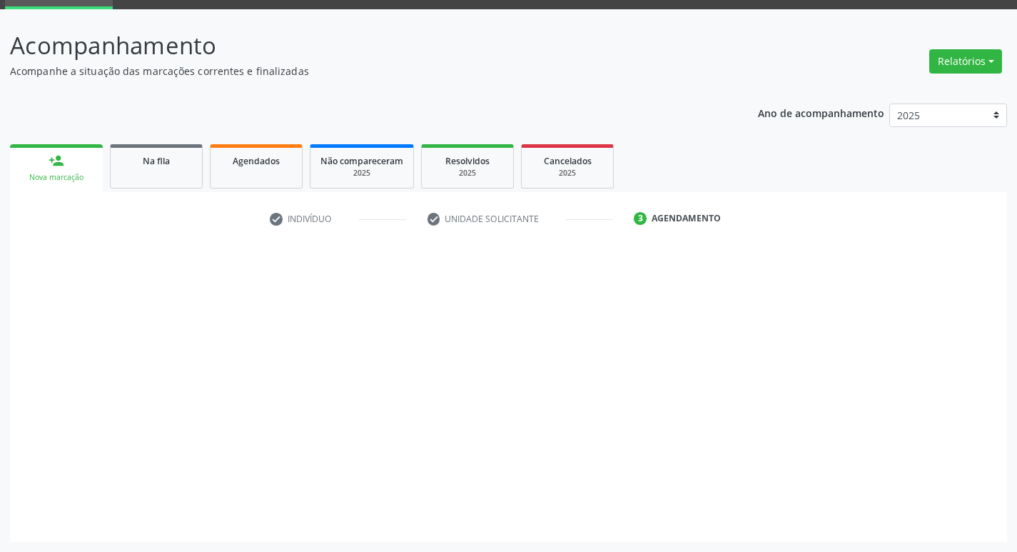
scroll to position [69, 0]
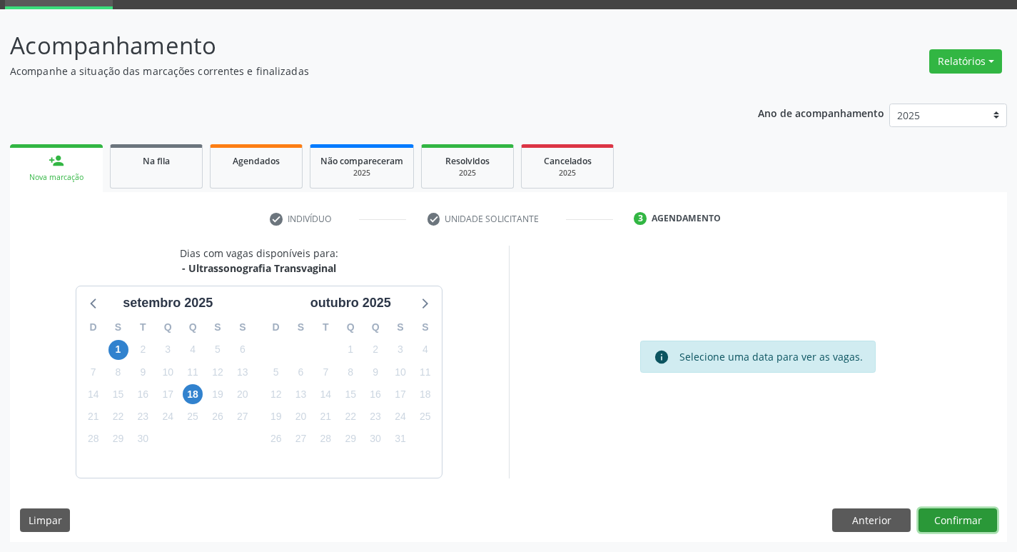
click at [932, 523] on button "Confirmar" at bounding box center [958, 520] width 79 height 24
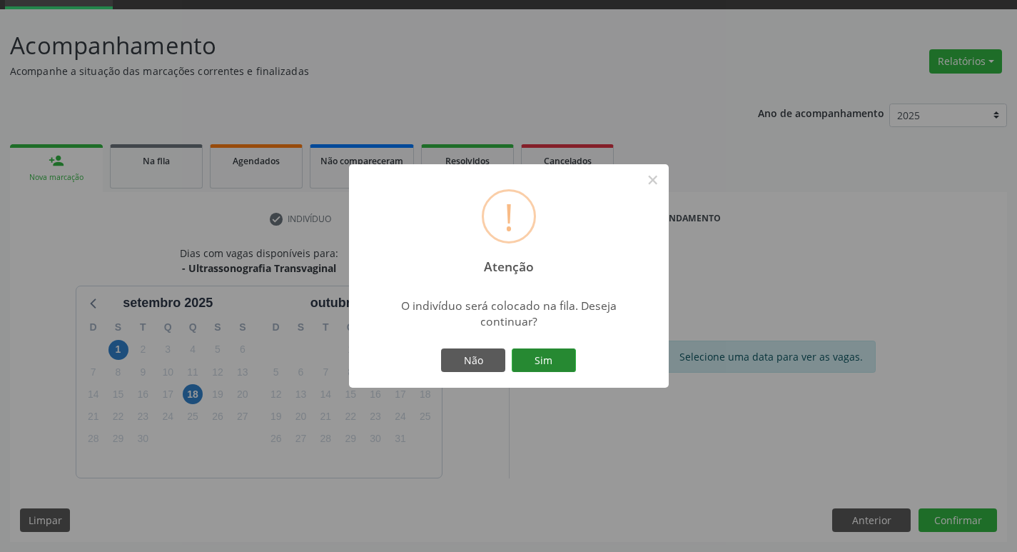
click at [523, 366] on button "Sim" at bounding box center [544, 360] width 64 height 24
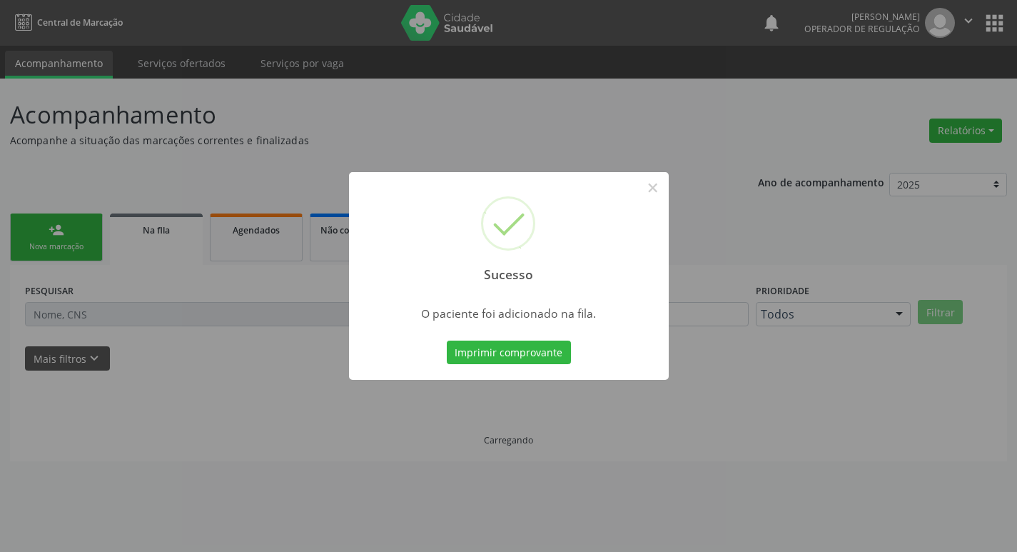
scroll to position [0, 0]
drag, startPoint x: 0, startPoint y: 153, endPoint x: 11, endPoint y: 166, distance: 17.3
click at [1, 154] on div "Sucesso × O paciente foi adicionado na fila. Imprimir comprovante Cancel" at bounding box center [514, 276] width 1028 height 552
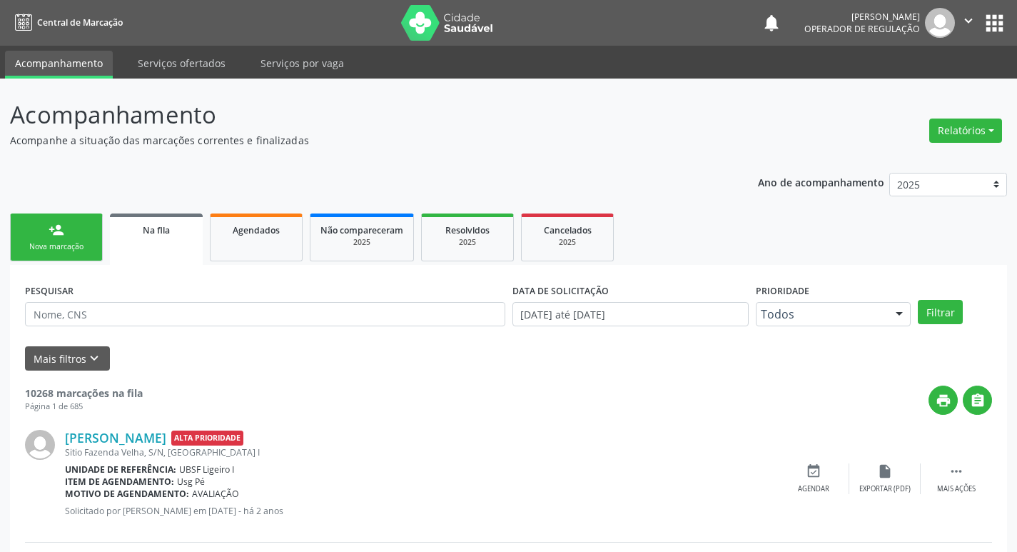
drag, startPoint x: 34, startPoint y: 221, endPoint x: 37, endPoint y: 173, distance: 47.3
click at [34, 221] on link "person_add Nova marcação" at bounding box center [56, 237] width 93 height 48
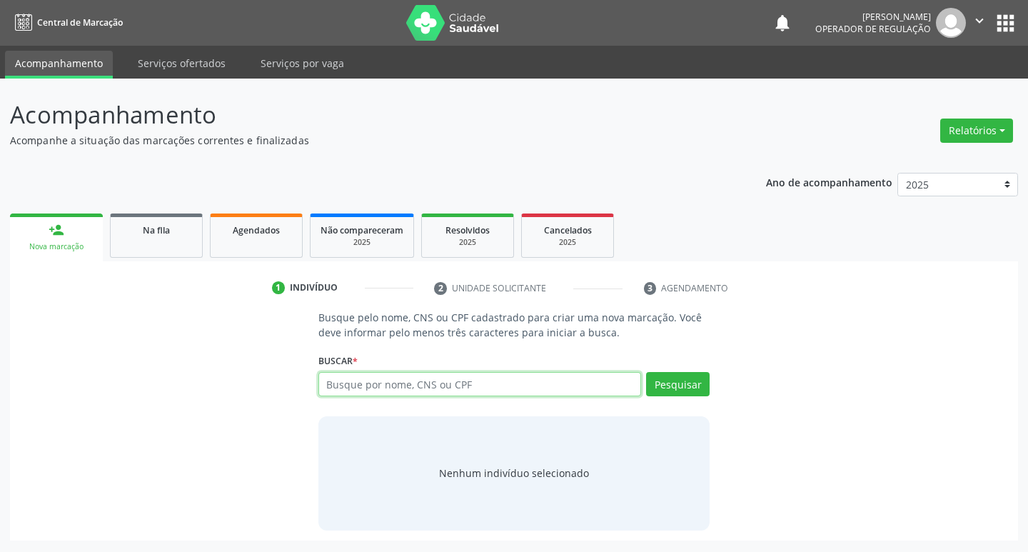
click at [415, 381] on input "text" at bounding box center [479, 384] width 323 height 24
type input "705609484220312"
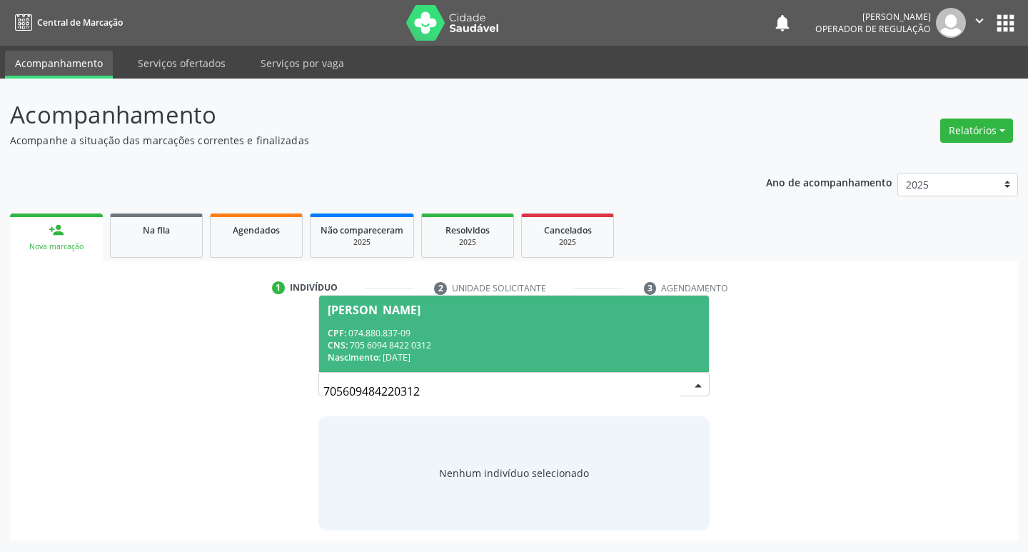
click at [336, 341] on span "CNS:" at bounding box center [338, 345] width 20 height 12
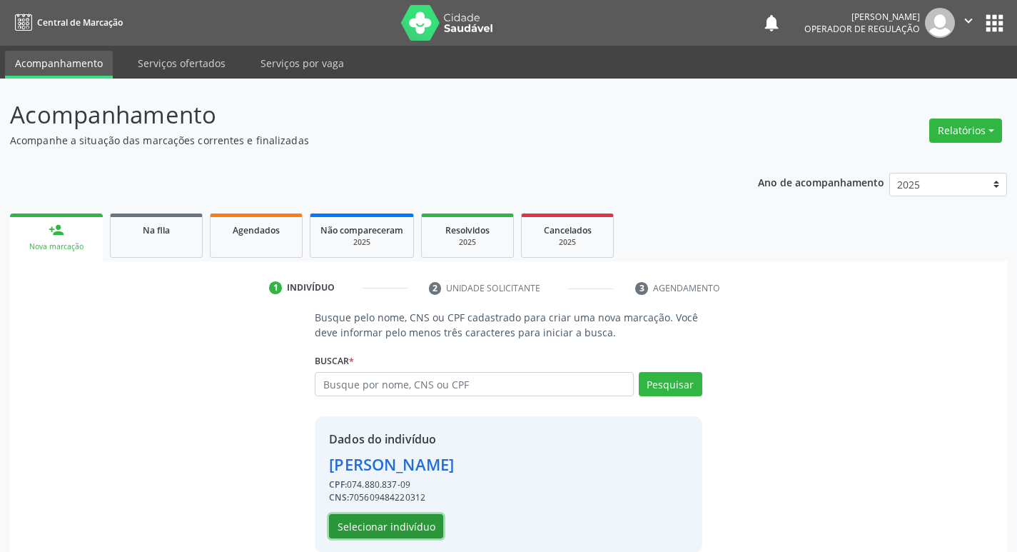
click at [411, 525] on button "Selecionar indivíduo" at bounding box center [386, 526] width 114 height 24
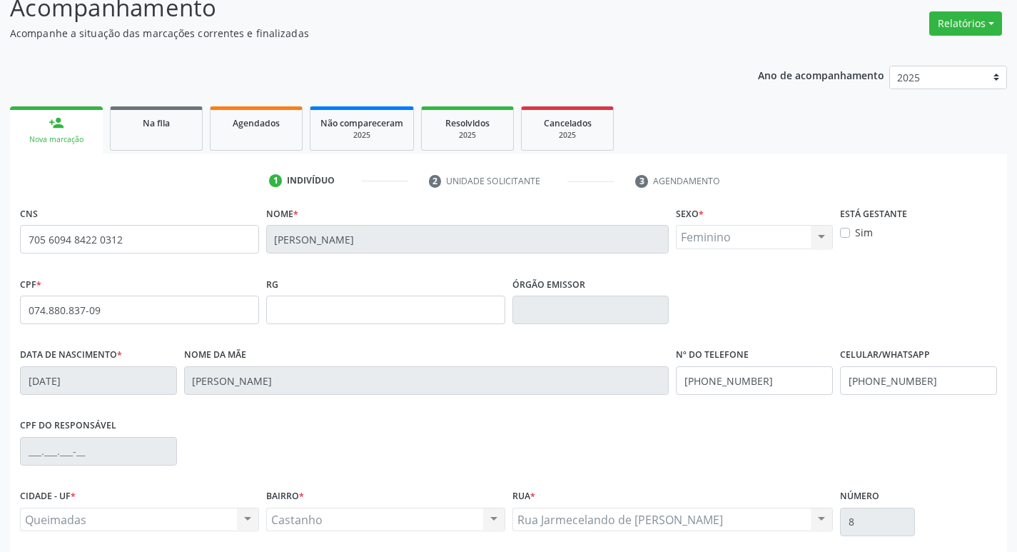
scroll to position [222, 0]
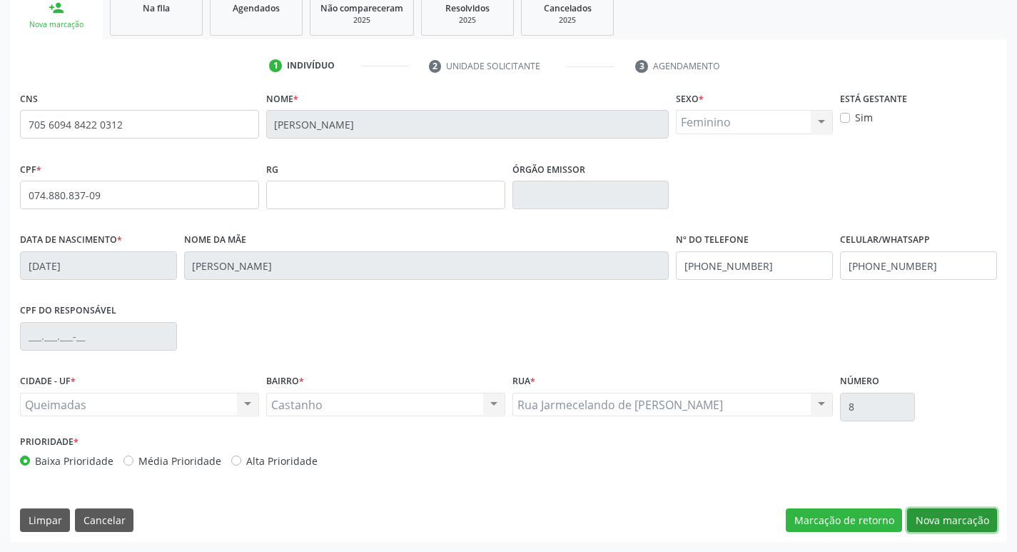
drag, startPoint x: 957, startPoint y: 510, endPoint x: 944, endPoint y: 511, distance: 12.9
click at [957, 509] on button "Nova marcação" at bounding box center [952, 520] width 90 height 24
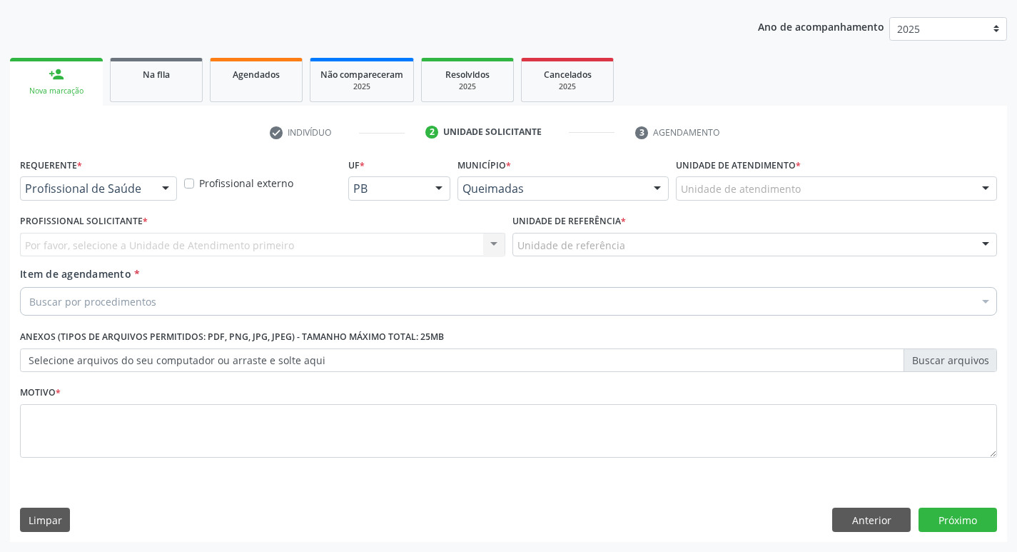
scroll to position [156, 0]
click at [148, 175] on div "Requerente * Profissional de Saúde Profissional de Saúde Paciente Nenhum result…" at bounding box center [98, 177] width 157 height 46
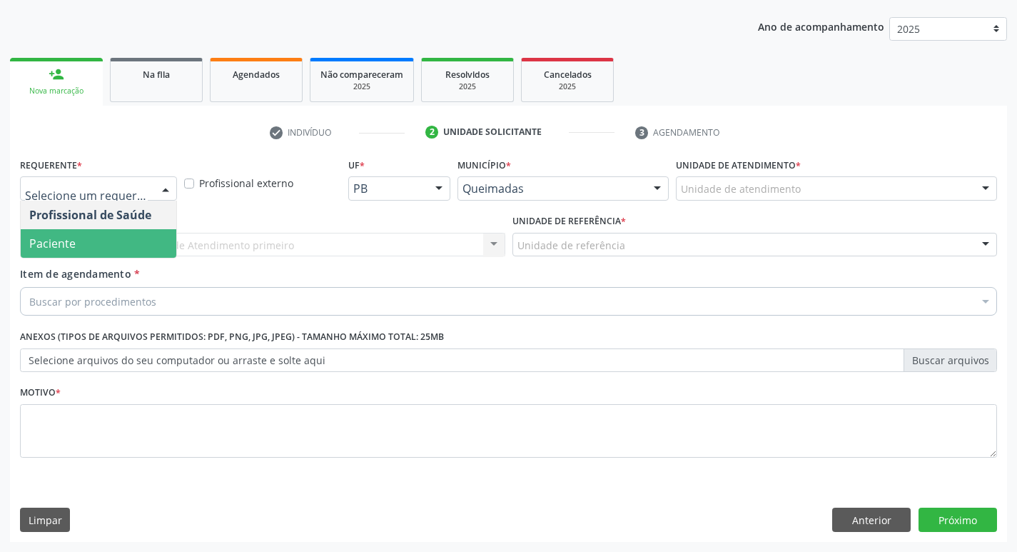
click at [109, 235] on span "Paciente" at bounding box center [99, 243] width 156 height 29
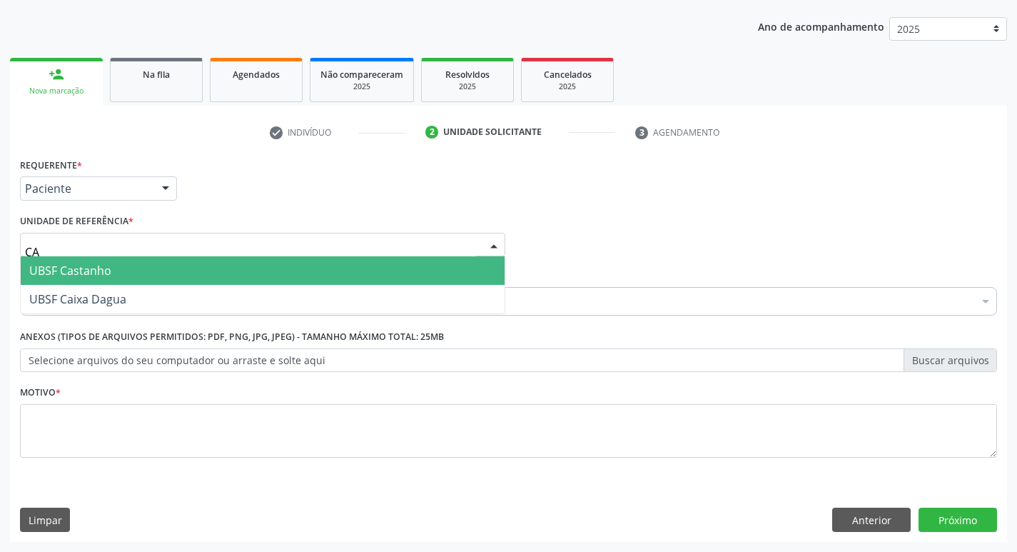
type input "CAS"
click at [101, 243] on input "CAS" at bounding box center [250, 252] width 451 height 29
click at [98, 268] on span "UBSF Castanho" at bounding box center [70, 271] width 82 height 16
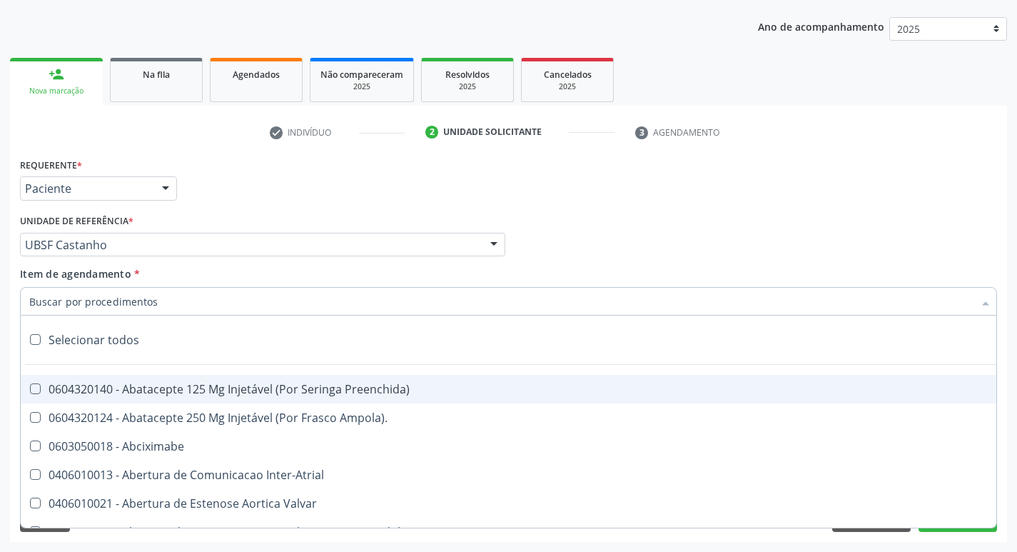
paste input "0205020186"
type input "0205020186"
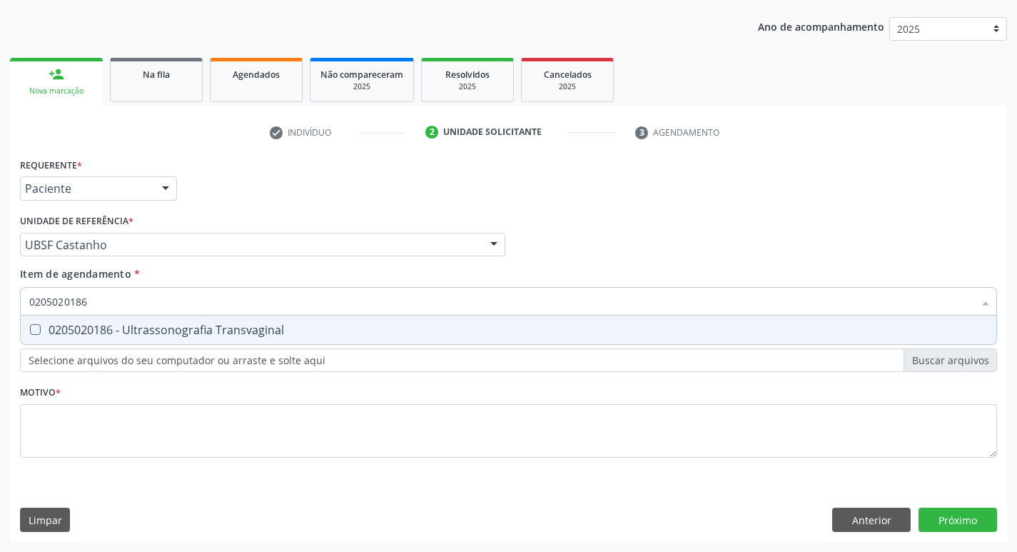
click at [116, 333] on div "0205020186 - Ultrassonografia Transvaginal" at bounding box center [508, 329] width 959 height 11
checkbox Transvaginal "true"
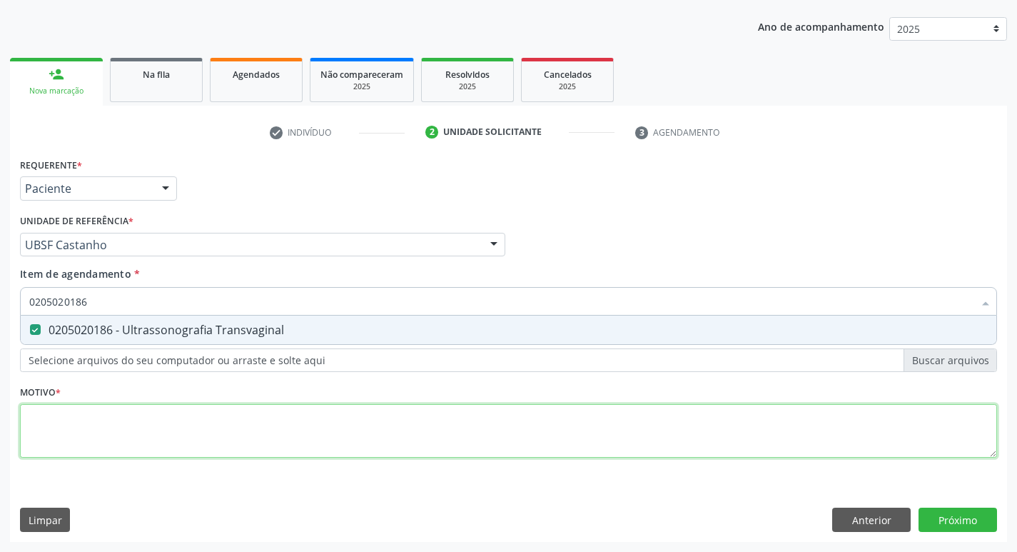
click at [70, 418] on div "Requerente * Paciente Profissional de Saúde Paciente Nenhum resultado encontrad…" at bounding box center [508, 315] width 977 height 323
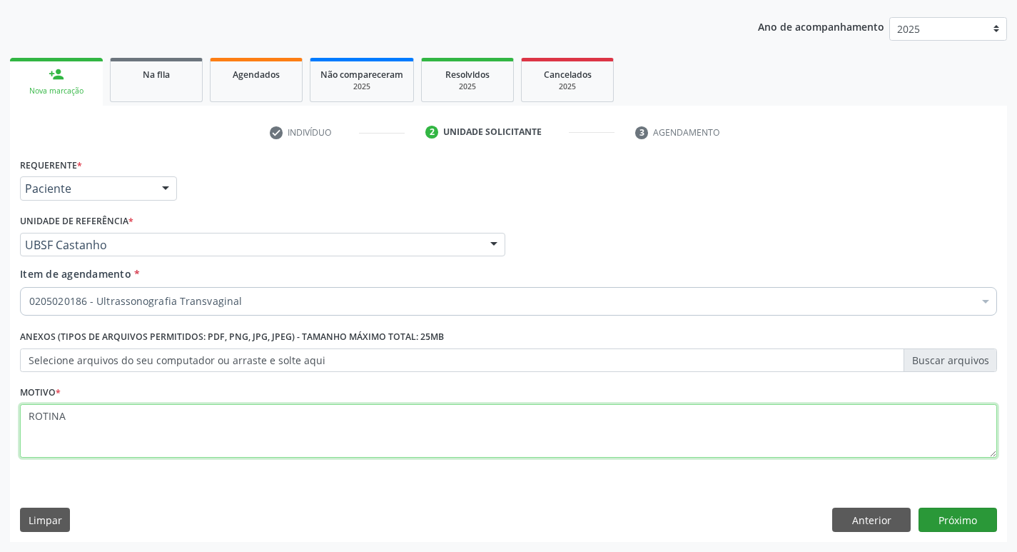
type textarea "ROTINA"
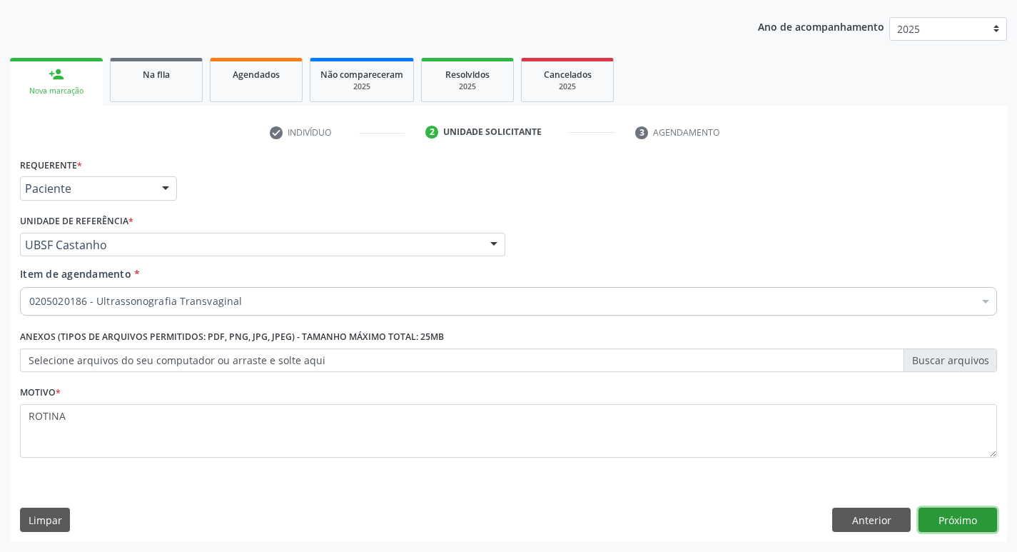
click at [961, 523] on button "Próximo" at bounding box center [958, 520] width 79 height 24
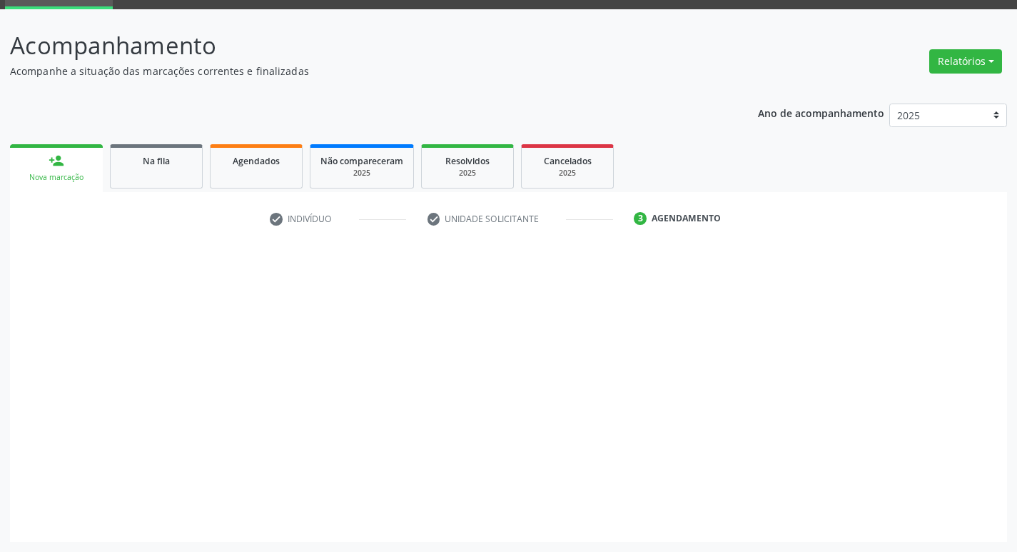
scroll to position [69, 0]
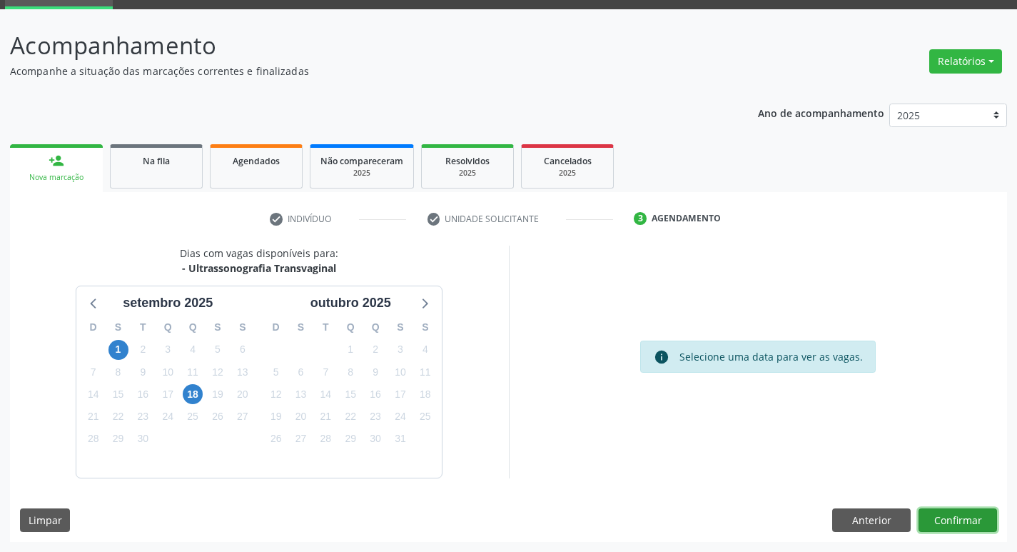
click at [944, 527] on button "Confirmar" at bounding box center [958, 520] width 79 height 24
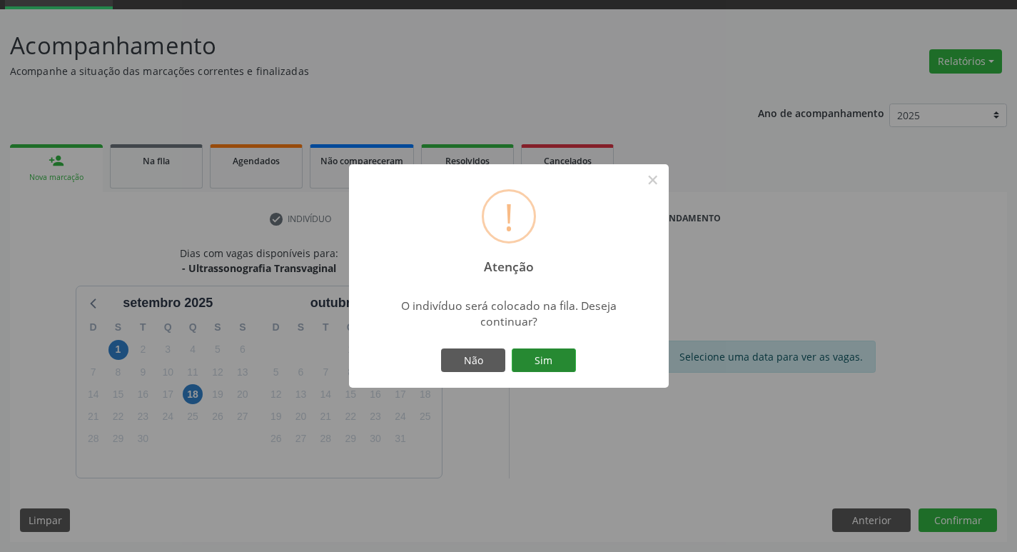
click at [545, 357] on button "Sim" at bounding box center [544, 360] width 64 height 24
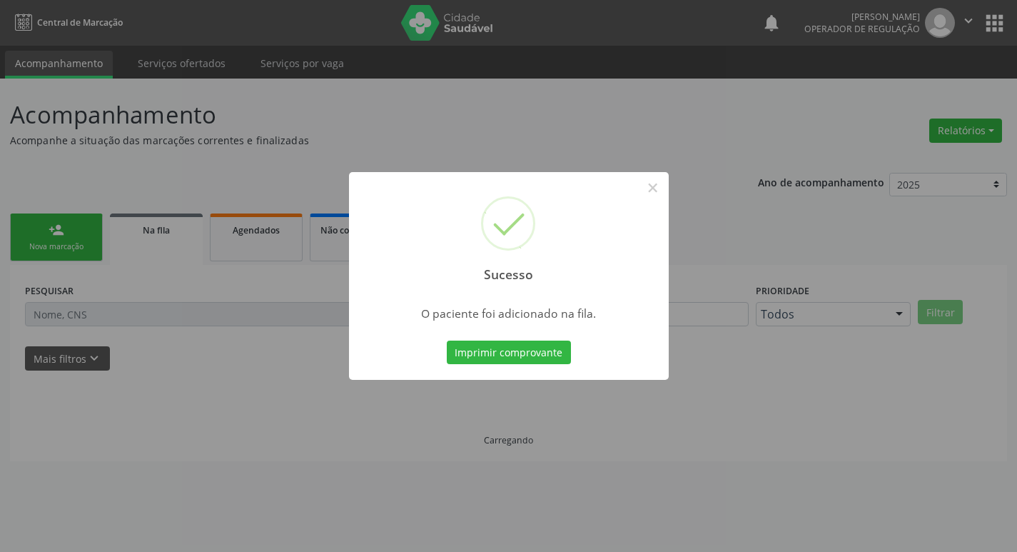
scroll to position [0, 0]
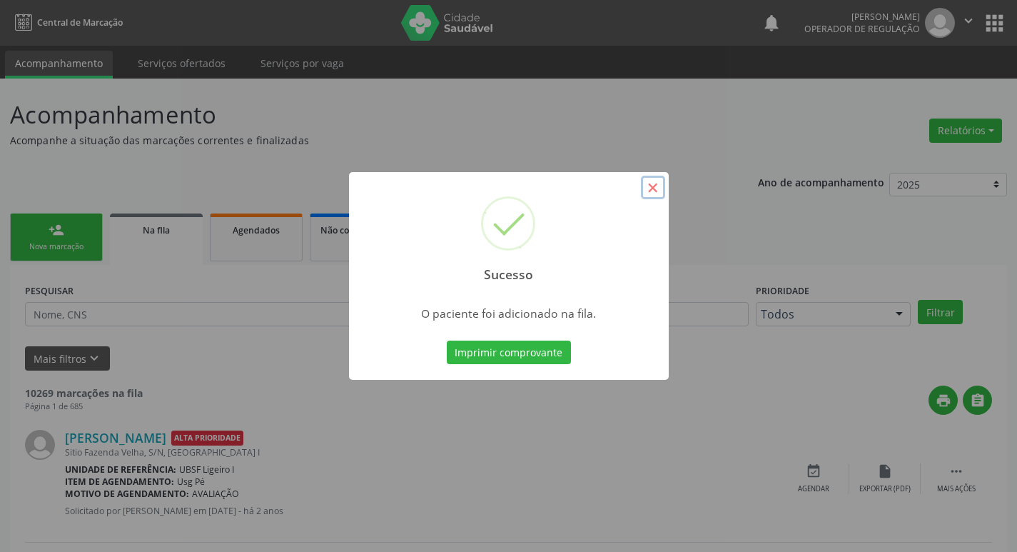
click at [660, 191] on button "×" at bounding box center [653, 188] width 24 height 24
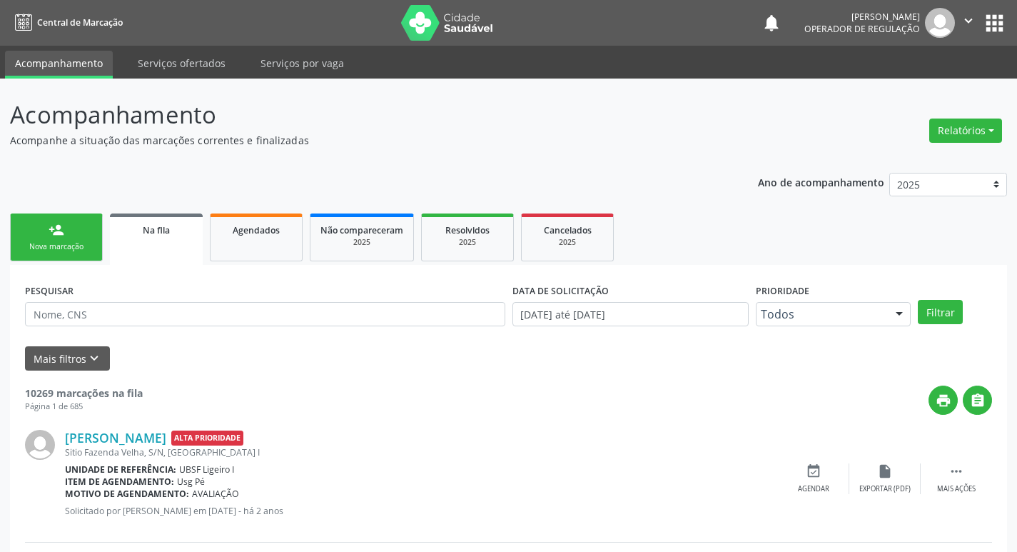
click at [49, 228] on div "person_add" at bounding box center [57, 230] width 16 height 16
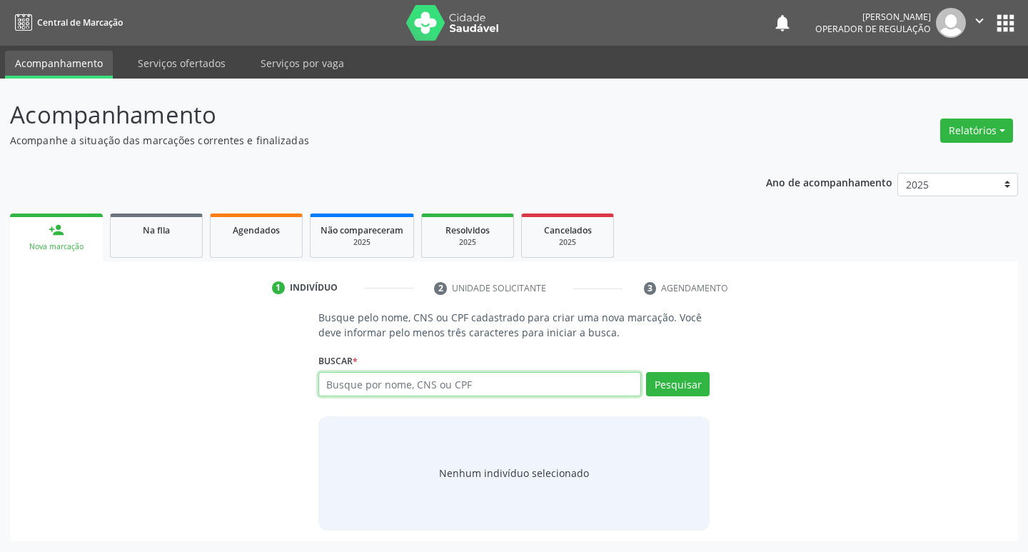
click at [472, 378] on input "text" at bounding box center [479, 384] width 323 height 24
type input "706209552538361"
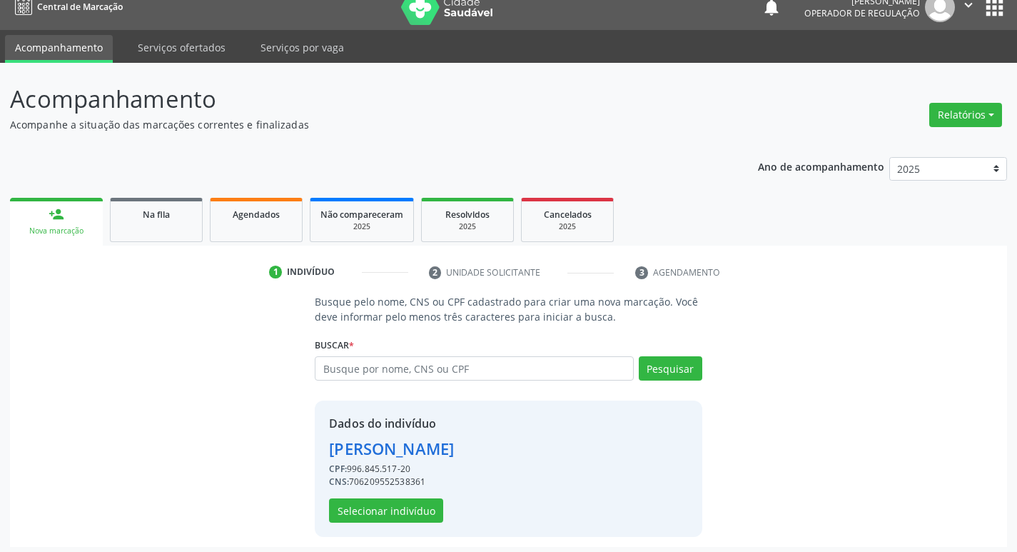
scroll to position [21, 0]
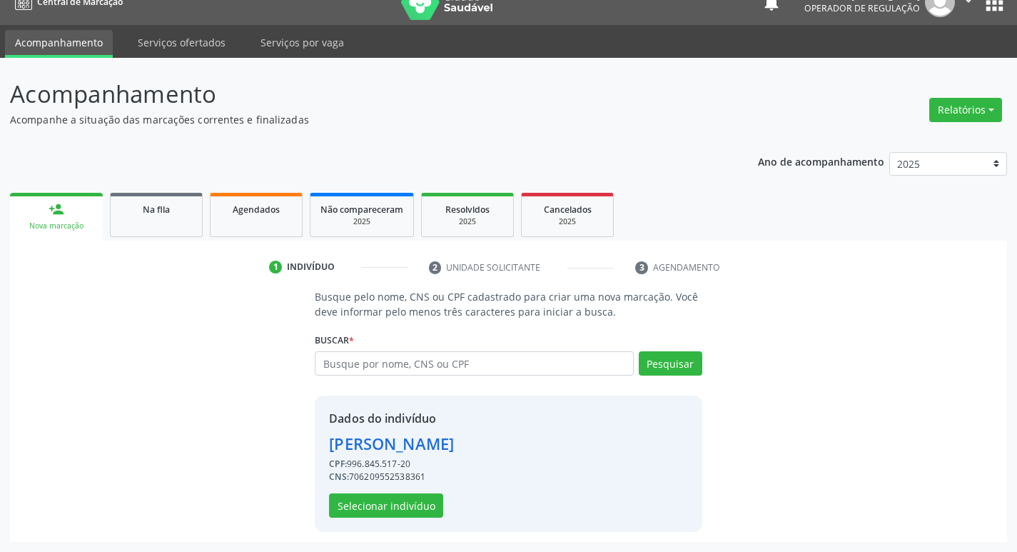
click at [341, 520] on div "Dados do indivíduo Rita de Cassia Cardoso Alves CPF: 996.845.517-20 CNS: 706209…" at bounding box center [508, 464] width 387 height 136
click at [346, 518] on div "Dados do indivíduo Rita de Cassia Cardoso Alves CPF: 996.845.517-20 CNS: 706209…" at bounding box center [508, 464] width 387 height 136
click at [356, 497] on button "Selecionar indivíduo" at bounding box center [386, 505] width 114 height 24
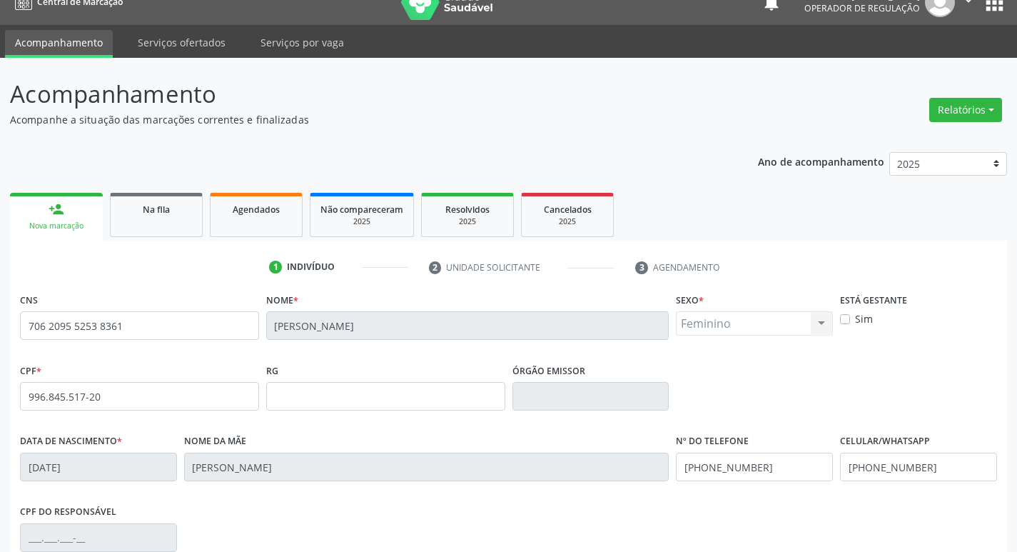
click at [356, 497] on div "Nome da mãe Maria Cavalcante Cardoso" at bounding box center [427, 466] width 493 height 71
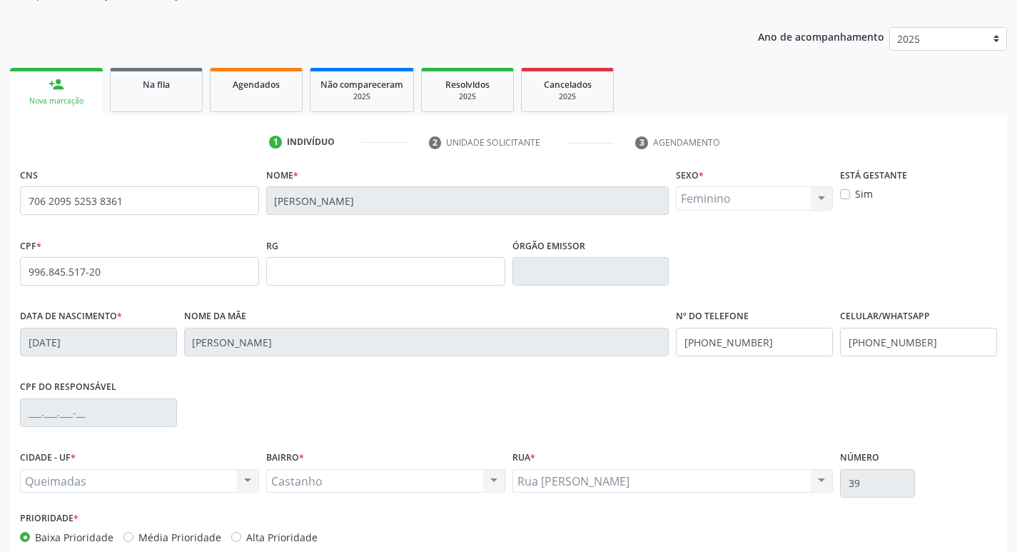
scroll to position [222, 0]
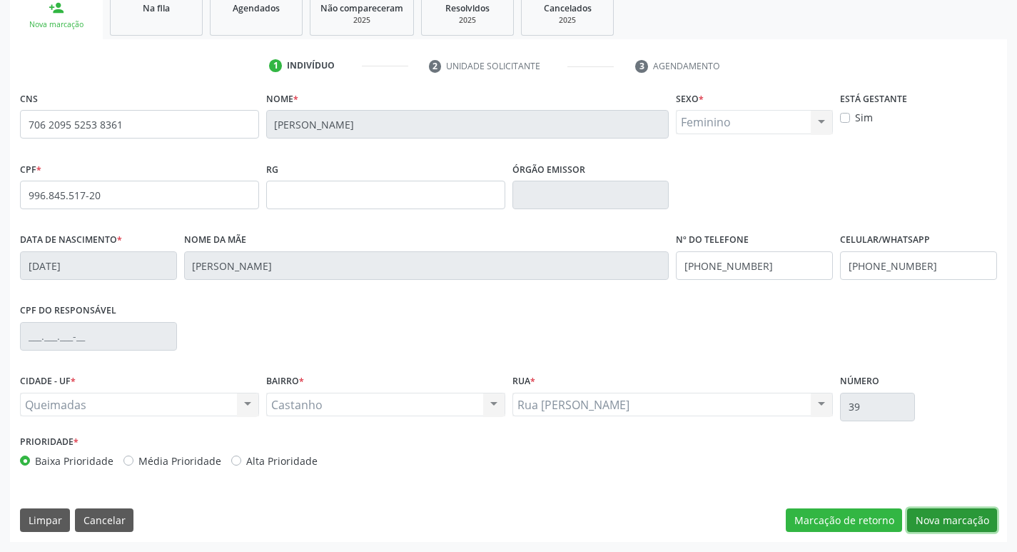
click at [954, 522] on button "Nova marcação" at bounding box center [952, 520] width 90 height 24
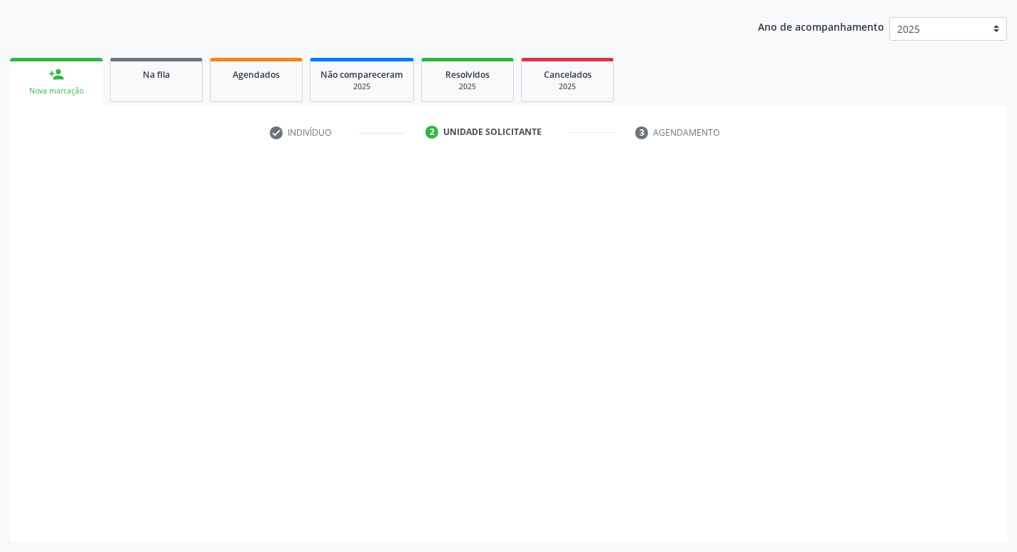
scroll to position [156, 0]
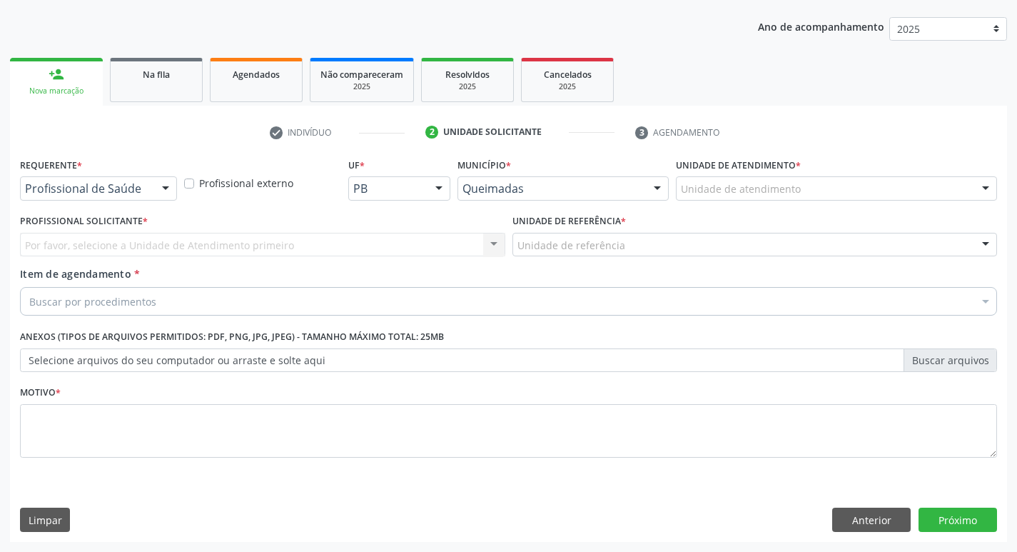
click at [98, 176] on div "Requerente * Profissional de Saúde Profissional de Saúde Paciente Nenhum result…" at bounding box center [98, 177] width 157 height 46
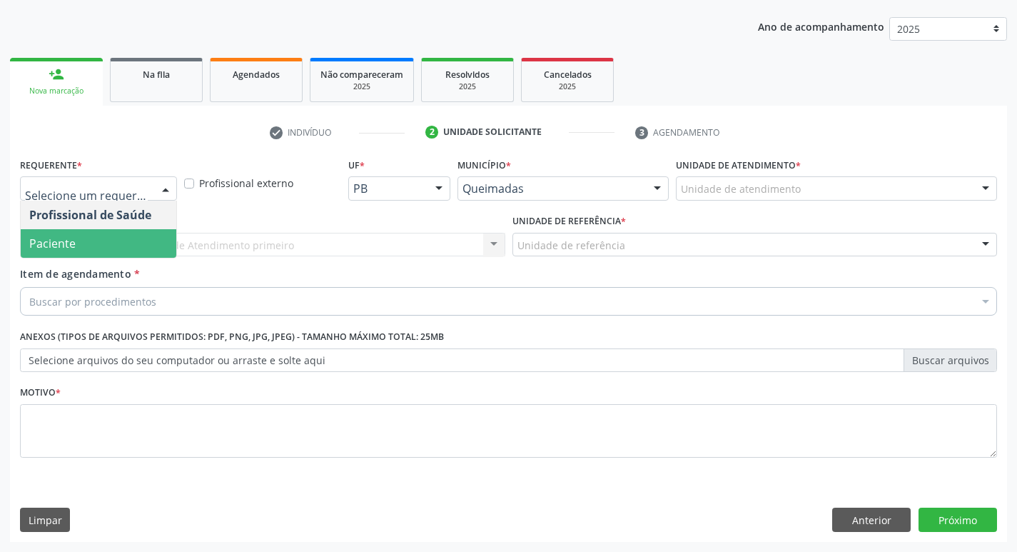
click at [66, 243] on span "Paciente" at bounding box center [52, 244] width 46 height 16
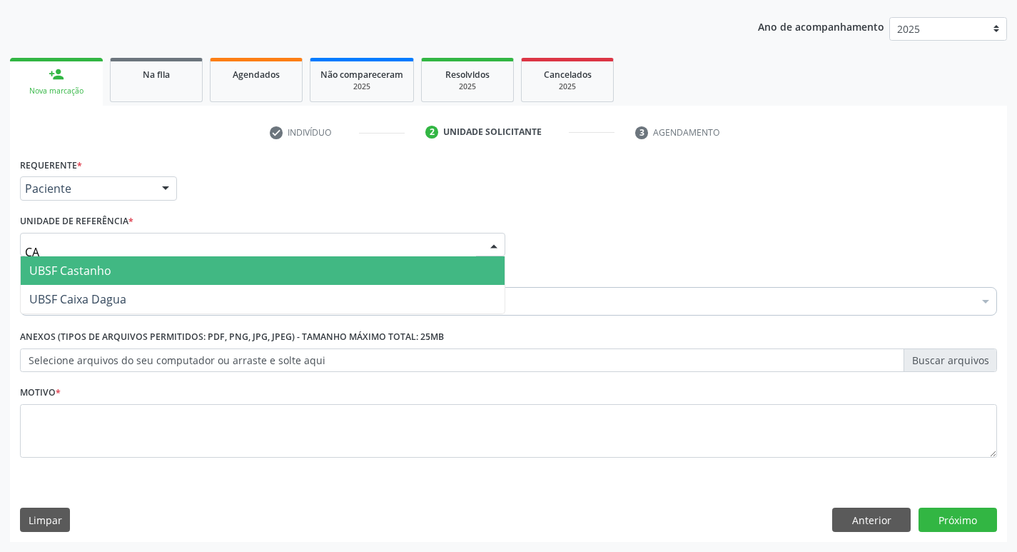
type input "CAS"
click at [66, 265] on span "UBSF Castanho" at bounding box center [70, 271] width 82 height 16
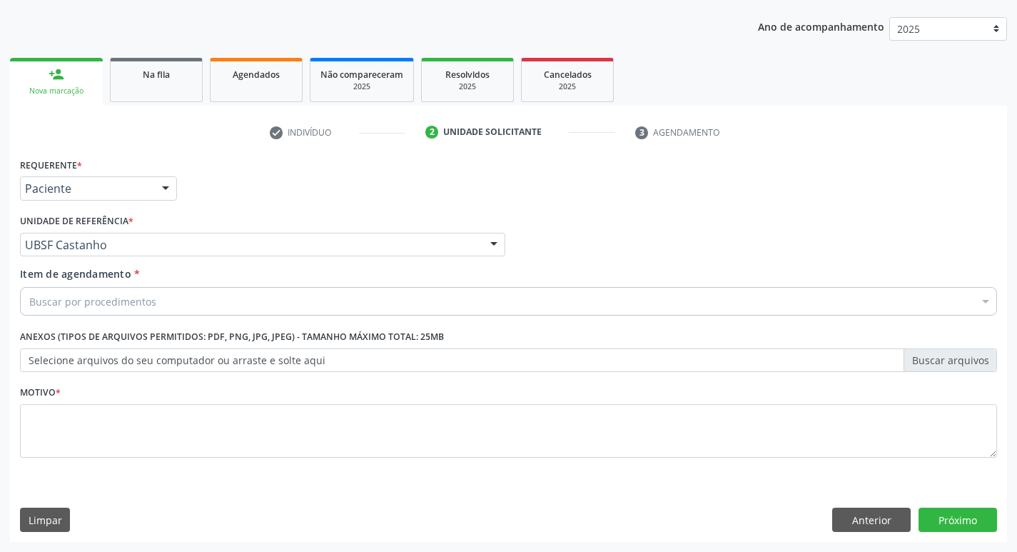
click at [66, 312] on div "Buscar por procedimentos" at bounding box center [508, 301] width 977 height 29
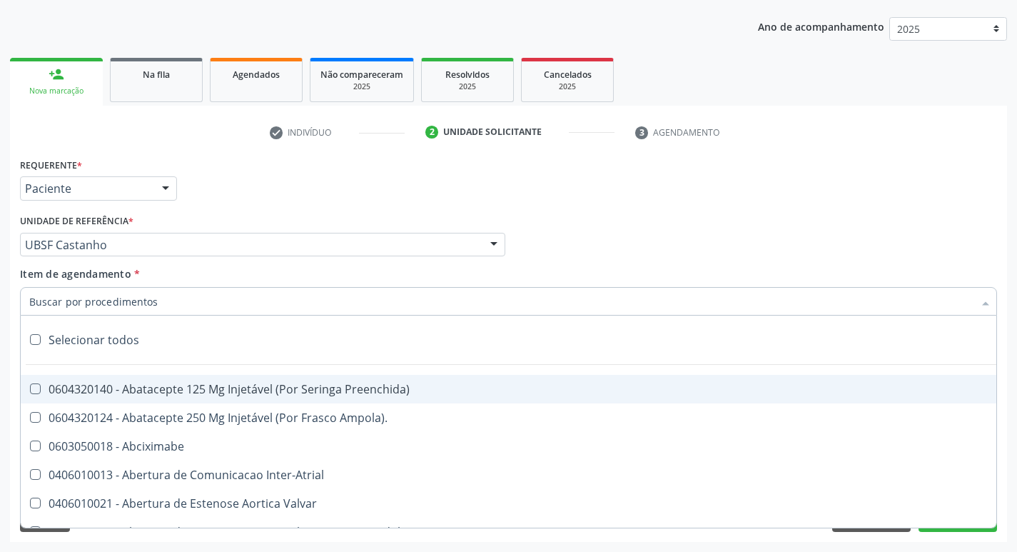
paste input "0205020186"
type input "0205020186"
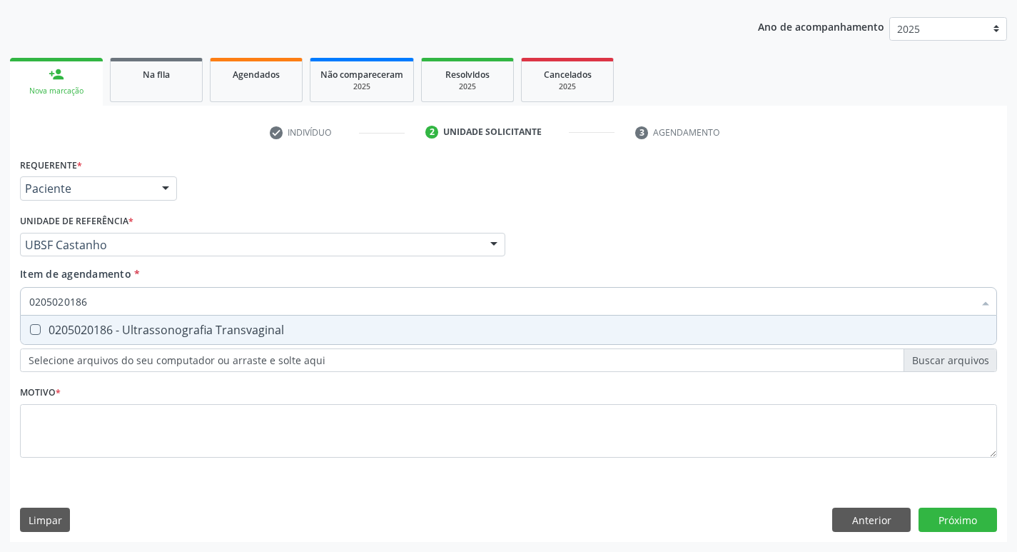
click at [51, 319] on span "0205020186 - Ultrassonografia Transvaginal" at bounding box center [509, 330] width 976 height 29
checkbox Transvaginal "true"
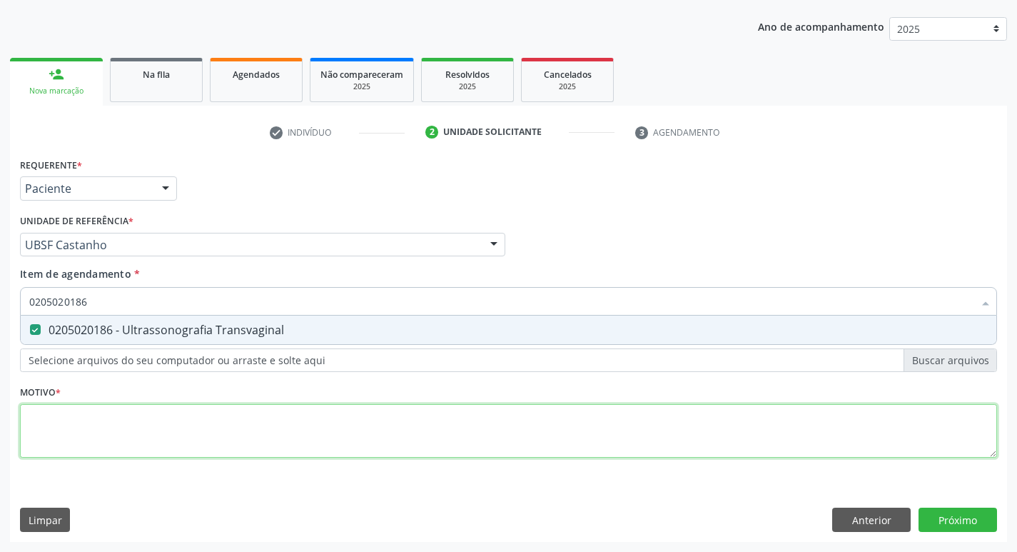
click at [72, 423] on div "Requerente * Paciente Profissional de Saúde Paciente Nenhum resultado encontrad…" at bounding box center [508, 315] width 977 height 323
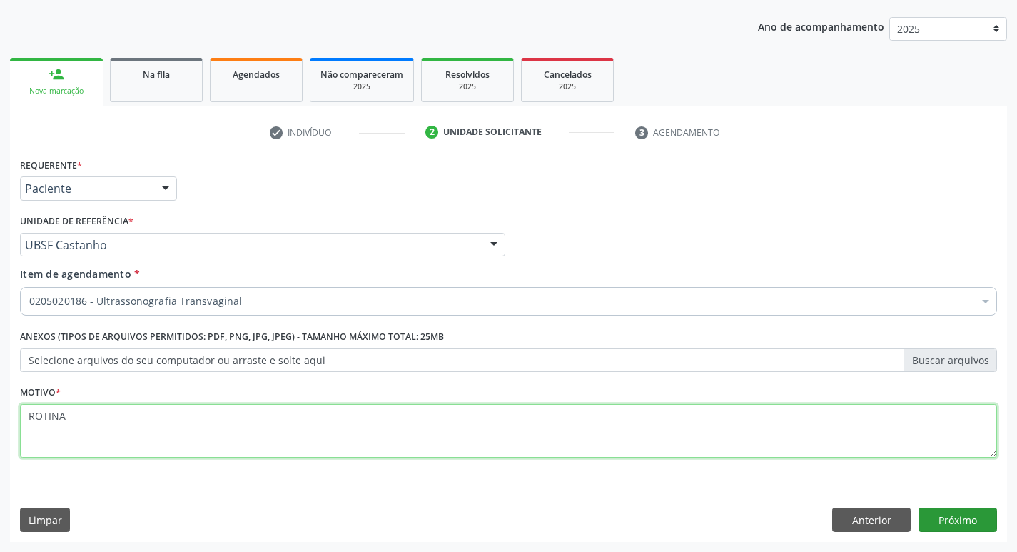
type textarea "ROTINA"
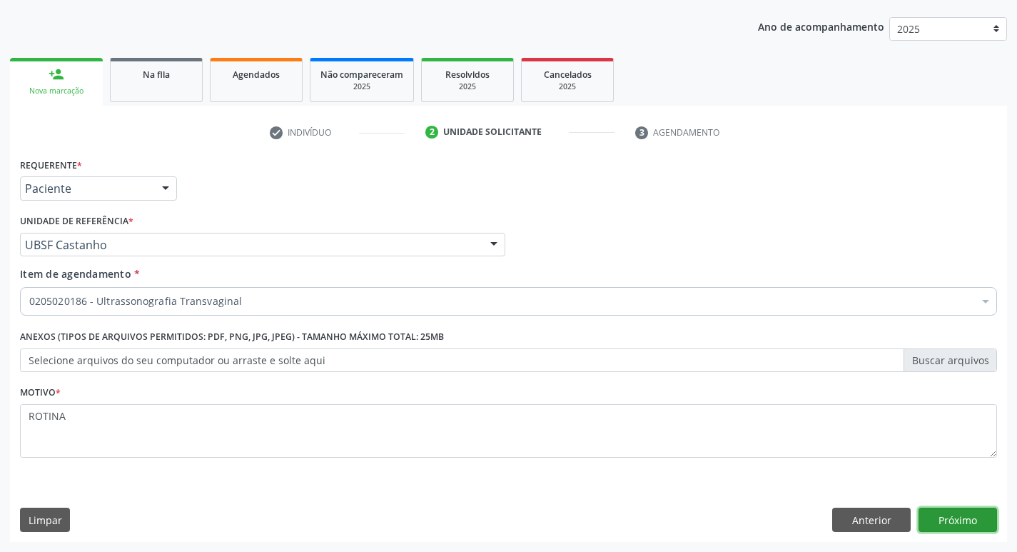
click at [955, 510] on button "Próximo" at bounding box center [958, 520] width 79 height 24
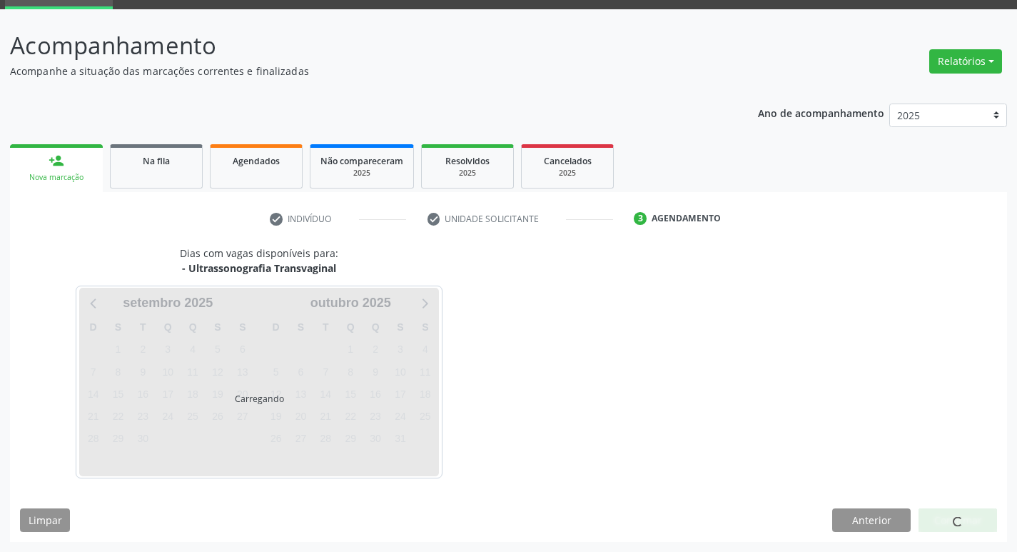
scroll to position [69, 0]
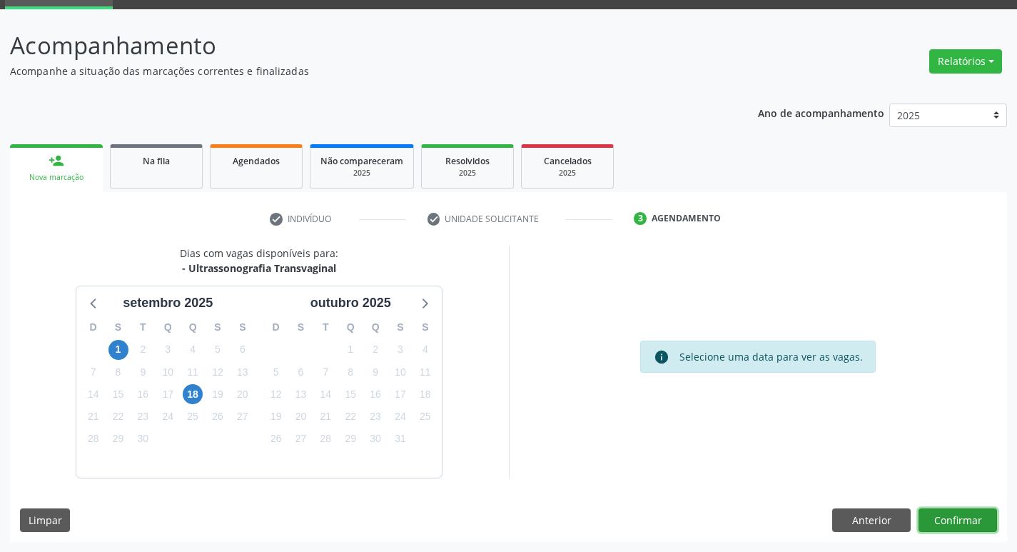
click at [947, 518] on button "Confirmar" at bounding box center [958, 520] width 79 height 24
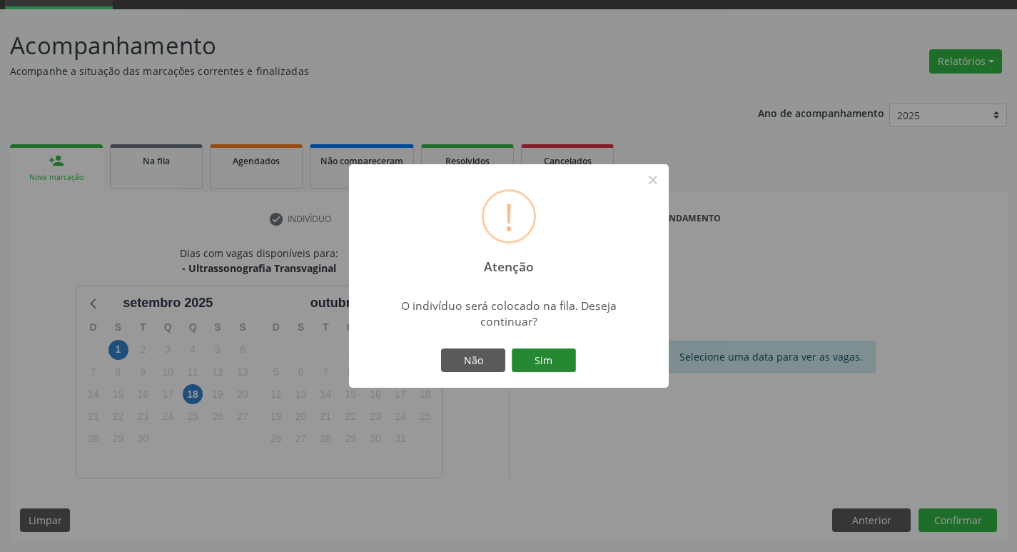
click at [565, 351] on button "Sim" at bounding box center [544, 360] width 64 height 24
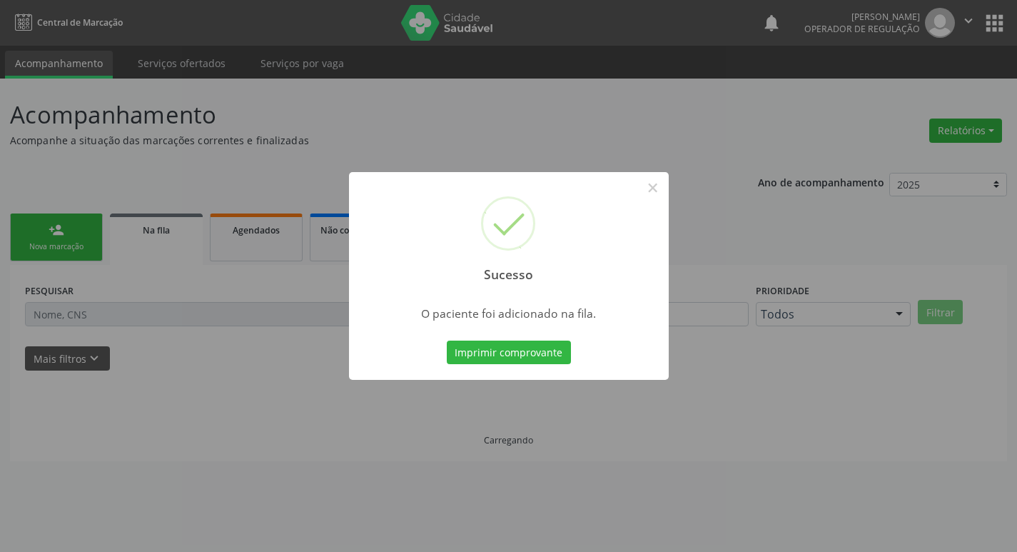
scroll to position [0, 0]
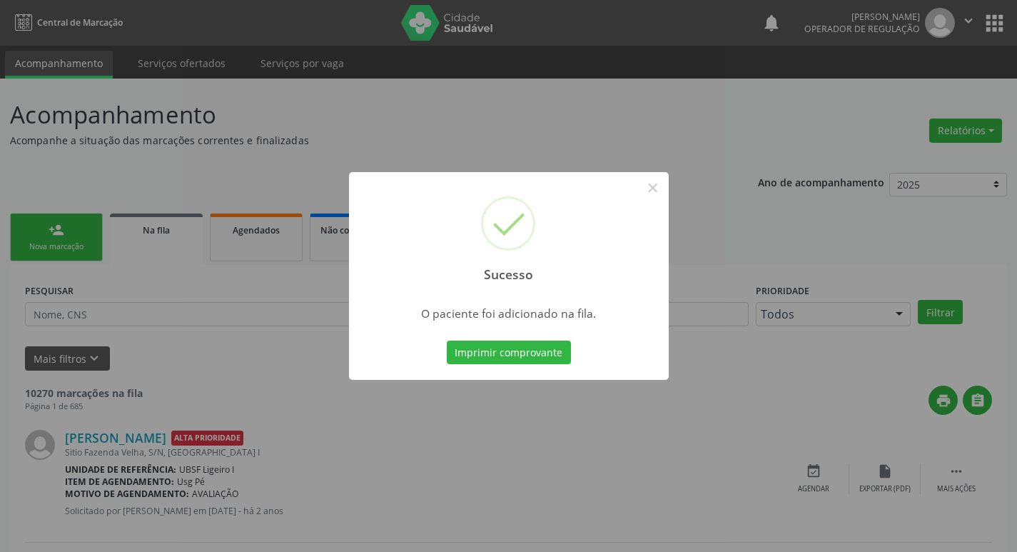
click at [357, 173] on div "Sucesso ×" at bounding box center [509, 233] width 320 height 123
drag, startPoint x: 395, startPoint y: 145, endPoint x: 140, endPoint y: 30, distance: 279.6
click at [396, 144] on div "Sucesso × O paciente foi adicionado na fila. Imprimir comprovante Cancel" at bounding box center [508, 276] width 1017 height 552
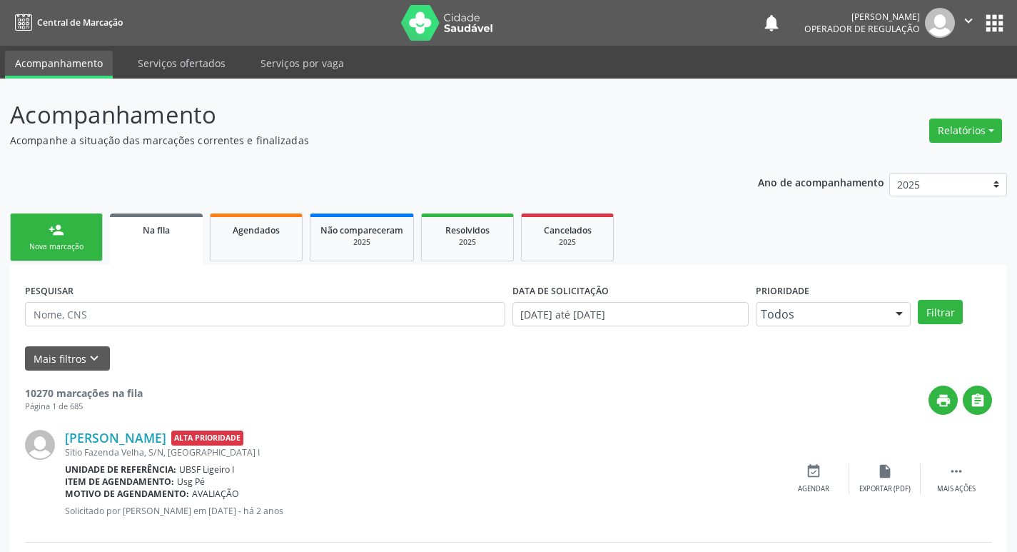
drag, startPoint x: 64, startPoint y: 231, endPoint x: 124, endPoint y: 152, distance: 99.0
click at [65, 231] on link "person_add Nova marcação" at bounding box center [56, 237] width 93 height 48
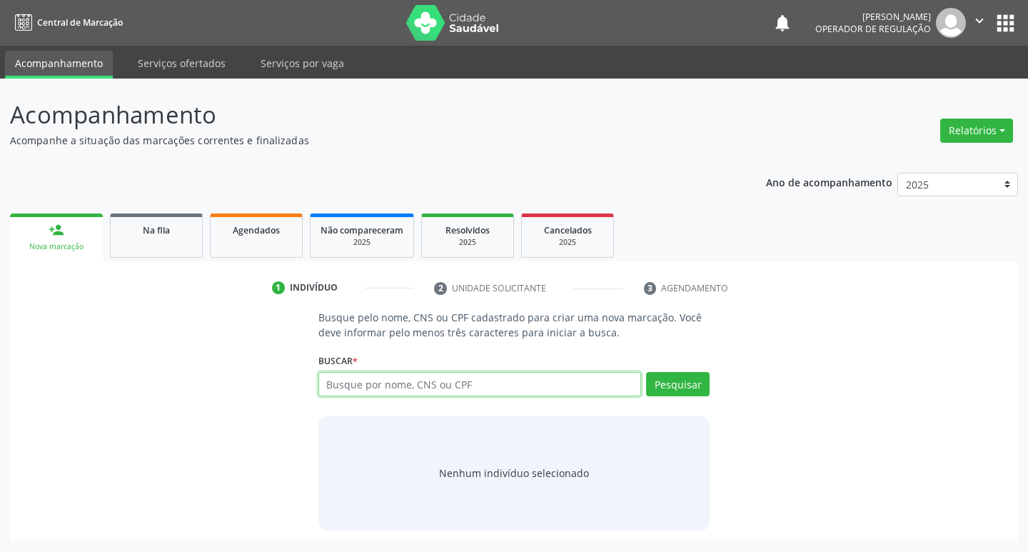
click at [341, 387] on input "text" at bounding box center [479, 384] width 323 height 24
type input "702807680043462"
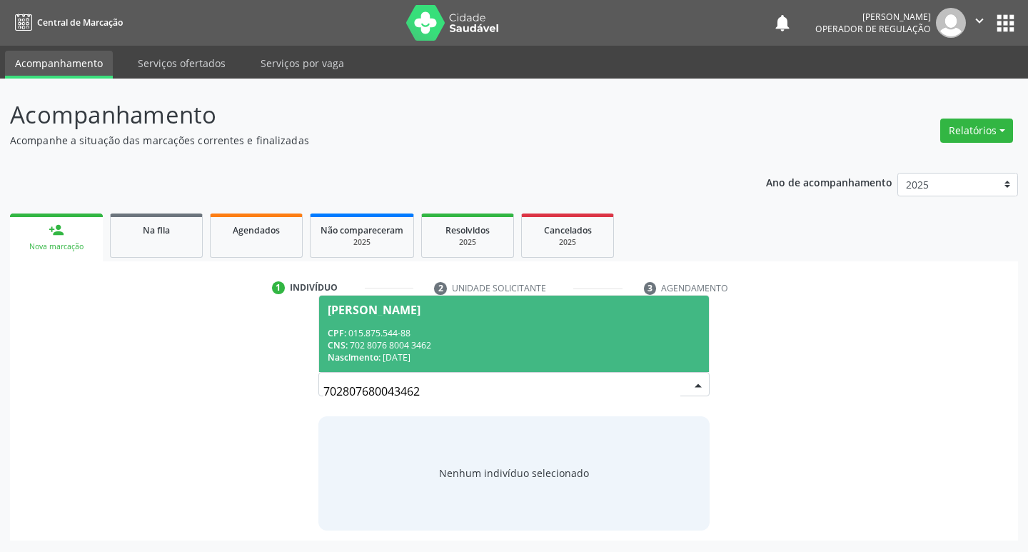
click at [490, 331] on div "CPF: 015.875.544-88" at bounding box center [514, 333] width 373 height 12
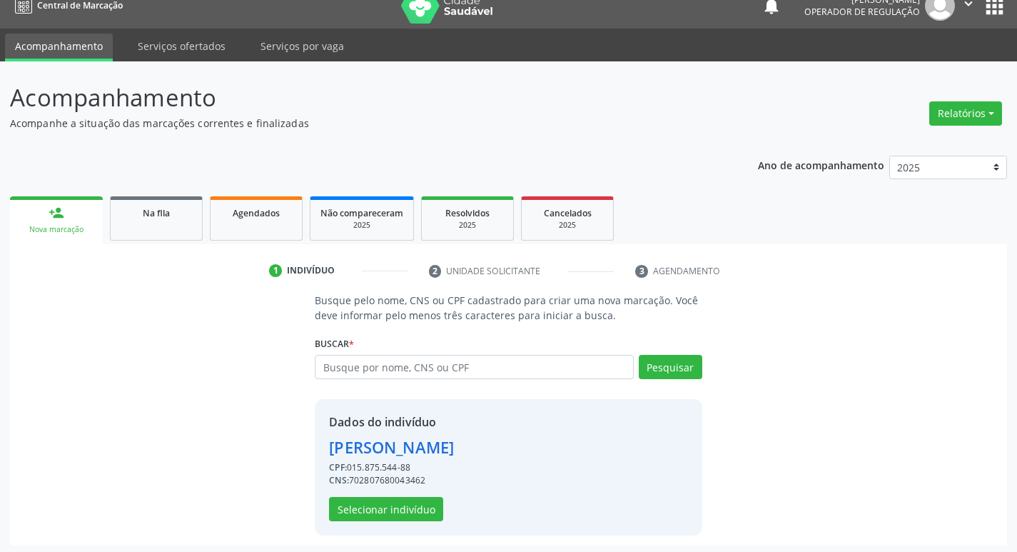
scroll to position [21, 0]
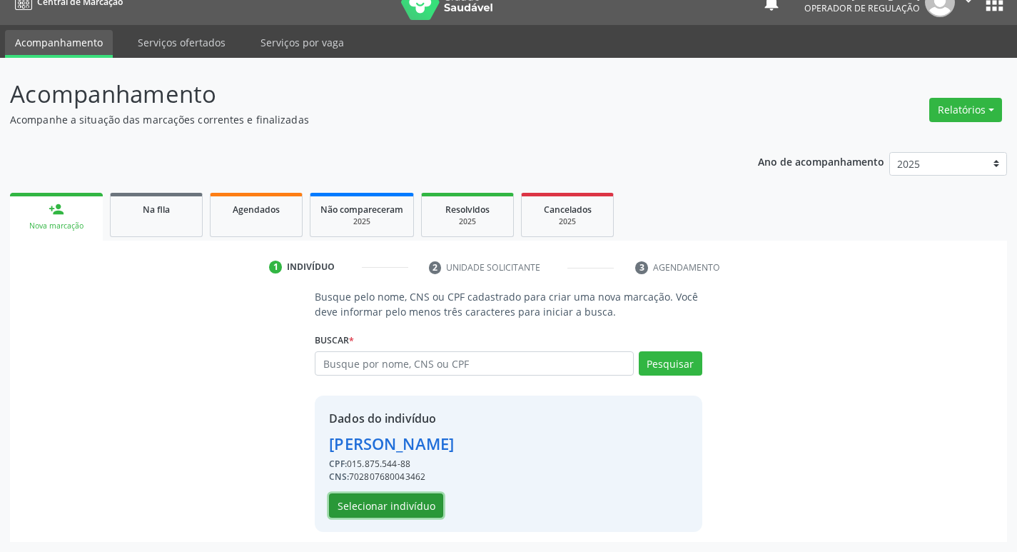
click at [361, 495] on button "Selecionar indivíduo" at bounding box center [386, 505] width 114 height 24
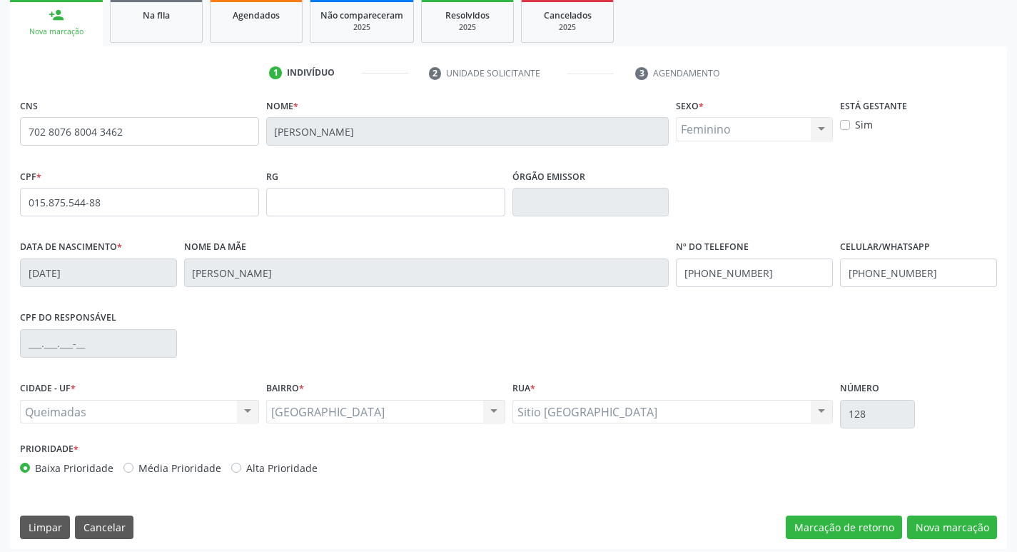
scroll to position [222, 0]
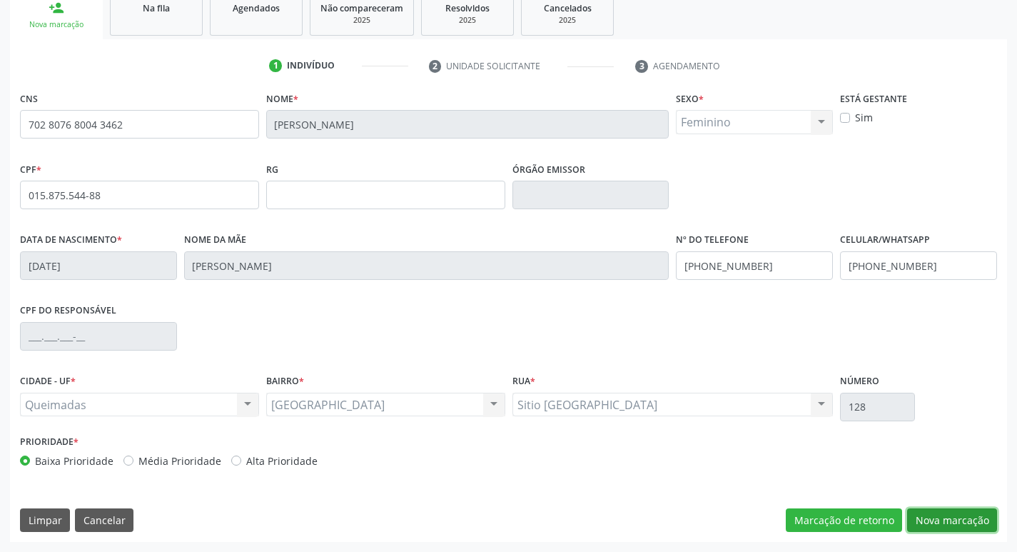
click at [927, 523] on button "Nova marcação" at bounding box center [952, 520] width 90 height 24
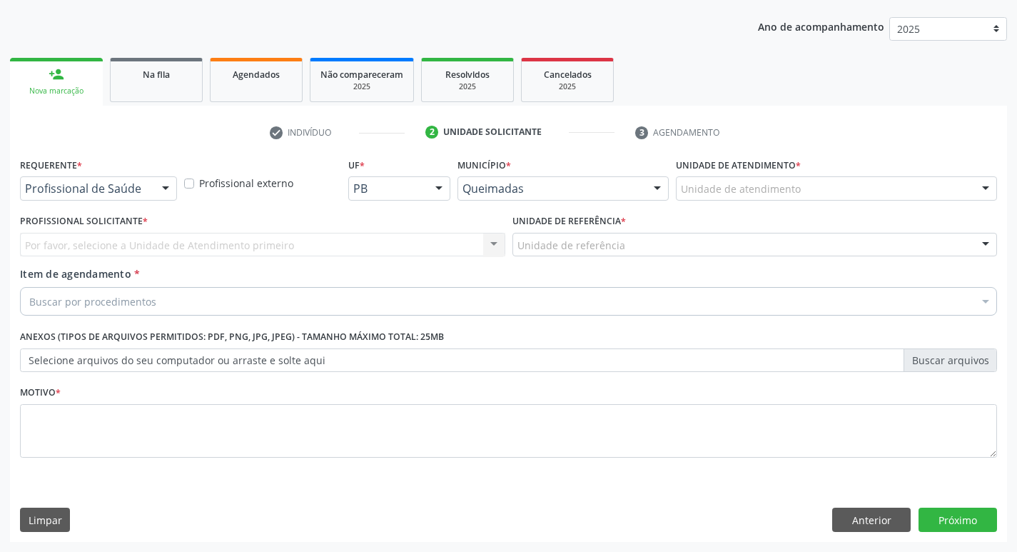
scroll to position [156, 0]
click at [872, 509] on button "Anterior" at bounding box center [871, 520] width 79 height 24
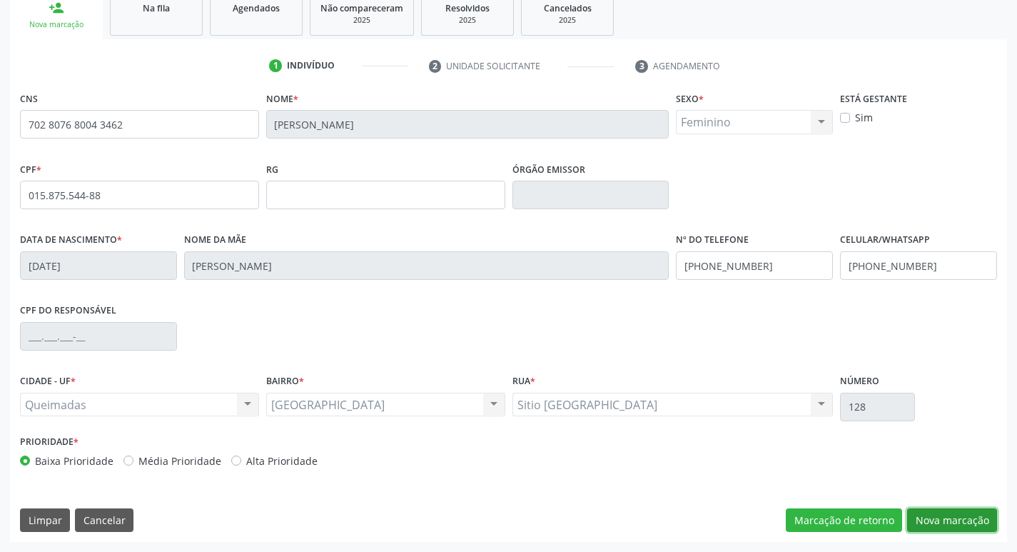
click at [951, 511] on button "Nova marcação" at bounding box center [952, 520] width 90 height 24
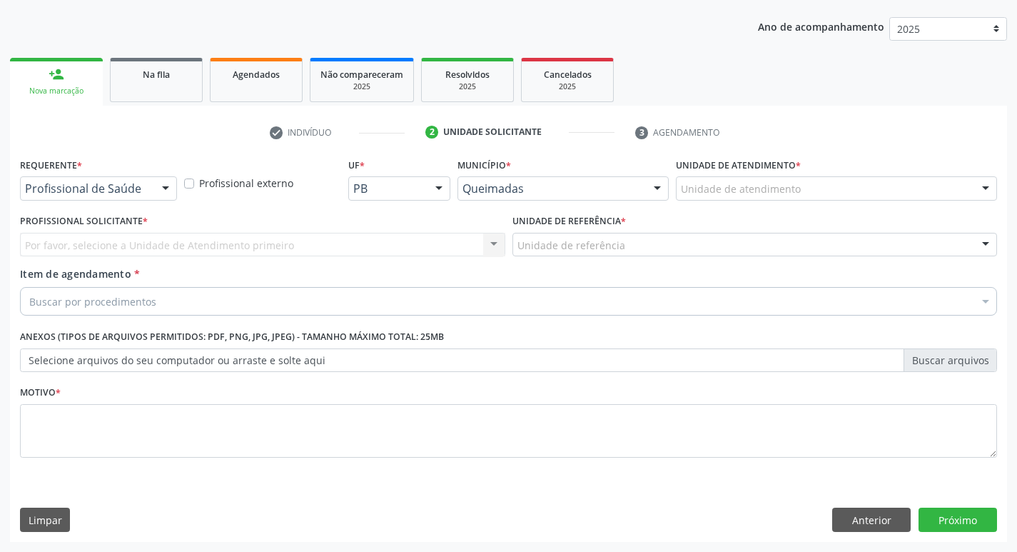
click at [134, 176] on div "Profissional de Saúde" at bounding box center [98, 188] width 157 height 24
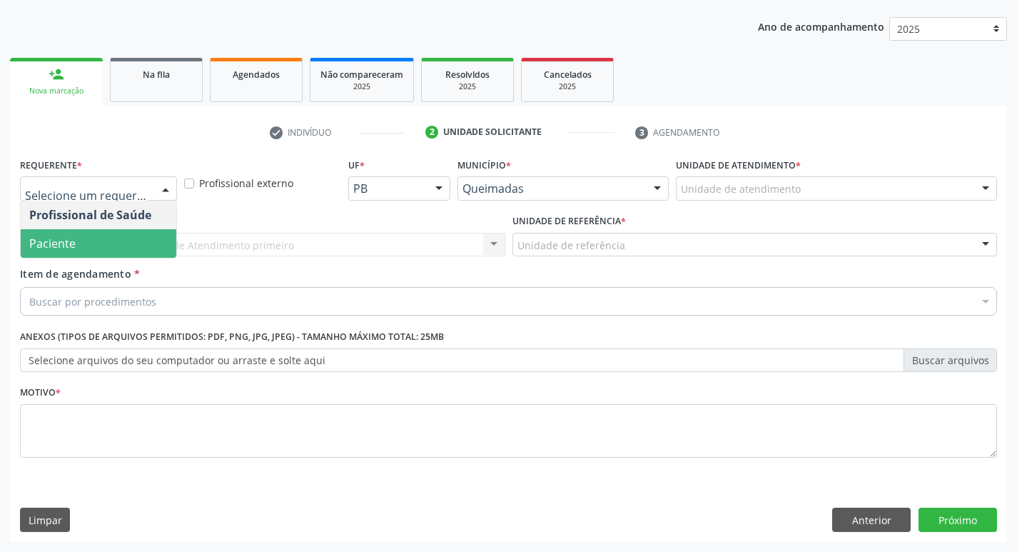
click at [111, 236] on span "Paciente" at bounding box center [99, 243] width 156 height 29
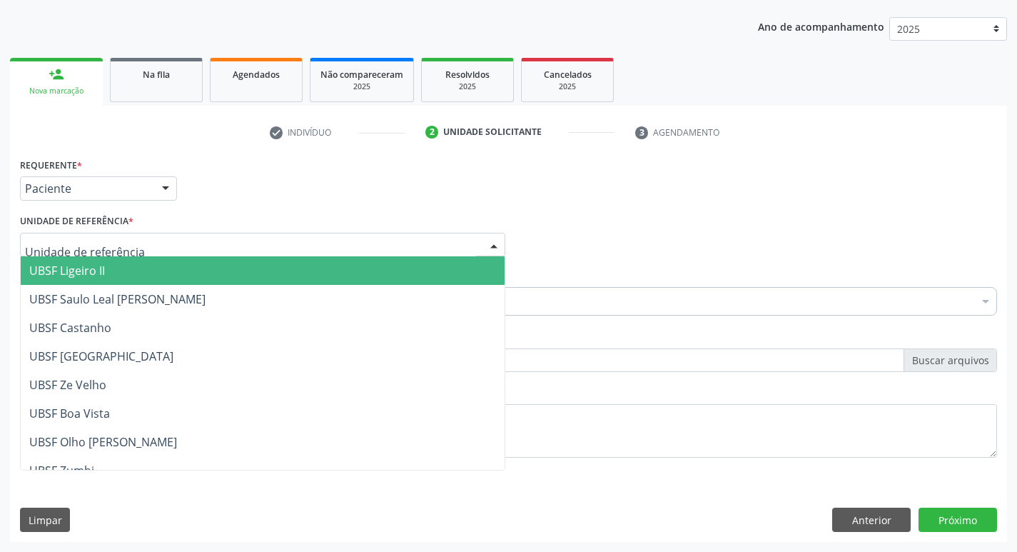
click at [111, 236] on div at bounding box center [263, 245] width 486 height 24
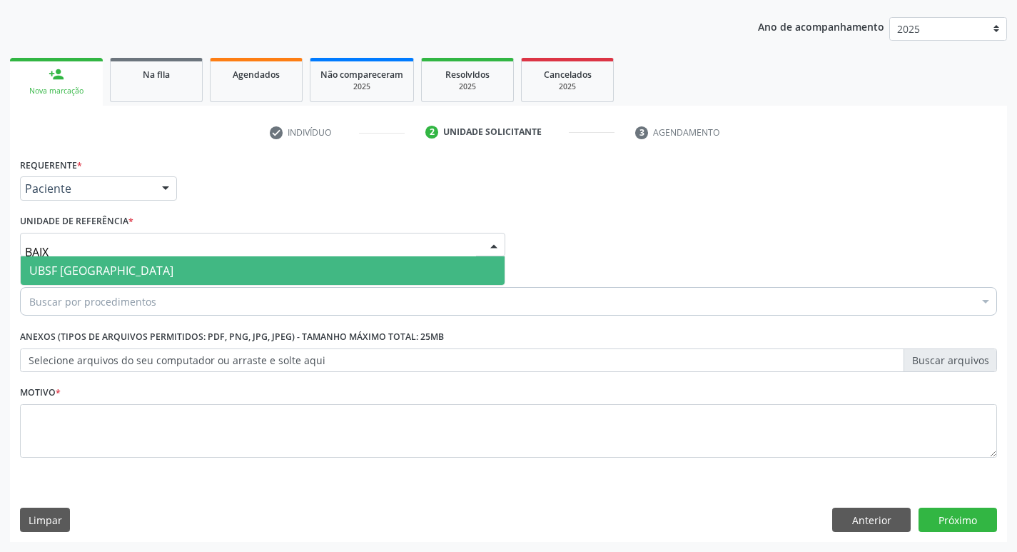
type input "BAIXA"
click at [129, 263] on span "UBSF [GEOGRAPHIC_DATA]" at bounding box center [263, 270] width 484 height 29
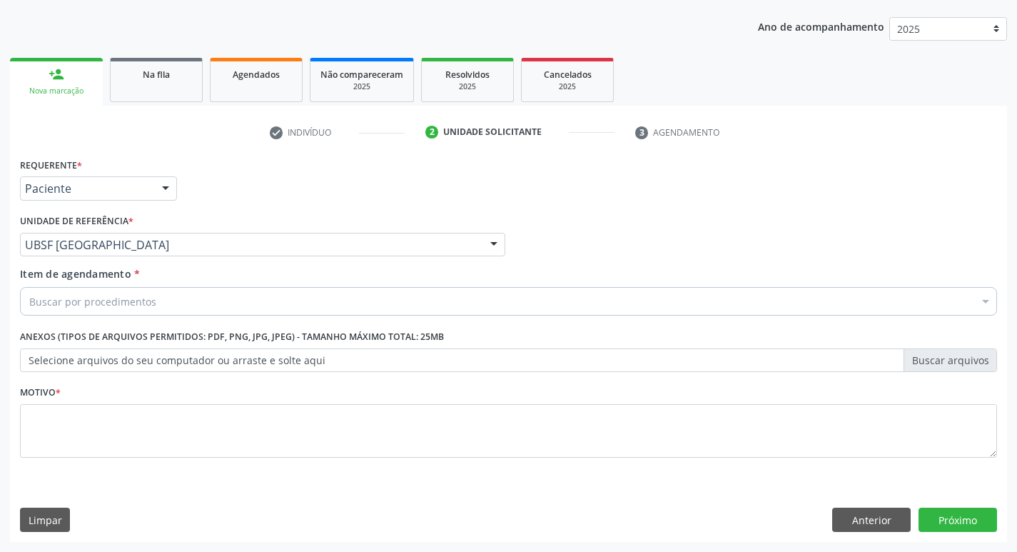
click at [113, 293] on div "Buscar por procedimentos" at bounding box center [508, 301] width 977 height 29
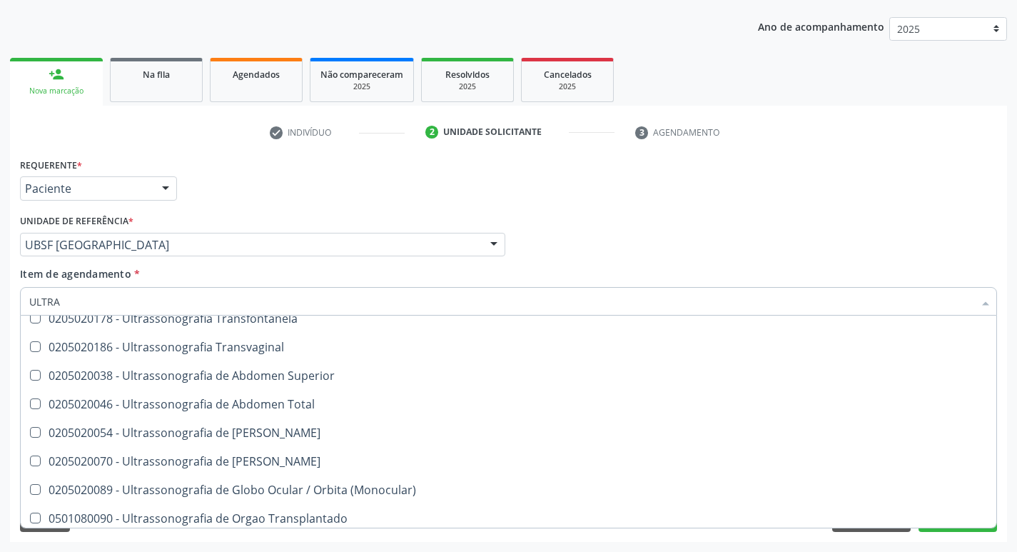
scroll to position [331, 0]
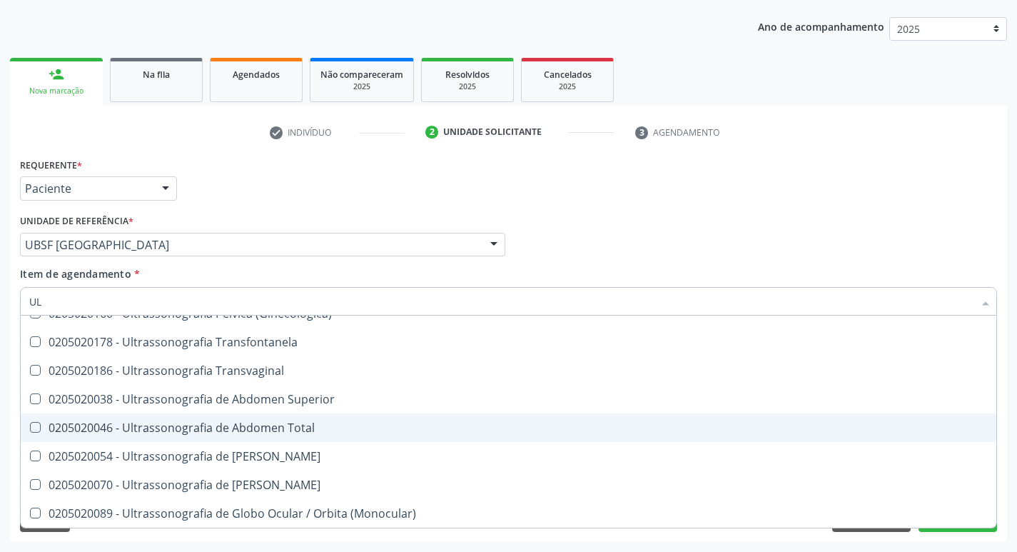
type input "U"
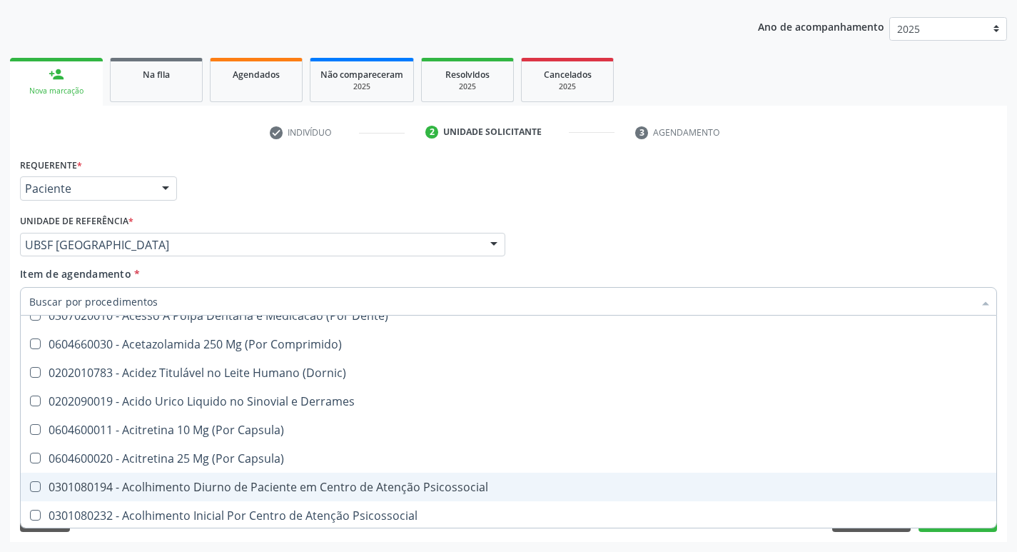
scroll to position [390, 0]
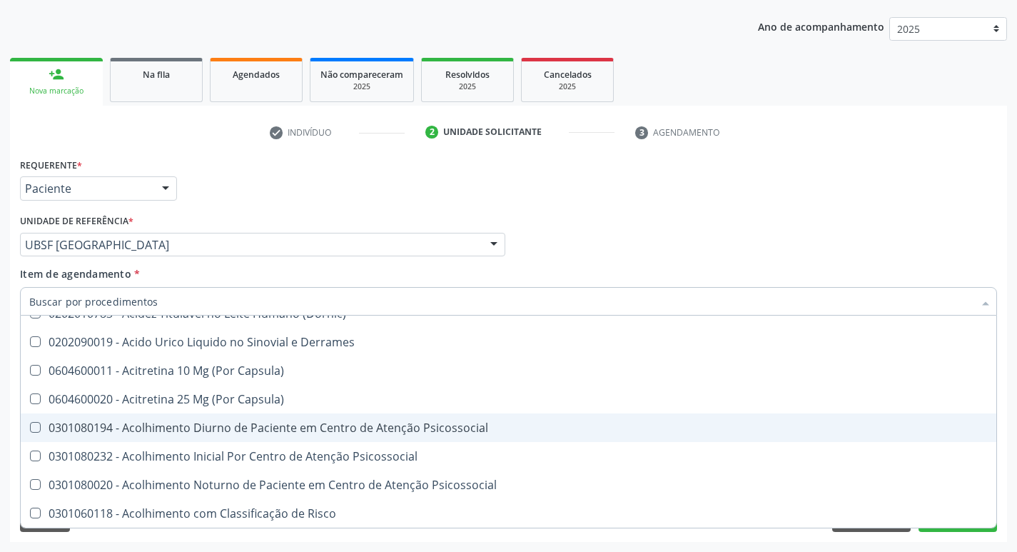
paste input "0205020186"
type input "0205020186"
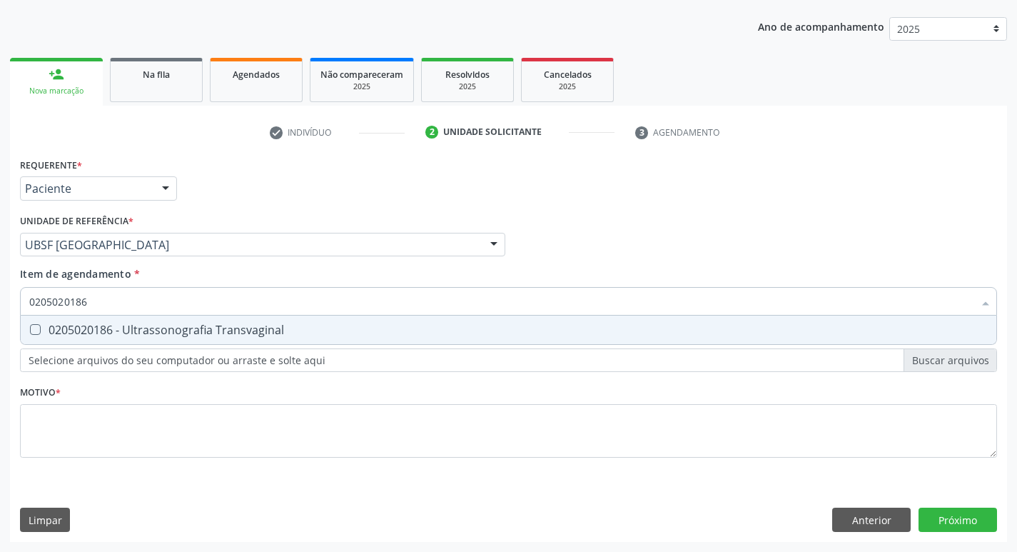
click at [363, 323] on span "0205020186 - Ultrassonografia Transvaginal" at bounding box center [509, 330] width 976 height 29
checkbox Transvaginal "true"
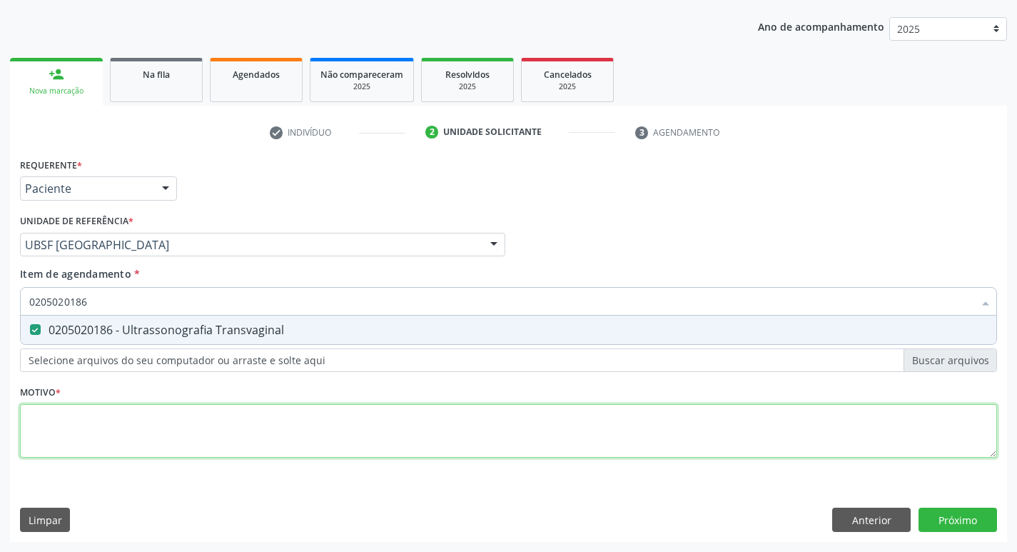
click at [329, 415] on div "Requerente * Paciente Profissional de Saúde Paciente Nenhum resultado encontrad…" at bounding box center [508, 315] width 977 height 323
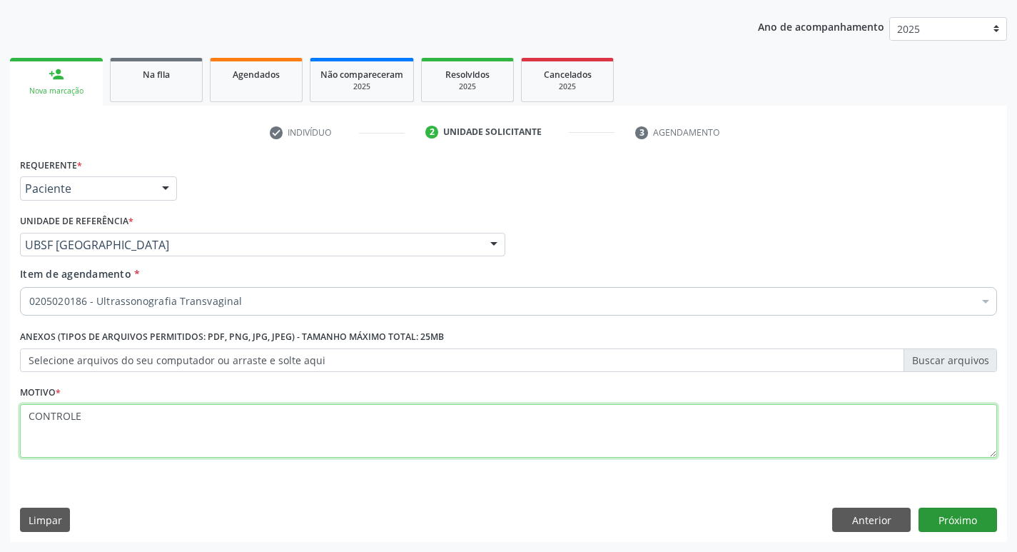
type textarea "CONTROLE"
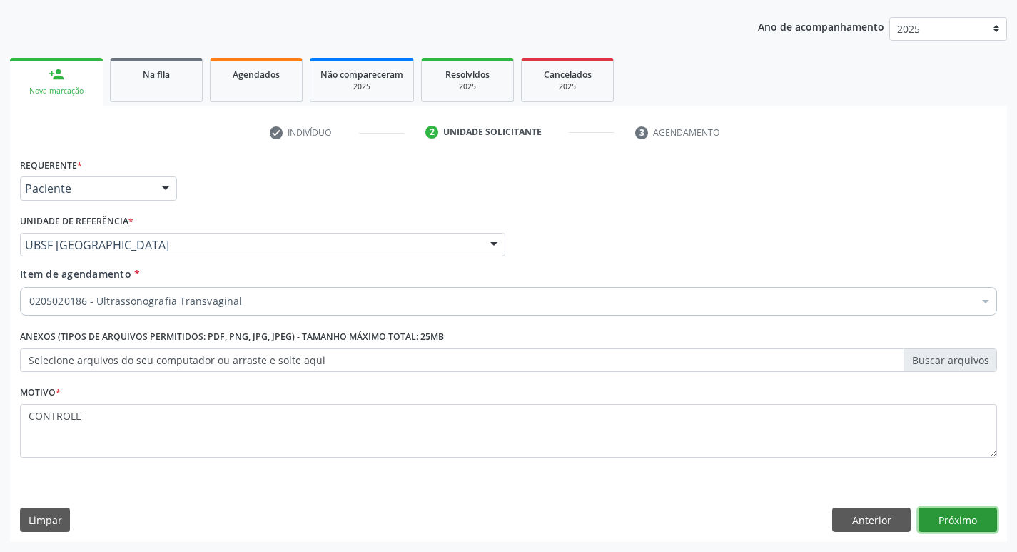
click at [954, 511] on button "Próximo" at bounding box center [958, 520] width 79 height 24
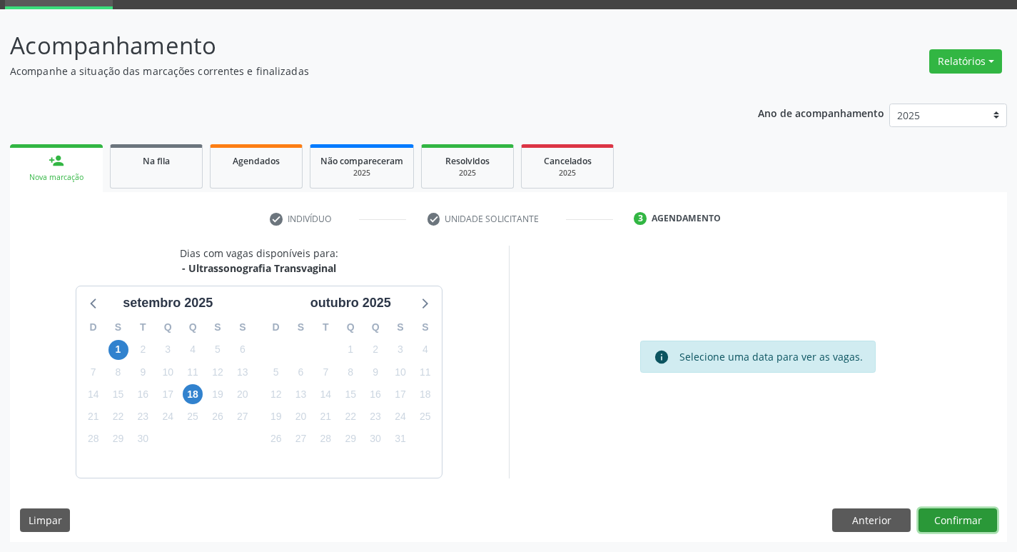
click at [966, 518] on button "Confirmar" at bounding box center [958, 520] width 79 height 24
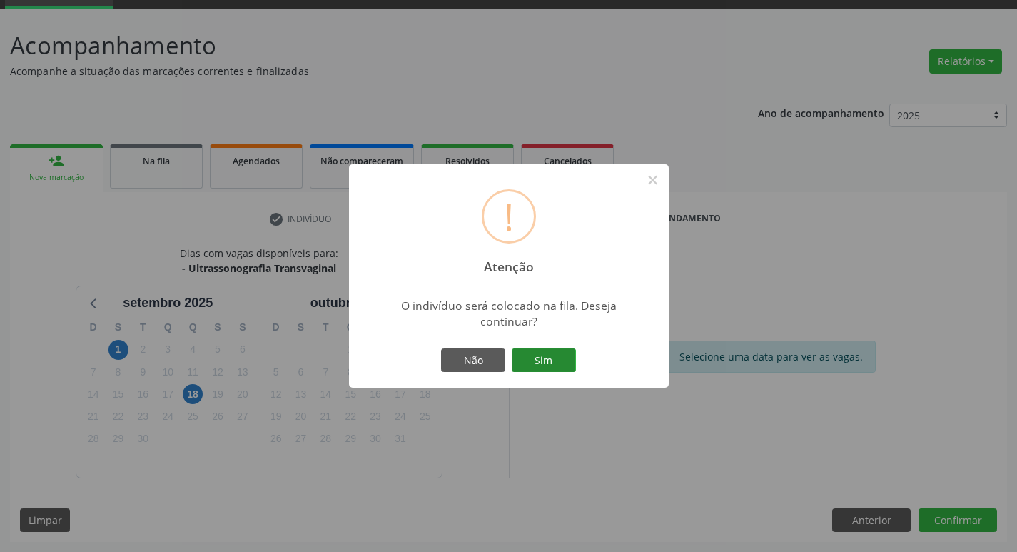
click at [558, 360] on button "Sim" at bounding box center [544, 360] width 64 height 24
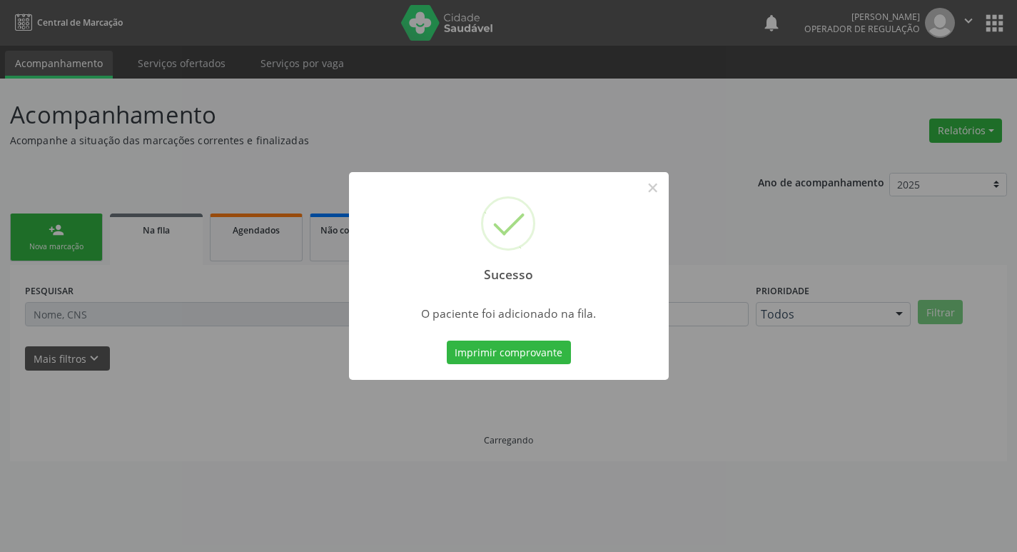
scroll to position [0, 0]
